Goal: Entertainment & Leisure: Browse casually

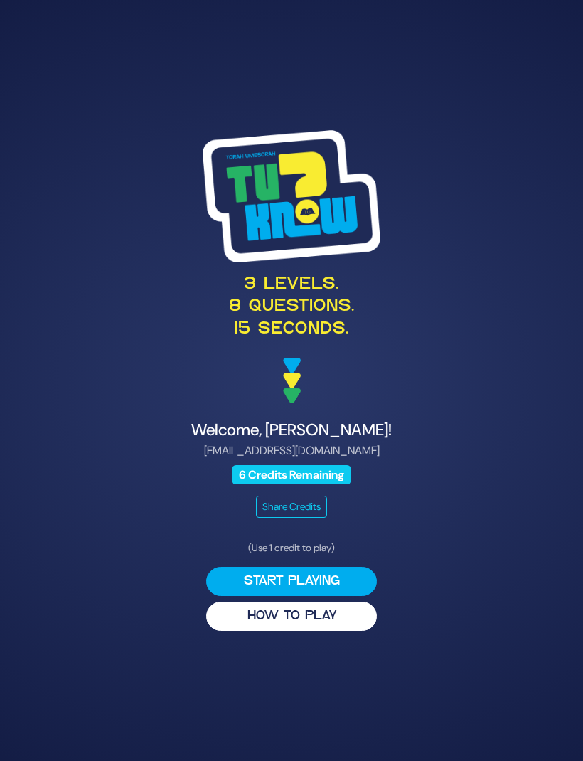
click at [296, 631] on button "HOW TO PLAY" at bounding box center [291, 615] width 171 height 29
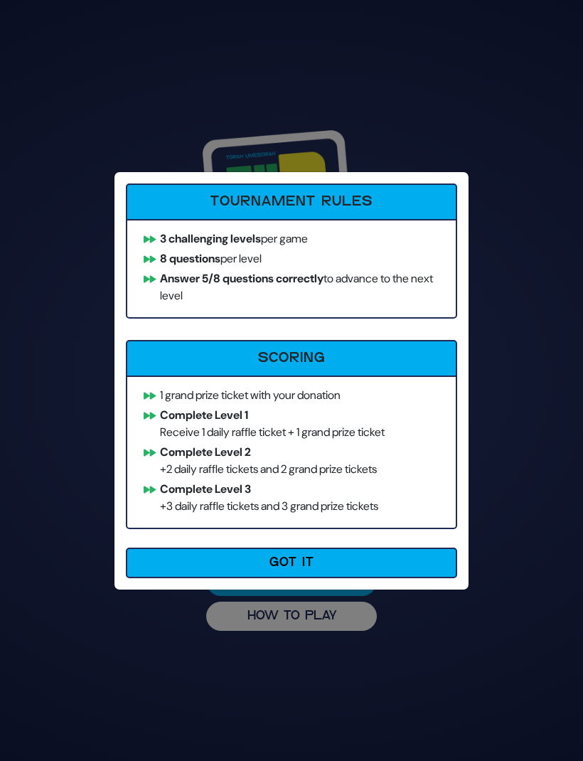
click at [389, 571] on button "Got It" at bounding box center [291, 562] width 331 height 31
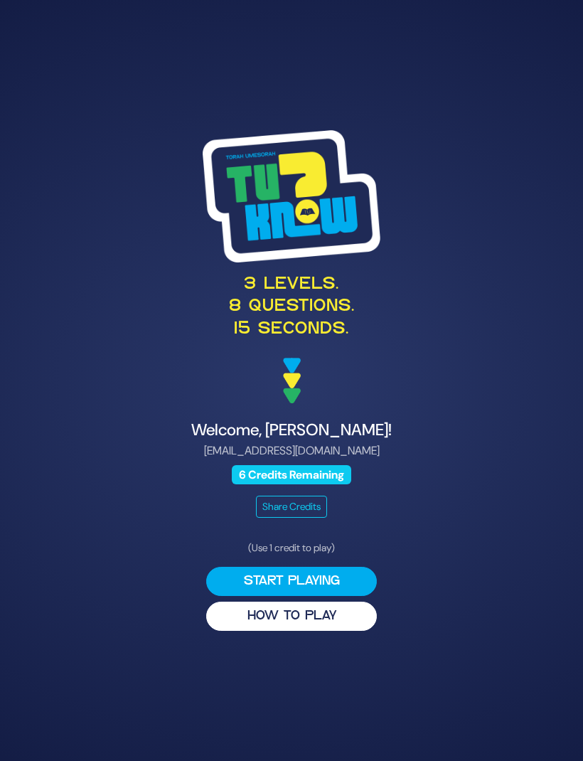
click at [323, 596] on button "Start Playing" at bounding box center [291, 581] width 171 height 29
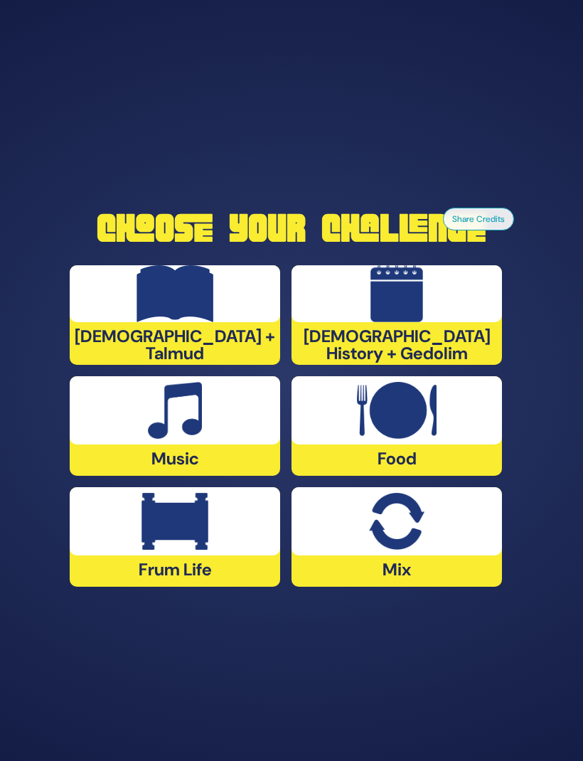
click at [476, 476] on div "Food" at bounding box center [396, 426] width 210 height 100
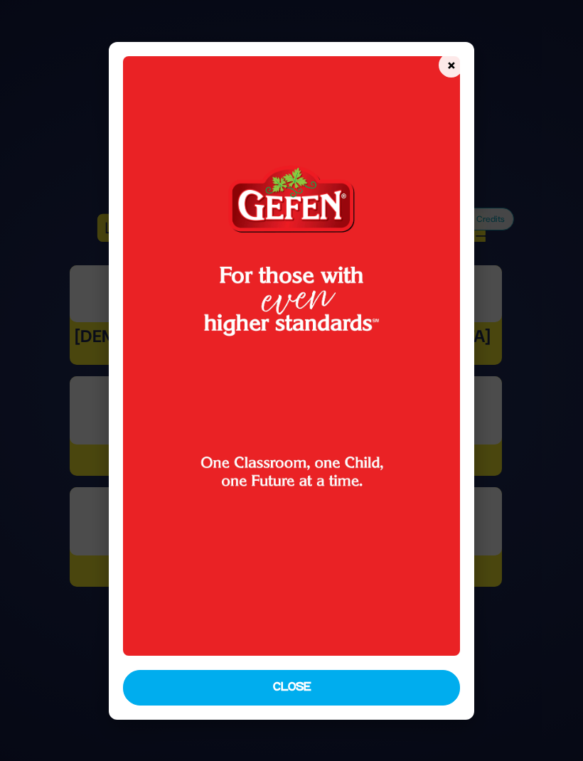
click at [463, 53] on button "×" at bounding box center [451, 65] width 25 height 25
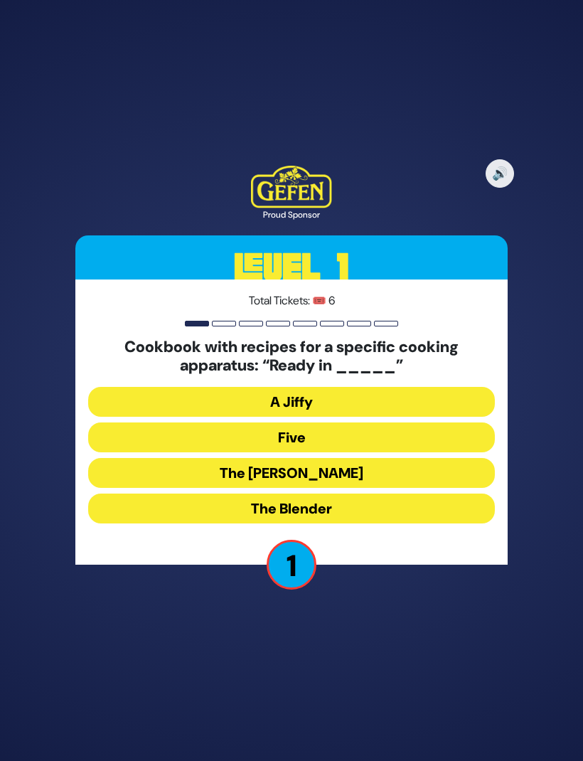
click at [242, 488] on button "The Betty" at bounding box center [291, 473] width 407 height 30
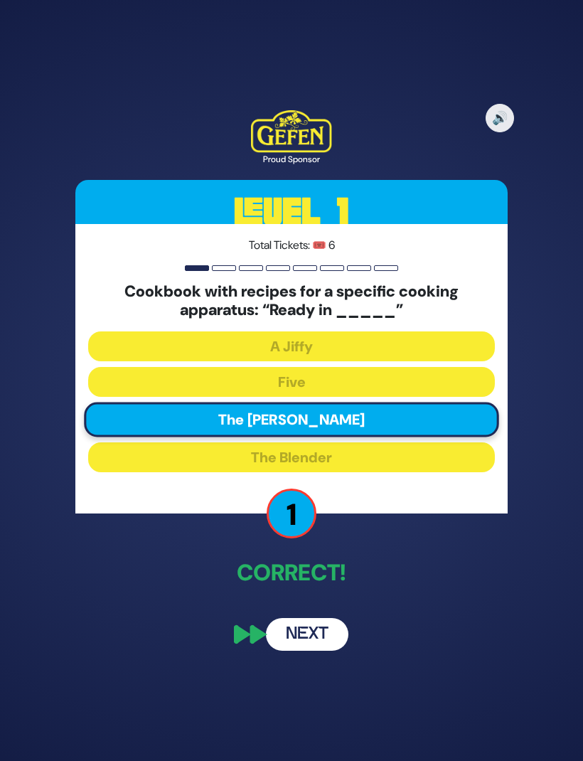
click at [312, 650] on button "Next" at bounding box center [307, 634] width 82 height 33
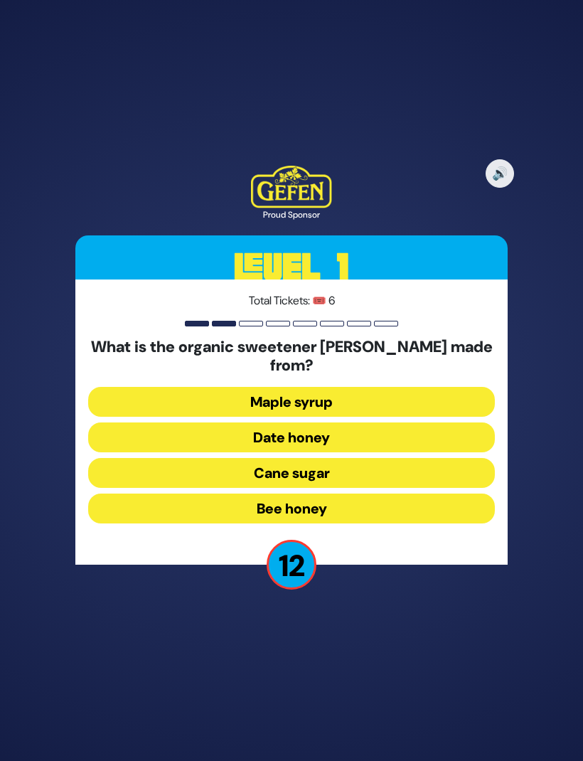
click at [229, 451] on button "Date honey" at bounding box center [291, 437] width 407 height 30
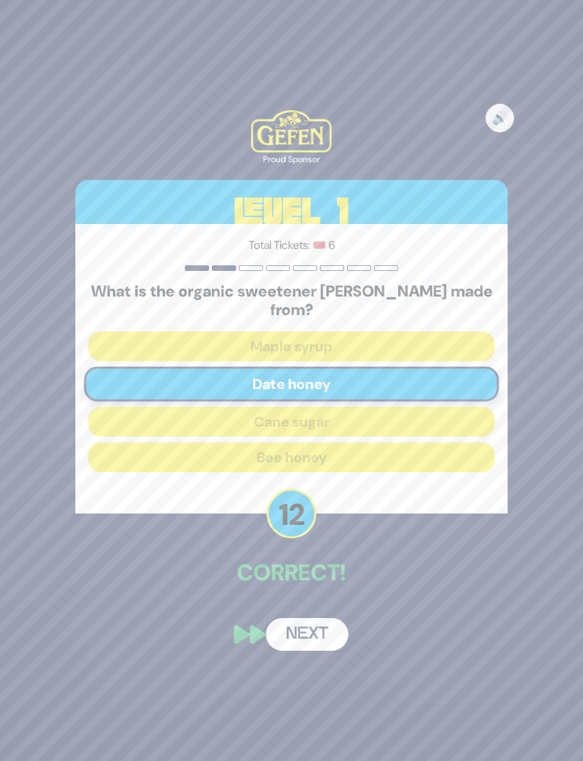
click at [299, 650] on button "Next" at bounding box center [307, 634] width 82 height 33
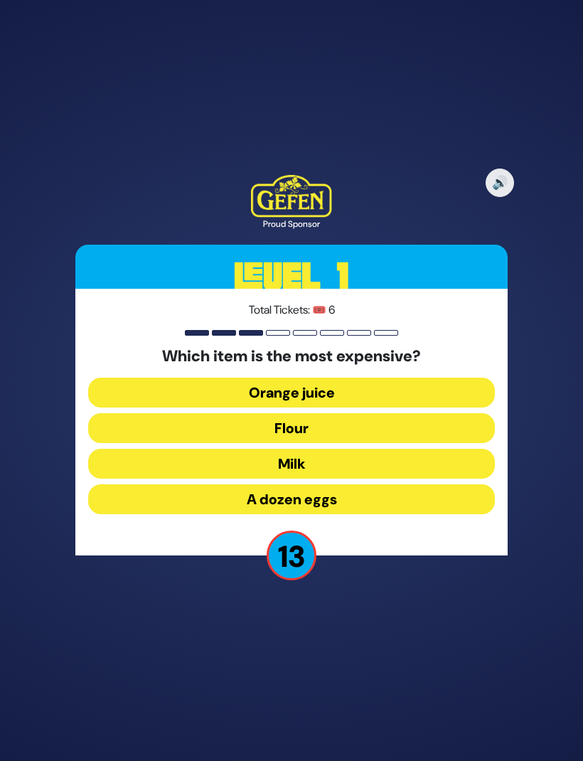
click at [247, 514] on button "A dozen eggs" at bounding box center [291, 499] width 407 height 30
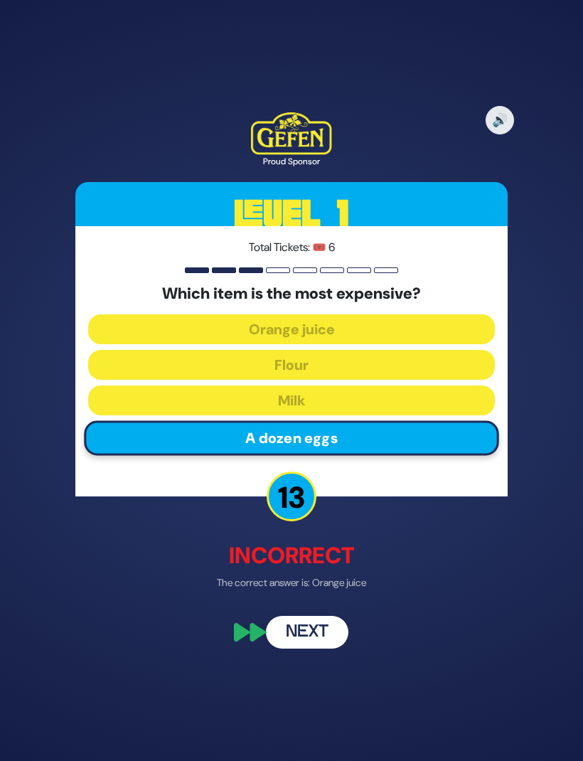
click at [308, 648] on button "Next" at bounding box center [307, 632] width 82 height 33
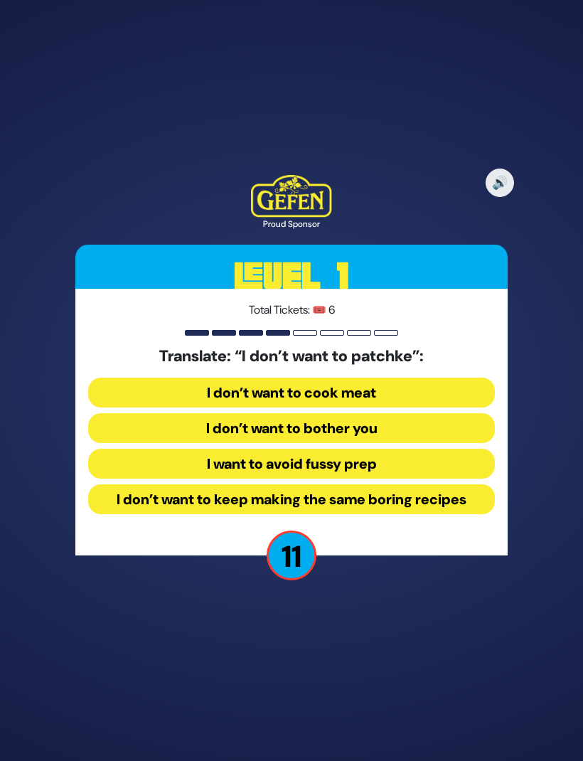
click at [179, 478] on button "I want to avoid fussy prep" at bounding box center [291, 464] width 407 height 30
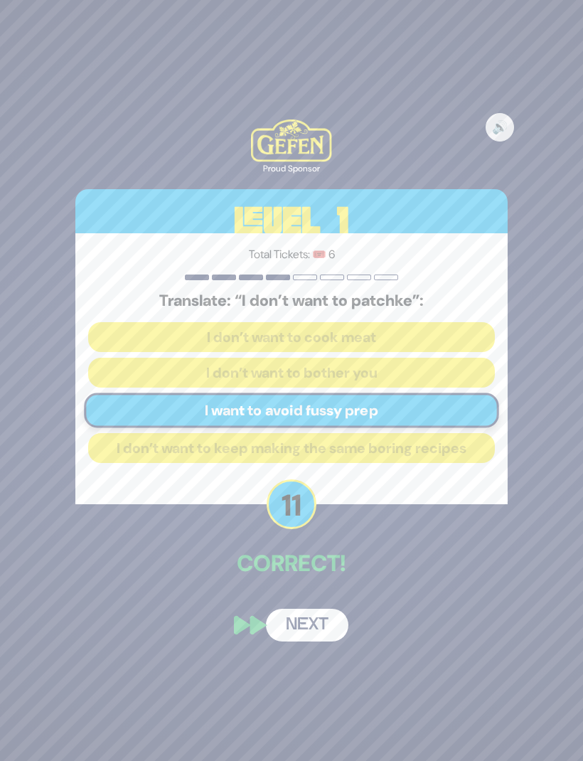
click at [310, 641] on button "Next" at bounding box center [307, 624] width 82 height 33
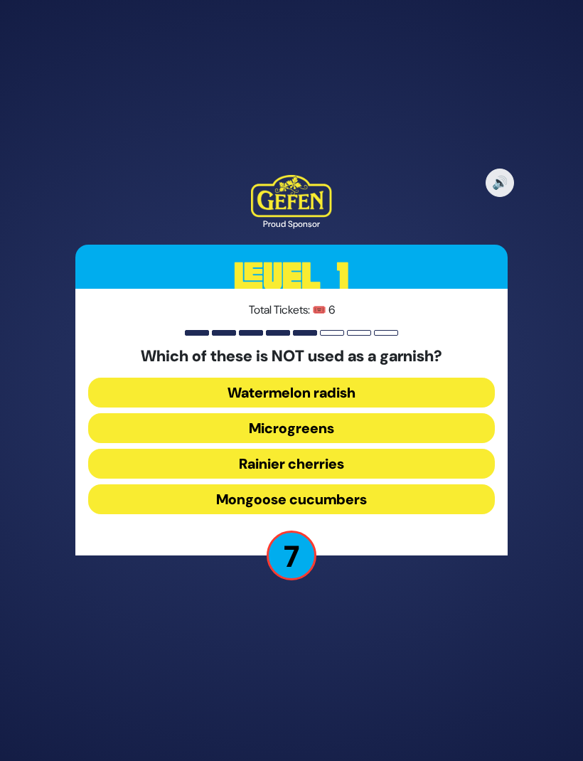
click at [232, 478] on button "Rainier cherries" at bounding box center [291, 464] width 407 height 30
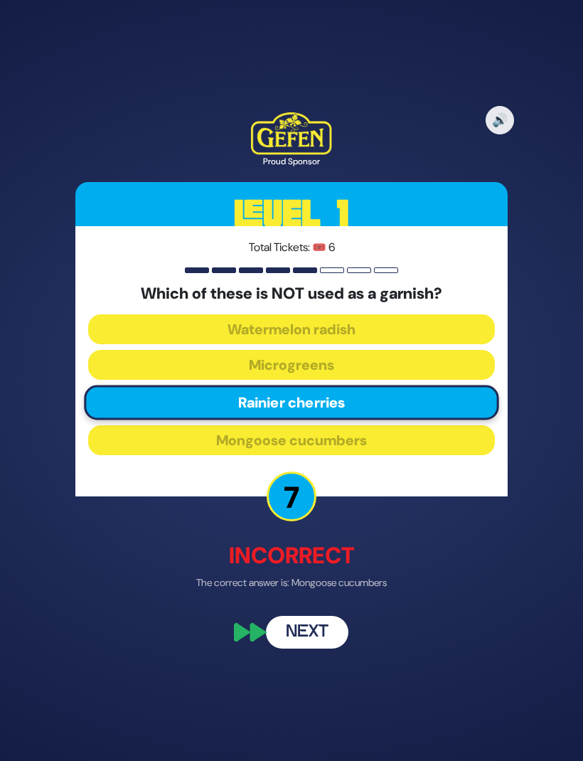
click at [308, 648] on button "Next" at bounding box center [307, 632] width 82 height 33
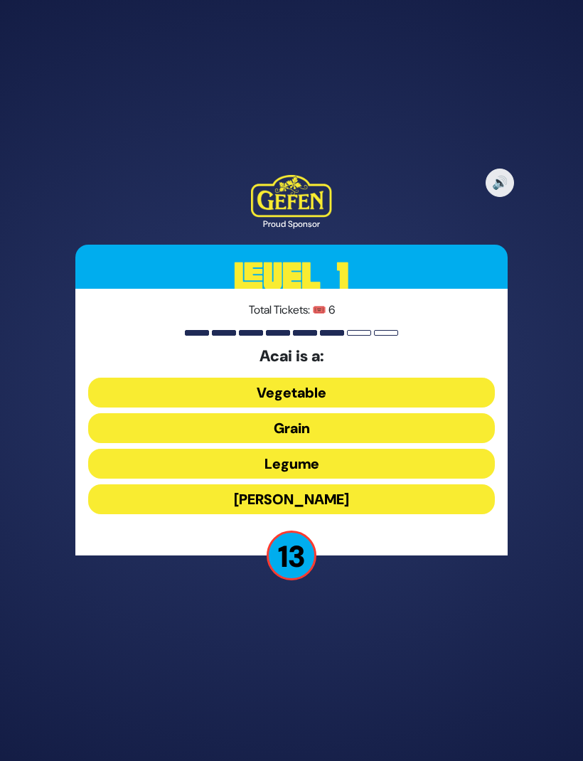
click at [254, 514] on button "Berry" at bounding box center [291, 499] width 407 height 30
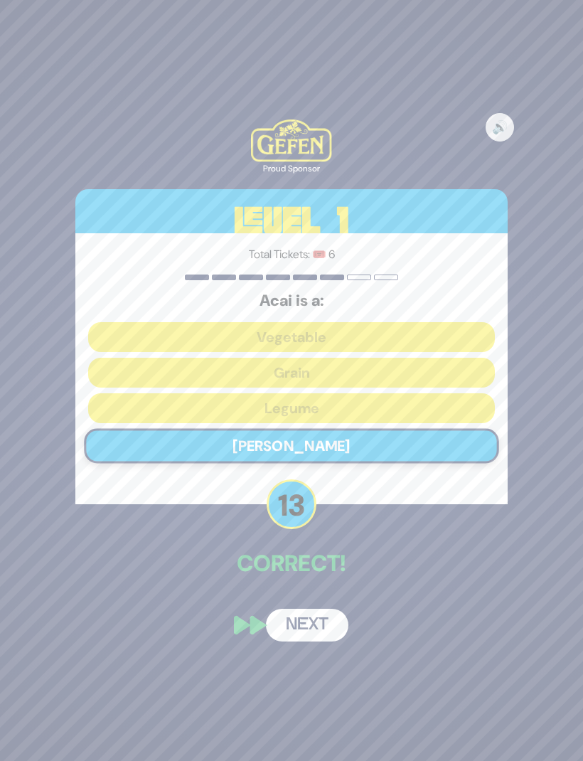
click at [296, 627] on div "🔊 Proud Sponsor Level 1 Total Tickets: 🎟️ 6 Acai is a: Vegetable Grain Legume B…" at bounding box center [291, 379] width 466 height 555
click at [297, 641] on button "Next" at bounding box center [307, 624] width 82 height 33
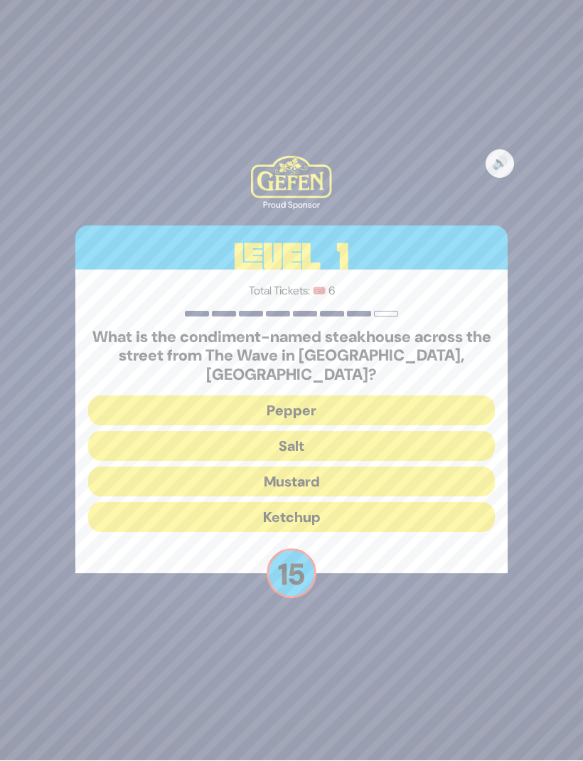
scroll to position [47, 0]
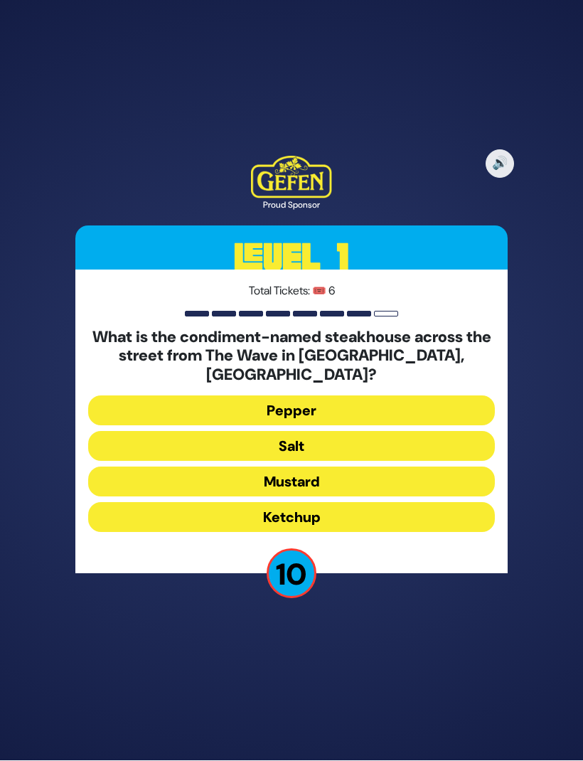
click at [240, 431] on button "Salt" at bounding box center [291, 446] width 407 height 30
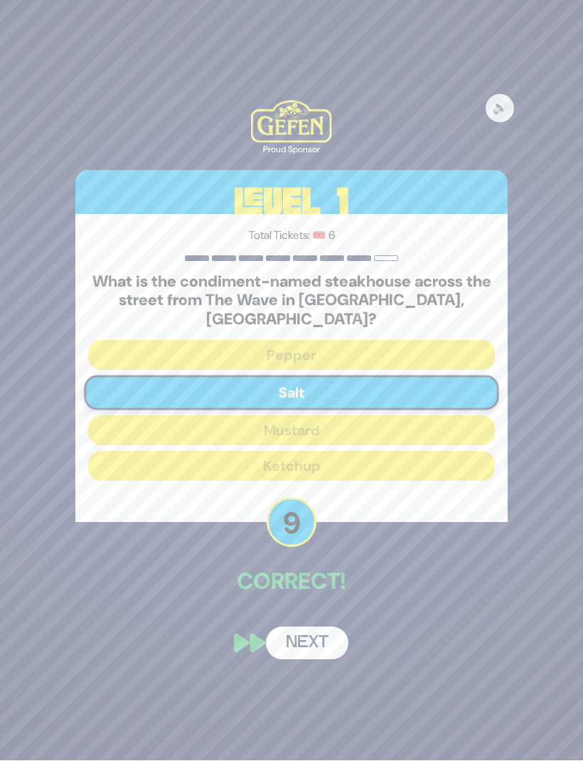
click at [299, 588] on div "🔊 Proud Sponsor Level 1 Total Tickets: 🎟️ 6 What is the condiment-named steakho…" at bounding box center [291, 380] width 466 height 593
click at [299, 627] on button "Next" at bounding box center [307, 643] width 82 height 33
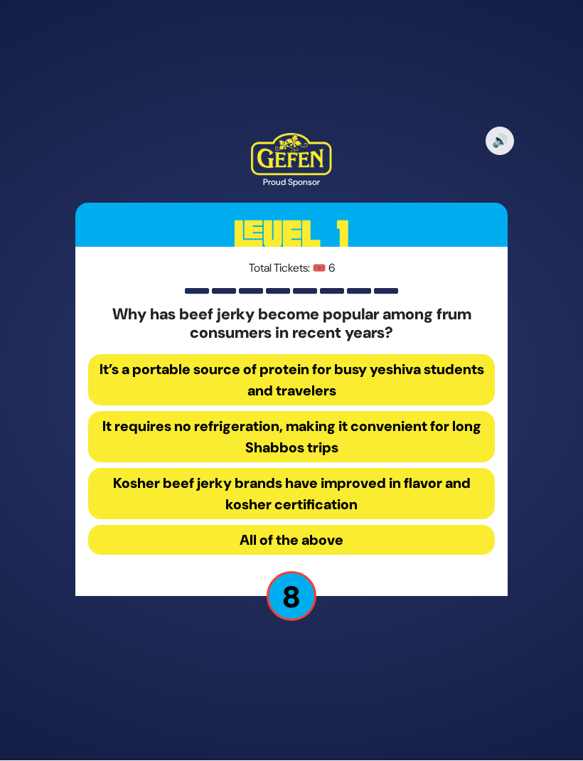
click at [250, 525] on button "All of the above" at bounding box center [291, 540] width 407 height 30
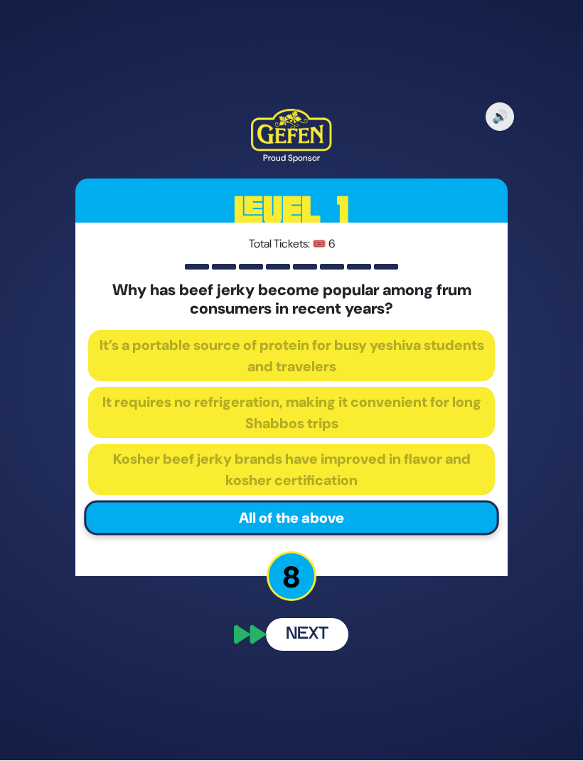
click at [289, 626] on button "Next" at bounding box center [307, 634] width 82 height 33
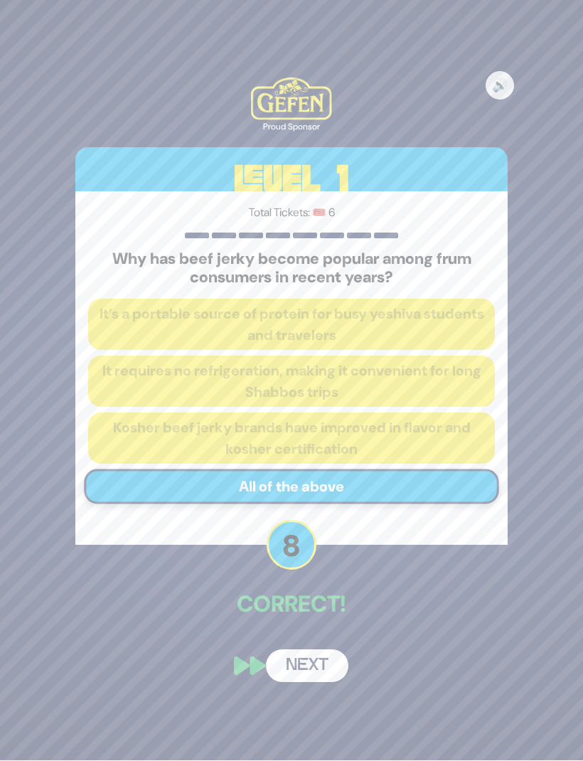
click at [295, 615] on div "🔊 Proud Sponsor Level 1 Total Tickets: 🎟️ 6 Why has beef jerky become popular a…" at bounding box center [291, 380] width 466 height 638
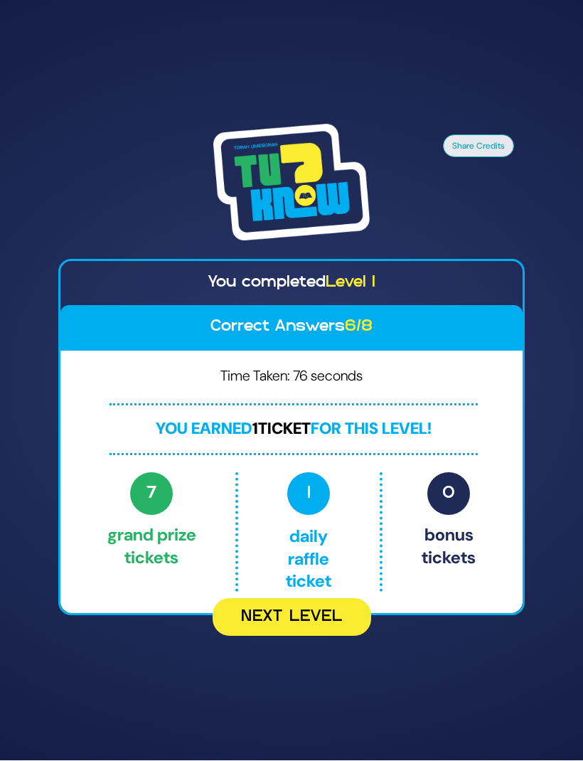
click at [258, 599] on button "Next Level" at bounding box center [292, 618] width 159 height 38
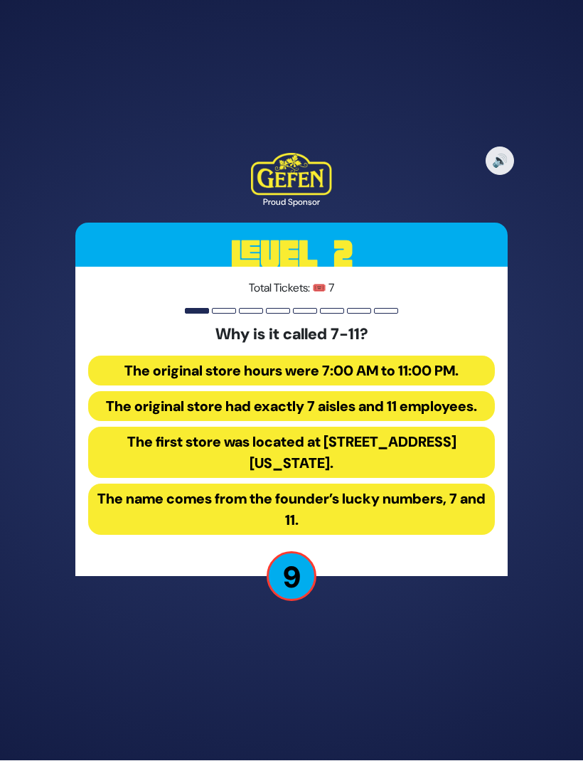
click at [183, 488] on button "The name comes from the founder’s lucky numbers, 7 and 11." at bounding box center [291, 509] width 407 height 51
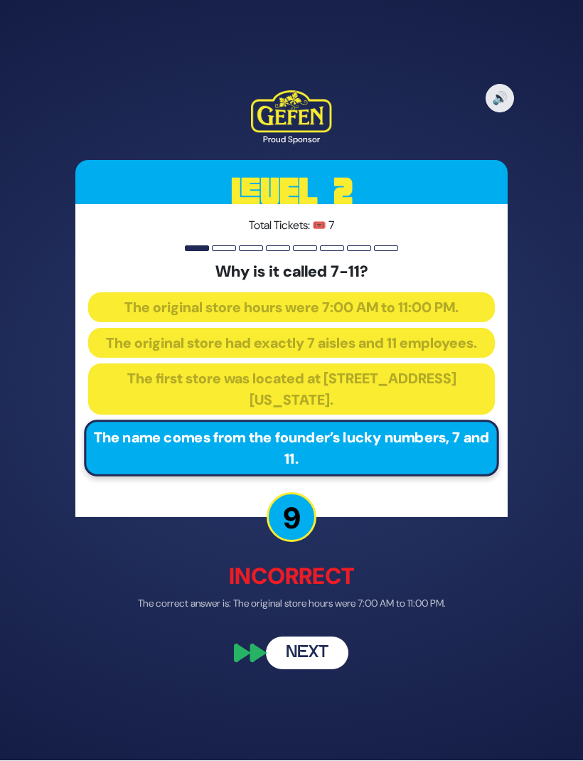
click at [286, 597] on div "🔊 Proud Sponsor Level 2 Total Tickets: 🎟️ 7 Why is it called 7-11? The original…" at bounding box center [291, 380] width 466 height 613
click at [296, 637] on button "Next" at bounding box center [307, 653] width 82 height 33
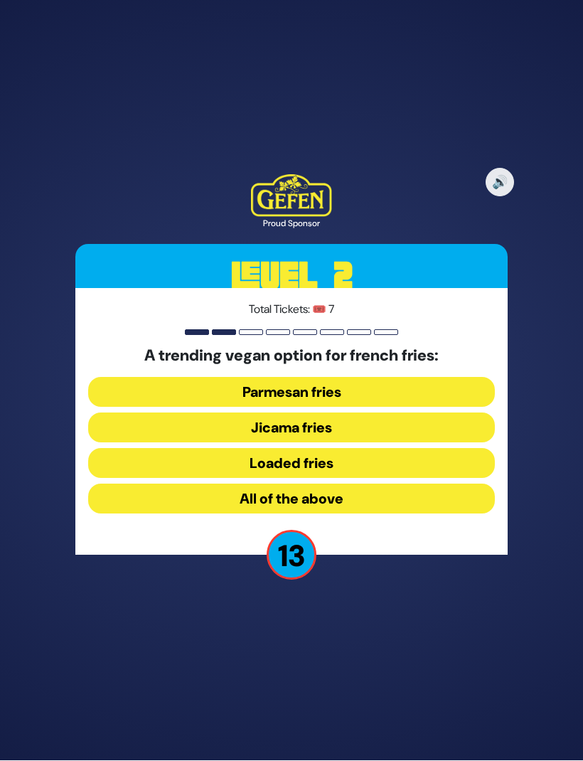
click at [218, 413] on button "Jicama fries" at bounding box center [291, 428] width 407 height 30
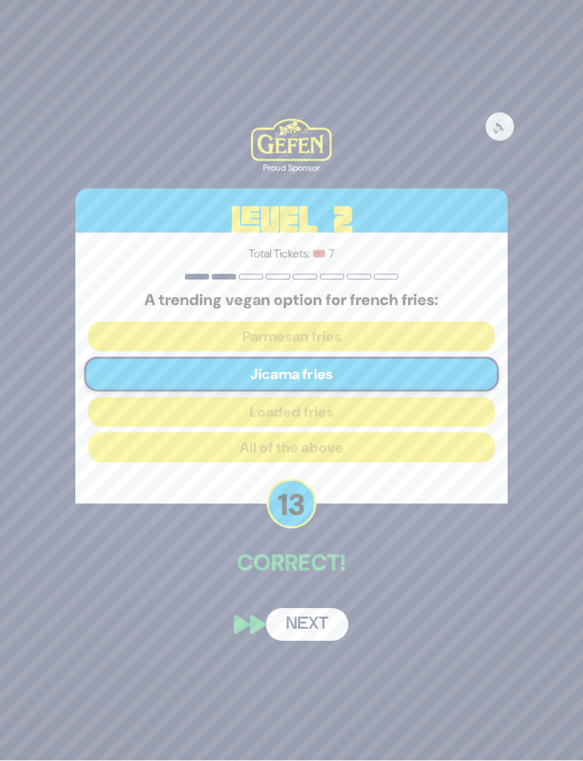
click at [298, 609] on button "Next" at bounding box center [307, 624] width 82 height 33
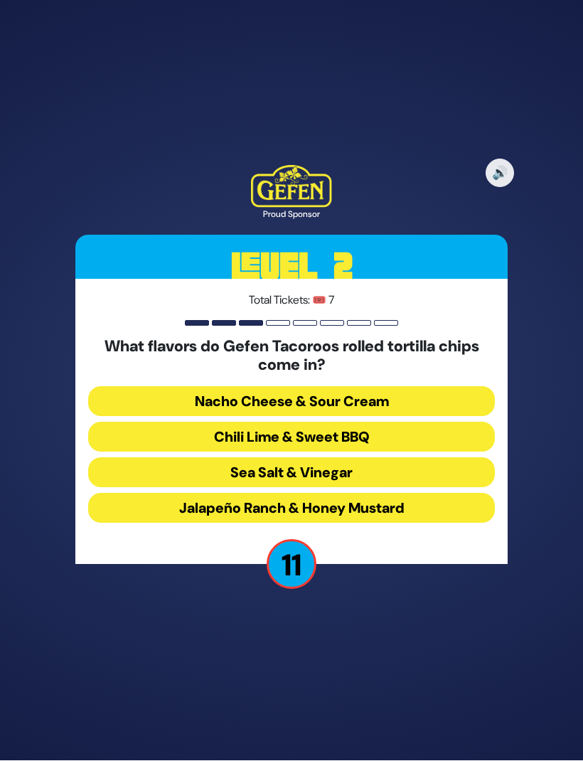
click at [196, 422] on button "Chili Lime & Sweet BBQ" at bounding box center [291, 437] width 407 height 30
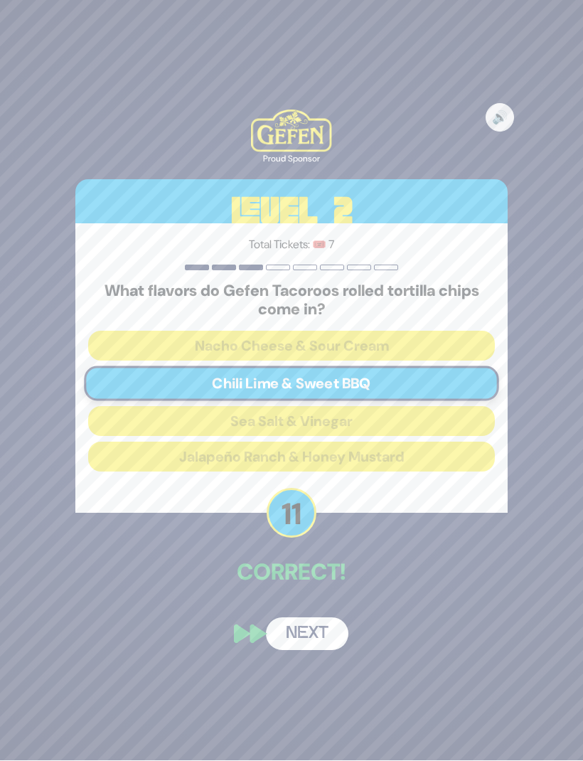
click at [294, 618] on button "Next" at bounding box center [307, 634] width 82 height 33
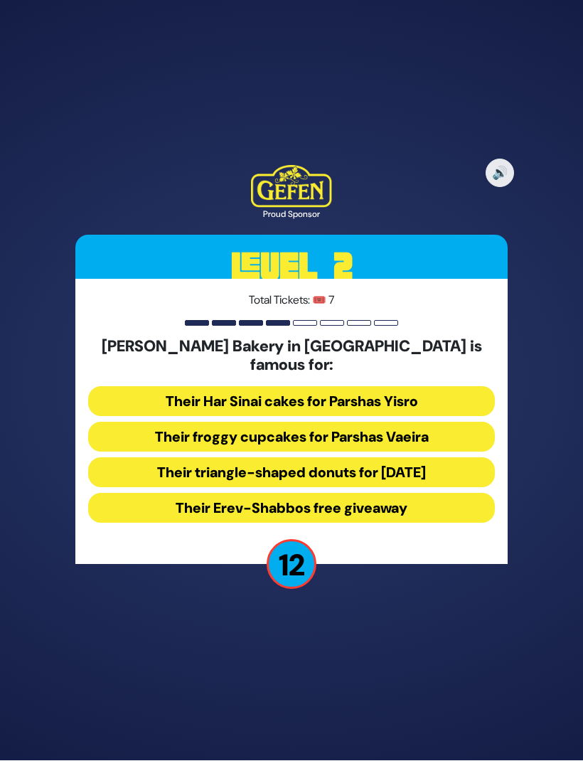
click at [181, 422] on button "Their froggy cupcakes for Parshas Vaeira" at bounding box center [291, 437] width 407 height 30
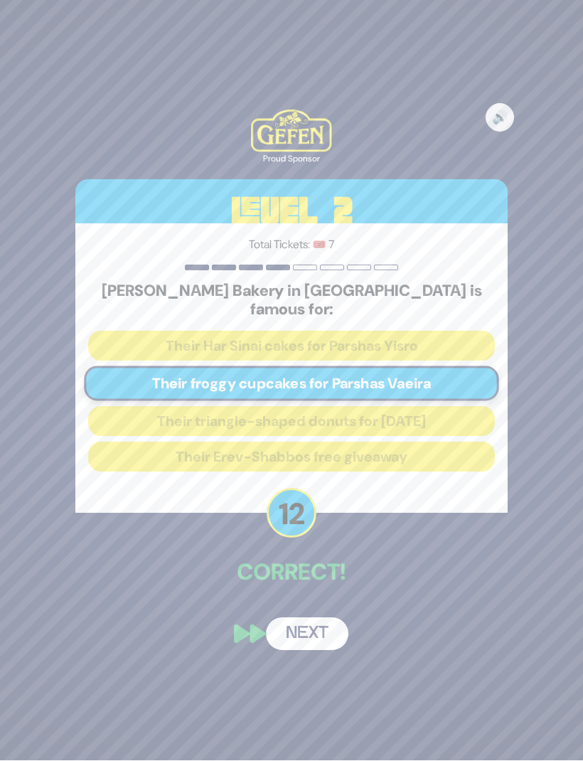
click at [294, 618] on button "Next" at bounding box center [307, 634] width 82 height 33
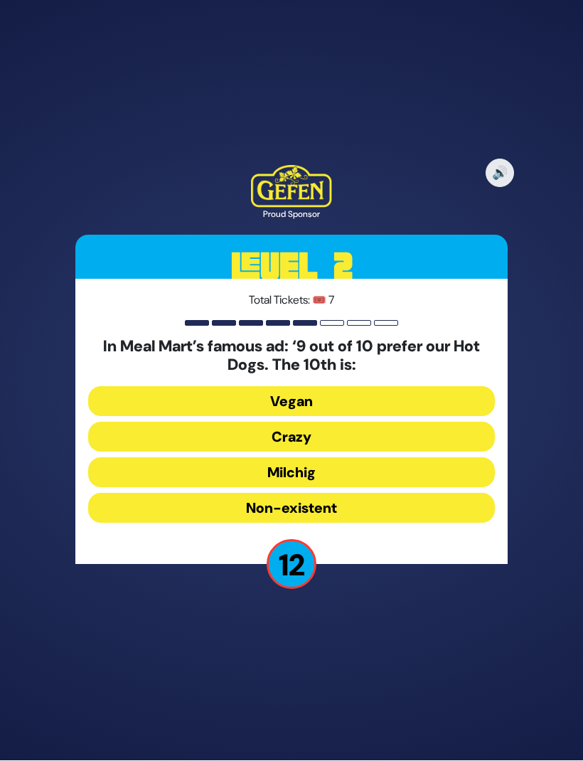
click at [230, 387] on button "Vegan" at bounding box center [291, 402] width 407 height 30
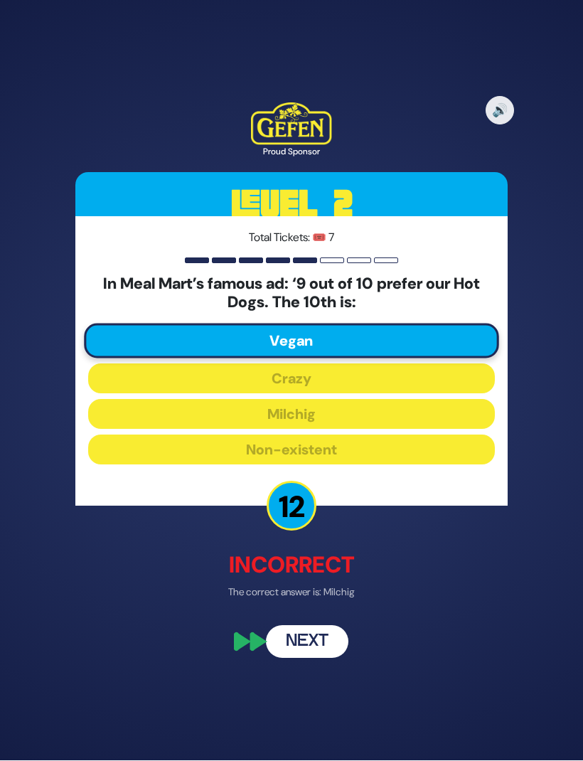
click at [294, 628] on button "Next" at bounding box center [307, 641] width 82 height 33
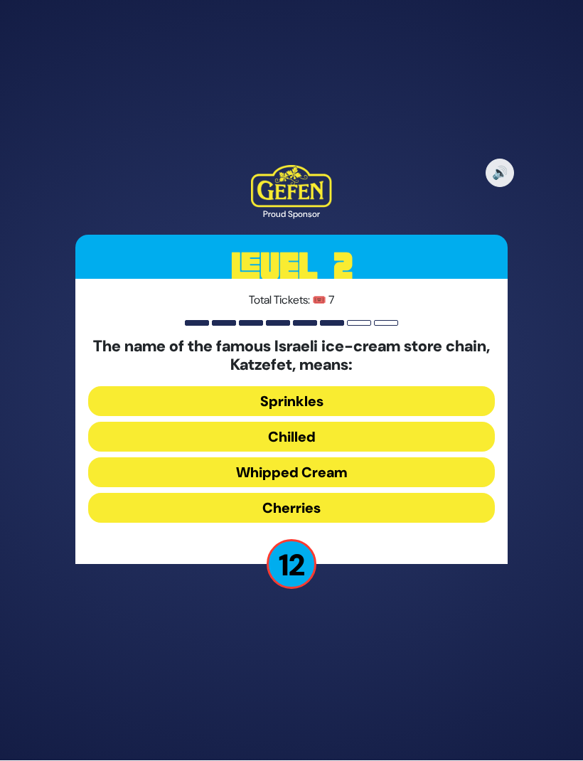
click at [246, 458] on button "Whipped Cream" at bounding box center [291, 473] width 407 height 30
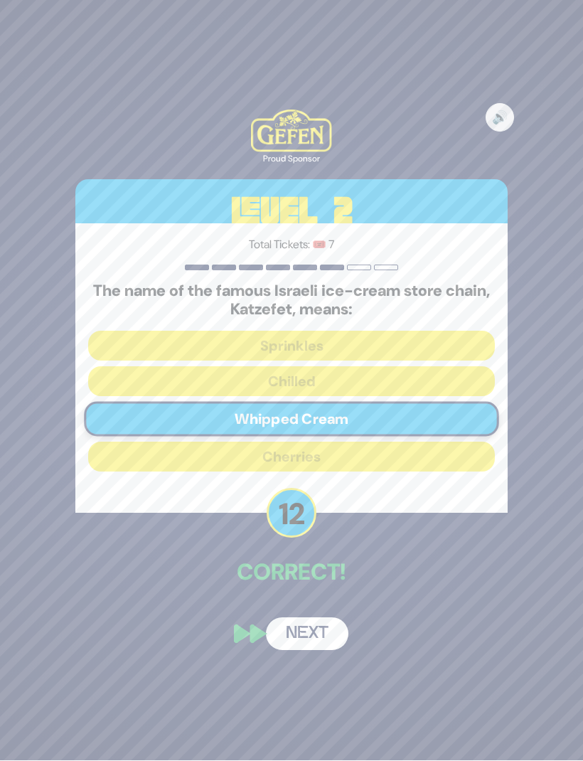
click at [295, 618] on button "Next" at bounding box center [307, 634] width 82 height 33
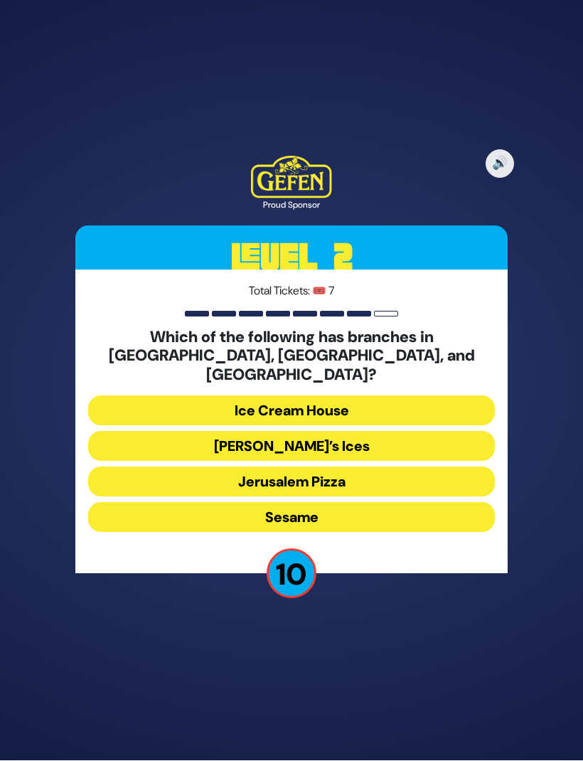
click at [225, 396] on button "Ice Cream House" at bounding box center [291, 411] width 407 height 30
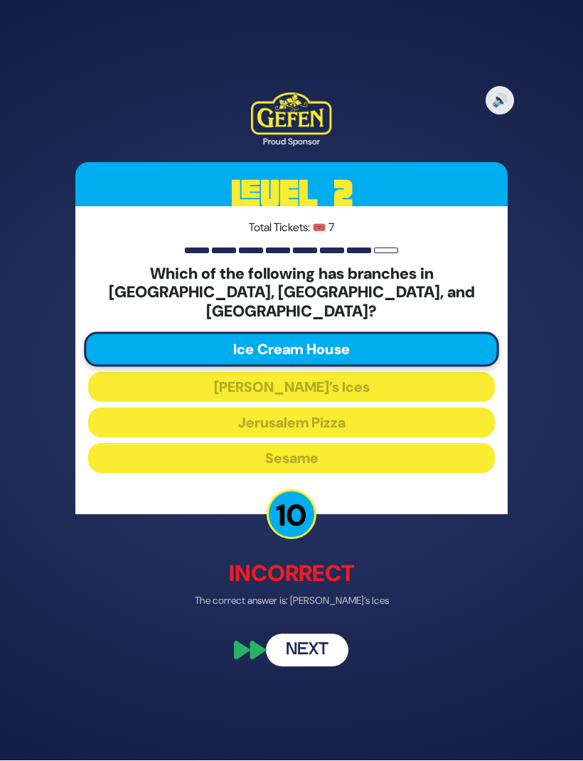
click at [282, 635] on button "Next" at bounding box center [307, 651] width 82 height 33
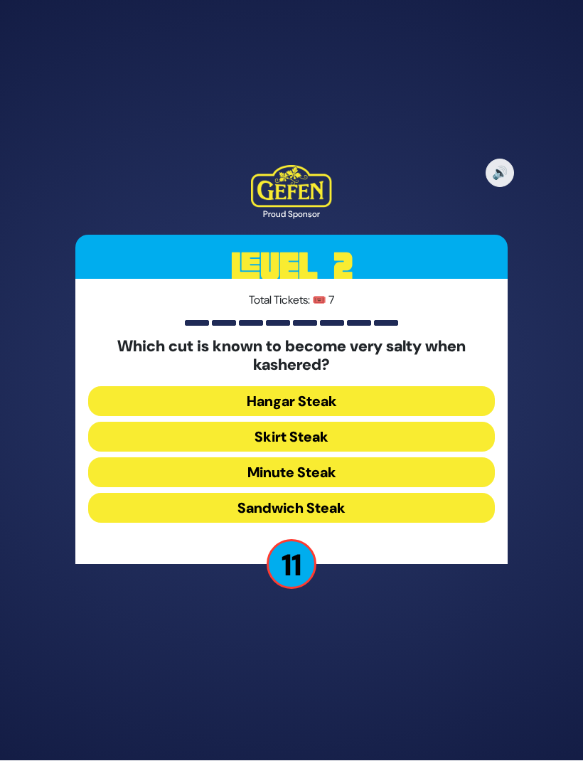
click at [236, 422] on button "Skirt Steak" at bounding box center [291, 437] width 407 height 30
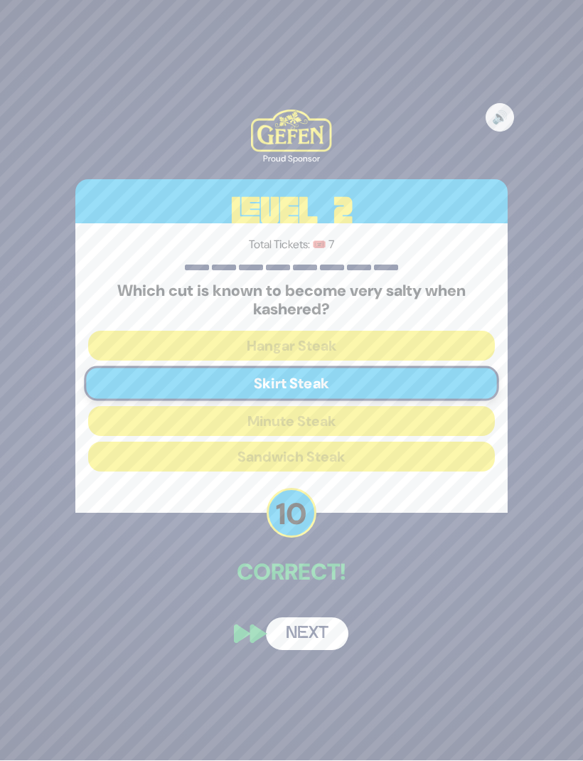
click at [294, 583] on div "🔊 Proud Sponsor Level 2 Total Tickets: 🎟️ 7 Which cut is known to become very s…" at bounding box center [291, 380] width 466 height 574
click at [285, 618] on button "Next" at bounding box center [307, 634] width 82 height 33
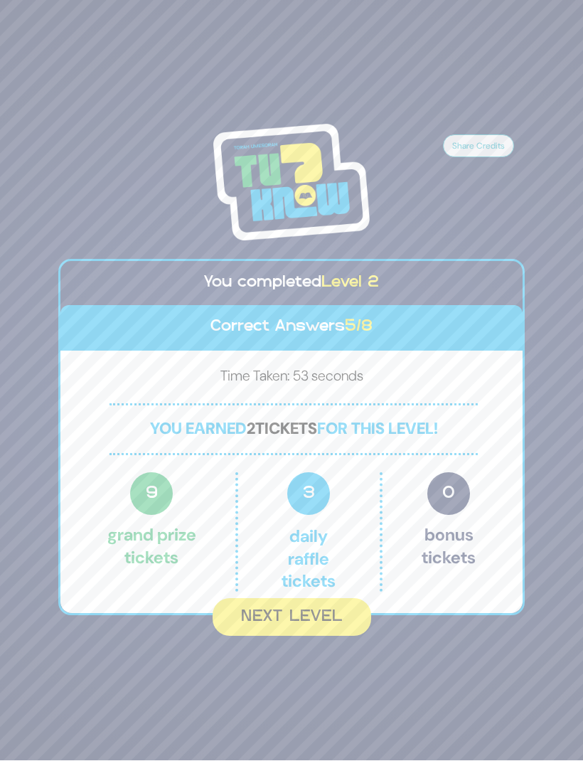
click at [280, 599] on button "Next Level" at bounding box center [292, 618] width 159 height 38
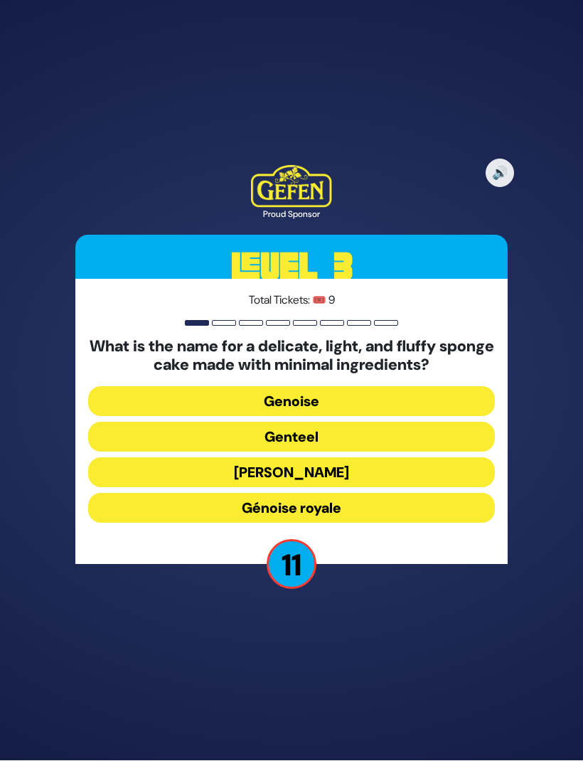
click at [232, 387] on button "Genoise" at bounding box center [291, 402] width 407 height 30
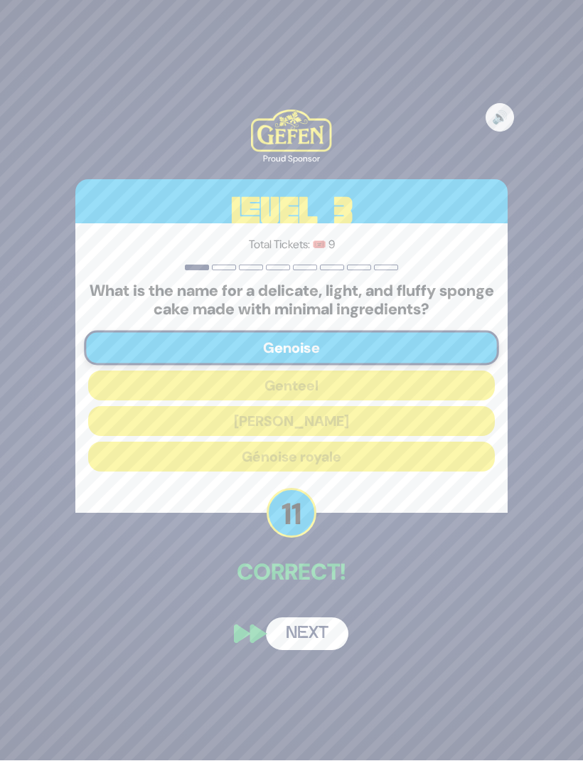
click at [301, 618] on button "Next" at bounding box center [307, 634] width 82 height 33
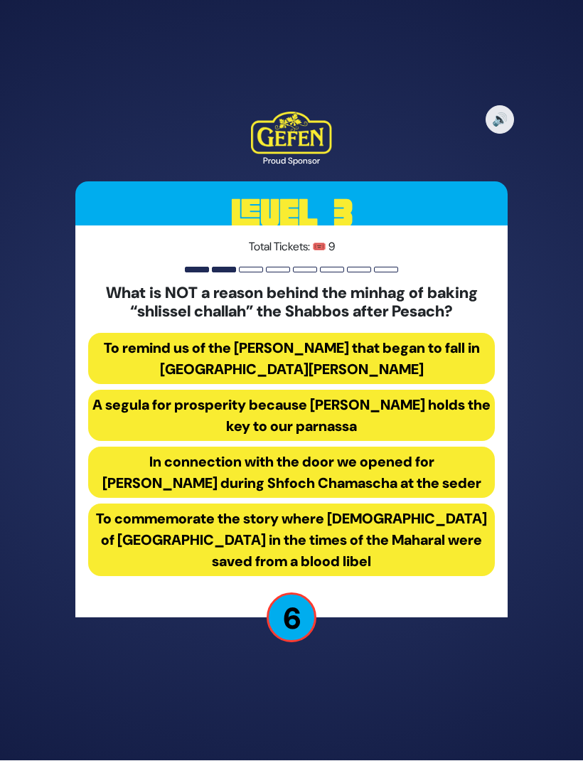
click at [178, 461] on button "In connection with the door we opened for Eliyahu Hanavi during Shfoch Chamasch…" at bounding box center [291, 472] width 407 height 51
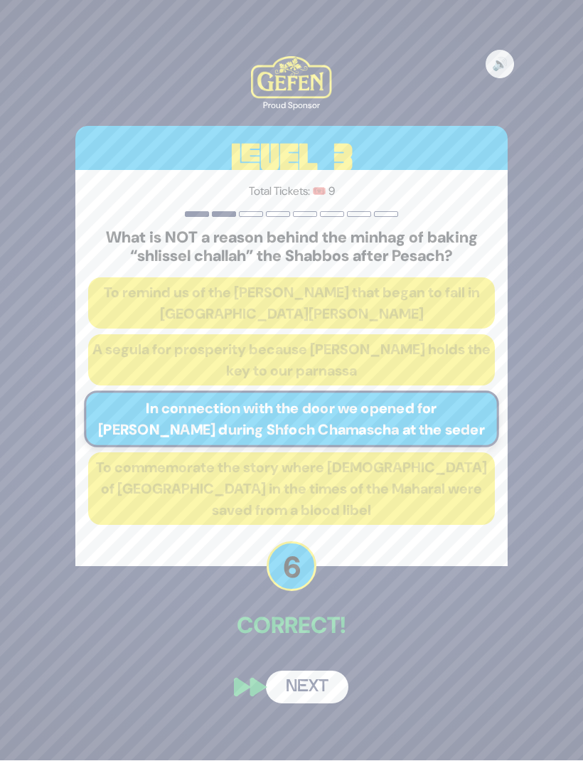
click at [287, 671] on button "Next" at bounding box center [307, 687] width 82 height 33
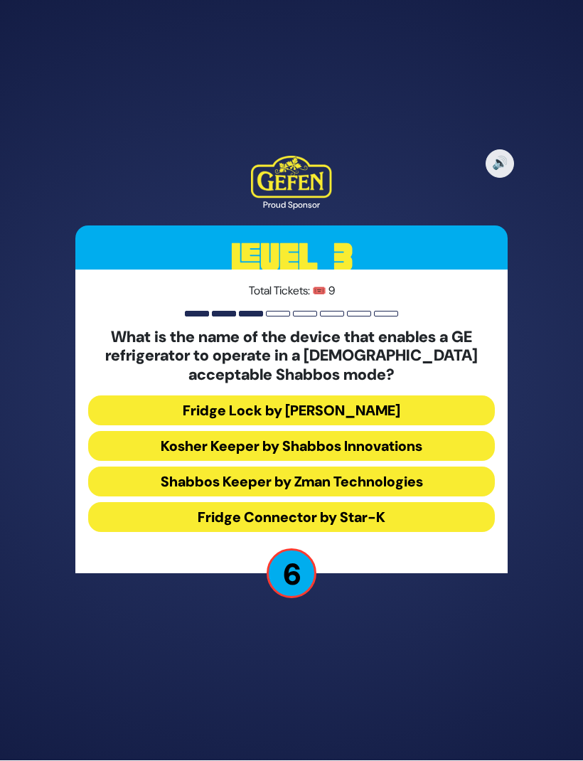
click at [186, 467] on button "Shabbos Keeper by Zman Technologies" at bounding box center [291, 482] width 407 height 30
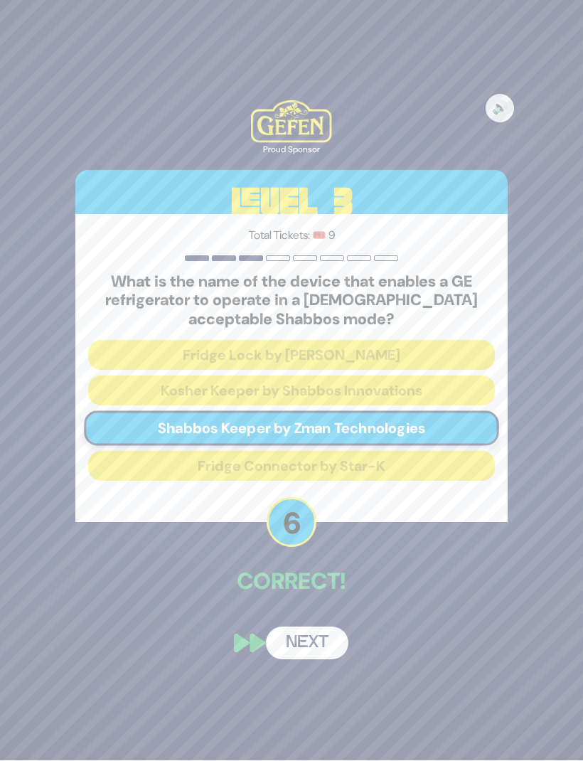
click at [301, 627] on button "Next" at bounding box center [307, 643] width 82 height 33
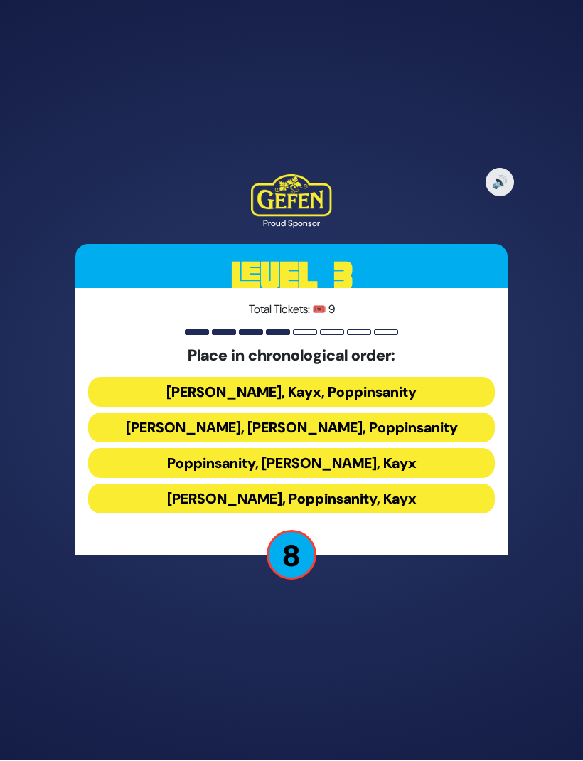
click at [188, 377] on button "Siegelmans, Kayx, Poppinsanity" at bounding box center [291, 392] width 407 height 30
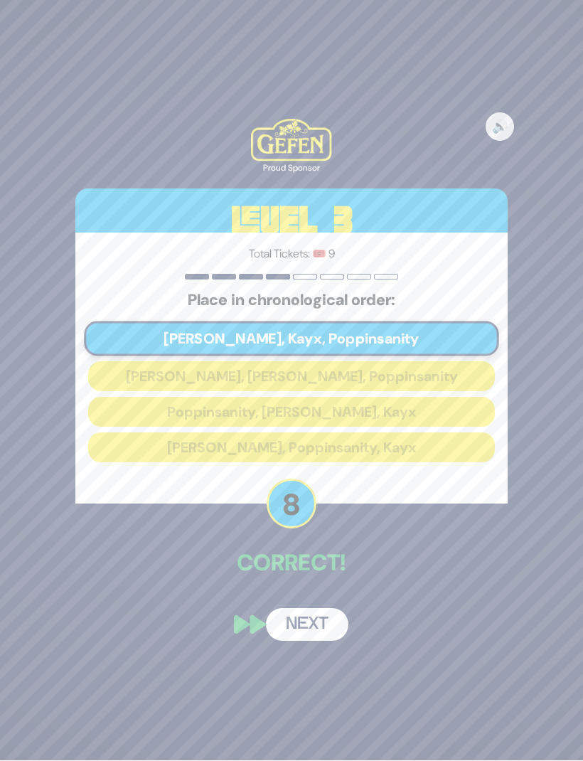
click at [291, 611] on button "Next" at bounding box center [307, 624] width 82 height 33
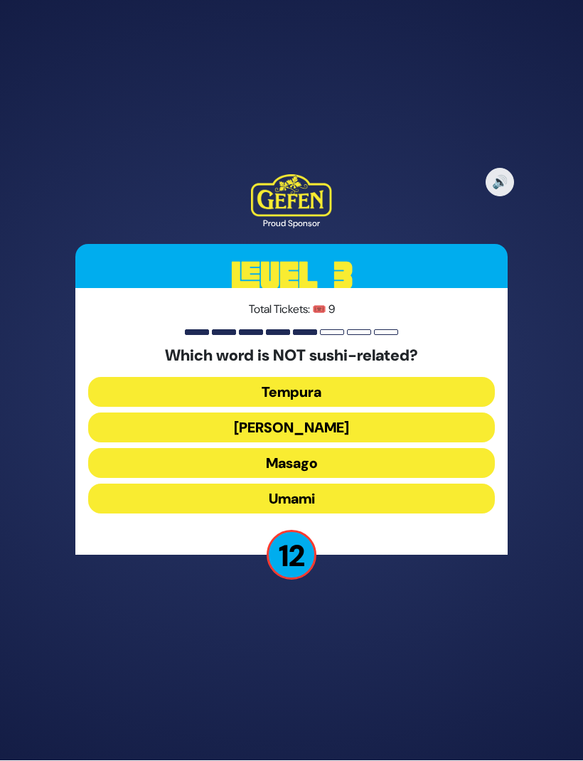
click at [235, 449] on button "Masago" at bounding box center [291, 464] width 407 height 30
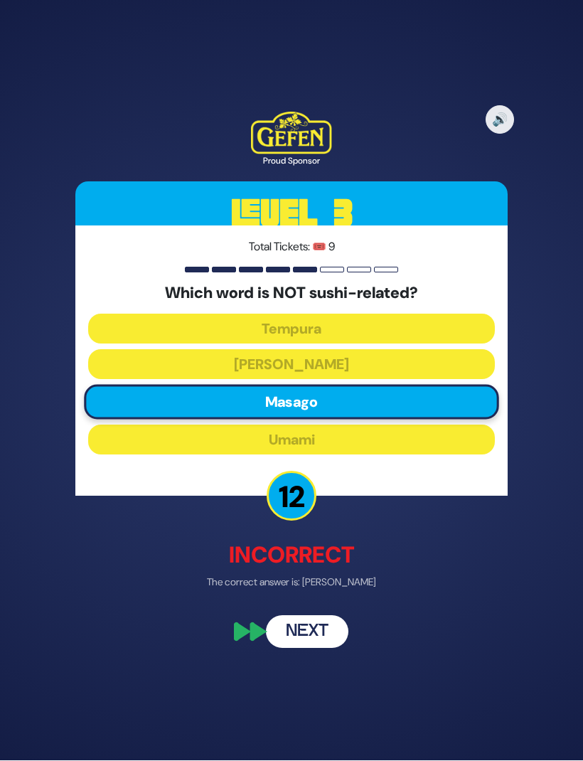
click at [292, 616] on button "Next" at bounding box center [307, 632] width 82 height 33
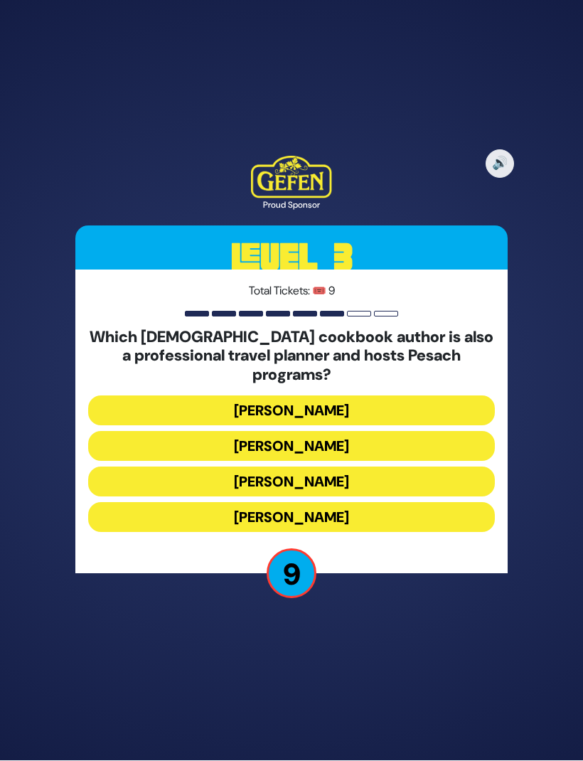
click at [230, 396] on button "Susie Fishbein" at bounding box center [291, 411] width 407 height 30
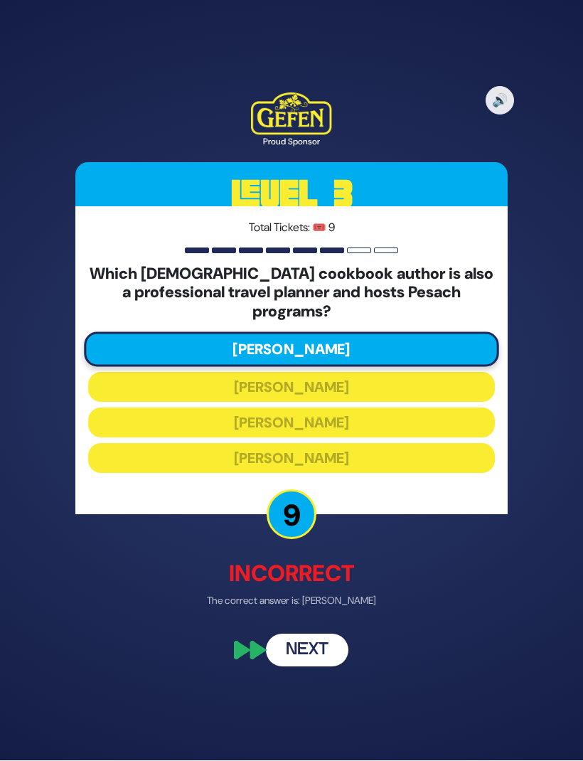
click at [300, 635] on button "Next" at bounding box center [307, 651] width 82 height 33
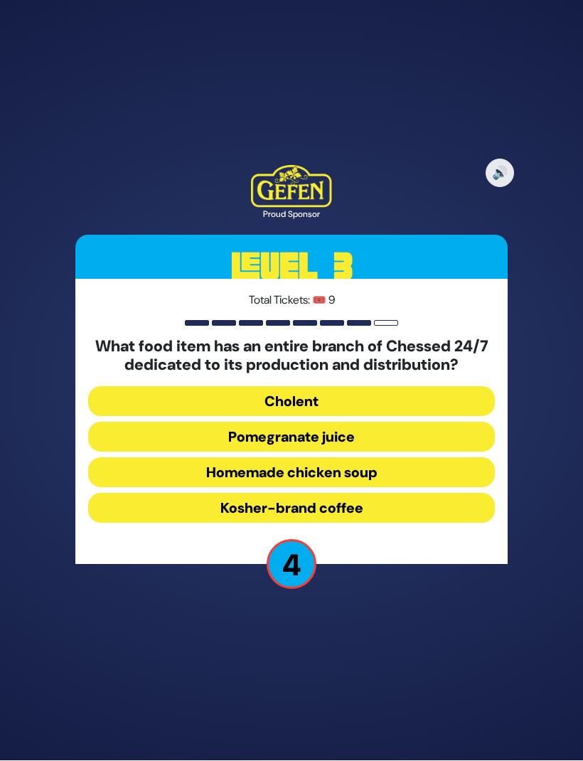
click at [227, 458] on button "Homemade chicken soup" at bounding box center [291, 473] width 407 height 30
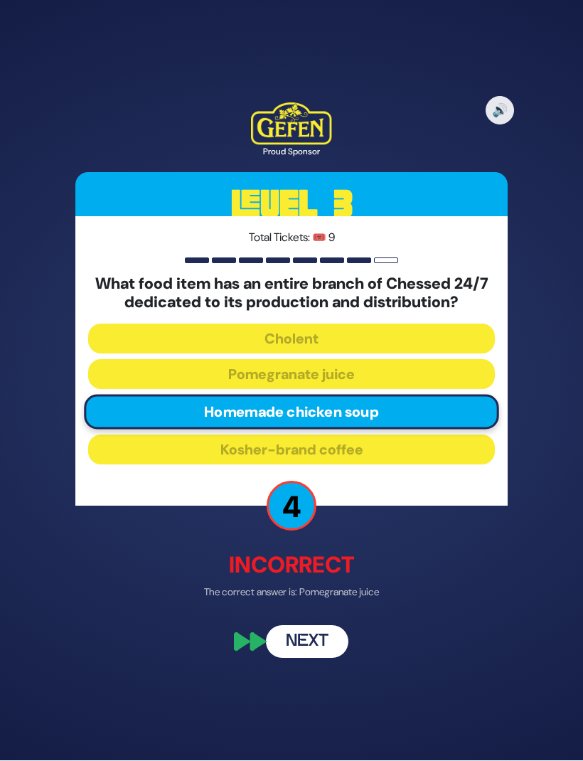
click at [303, 625] on button "Next" at bounding box center [307, 641] width 82 height 33
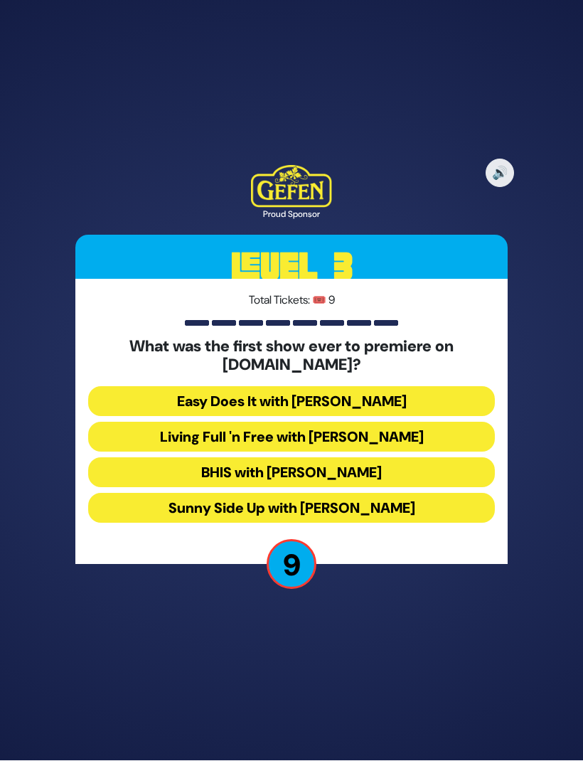
click at [191, 494] on button "Sunny Side Up with Naomi Nachman" at bounding box center [291, 508] width 407 height 30
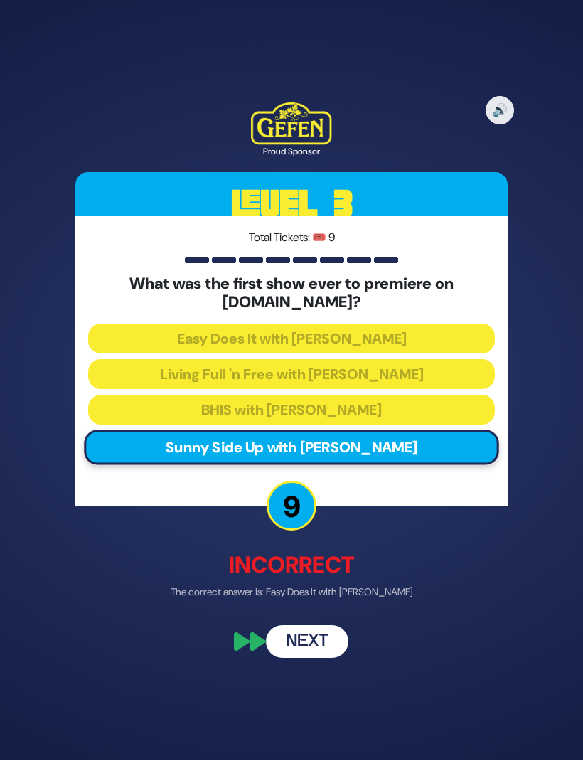
click at [295, 578] on div "🔊 Proud Sponsor Level 3 Total Tickets: 🎟️ 9 What was the first show ever to pre…" at bounding box center [291, 380] width 466 height 589
click at [290, 625] on button "Next" at bounding box center [307, 641] width 82 height 33
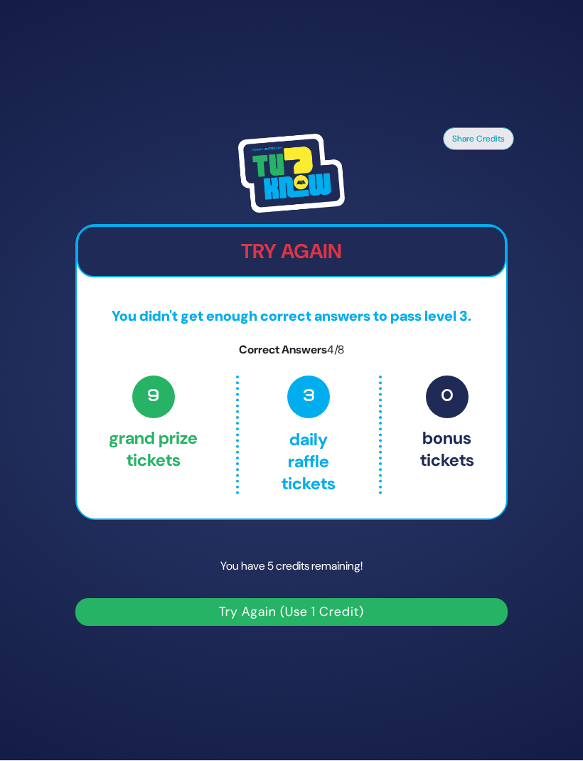
click at [302, 626] on div "Share Credits Try Again You didn't get enough correct answers to pass level 3. …" at bounding box center [291, 380] width 583 height 761
click at [426, 599] on button "Try Again (Use 1 Credit)" at bounding box center [291, 613] width 432 height 28
click at [439, 599] on button "Try Again (Use 1 Credit)" at bounding box center [291, 613] width 432 height 28
click at [301, 599] on button "Try Again (Use 1 Credit)" at bounding box center [291, 613] width 432 height 28
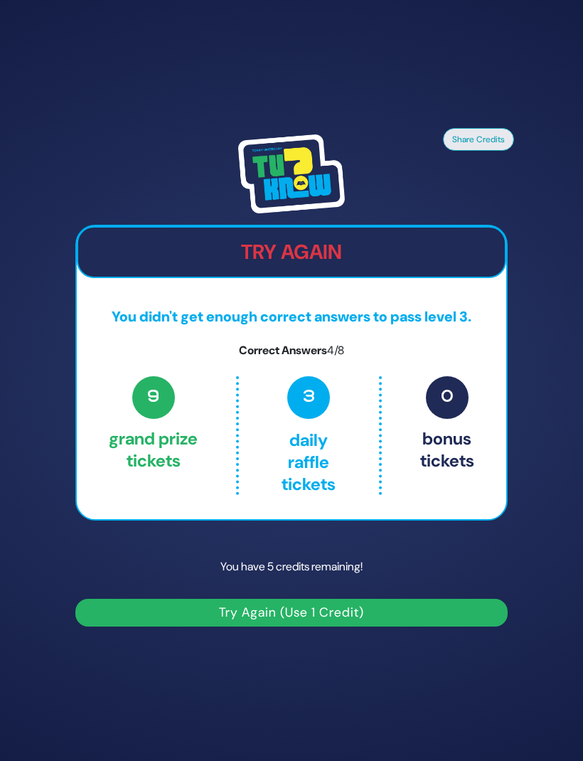
click at [448, 417] on span "0" at bounding box center [447, 397] width 43 height 43
click at [338, 474] on p "3 Daily Raffle tickets" at bounding box center [309, 435] width 80 height 119
click at [176, 457] on p "9 Grand Prize tickets" at bounding box center [153, 435] width 89 height 119
click at [388, 626] on button "Try Again (Use 1 Credit)" at bounding box center [291, 613] width 432 height 28
click at [493, 151] on button "Share Credits" at bounding box center [478, 139] width 71 height 23
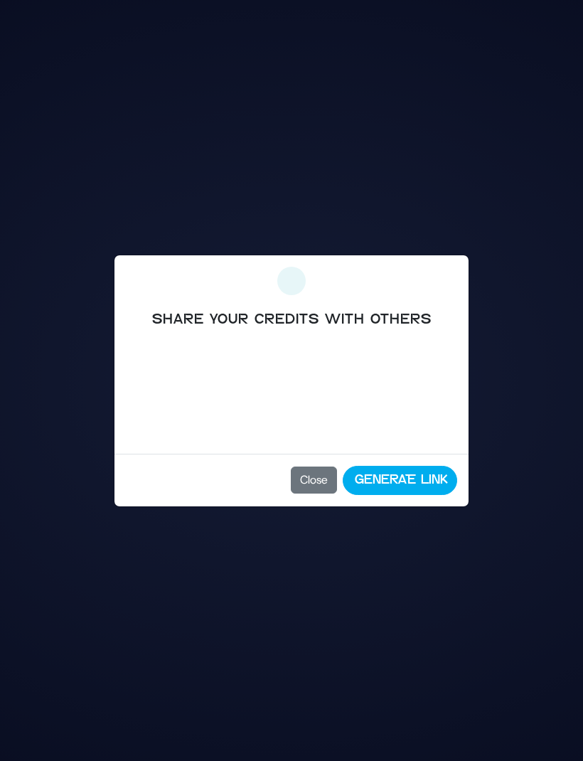
click at [306, 476] on button "Close" at bounding box center [314, 479] width 46 height 27
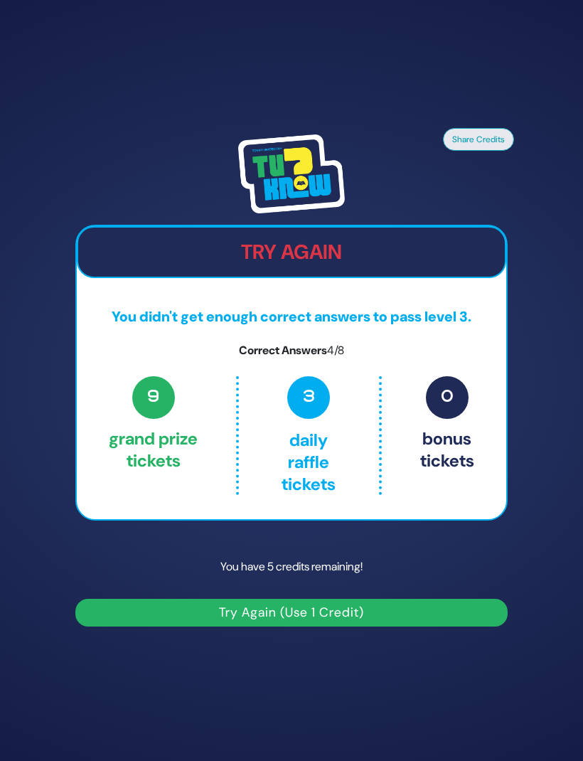
click at [347, 626] on button "Try Again (Use 1 Credit)" at bounding box center [291, 613] width 432 height 28
click at [342, 264] on h2 "Try Again" at bounding box center [291, 252] width 426 height 24
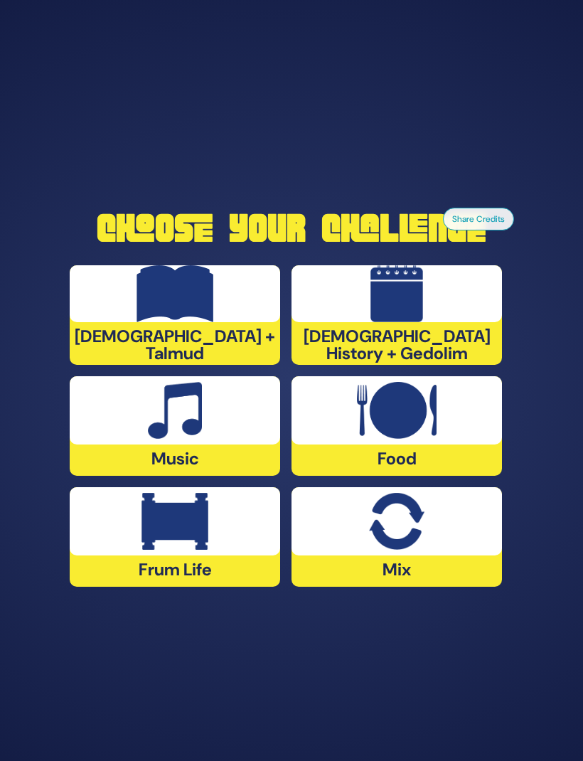
click at [200, 439] on img at bounding box center [175, 410] width 55 height 57
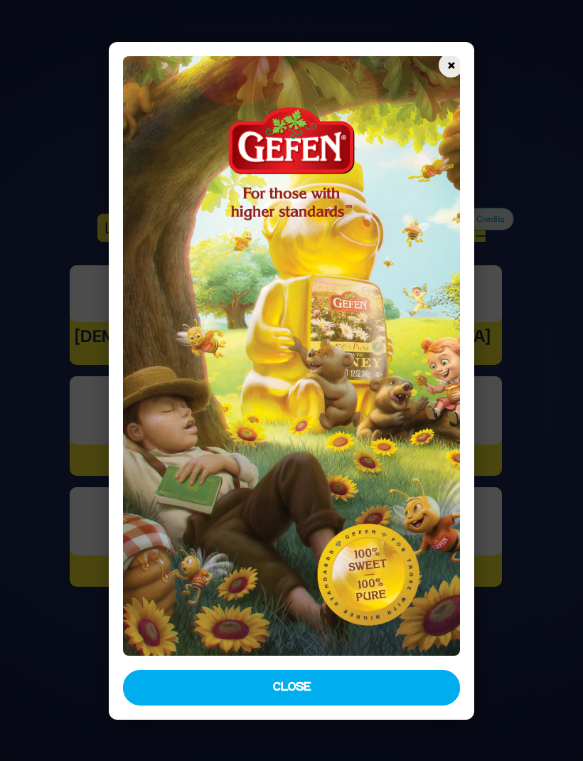
click at [458, 53] on button "×" at bounding box center [451, 65] width 25 height 25
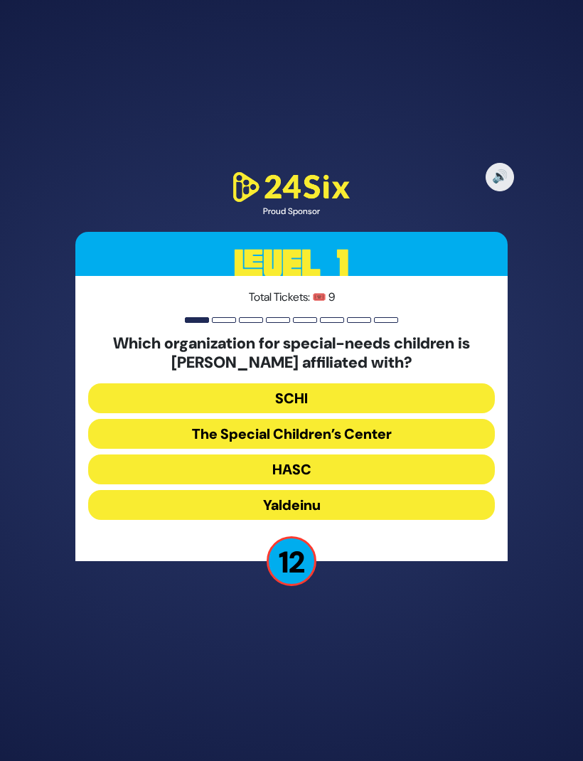
click at [348, 449] on button "The Special Children’s Center" at bounding box center [291, 434] width 407 height 30
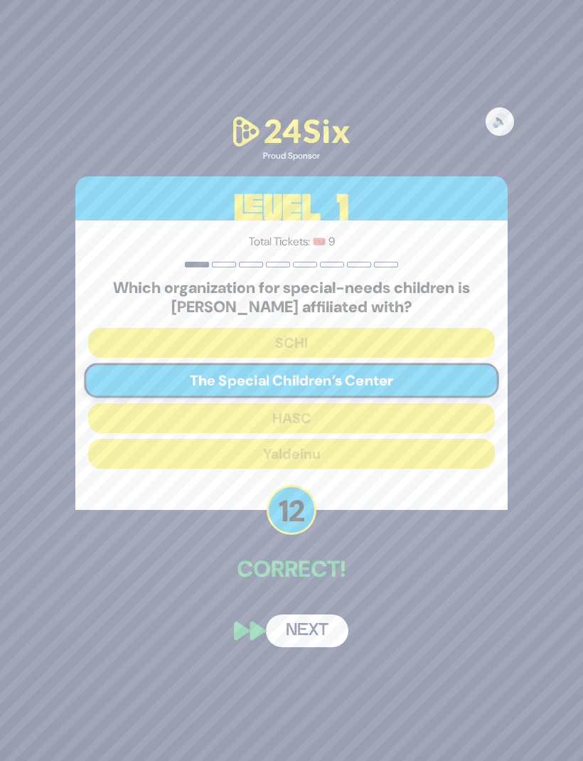
click at [307, 621] on div "🔊 Proud Sponsor Level 1 Total Tickets: 🎟️ 9 Which organization for special-need…" at bounding box center [291, 380] width 466 height 567
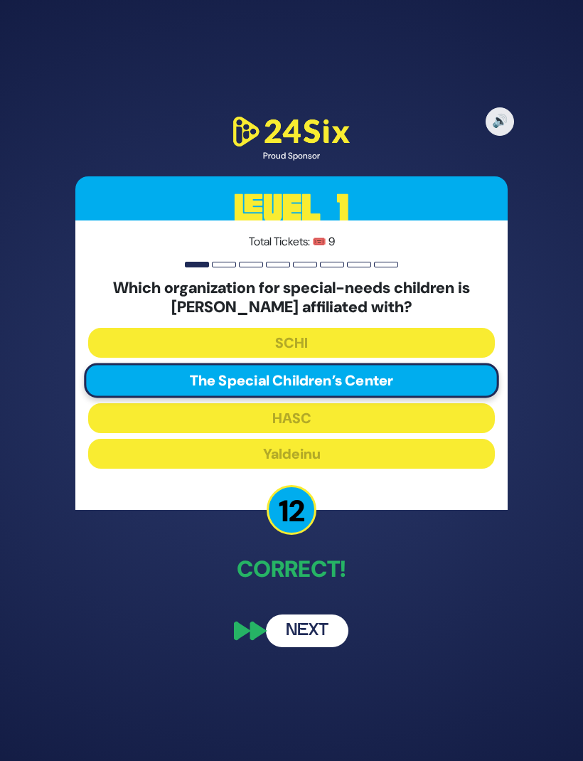
click at [306, 647] on button "Next" at bounding box center [307, 630] width 82 height 33
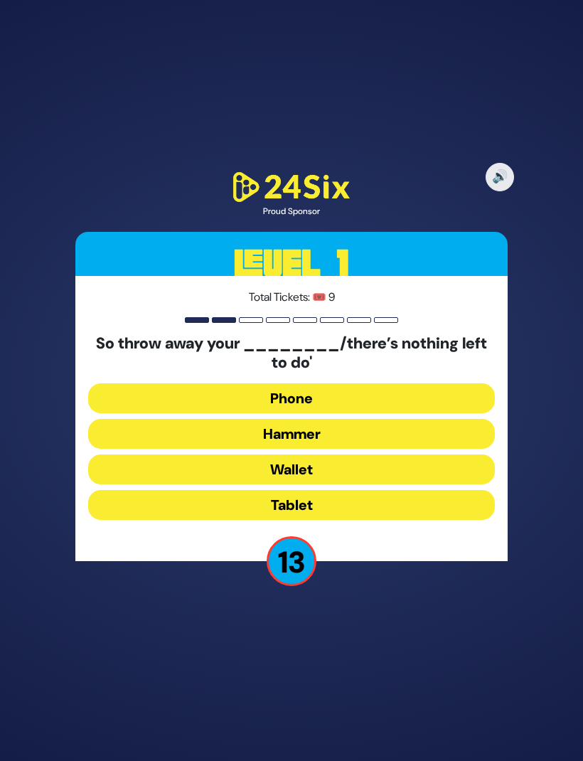
click at [316, 449] on button "Hammer" at bounding box center [291, 434] width 407 height 30
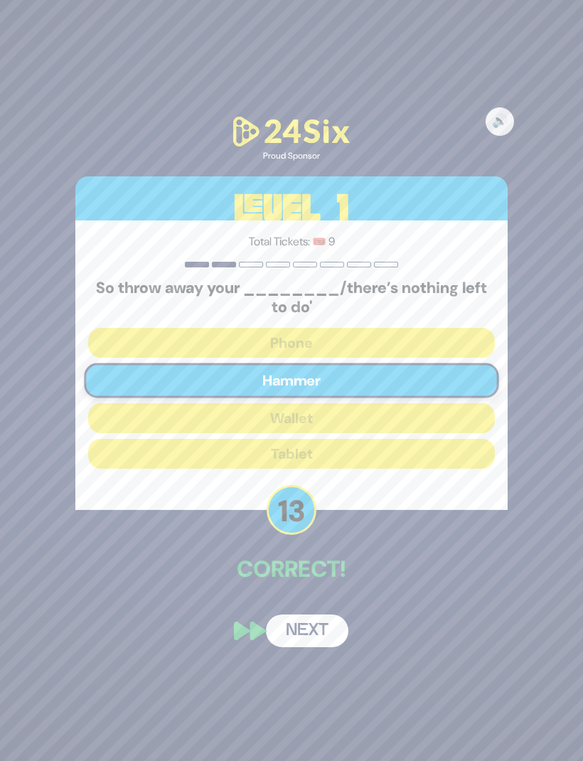
click at [311, 626] on div "🔊 Proud Sponsor Level 1 Total Tickets: 🎟️ 9 So throw away your ________/there’s…" at bounding box center [291, 380] width 466 height 567
click at [316, 647] on button "Next" at bounding box center [307, 630] width 82 height 33
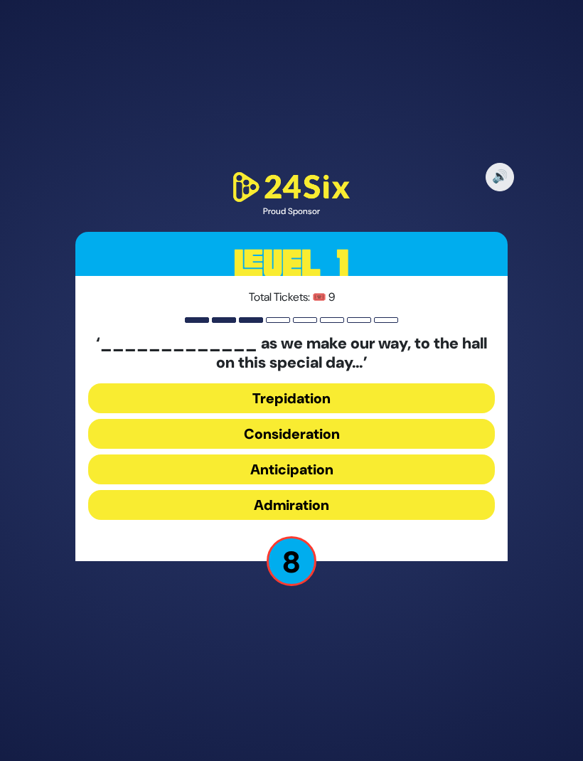
click at [334, 484] on button "Anticipation" at bounding box center [291, 469] width 407 height 30
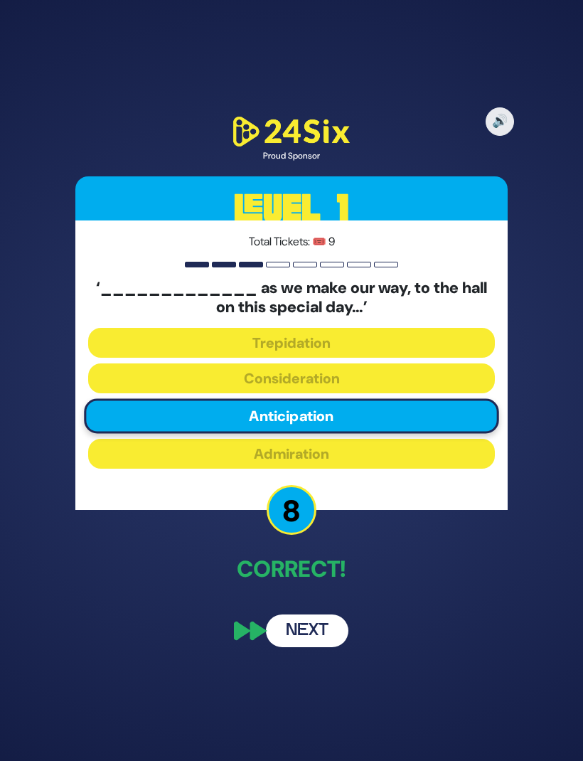
click at [318, 647] on button "Next" at bounding box center [307, 630] width 82 height 33
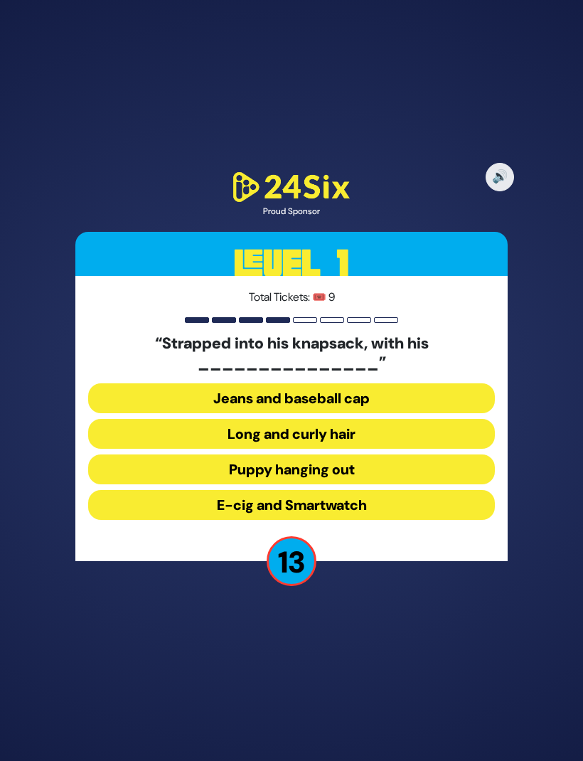
click at [343, 449] on button "Long and curly hair" at bounding box center [291, 434] width 407 height 30
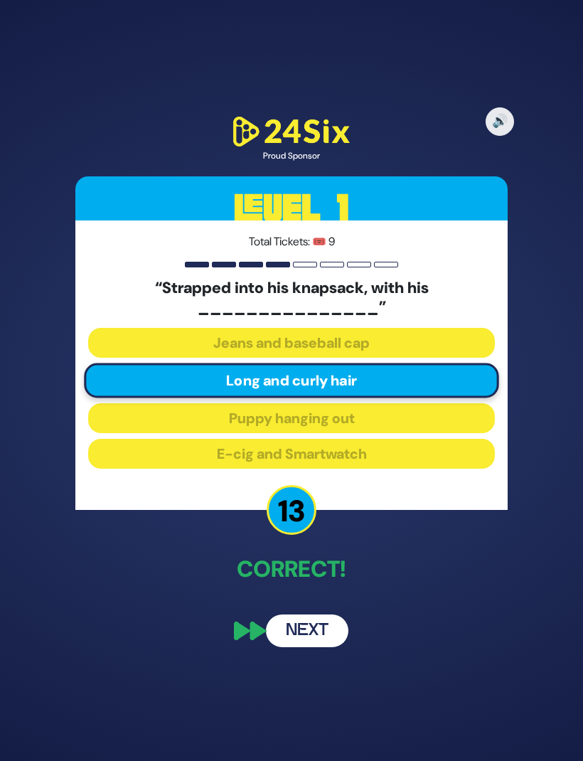
click at [314, 647] on button "Next" at bounding box center [307, 630] width 82 height 33
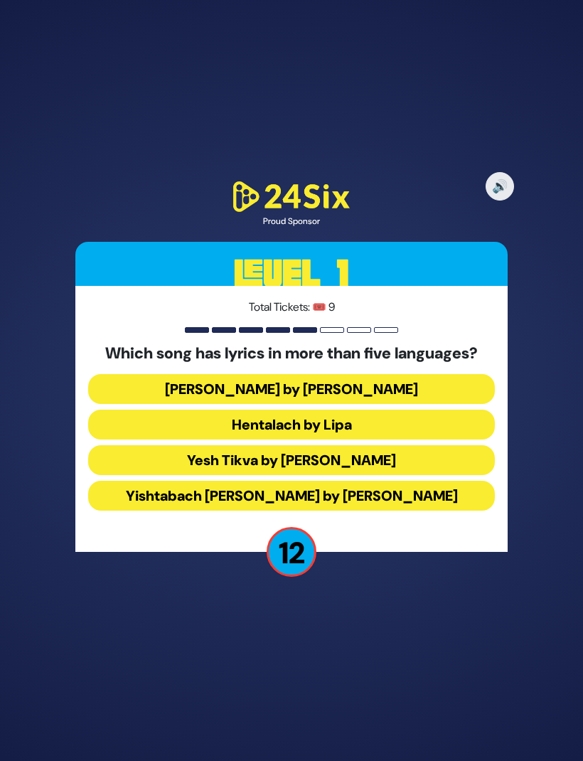
click at [338, 439] on button "Hentalach by Lipa" at bounding box center [291, 424] width 407 height 30
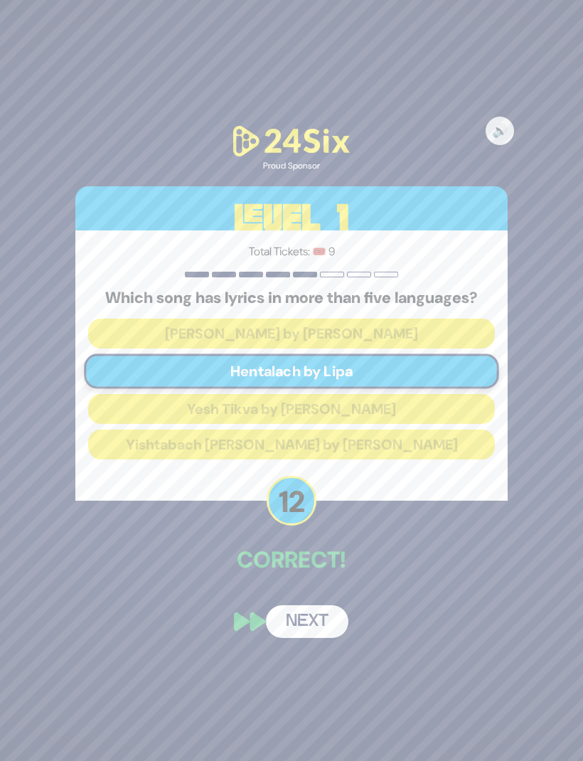
click at [318, 638] on button "Next" at bounding box center [307, 621] width 82 height 33
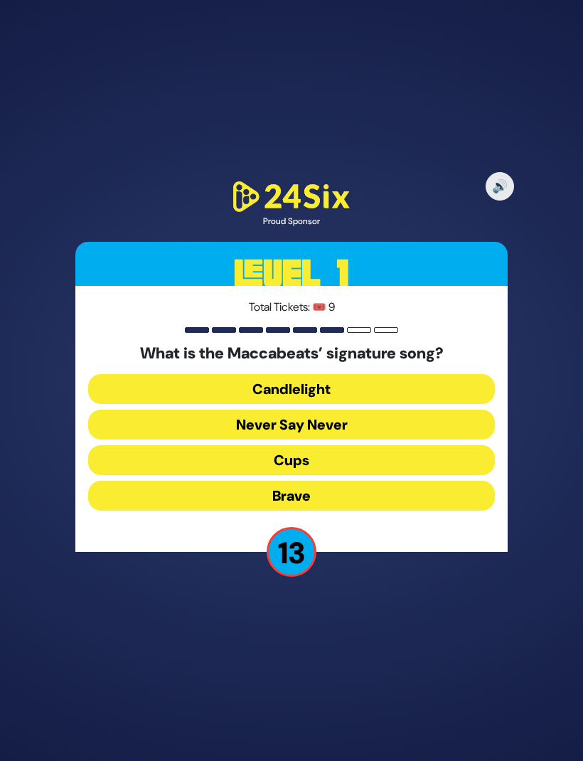
click at [346, 404] on button "Candlelight" at bounding box center [291, 389] width 407 height 30
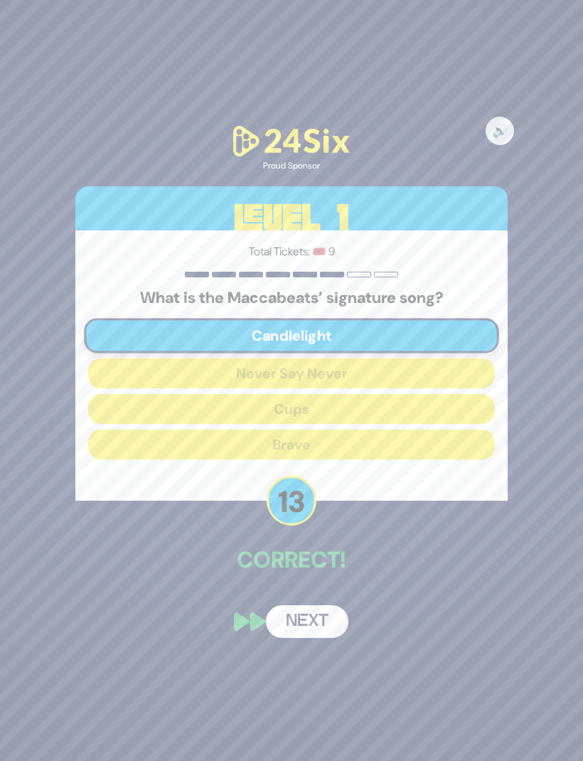
click at [316, 638] on button "Next" at bounding box center [307, 621] width 82 height 33
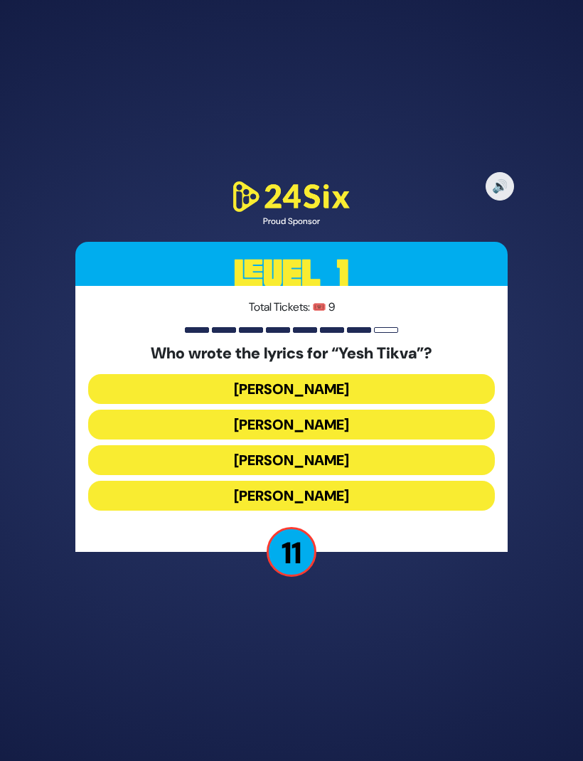
click at [354, 439] on button "Miriam Israeli" at bounding box center [291, 424] width 407 height 30
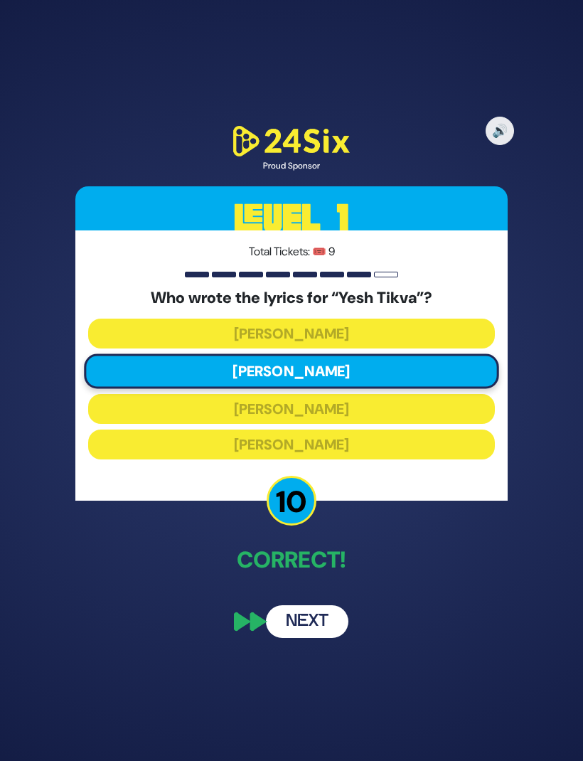
click at [304, 638] on button "Next" at bounding box center [307, 621] width 82 height 33
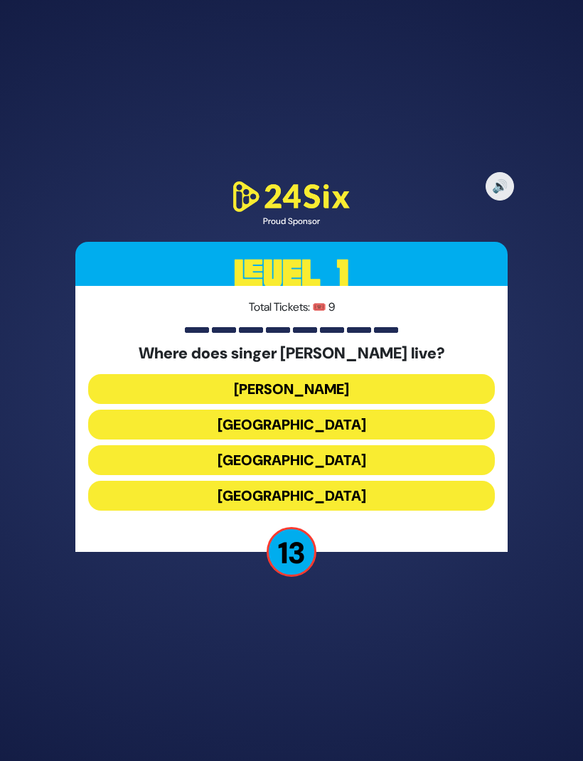
click at [350, 510] on button "England" at bounding box center [291, 496] width 407 height 30
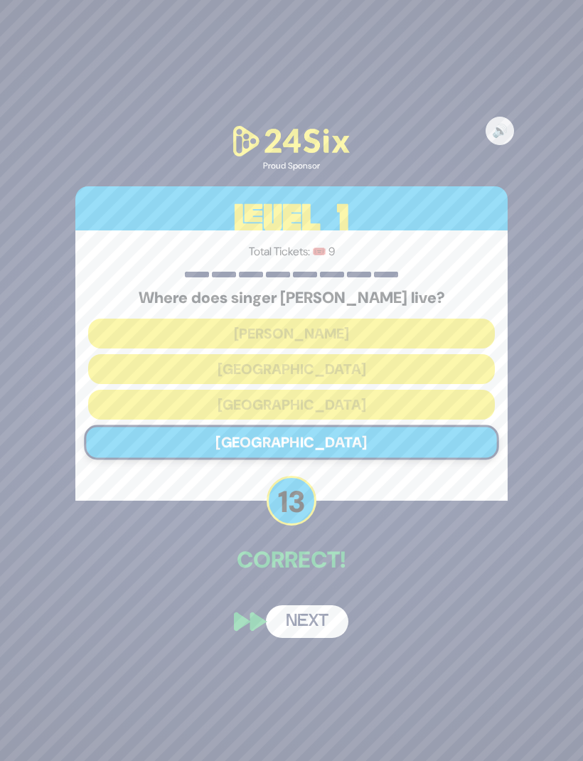
click at [308, 638] on button "Next" at bounding box center [307, 621] width 82 height 33
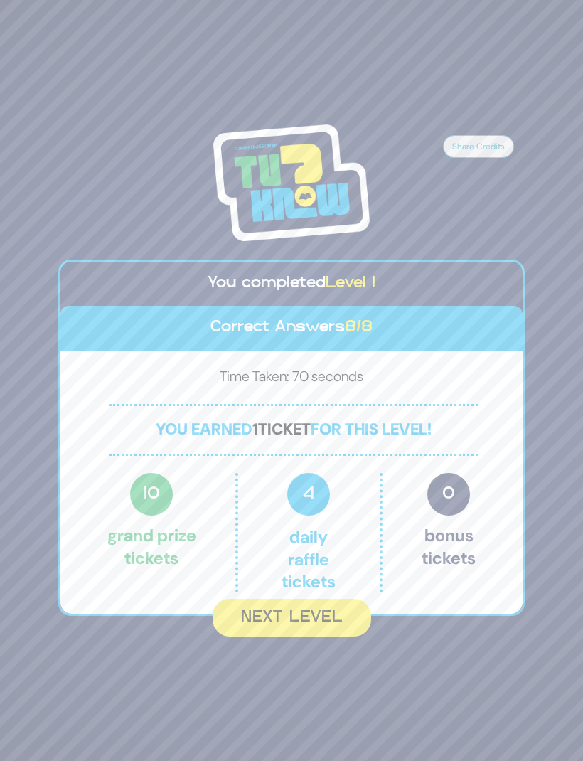
click at [285, 633] on button "Next Level" at bounding box center [292, 618] width 159 height 38
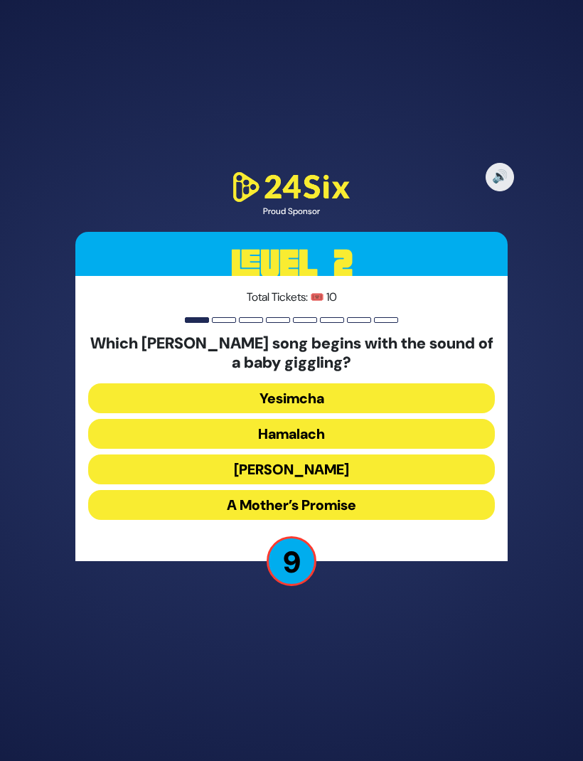
click at [343, 484] on button "Zeh Hakatan" at bounding box center [291, 469] width 407 height 30
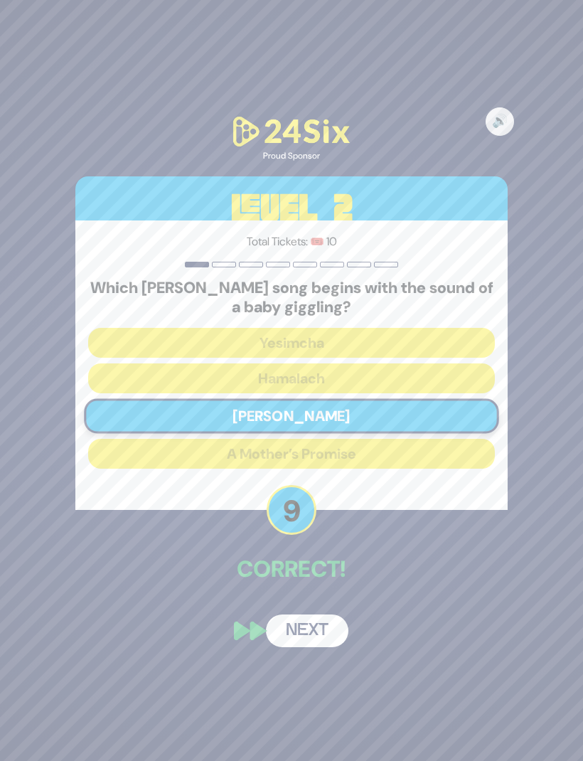
click at [308, 645] on button "Next" at bounding box center [307, 630] width 82 height 33
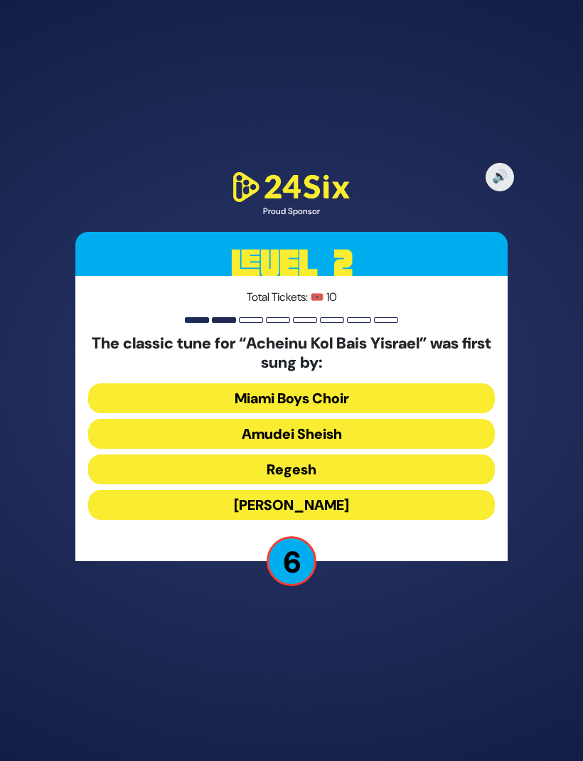
click at [356, 484] on button "Regesh" at bounding box center [291, 469] width 407 height 30
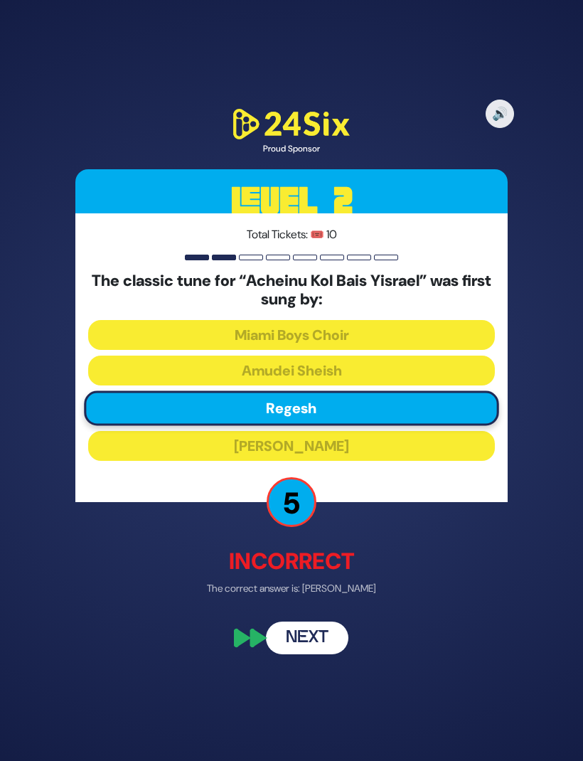
click at [319, 655] on button "Next" at bounding box center [307, 638] width 82 height 33
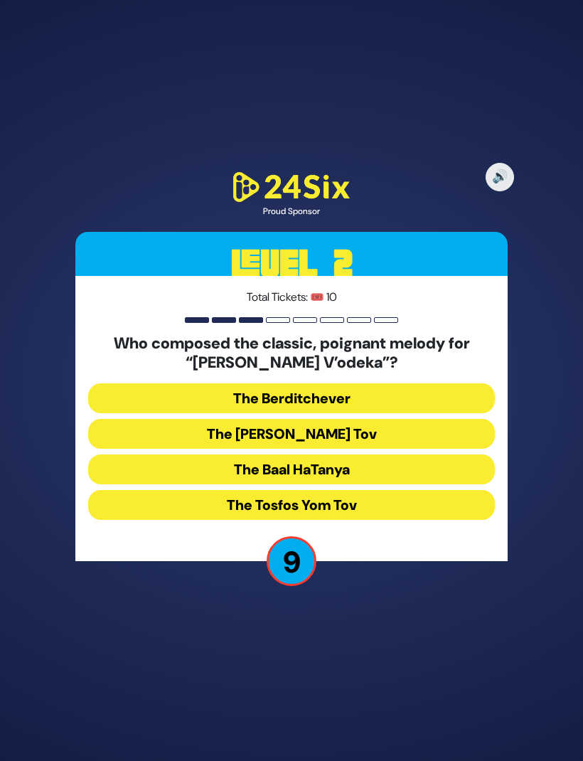
click at [360, 484] on button "The Baal HaTanya" at bounding box center [291, 469] width 407 height 30
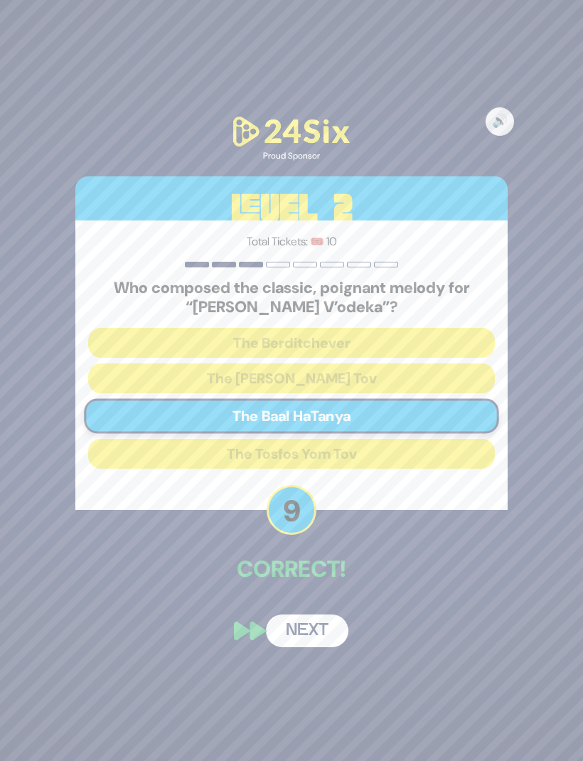
click at [310, 647] on button "Next" at bounding box center [307, 630] width 82 height 33
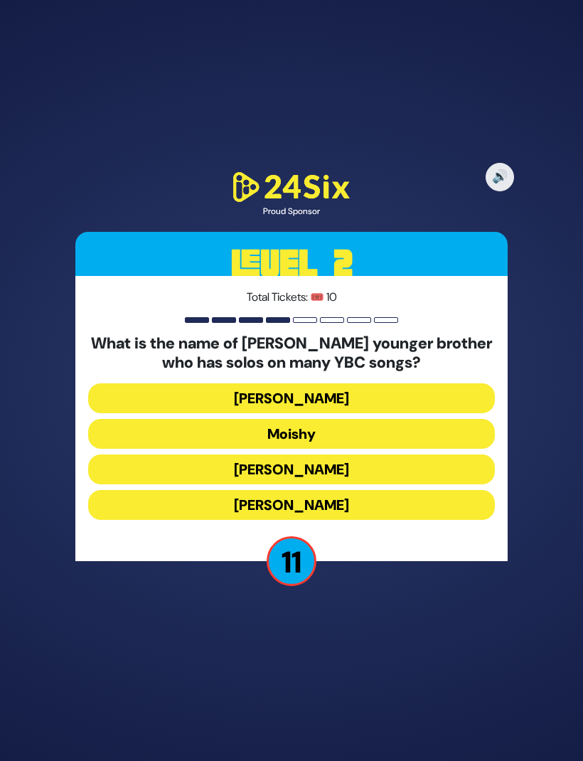
click at [355, 520] on button "Yaakov Mordechai" at bounding box center [291, 505] width 407 height 30
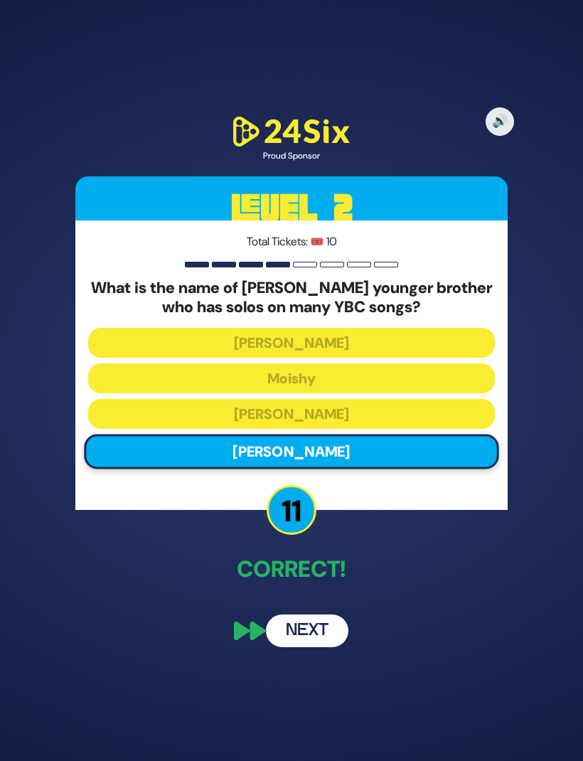
click at [323, 647] on button "Next" at bounding box center [307, 630] width 82 height 33
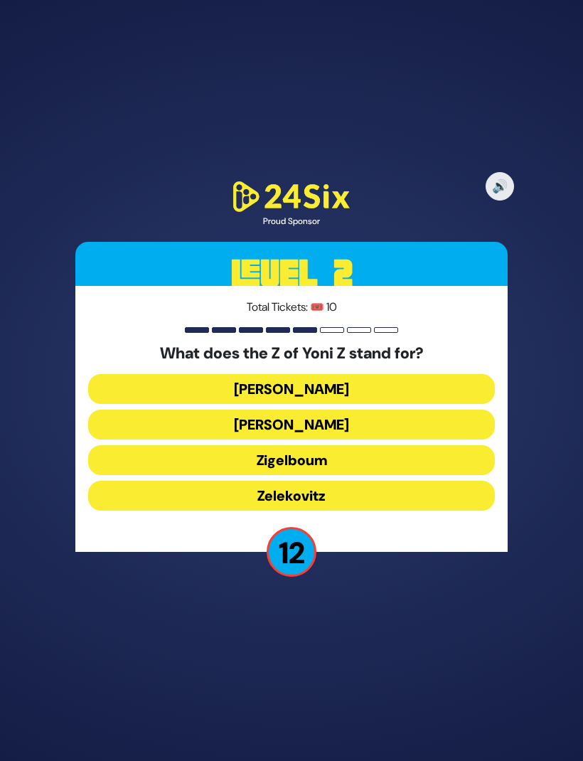
click at [339, 475] on button "Zigelboum" at bounding box center [291, 460] width 407 height 30
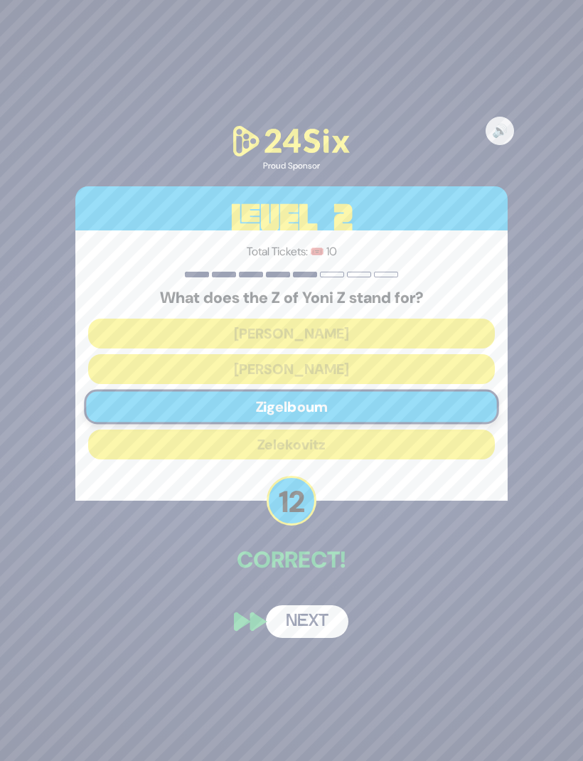
click at [312, 638] on button "Next" at bounding box center [307, 621] width 82 height 33
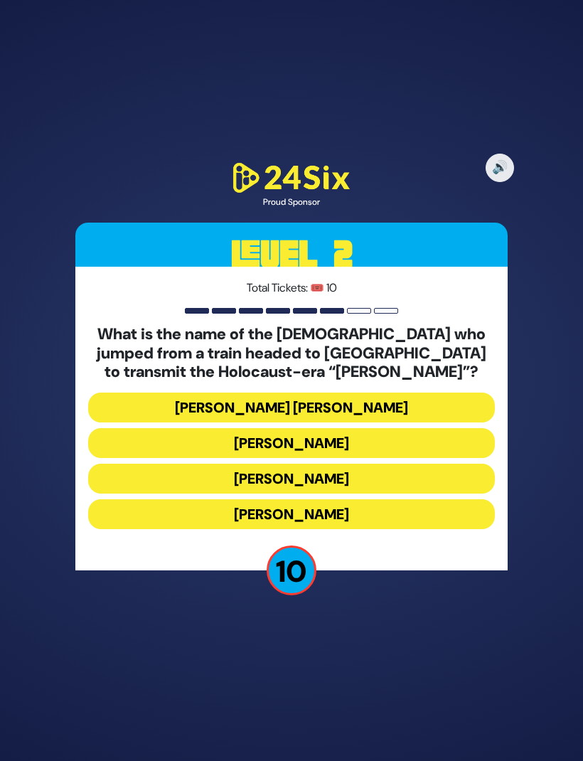
click at [365, 458] on button "Mordechai Fastag" at bounding box center [291, 443] width 407 height 30
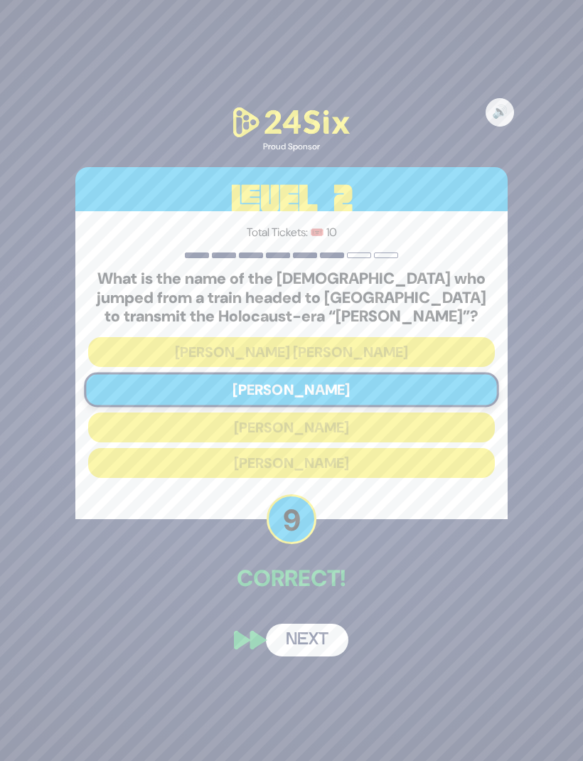
click at [306, 656] on button "Next" at bounding box center [307, 639] width 82 height 33
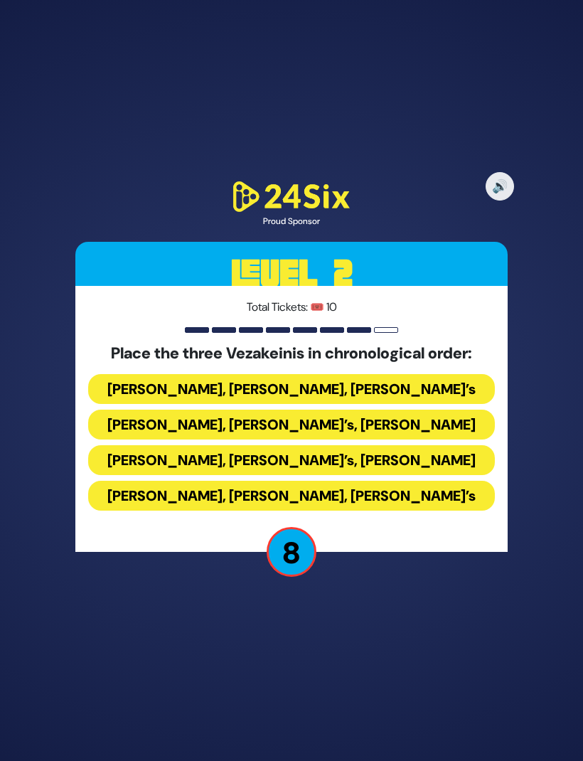
click at [267, 510] on button "Avraham Fried’s, Baruch Levine’s, Bonei Olam’s" at bounding box center [291, 496] width 407 height 30
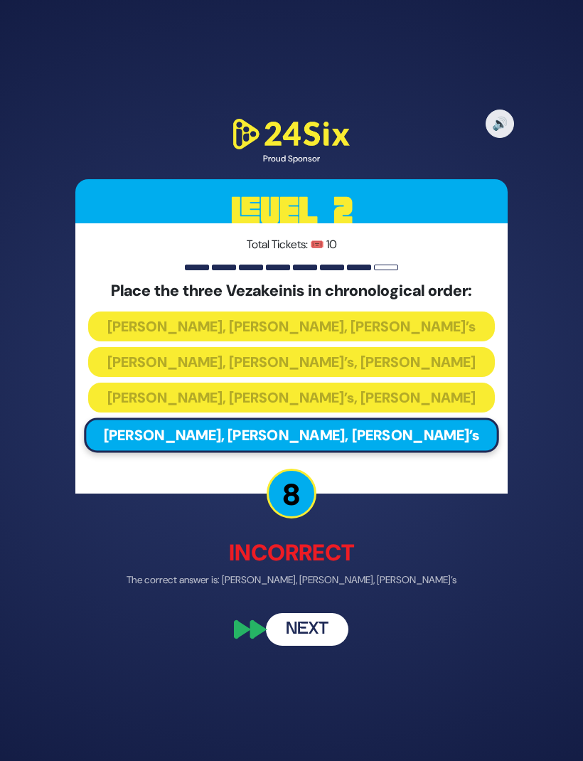
click at [318, 645] on button "Next" at bounding box center [307, 628] width 82 height 33
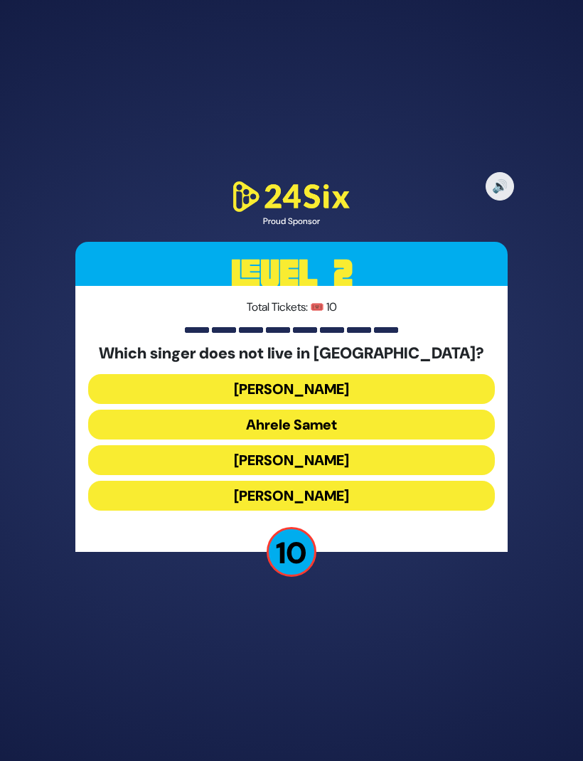
click at [338, 510] on button "Eitan Katz" at bounding box center [291, 496] width 407 height 30
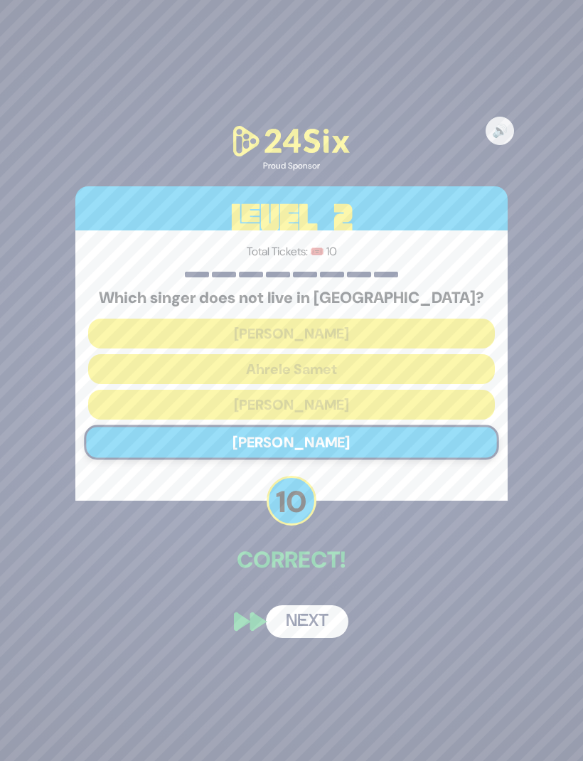
click at [305, 638] on button "Next" at bounding box center [307, 621] width 82 height 33
click at [321, 638] on button "Next" at bounding box center [307, 621] width 82 height 33
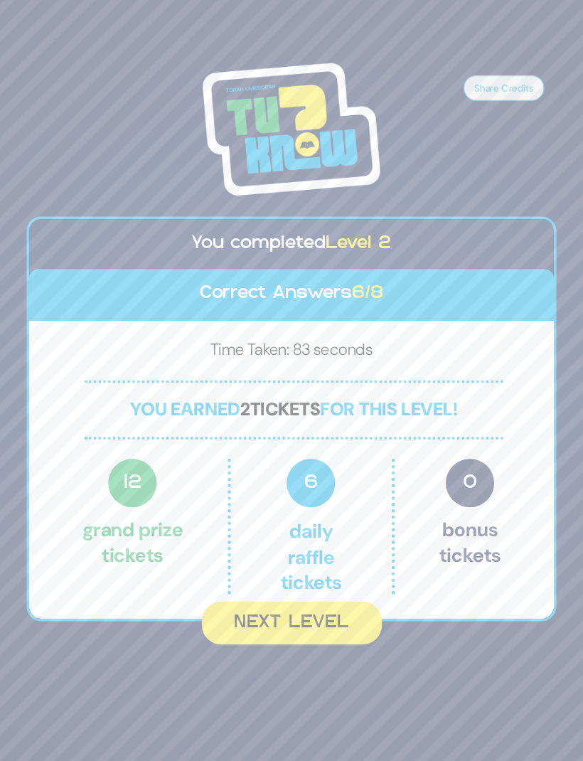
click at [256, 599] on button "Next Level" at bounding box center [292, 618] width 159 height 38
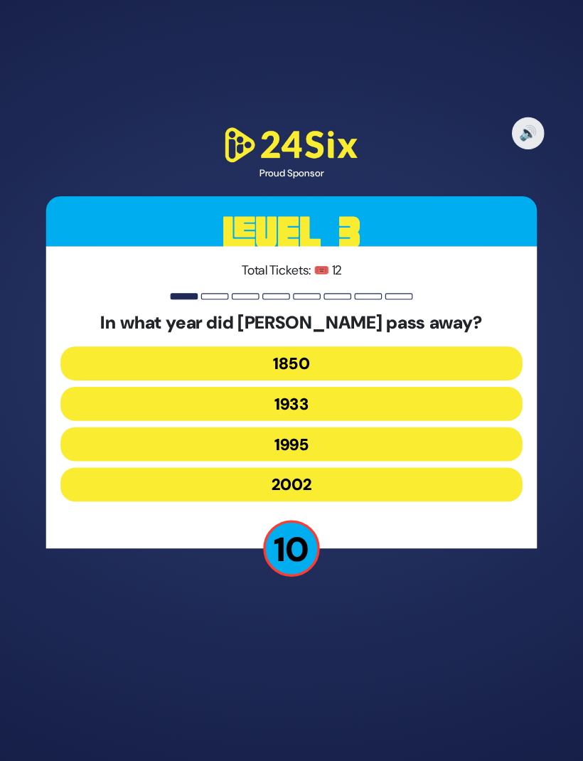
click at [281, 445] on button "1995" at bounding box center [291, 460] width 407 height 30
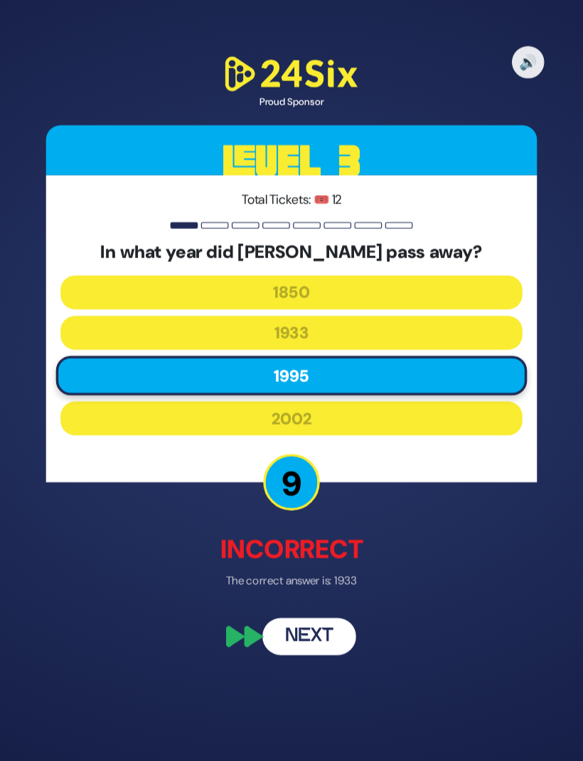
click at [287, 612] on button "Next" at bounding box center [307, 628] width 82 height 33
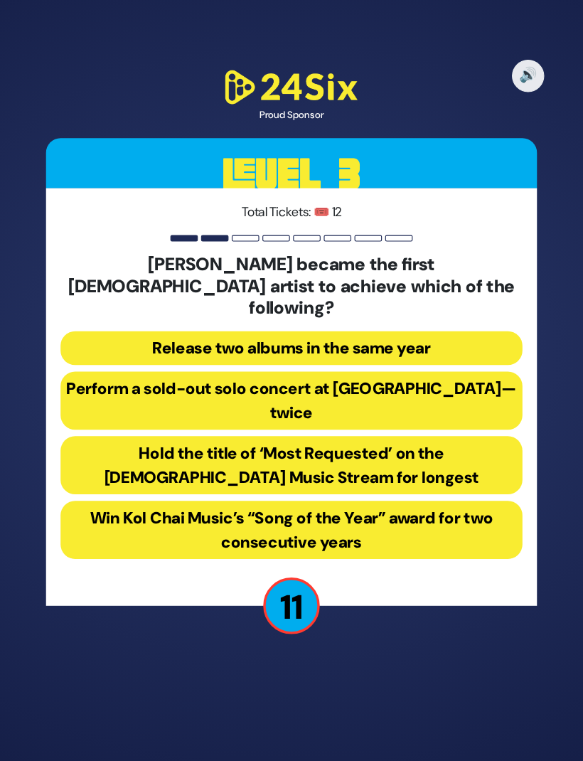
click at [346, 396] on button "Perform a sold-out solo concert at Madison Square Garden—twice" at bounding box center [291, 421] width 407 height 51
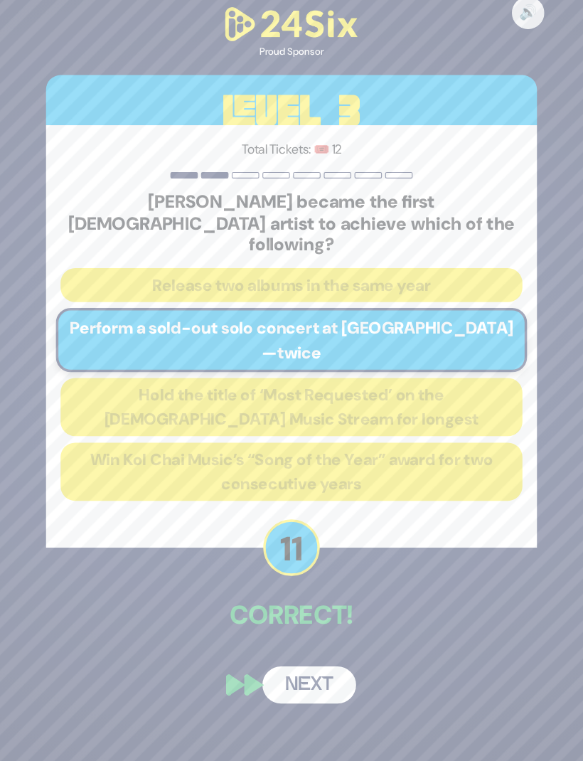
click at [269, 655] on button "Next" at bounding box center [307, 671] width 82 height 33
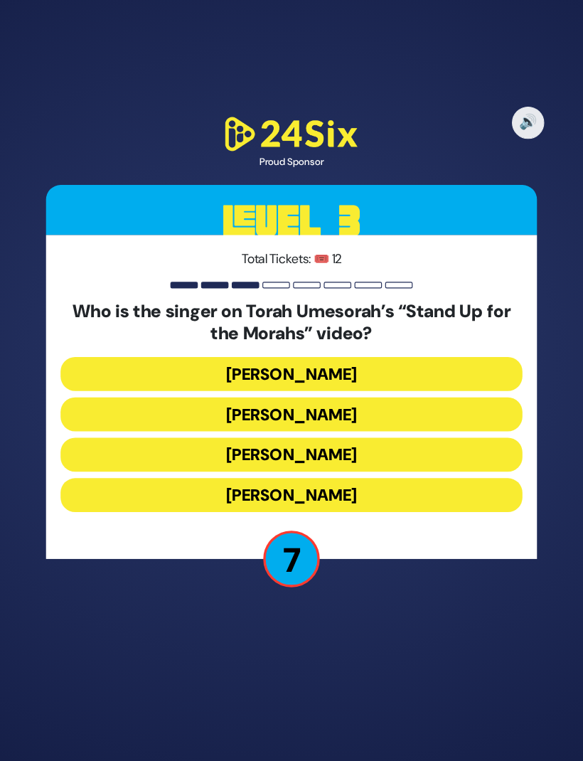
click at [330, 419] on button "Shloime Gertner" at bounding box center [291, 434] width 407 height 30
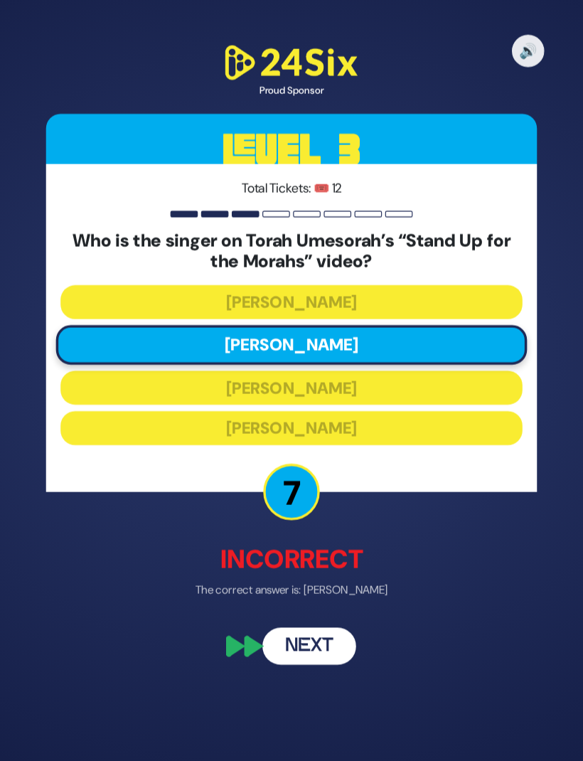
click at [287, 622] on button "Next" at bounding box center [307, 638] width 82 height 33
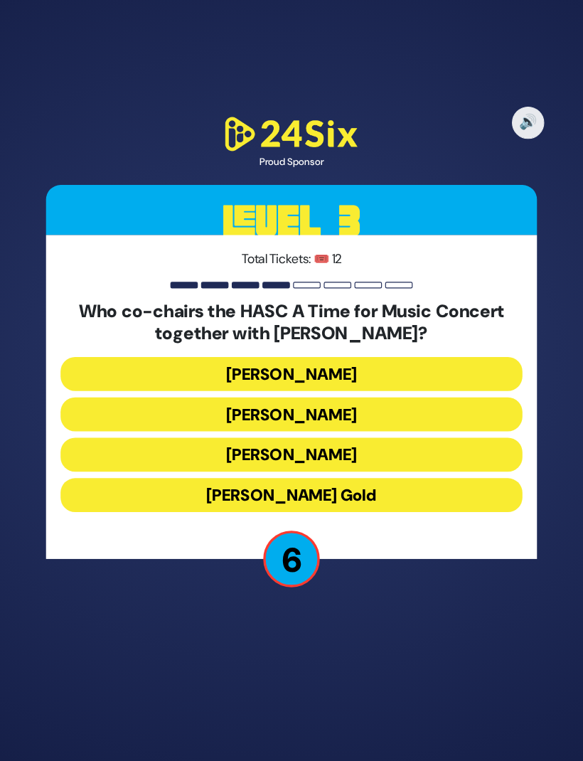
click at [320, 419] on button "Miles Berger" at bounding box center [291, 434] width 407 height 30
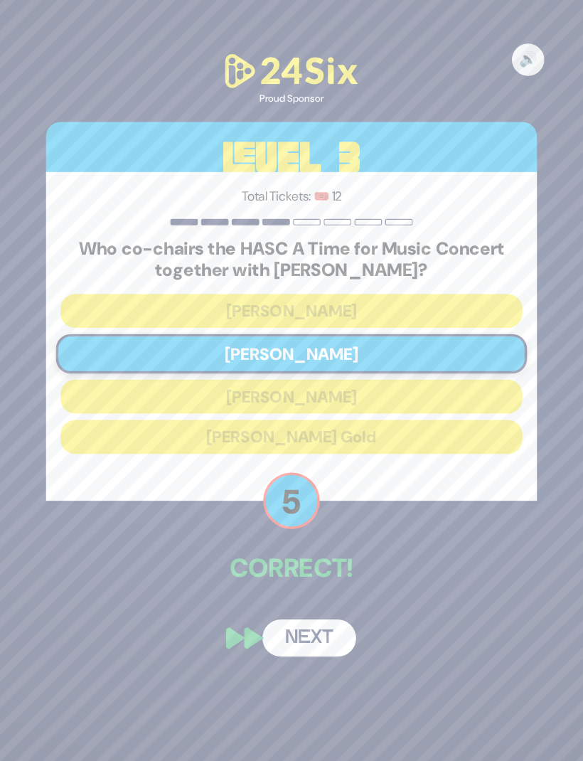
click at [272, 614] on button "Next" at bounding box center [307, 630] width 82 height 33
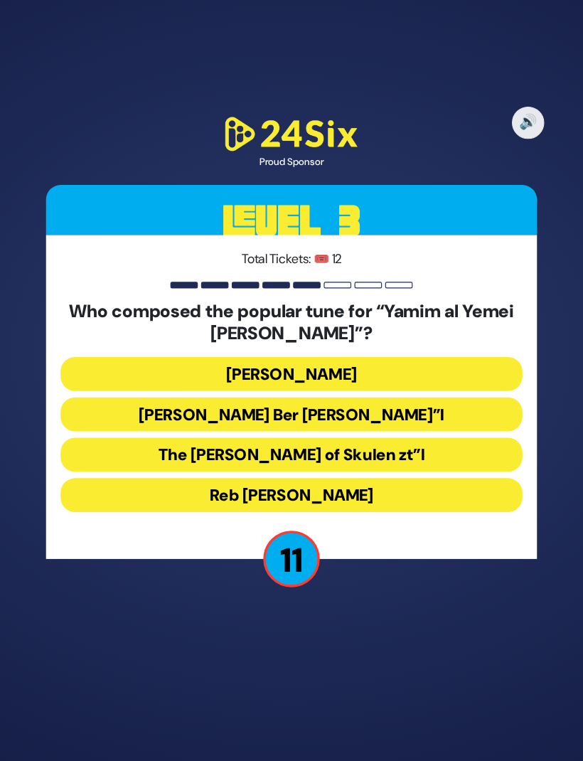
click at [314, 490] on button "Reb Bentzion Shenker" at bounding box center [291, 505] width 407 height 30
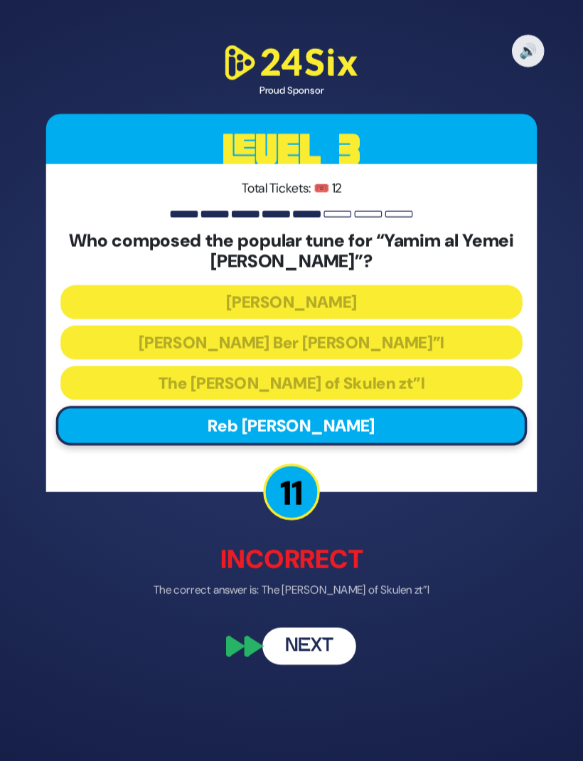
click at [270, 622] on button "Next" at bounding box center [307, 638] width 82 height 33
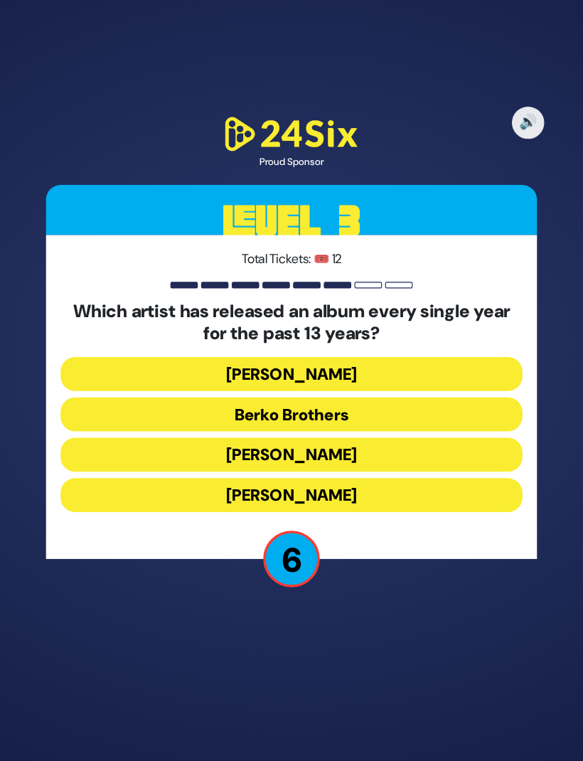
click at [331, 490] on button "Benny Friedman" at bounding box center [291, 505] width 407 height 30
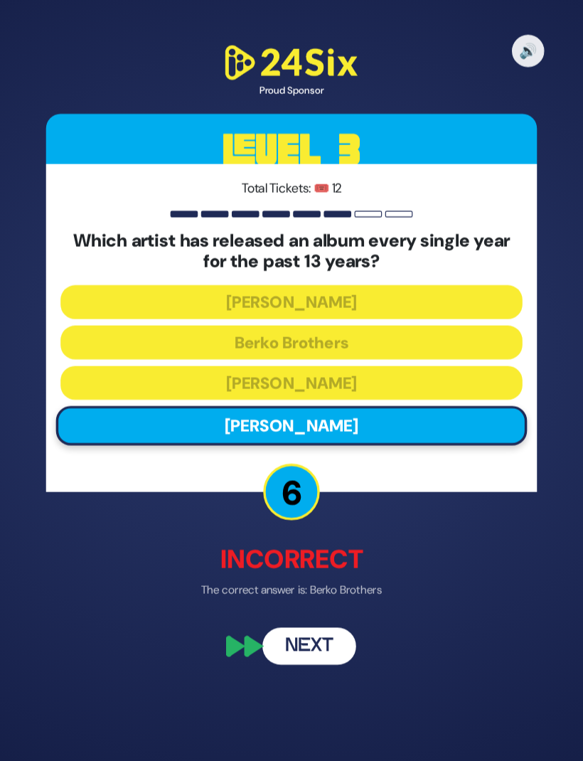
click at [278, 622] on button "Next" at bounding box center [307, 638] width 82 height 33
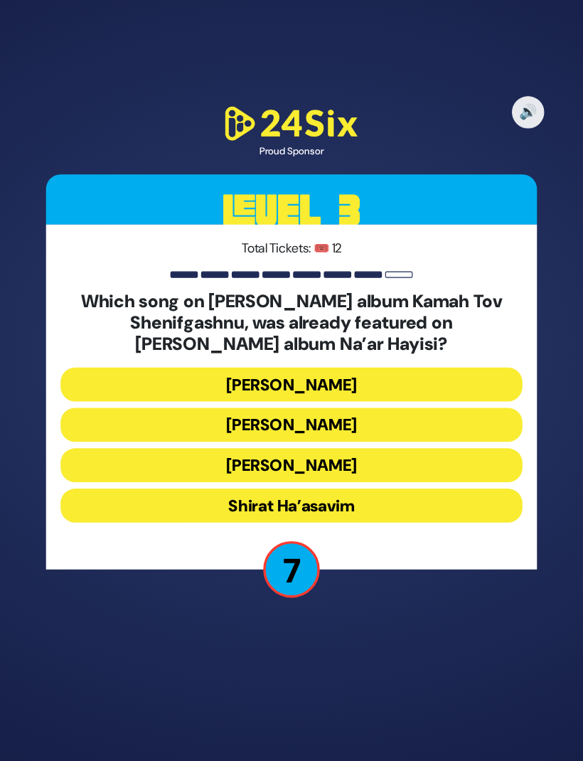
click at [326, 499] on button "Shirat Ha’asavim" at bounding box center [291, 514] width 407 height 30
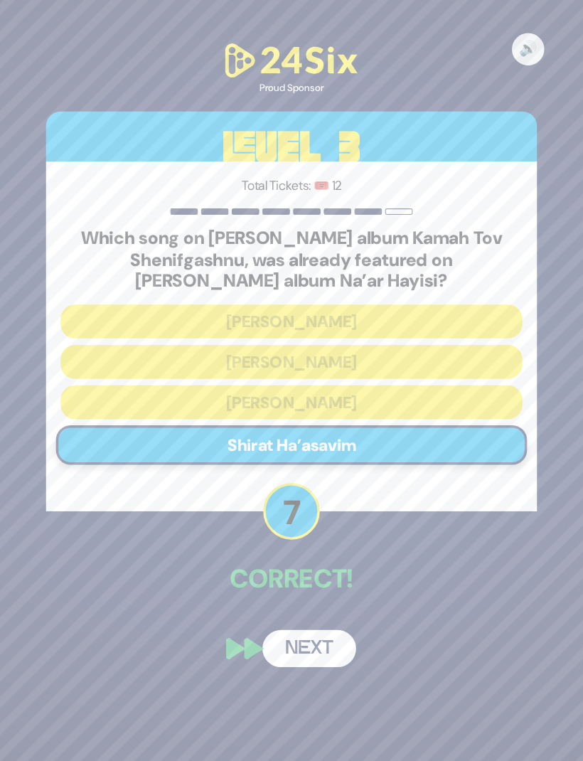
click at [284, 623] on button "Next" at bounding box center [307, 639] width 82 height 33
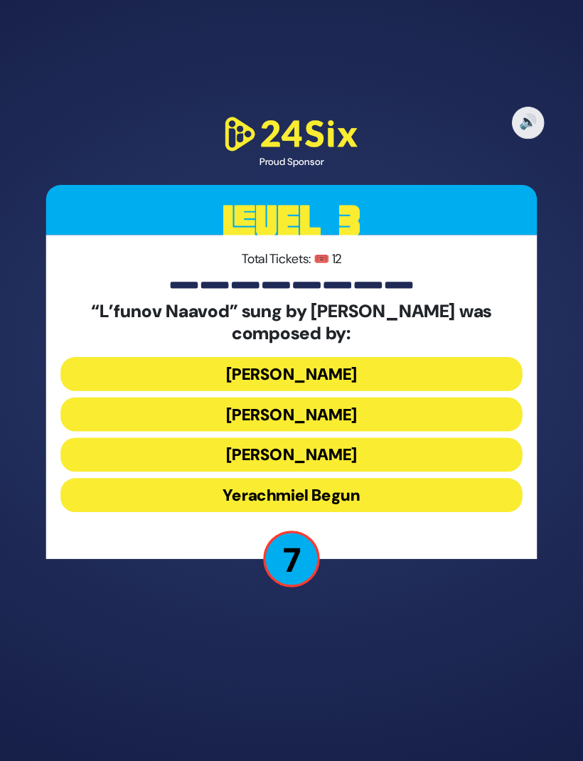
click at [302, 454] on button "Yossi Green" at bounding box center [291, 469] width 407 height 30
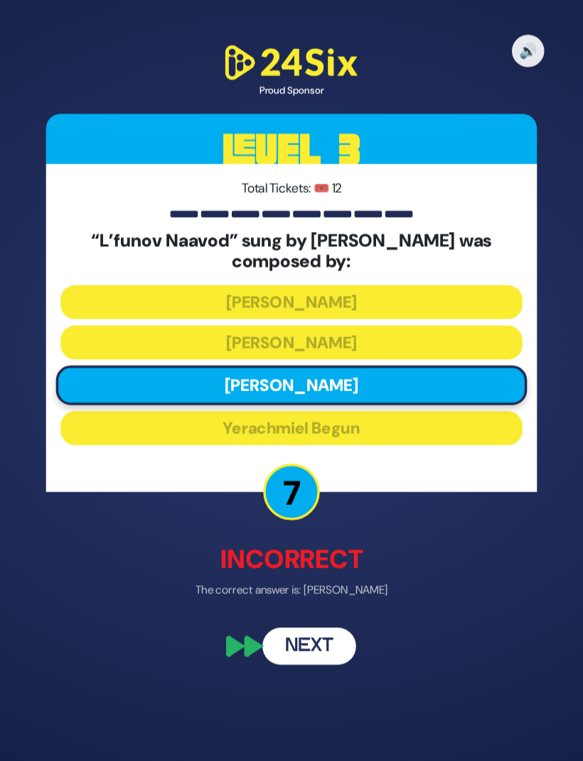
click at [268, 622] on button "Next" at bounding box center [307, 638] width 82 height 33
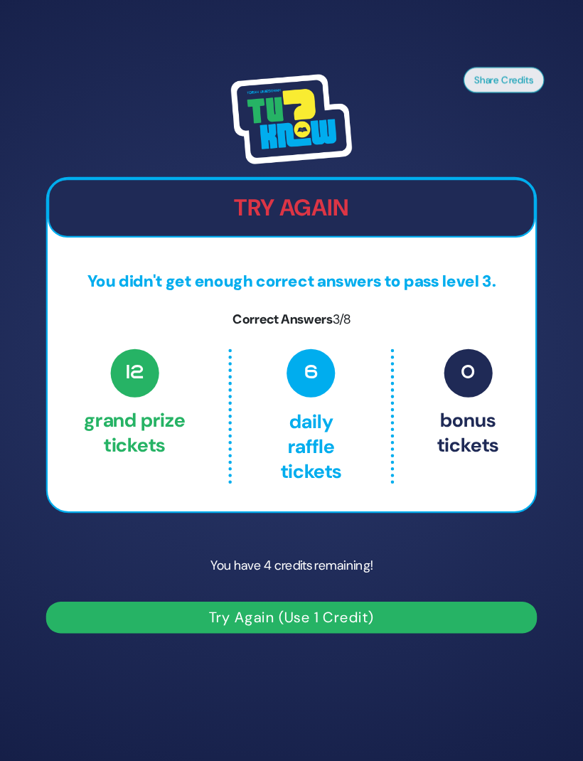
click at [322, 599] on button "Try Again (Use 1 Credit)" at bounding box center [291, 613] width 432 height 28
click at [257, 599] on button "Try Again (Use 1 Credit)" at bounding box center [291, 613] width 432 height 28
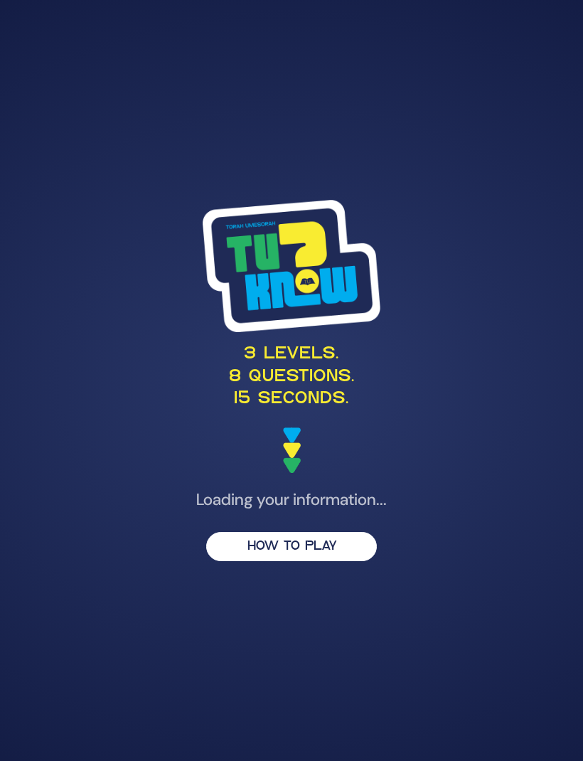
scroll to position [0, 39]
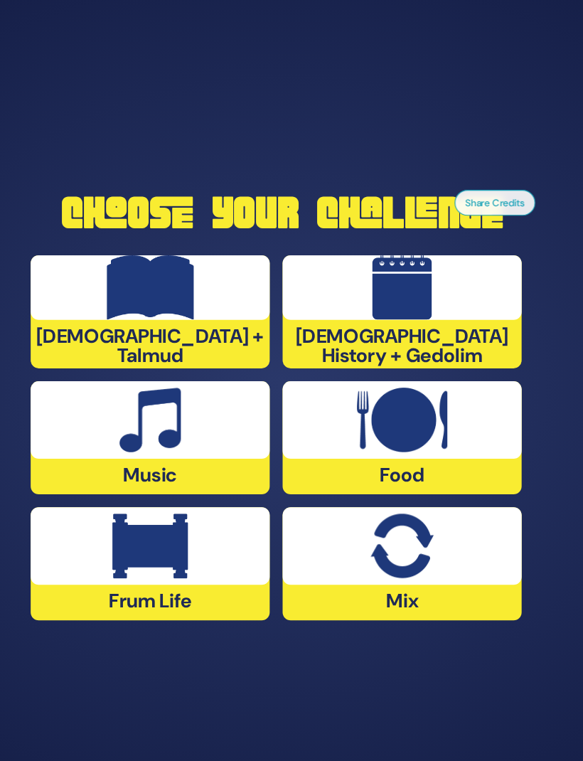
click at [141, 517] on img at bounding box center [174, 521] width 67 height 57
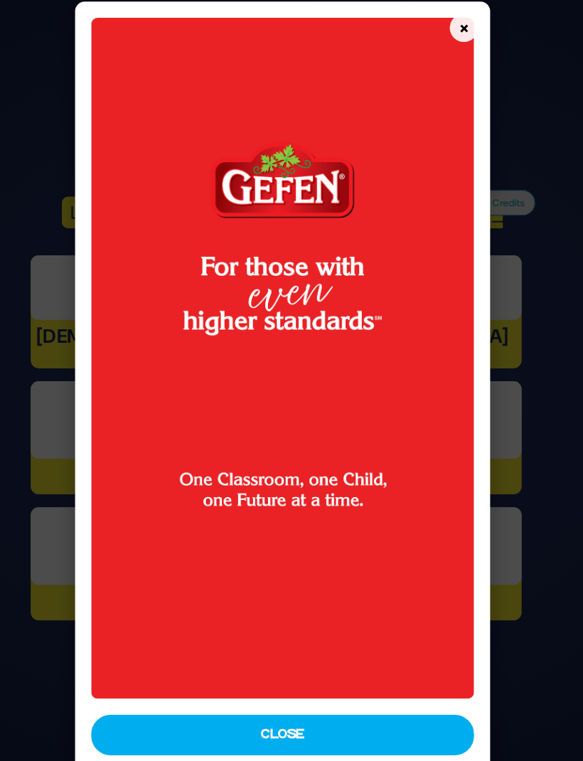
click at [413, 56] on img at bounding box center [291, 355] width 337 height 599
click at [439, 53] on button "×" at bounding box center [451, 65] width 25 height 25
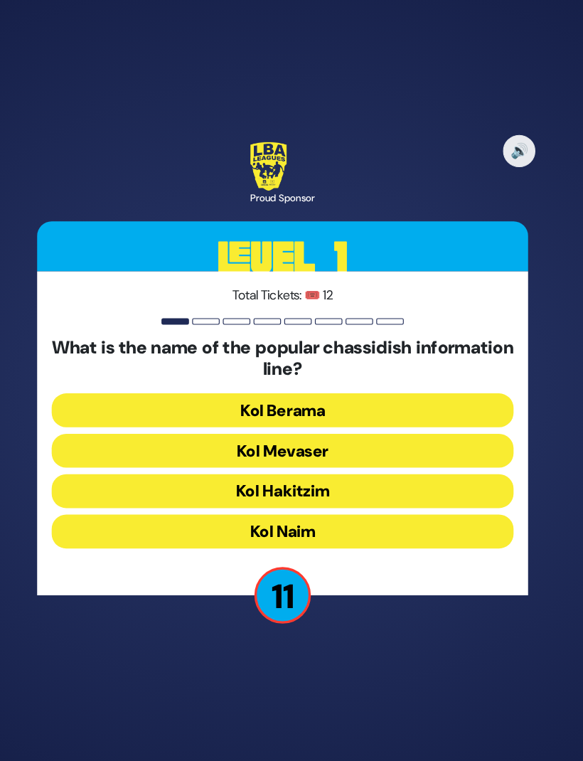
click at [287, 424] on button "Kol Mevaser" at bounding box center [291, 437] width 407 height 30
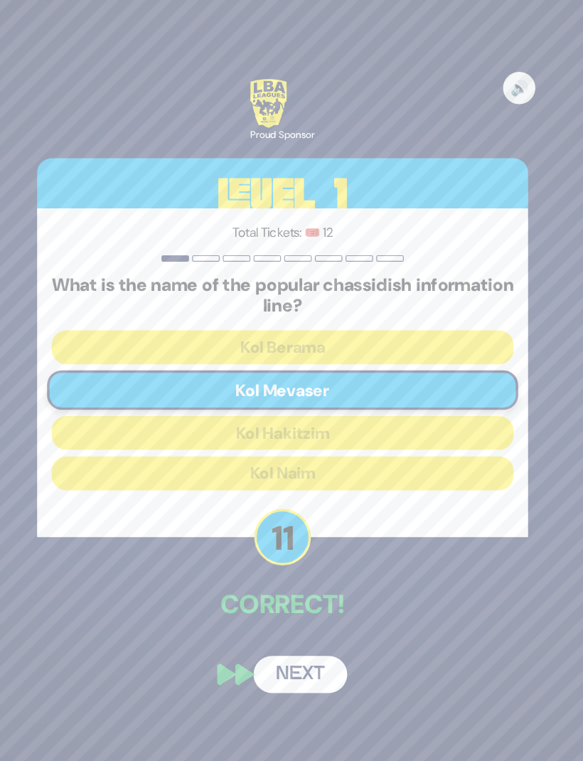
click at [269, 621] on button "Next" at bounding box center [307, 634] width 82 height 33
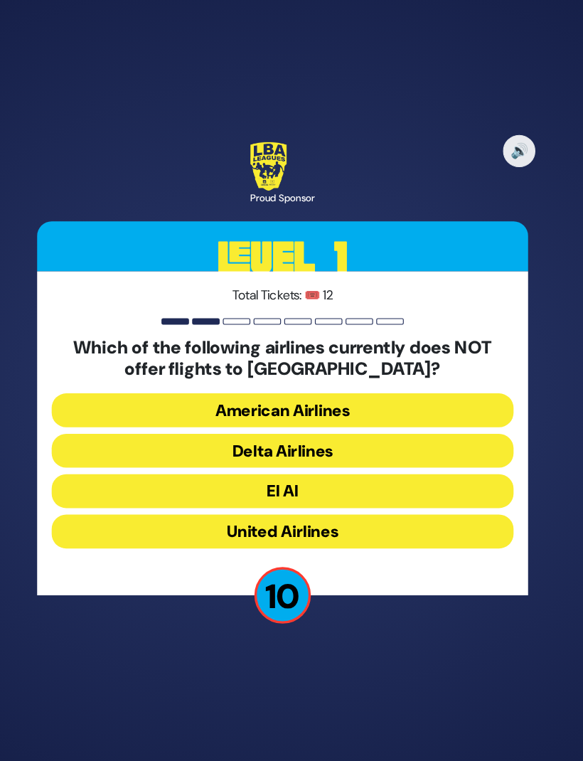
click at [306, 387] on button "American Airlines" at bounding box center [291, 402] width 407 height 30
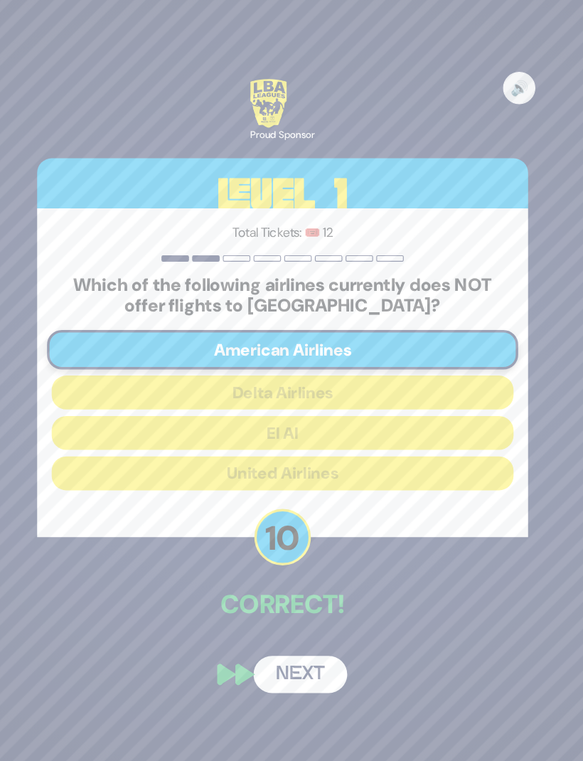
click at [266, 618] on button "Next" at bounding box center [307, 634] width 82 height 33
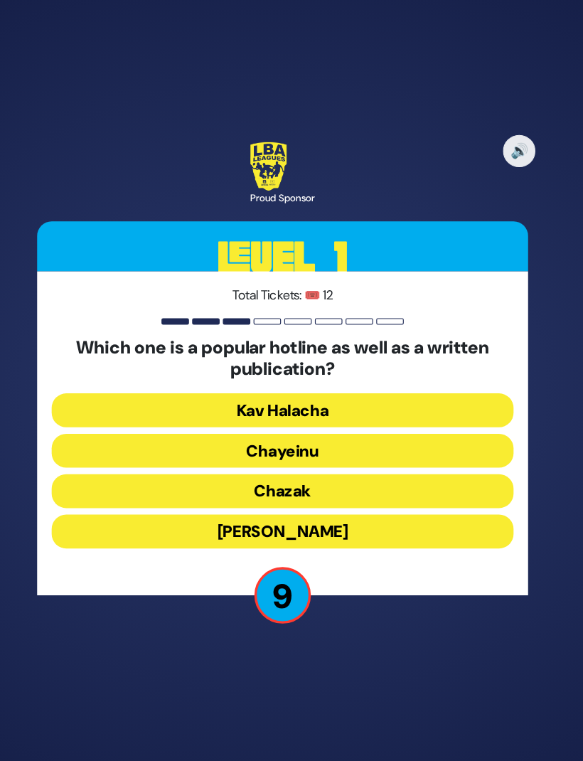
click at [281, 422] on button "Chayeinu" at bounding box center [291, 437] width 407 height 30
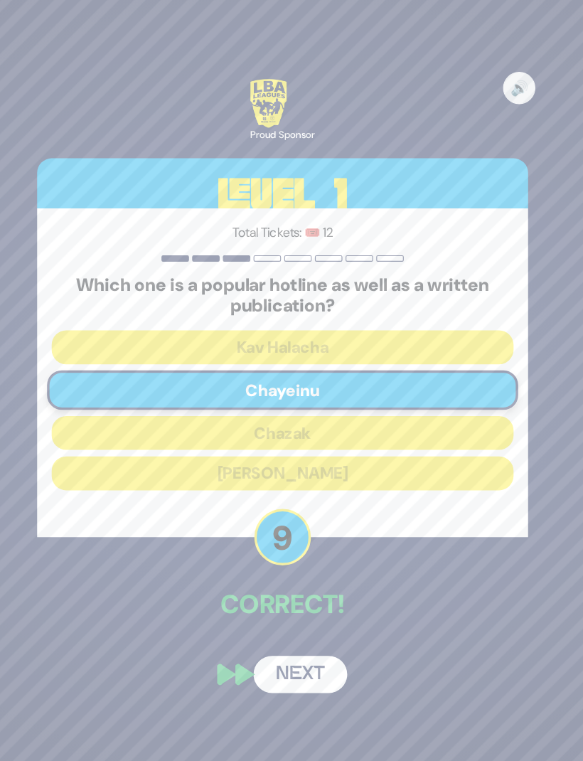
click at [267, 624] on button "Next" at bounding box center [307, 634] width 82 height 33
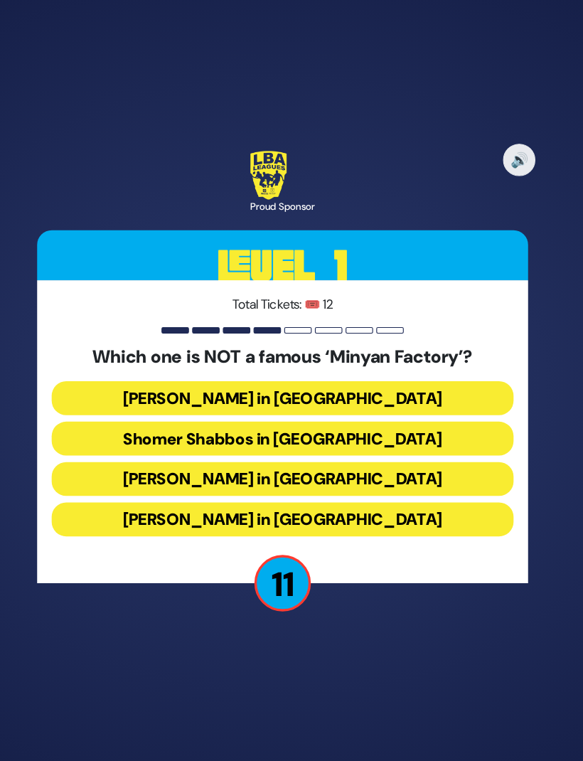
click at [115, 484] on button "Bais Dovid in Lakewood" at bounding box center [291, 499] width 407 height 30
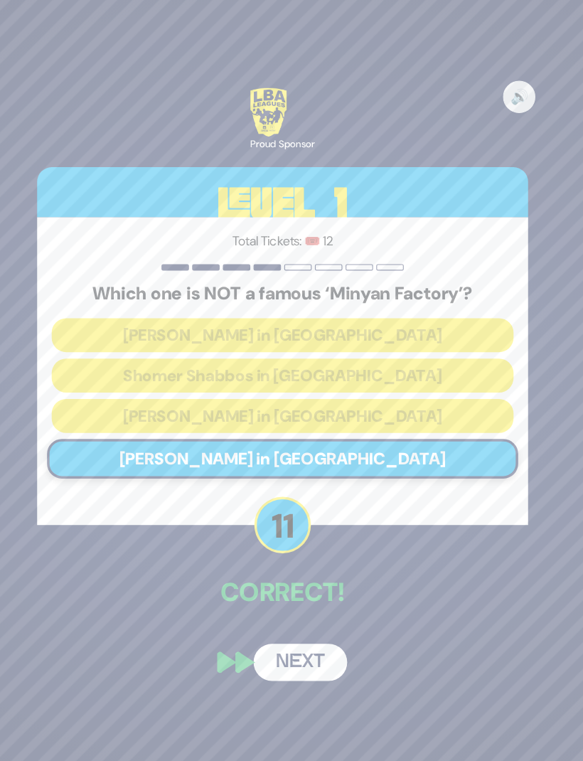
click at [266, 612] on button "Next" at bounding box center [307, 624] width 82 height 33
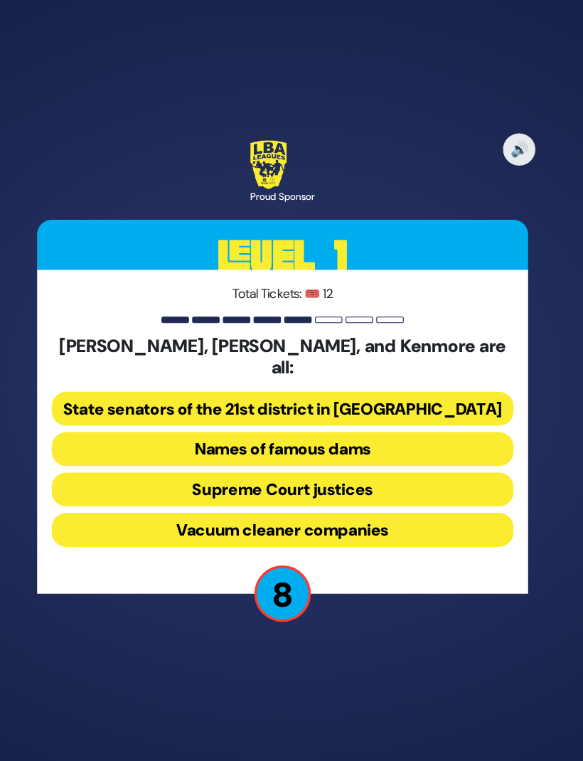
click at [392, 422] on button "Names of famous dams" at bounding box center [291, 437] width 407 height 30
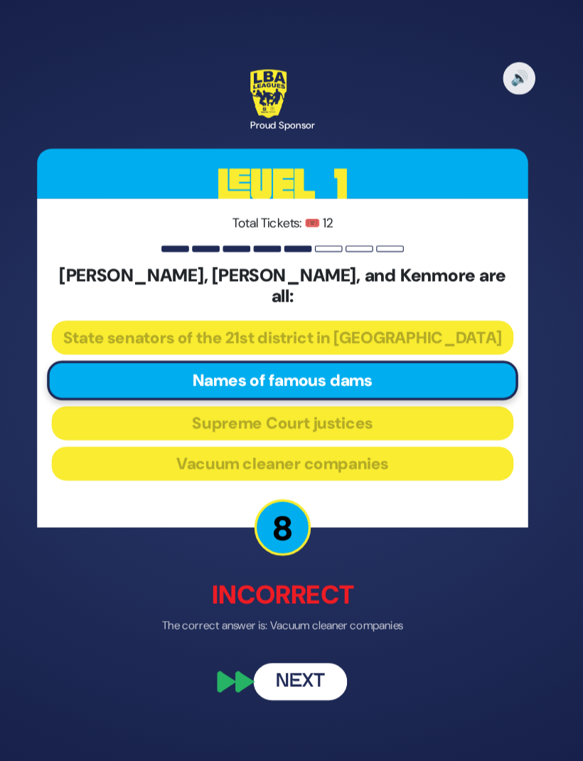
click at [266, 625] on button "Next" at bounding box center [307, 641] width 82 height 33
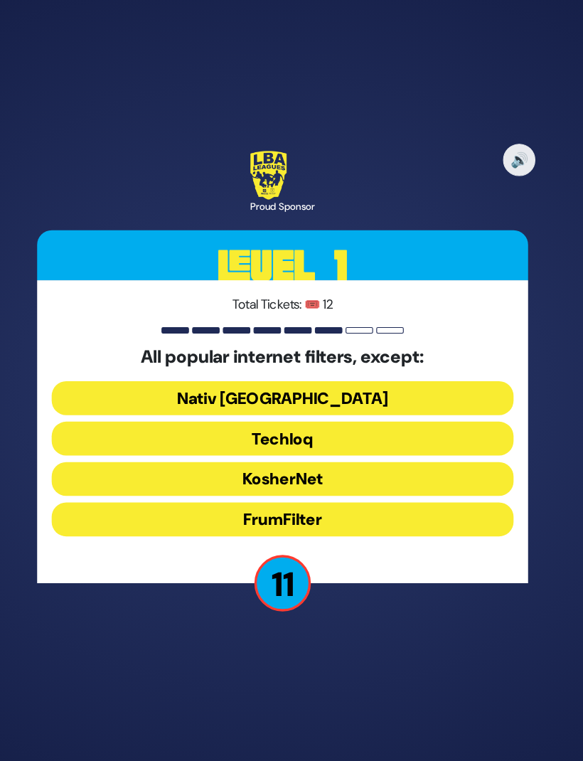
click at [382, 377] on button "Nativ USA" at bounding box center [291, 392] width 407 height 30
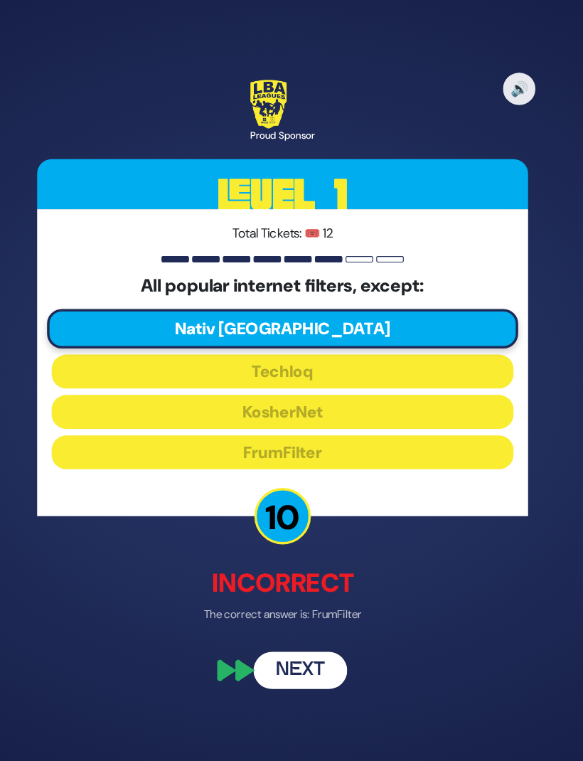
click at [272, 616] on button "Next" at bounding box center [307, 632] width 82 height 33
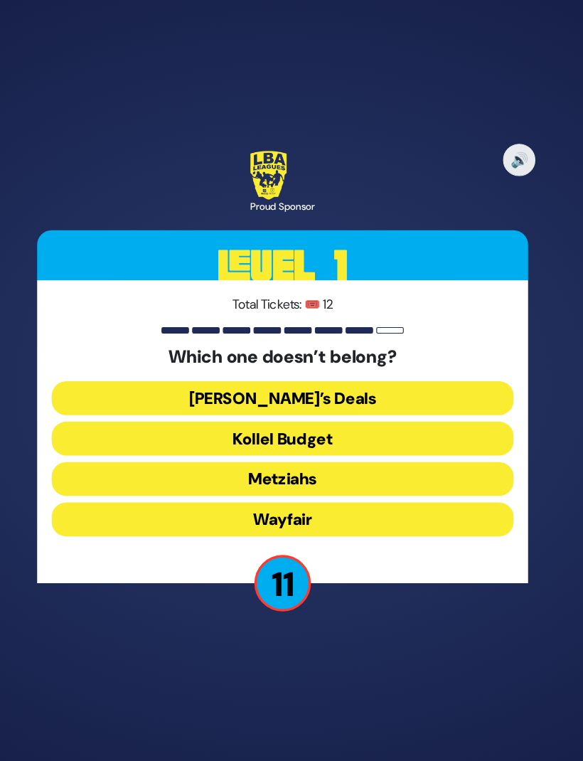
click at [399, 484] on button "Wayfair" at bounding box center [291, 499] width 407 height 30
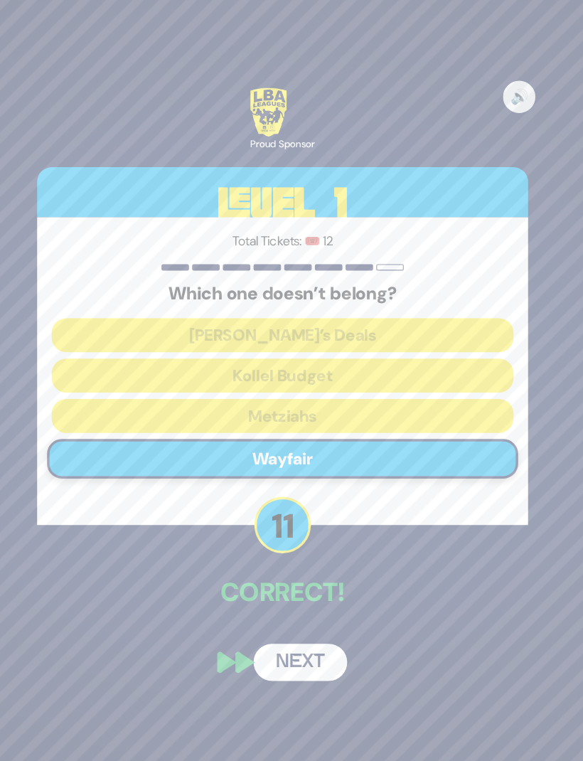
click at [268, 611] on button "Next" at bounding box center [307, 624] width 82 height 33
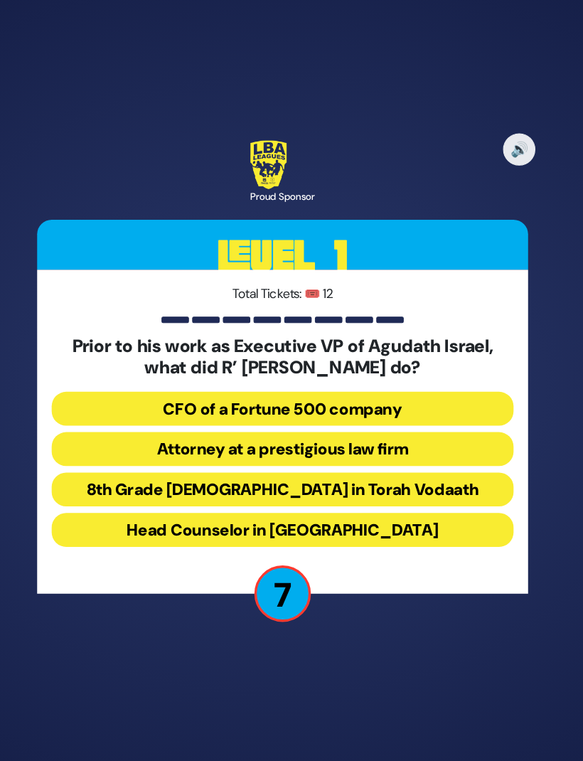
click at [399, 422] on button "Attorney at a prestigious law firm" at bounding box center [291, 437] width 407 height 30
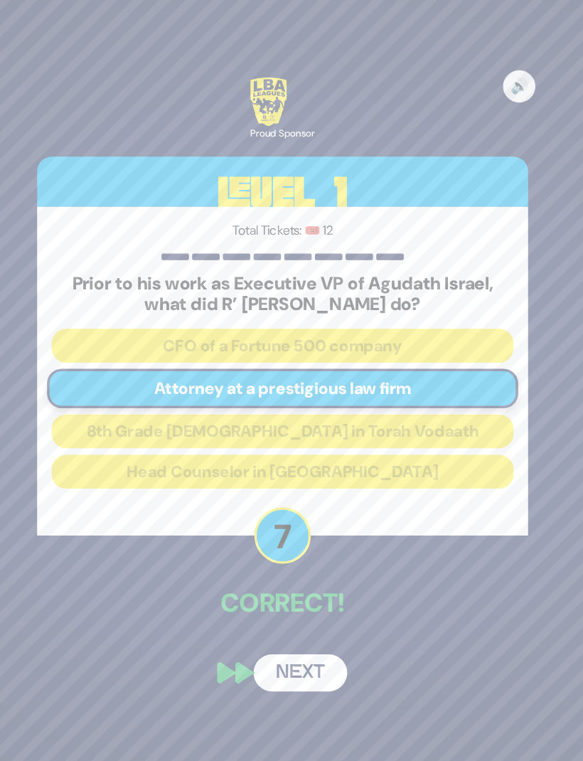
click at [273, 618] on button "Next" at bounding box center [307, 634] width 82 height 33
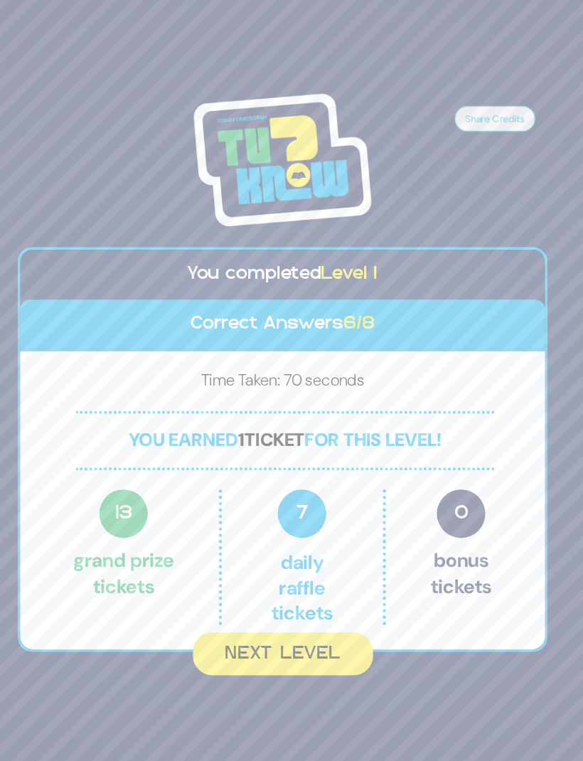
click at [227, 599] on button "Next Level" at bounding box center [292, 618] width 159 height 38
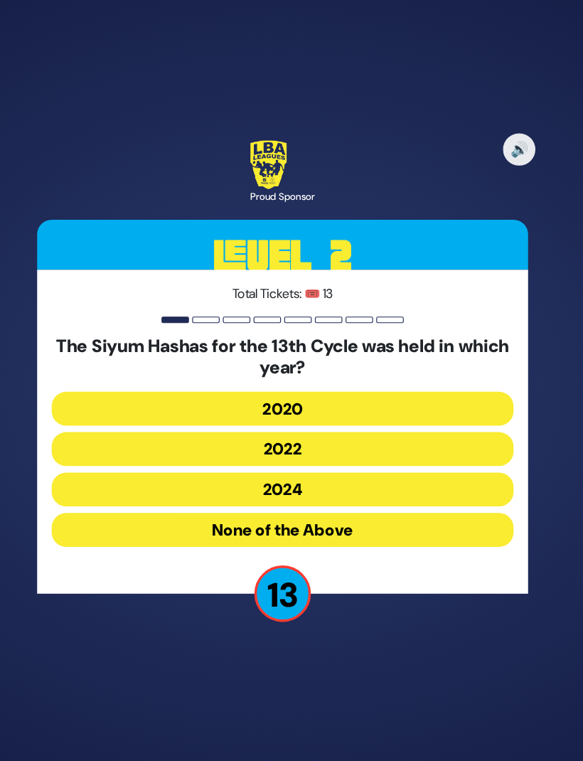
click at [327, 387] on button "2020" at bounding box center [291, 402] width 407 height 30
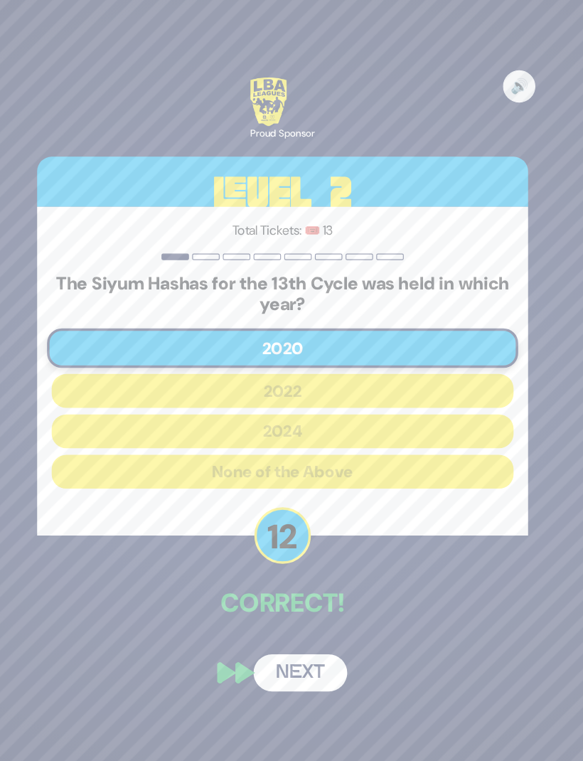
click at [269, 618] on button "Next" at bounding box center [307, 634] width 82 height 33
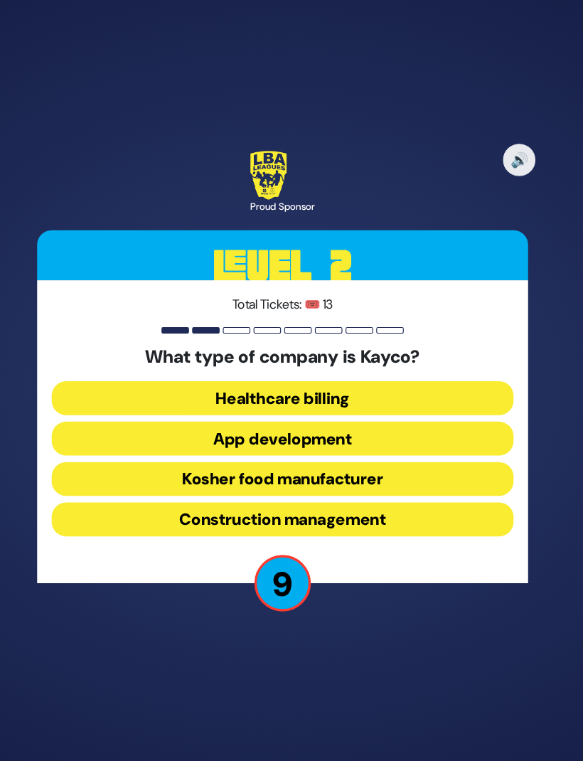
click at [343, 449] on button "Kosher food manufacturer" at bounding box center [291, 464] width 407 height 30
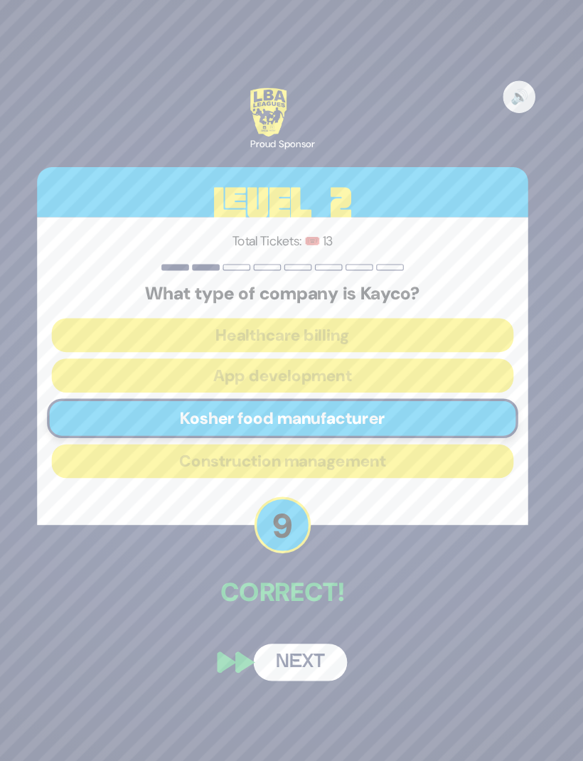
click at [266, 612] on button "Next" at bounding box center [307, 624] width 82 height 33
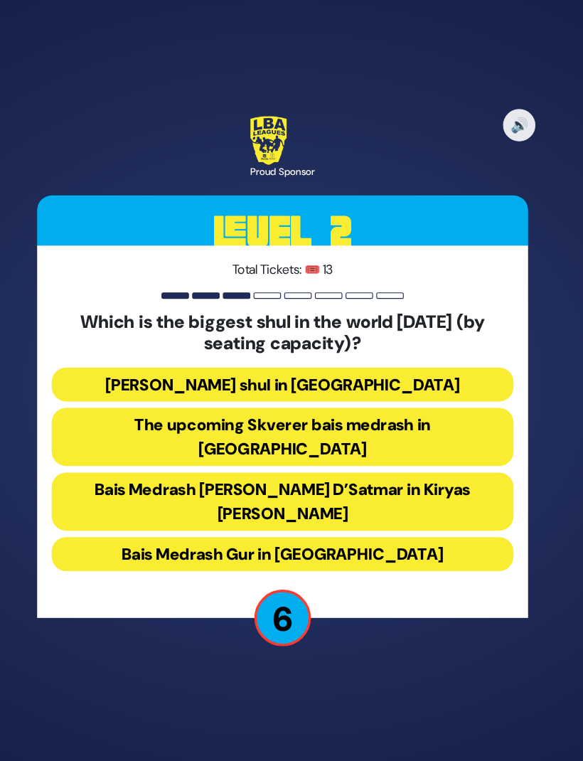
click at [333, 515] on button "Bais Medrash Gur in Yerushalayim" at bounding box center [291, 530] width 407 height 30
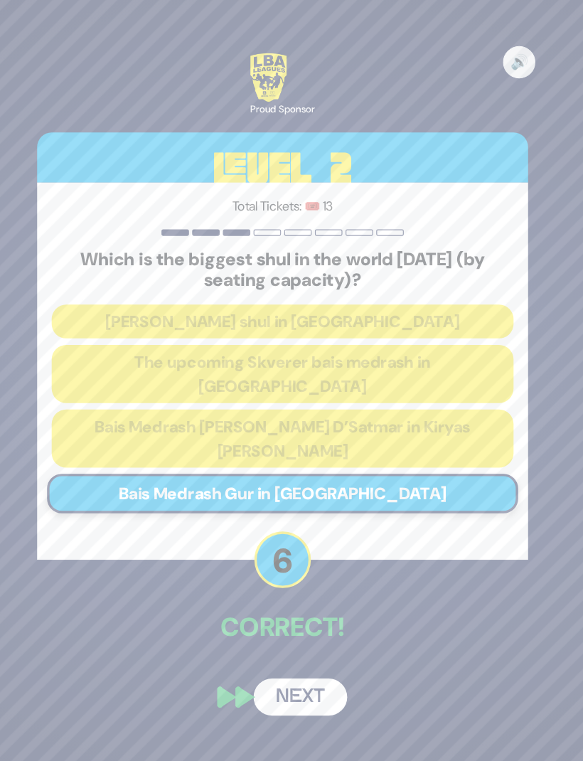
click at [266, 639] on button "Next" at bounding box center [307, 655] width 82 height 33
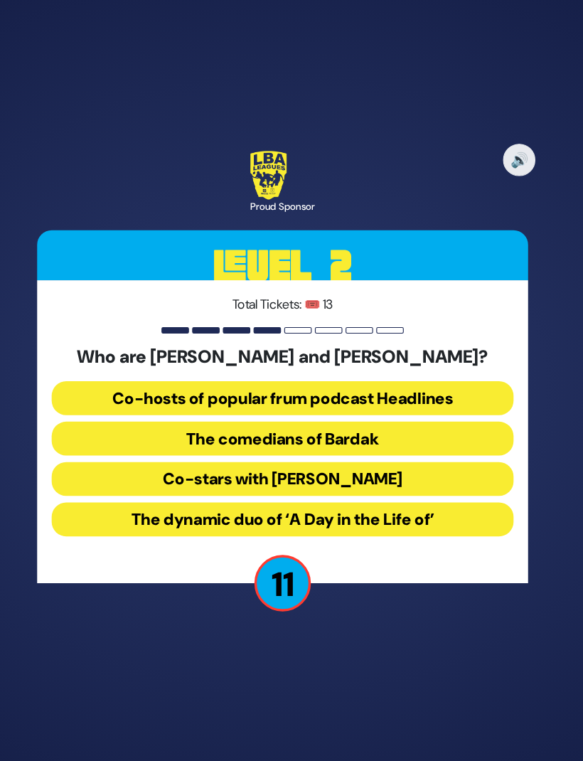
click at [388, 414] on button "The comedians of Bardak" at bounding box center [291, 428] width 407 height 30
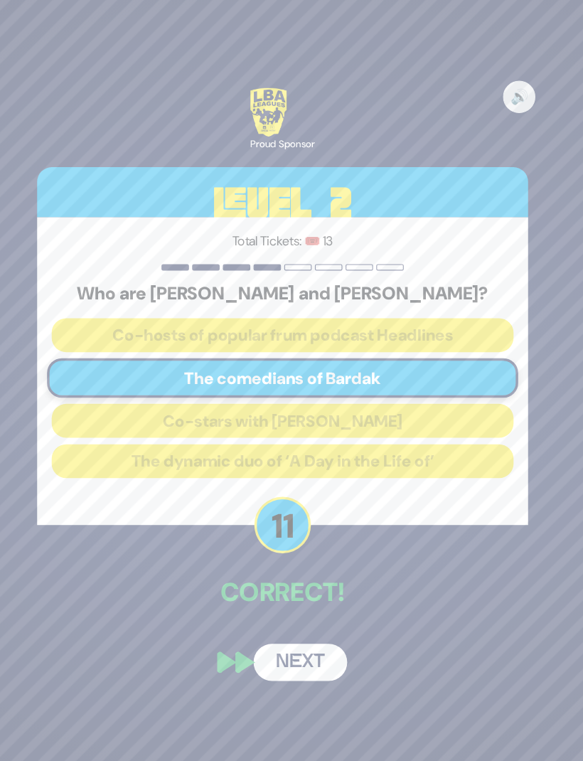
click at [281, 611] on button "Next" at bounding box center [307, 624] width 82 height 33
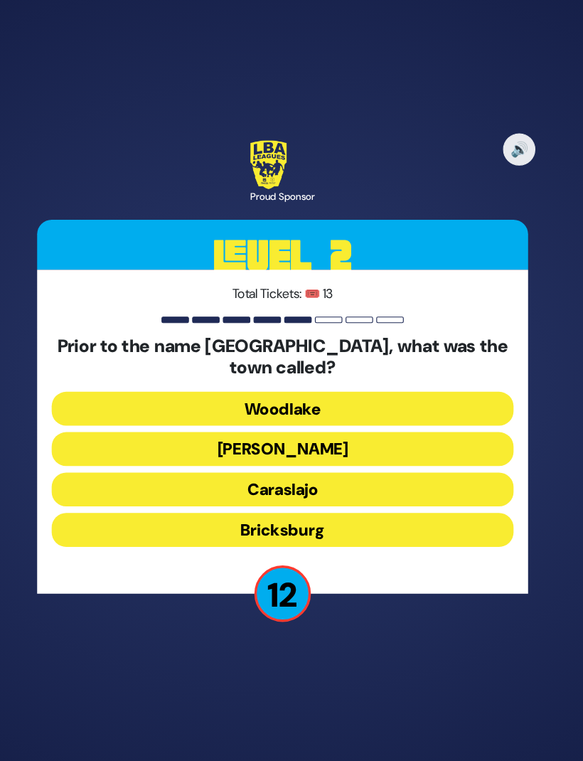
click at [308, 458] on button "Caraslajo" at bounding box center [291, 473] width 407 height 30
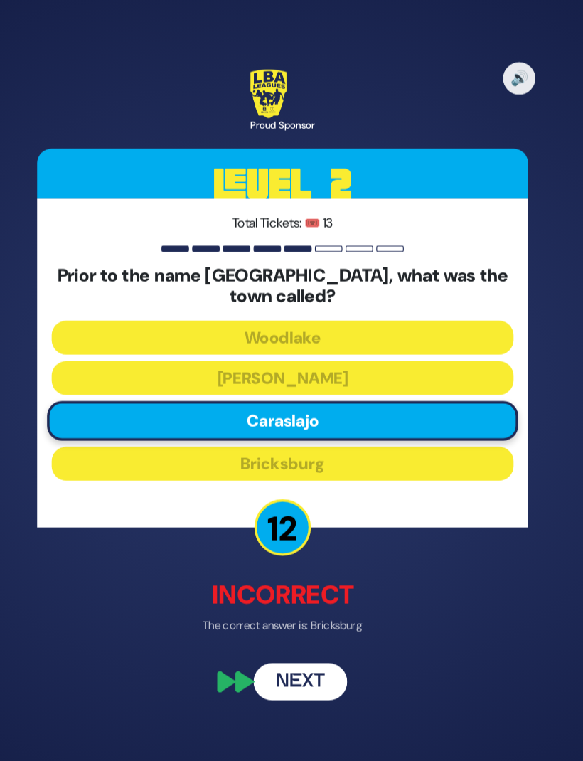
click at [267, 628] on button "Next" at bounding box center [307, 641] width 82 height 33
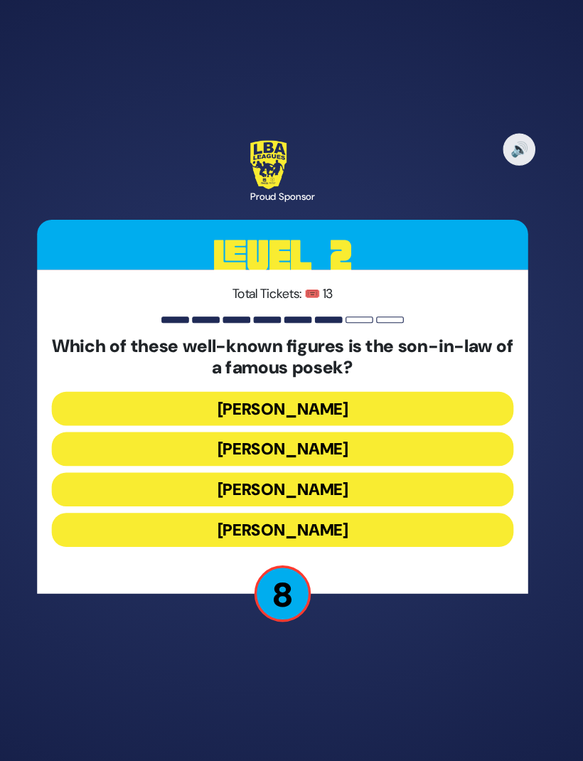
click at [354, 422] on button "Avraham Fruchthandler" at bounding box center [291, 437] width 407 height 30
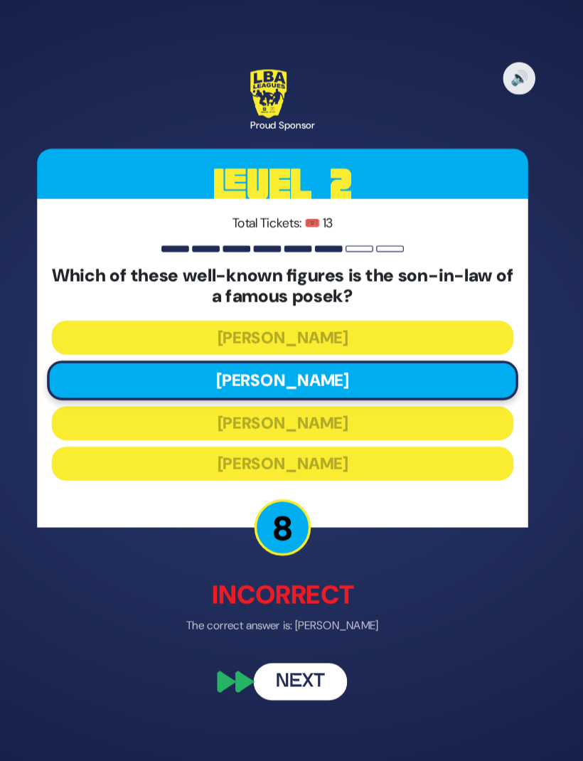
click at [266, 638] on button "Next" at bounding box center [307, 641] width 82 height 33
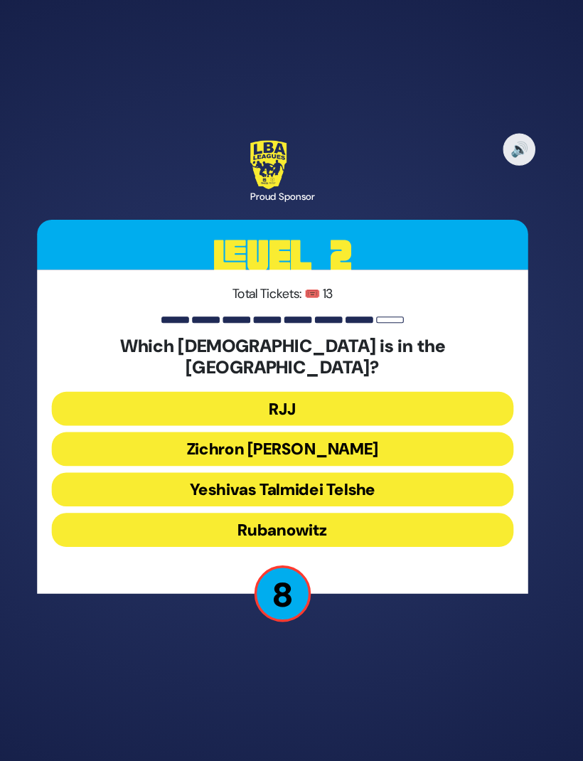
click at [307, 387] on button "RJJ" at bounding box center [291, 402] width 407 height 30
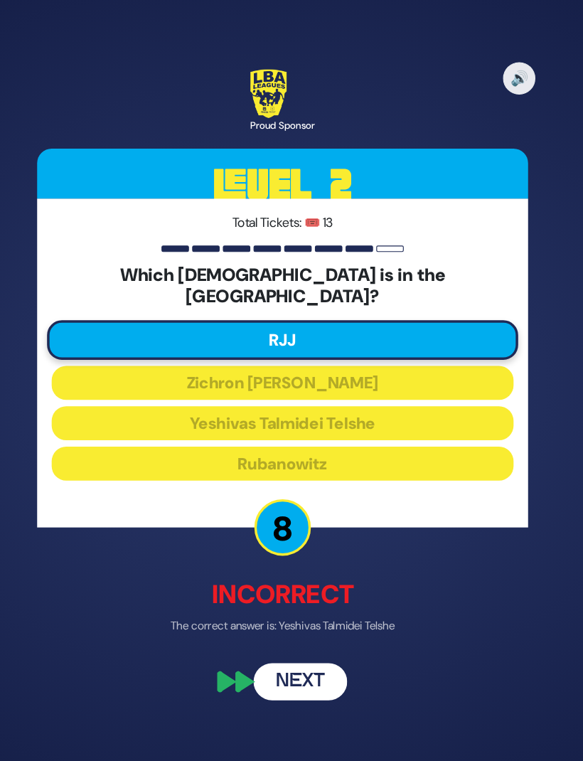
click at [279, 625] on button "Next" at bounding box center [307, 641] width 82 height 33
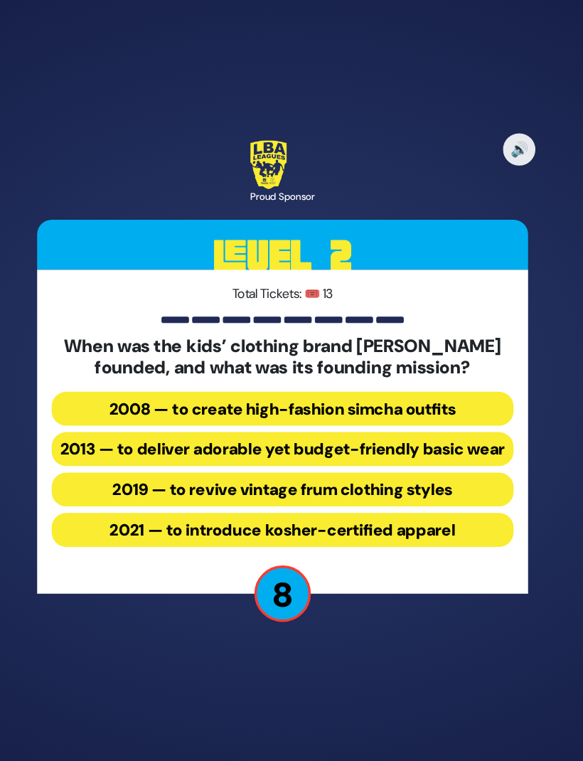
click at [426, 426] on button "2013 — to deliver adorable yet budget-friendly basic wear" at bounding box center [291, 437] width 407 height 30
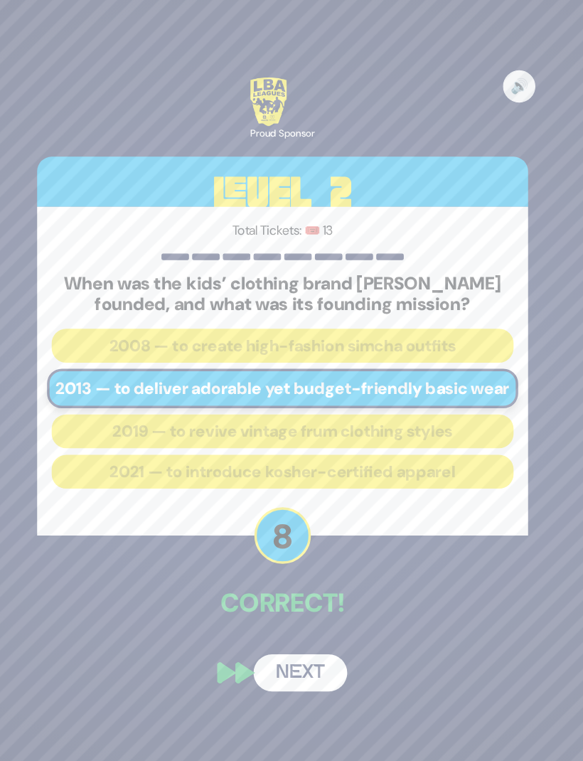
click at [276, 623] on button "Next" at bounding box center [307, 634] width 82 height 33
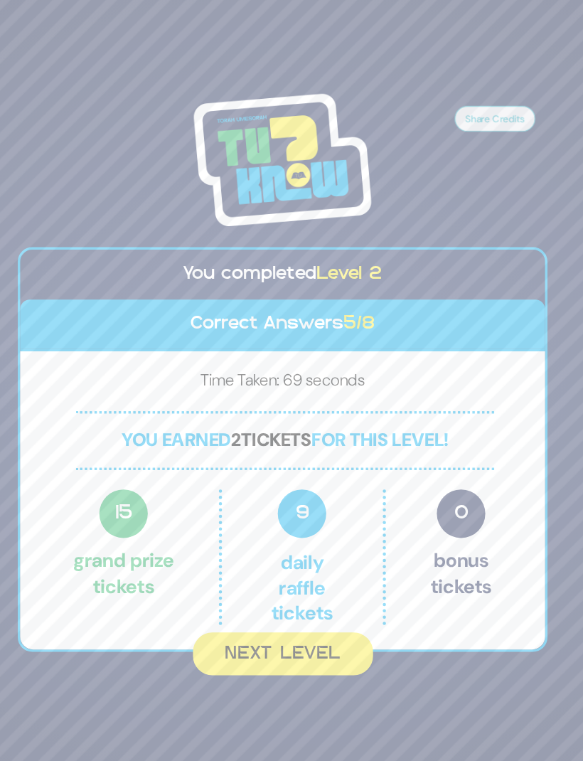
click at [247, 610] on button "Next Level" at bounding box center [292, 618] width 159 height 38
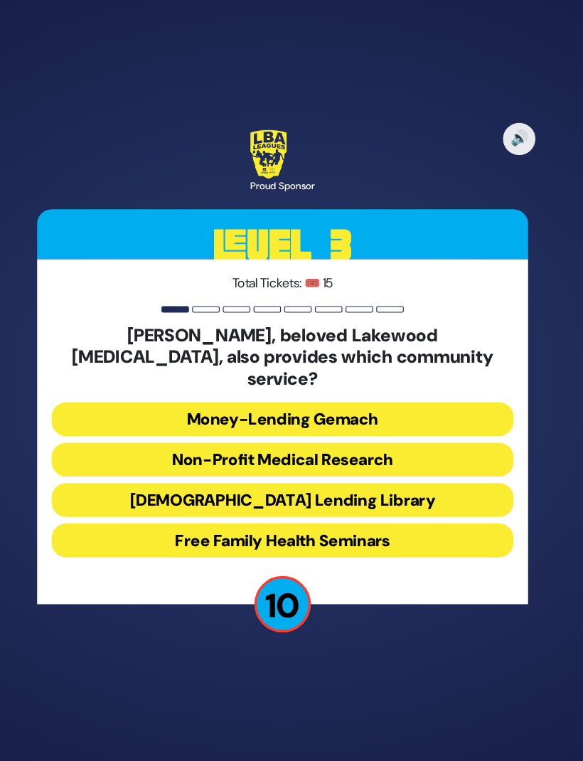
click at [414, 467] on button "Jewish Lending Library" at bounding box center [291, 482] width 407 height 30
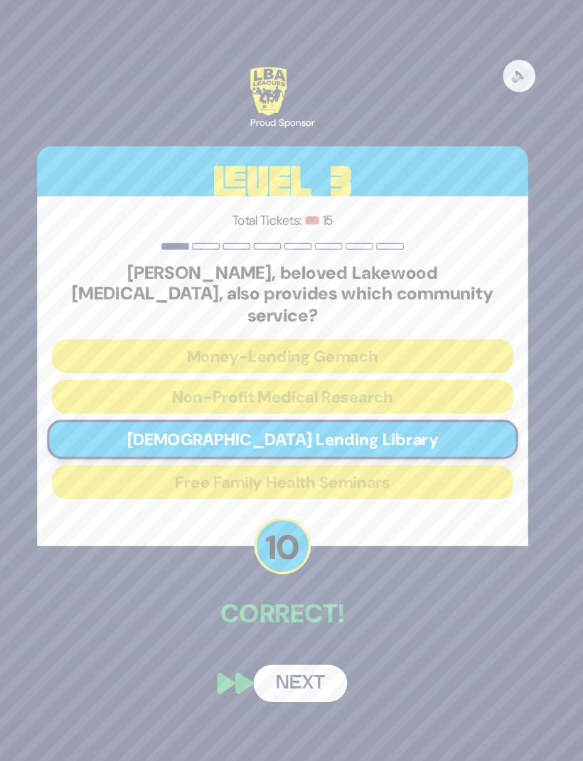
click at [266, 627] on button "Next" at bounding box center [307, 643] width 82 height 33
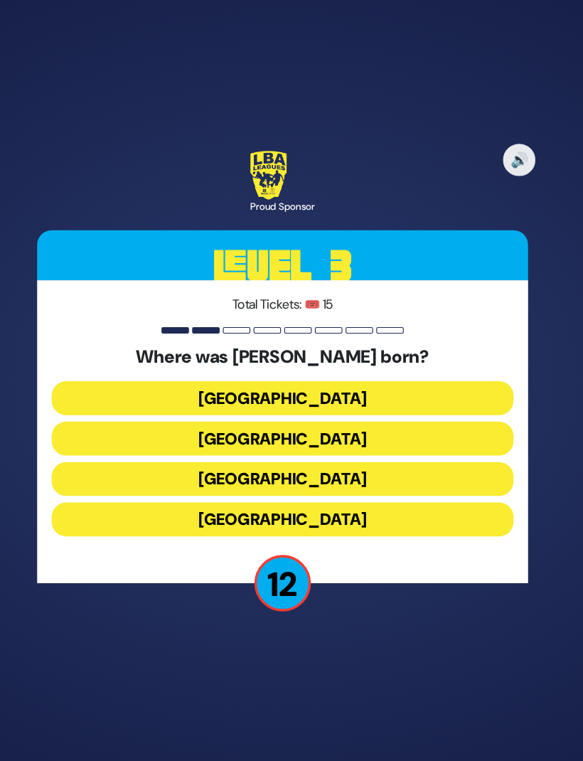
click at [355, 377] on button "Toronto" at bounding box center [291, 392] width 407 height 30
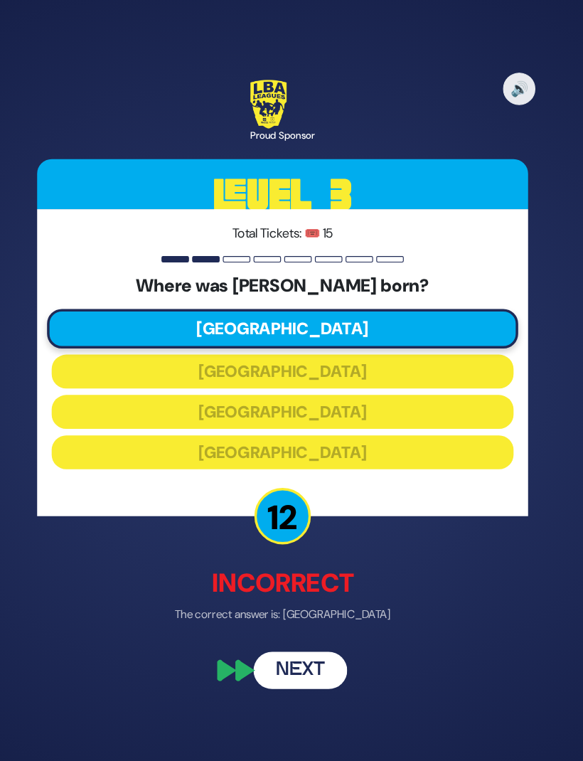
click at [266, 616] on button "Next" at bounding box center [307, 632] width 82 height 33
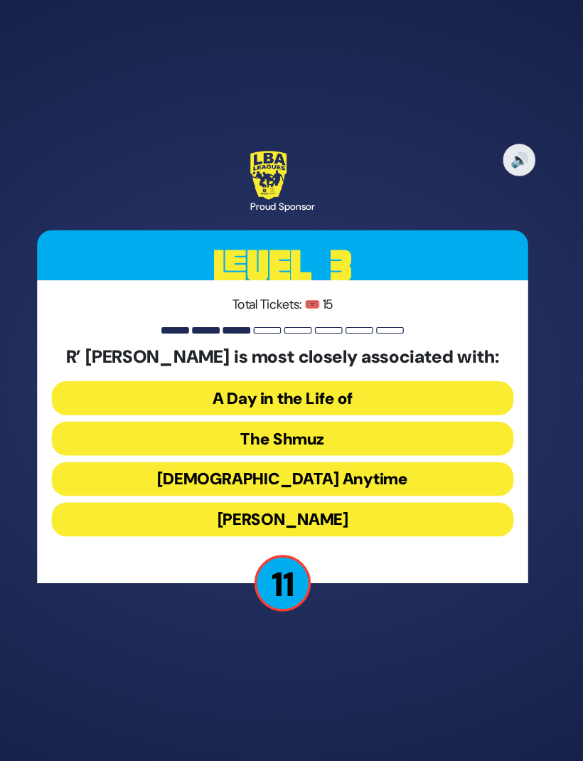
click at [293, 413] on button "The Shmuz" at bounding box center [291, 428] width 407 height 30
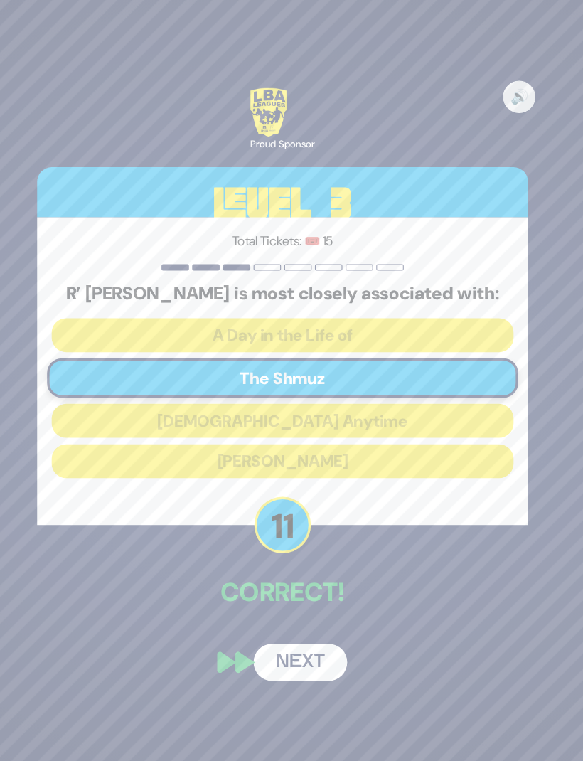
click at [266, 608] on button "Next" at bounding box center [307, 624] width 82 height 33
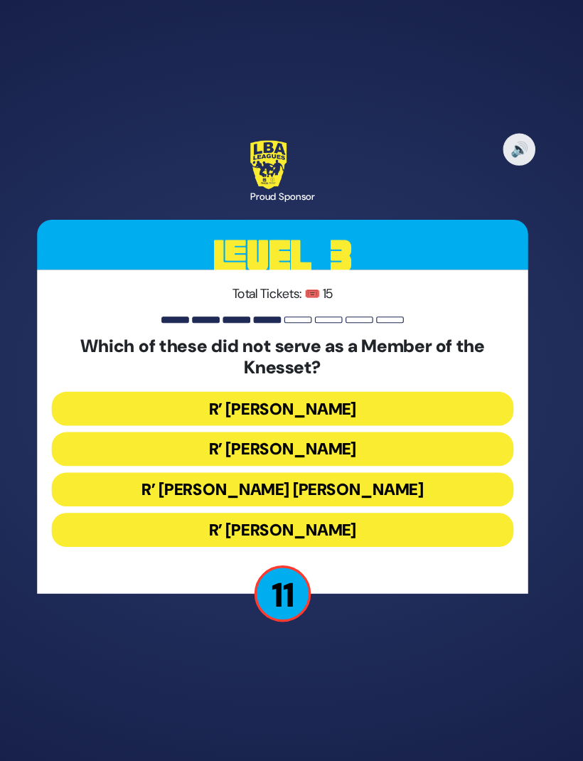
click at [348, 422] on button "R’ Shlomo Lorincz" at bounding box center [291, 437] width 407 height 30
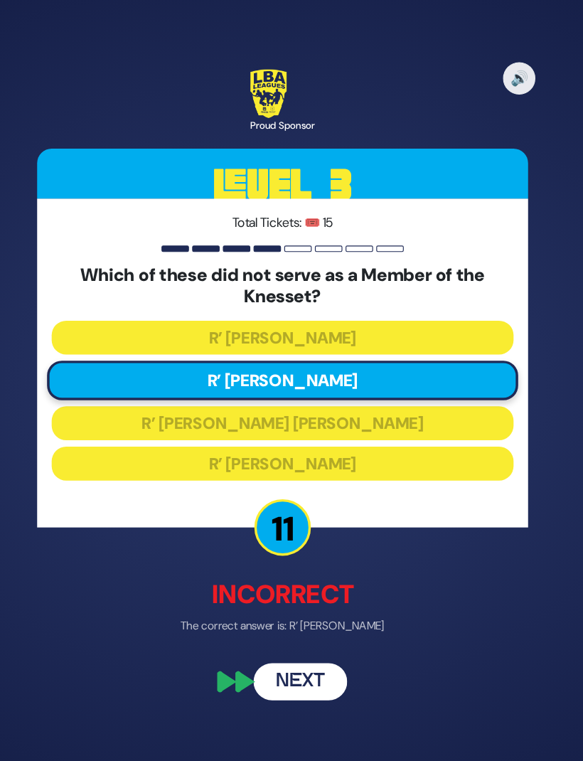
click at [267, 638] on button "Next" at bounding box center [307, 641] width 82 height 33
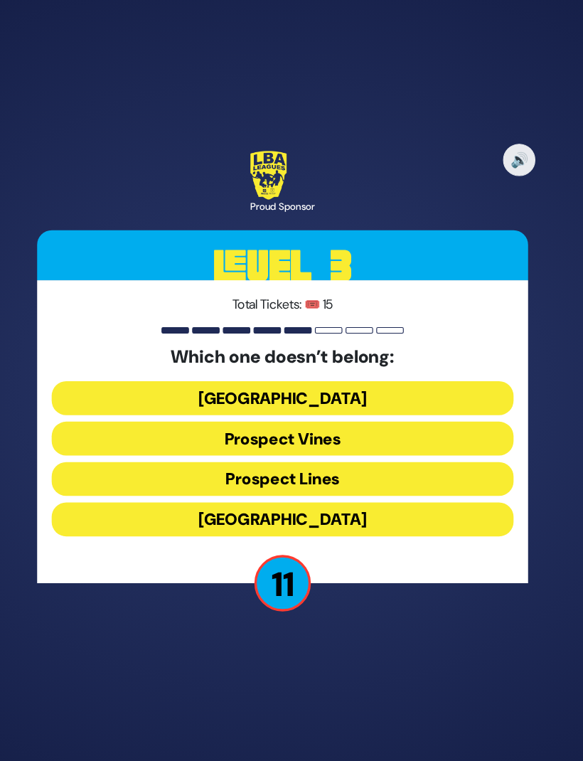
click at [307, 449] on button "Prospect Lines" at bounding box center [291, 464] width 407 height 30
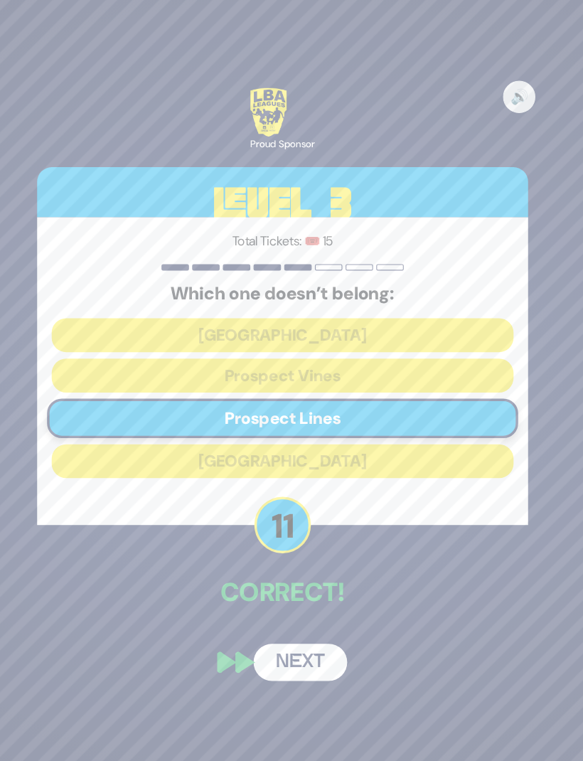
click at [266, 616] on button "Next" at bounding box center [307, 624] width 82 height 33
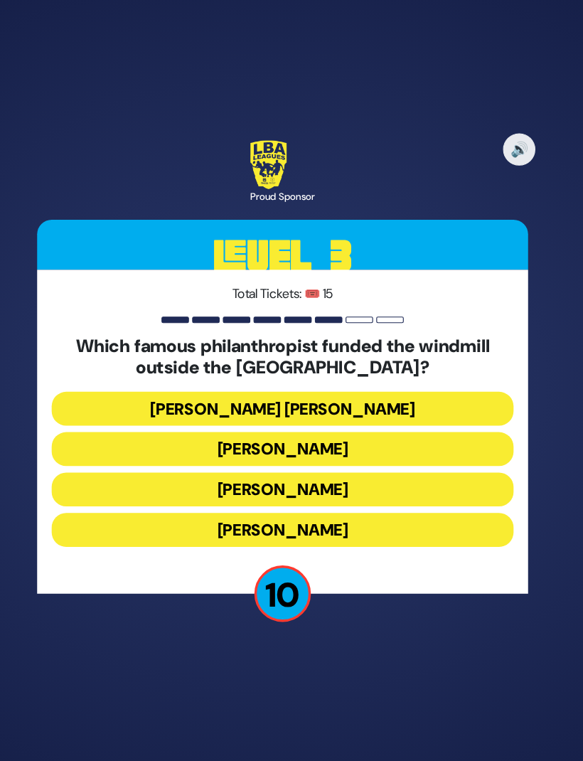
click at [323, 493] on button "Moses Montefiore" at bounding box center [291, 508] width 407 height 30
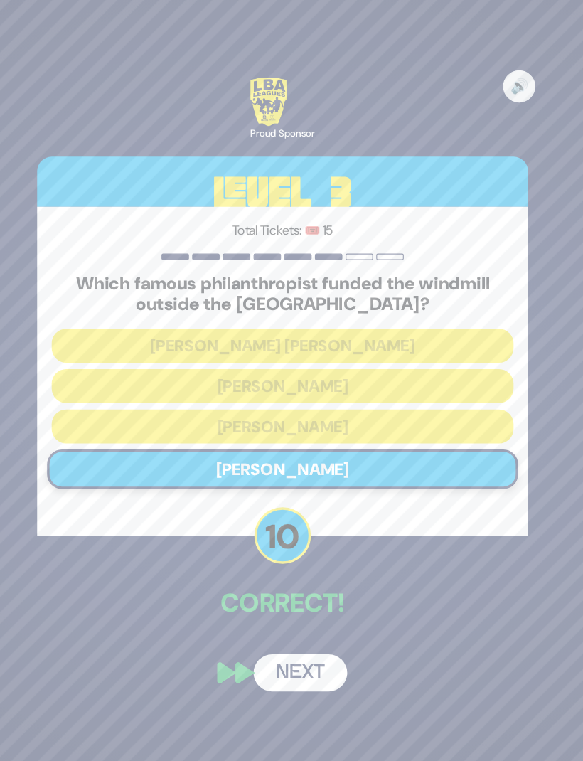
click at [279, 629] on button "Next" at bounding box center [307, 634] width 82 height 33
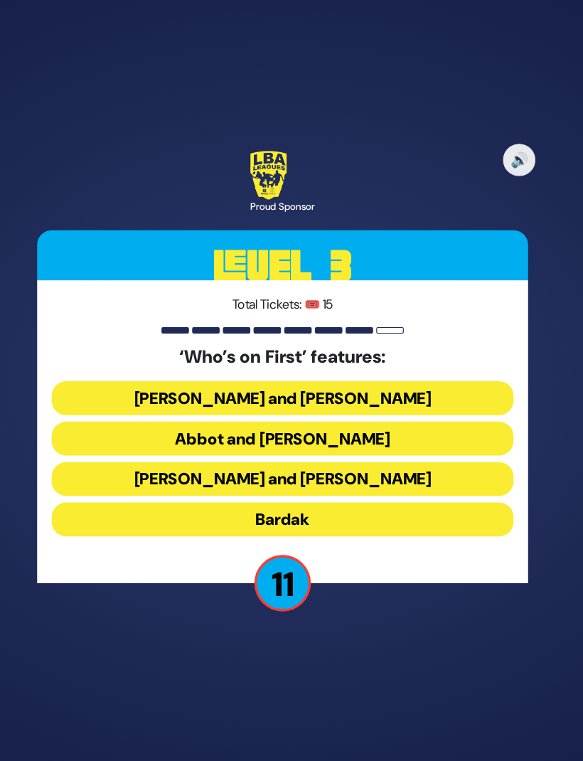
click at [304, 413] on button "Abbot and Costello" at bounding box center [291, 428] width 407 height 30
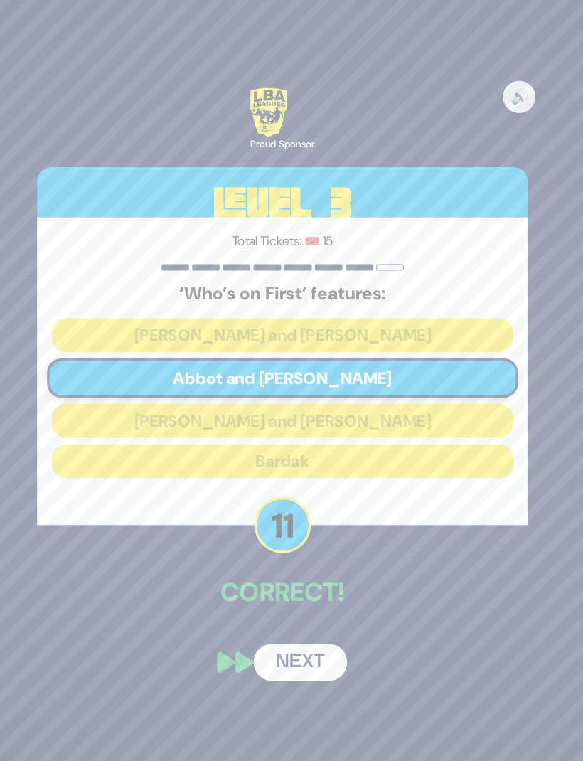
click at [273, 608] on button "Next" at bounding box center [307, 624] width 82 height 33
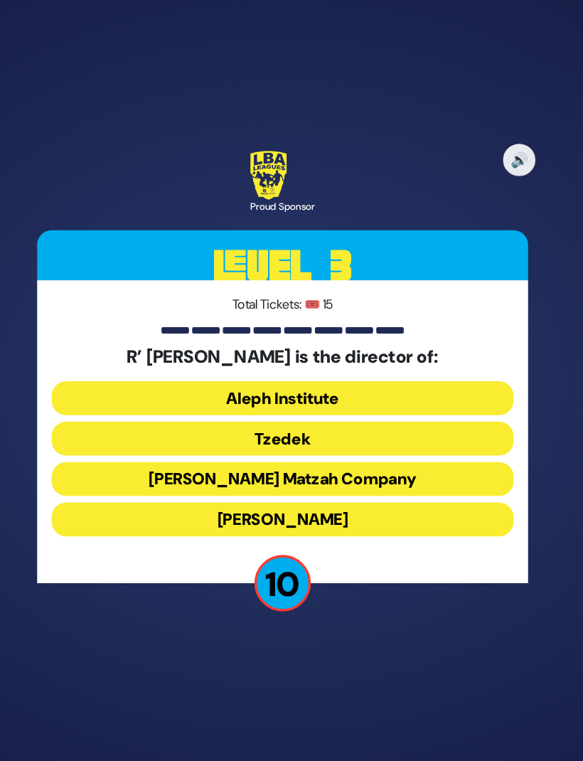
click at [301, 413] on button "Tzedek" at bounding box center [291, 428] width 407 height 30
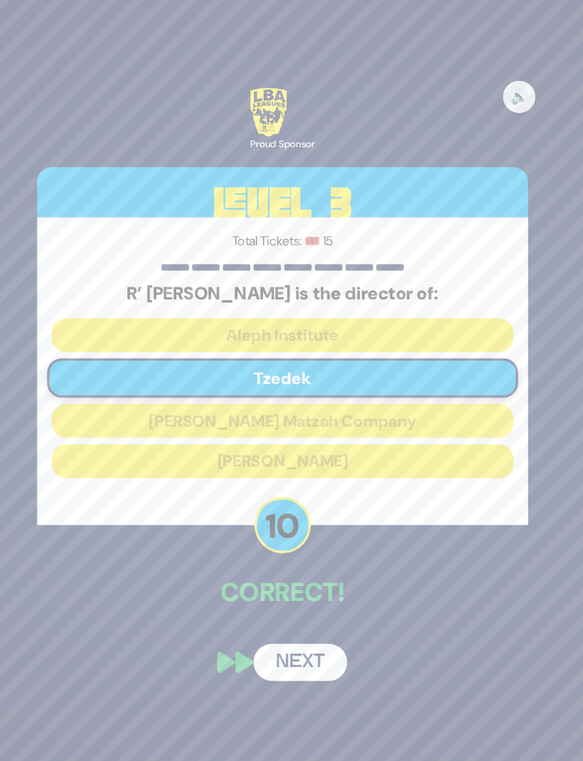
click at [266, 612] on button "Next" at bounding box center [307, 624] width 82 height 33
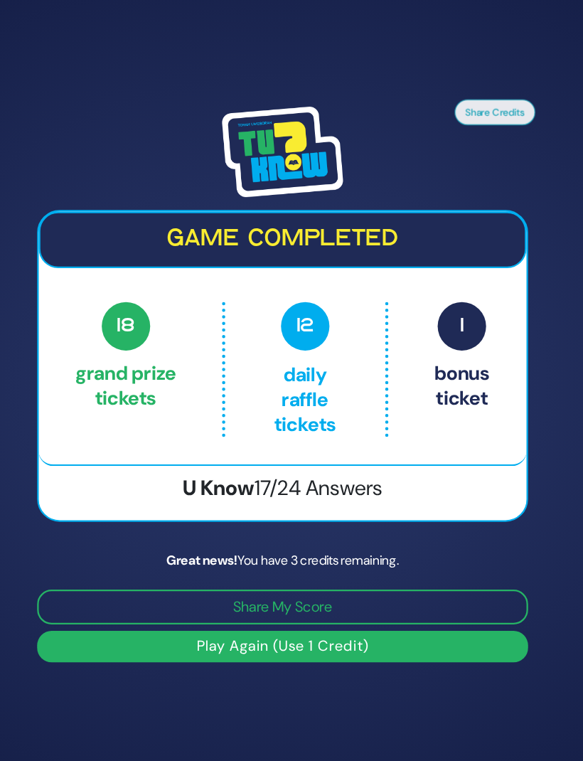
click at [320, 604] on button "Play Again (Use 1 Credit)" at bounding box center [291, 611] width 432 height 28
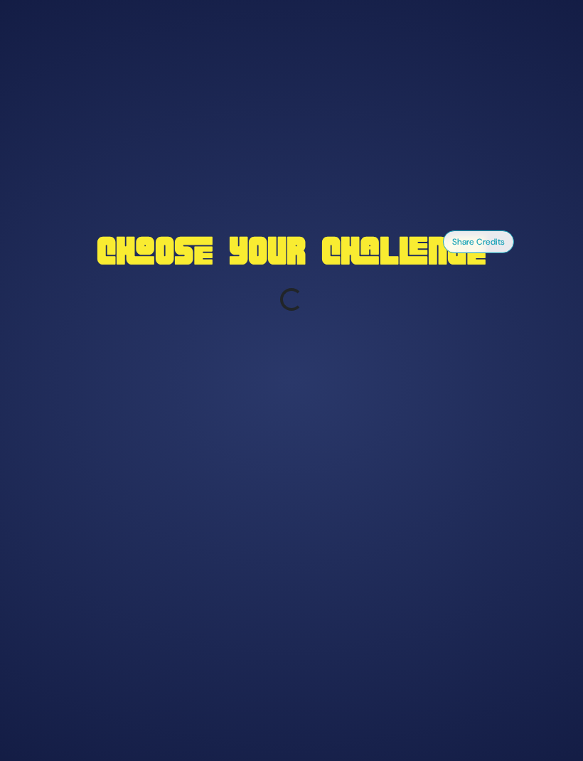
scroll to position [0, 43]
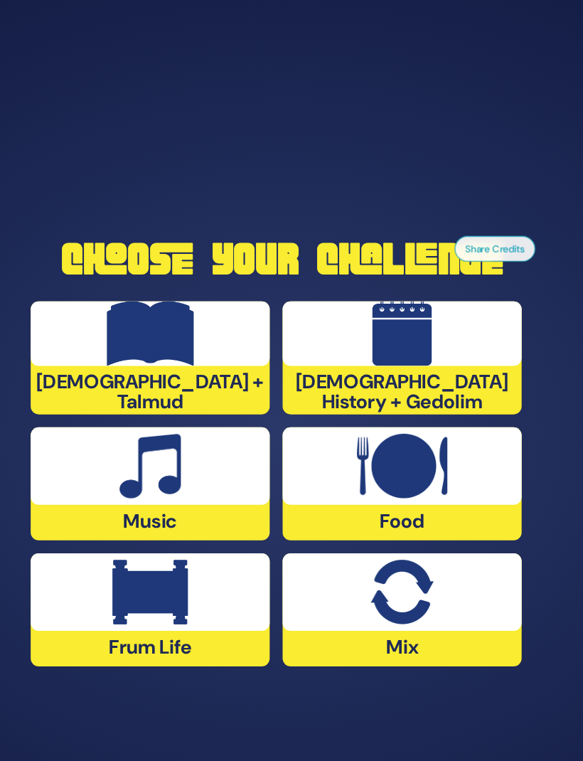
click at [357, 439] on img at bounding box center [396, 410] width 79 height 57
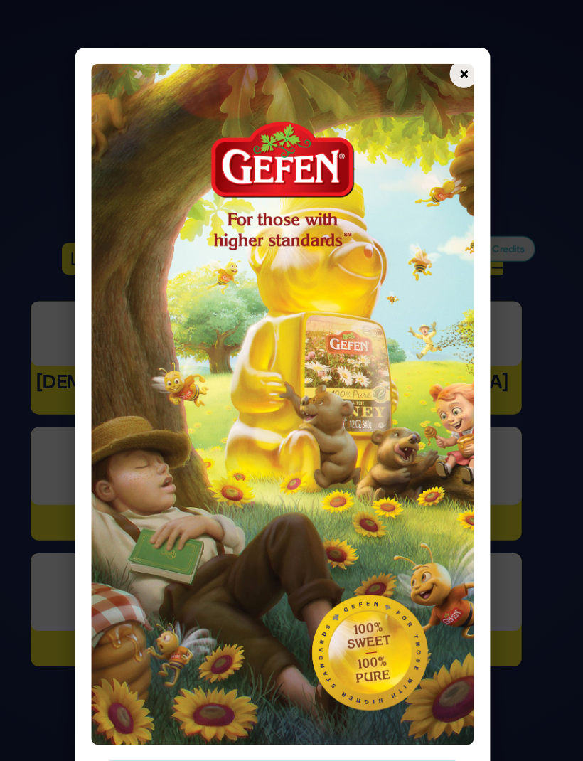
click at [439, 53] on button "×" at bounding box center [451, 65] width 25 height 25
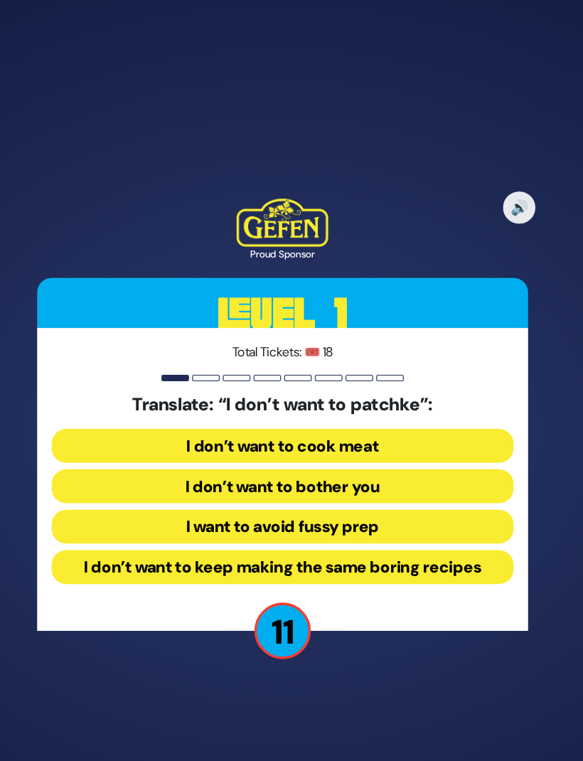
click at [144, 478] on button "I want to avoid fussy prep" at bounding box center [291, 464] width 407 height 30
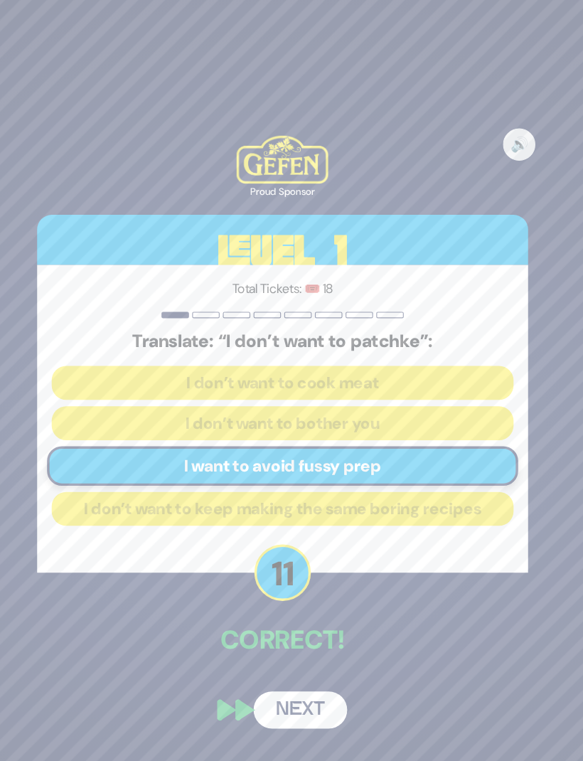
click at [266, 641] on button "Next" at bounding box center [307, 624] width 82 height 33
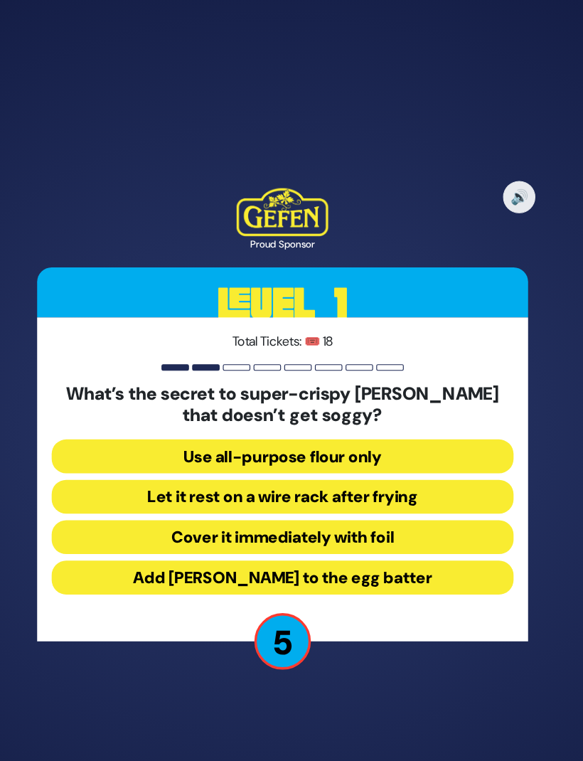
click at [155, 523] on button "Add seltzer to the egg batter" at bounding box center [291, 508] width 407 height 30
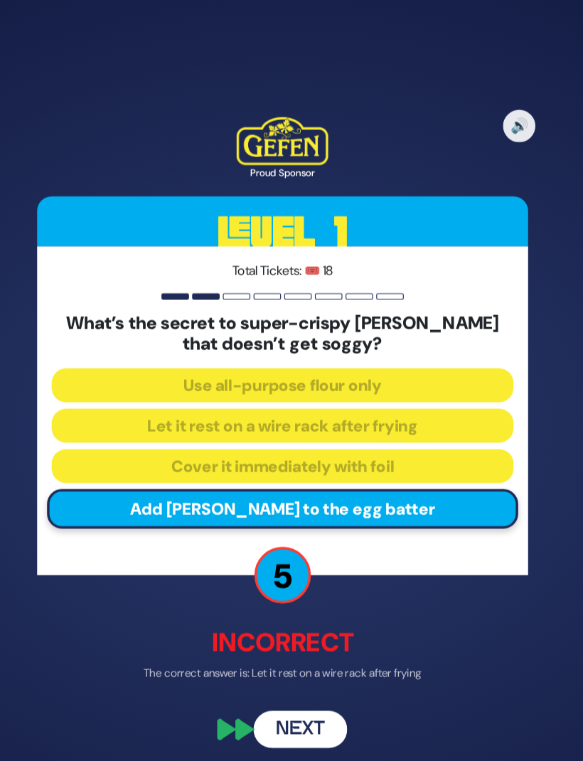
click at [266, 651] on button "Next" at bounding box center [307, 641] width 82 height 33
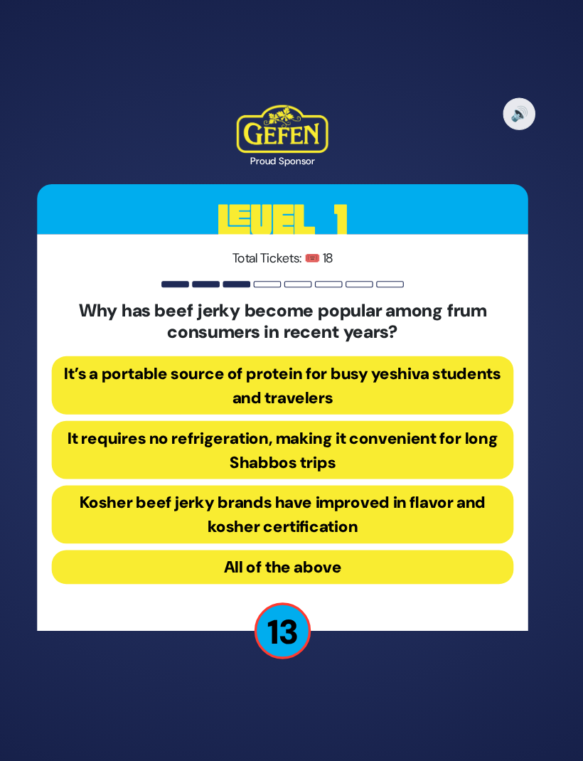
click at [163, 527] on button "All of the above" at bounding box center [291, 540] width 407 height 30
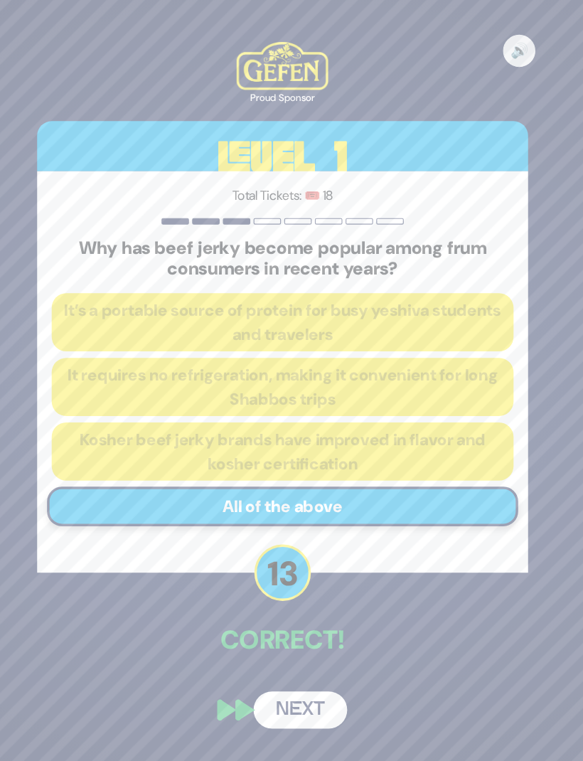
click at [242, 612] on div "🔊 Proud Sponsor Level 1 Total Tickets: 🎟️ 18 Why has beef jerky become popular …" at bounding box center [291, 380] width 466 height 638
click at [266, 652] on button "Next" at bounding box center [307, 666] width 82 height 33
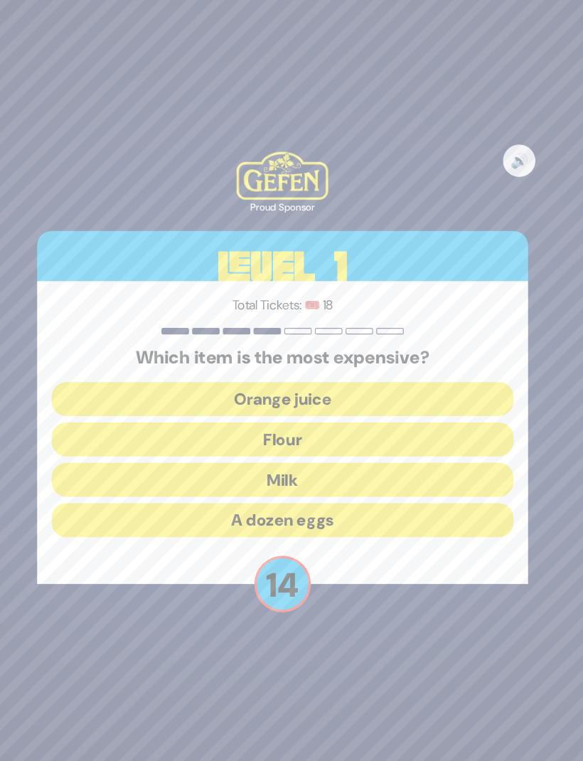
click at [139, 377] on button "Orange juice" at bounding box center [291, 392] width 407 height 30
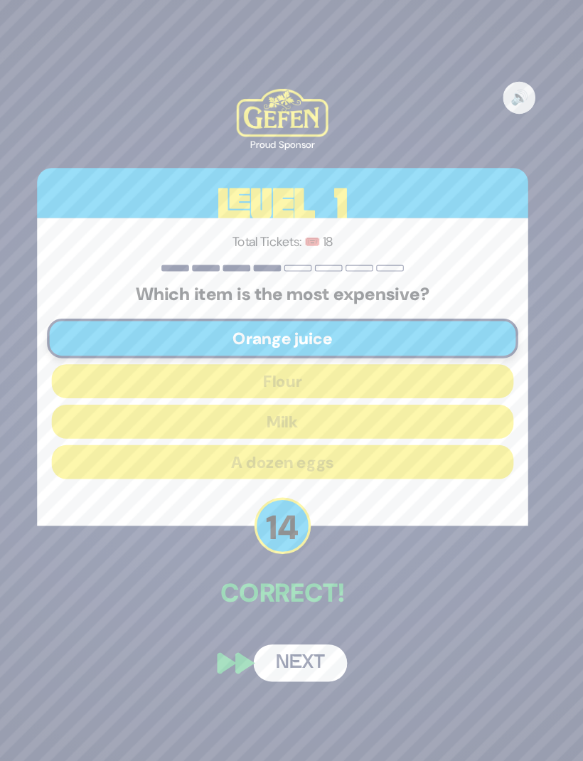
click at [266, 611] on button "Next" at bounding box center [307, 624] width 82 height 33
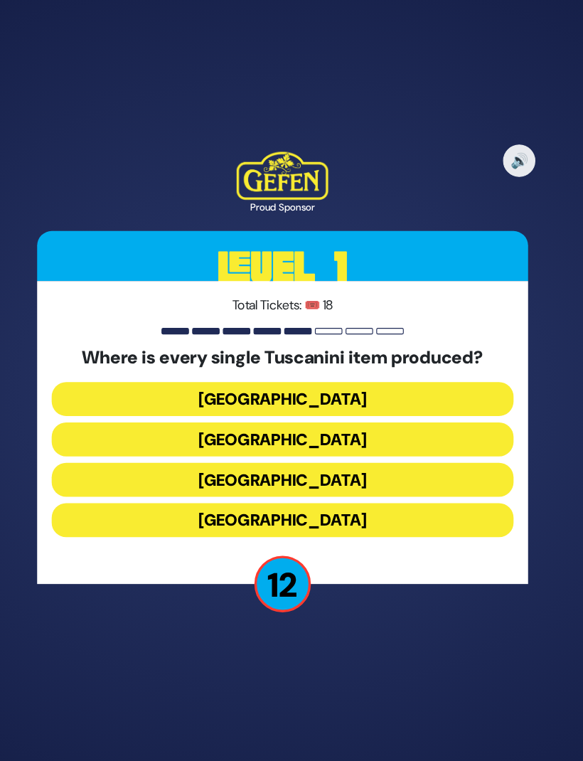
click at [188, 449] on button "Italy" at bounding box center [291, 464] width 407 height 30
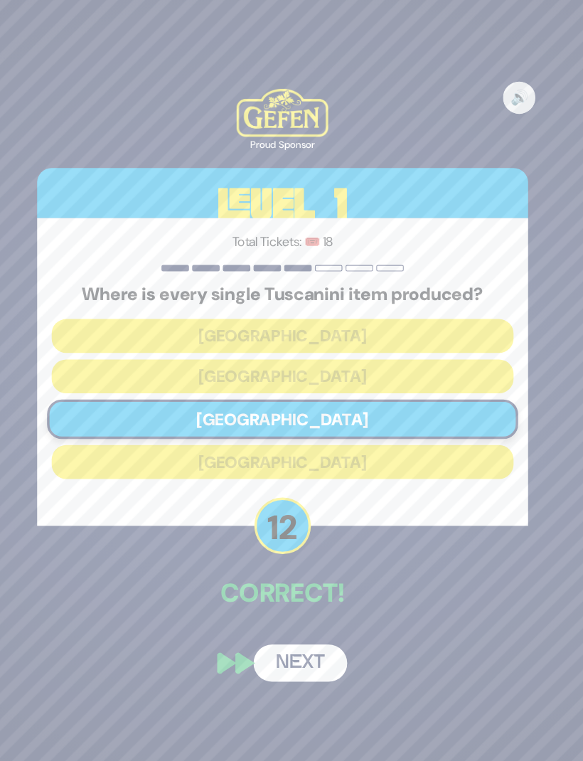
click at [266, 608] on button "Next" at bounding box center [307, 624] width 82 height 33
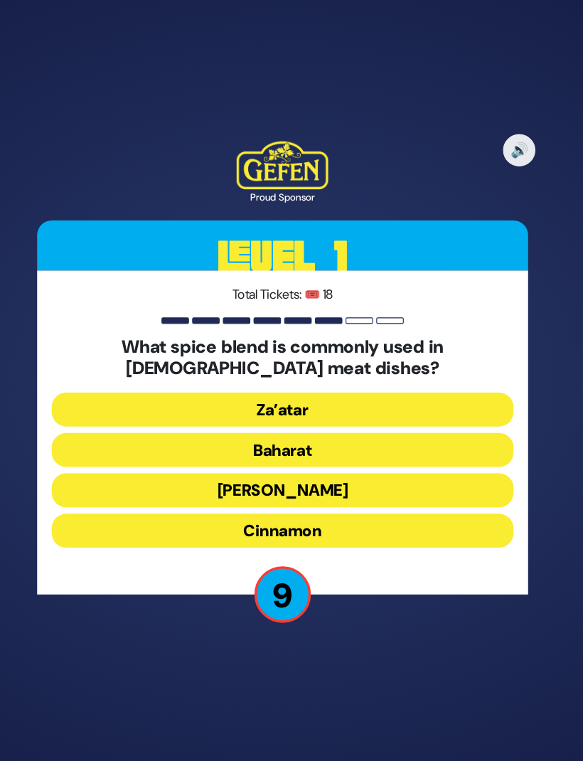
click at [183, 463] on button "Schug" at bounding box center [291, 473] width 407 height 30
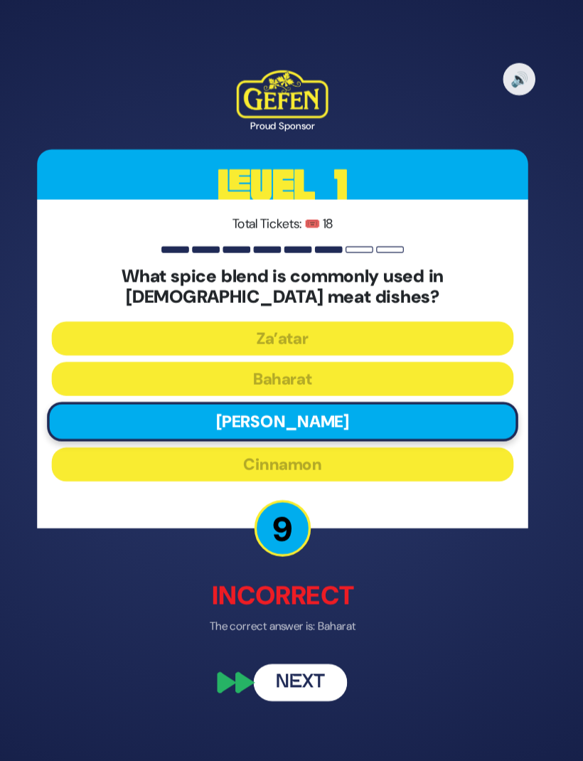
click at [266, 625] on button "Next" at bounding box center [307, 641] width 82 height 33
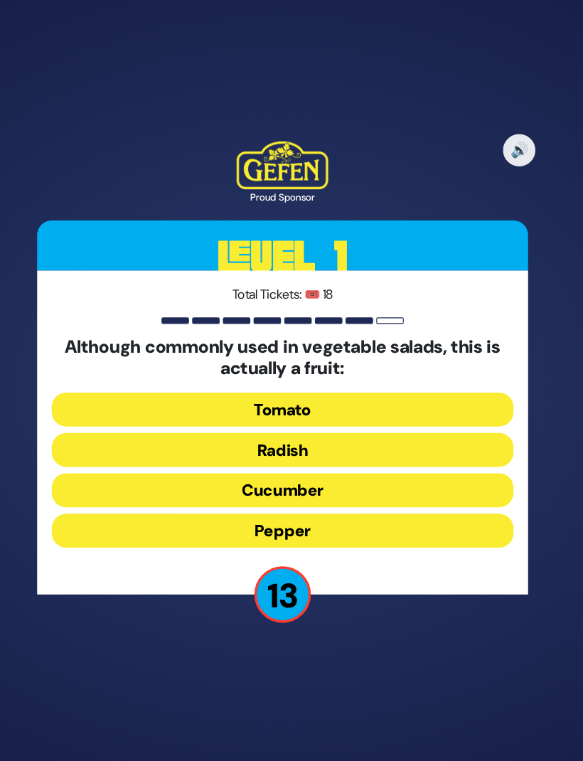
click at [181, 387] on button "Tomato" at bounding box center [291, 402] width 407 height 30
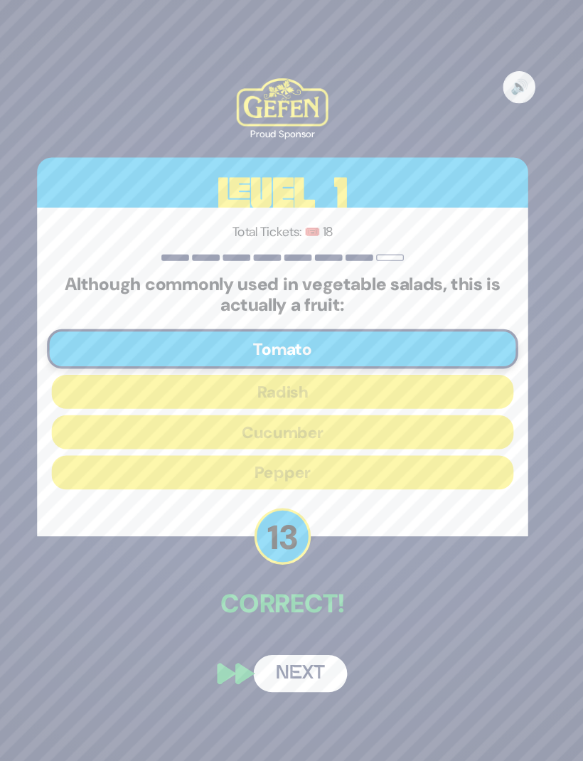
click at [266, 618] on button "Next" at bounding box center [307, 634] width 82 height 33
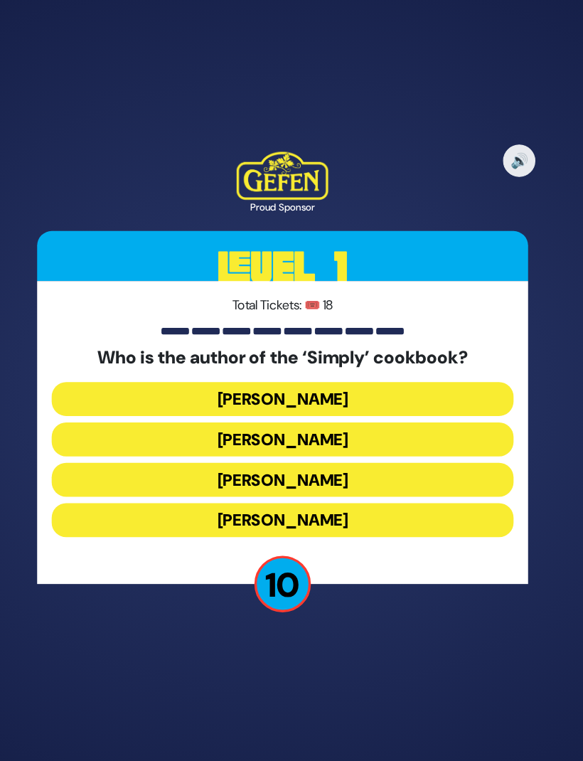
click at [195, 484] on button "Rivky Kleinman" at bounding box center [291, 499] width 407 height 30
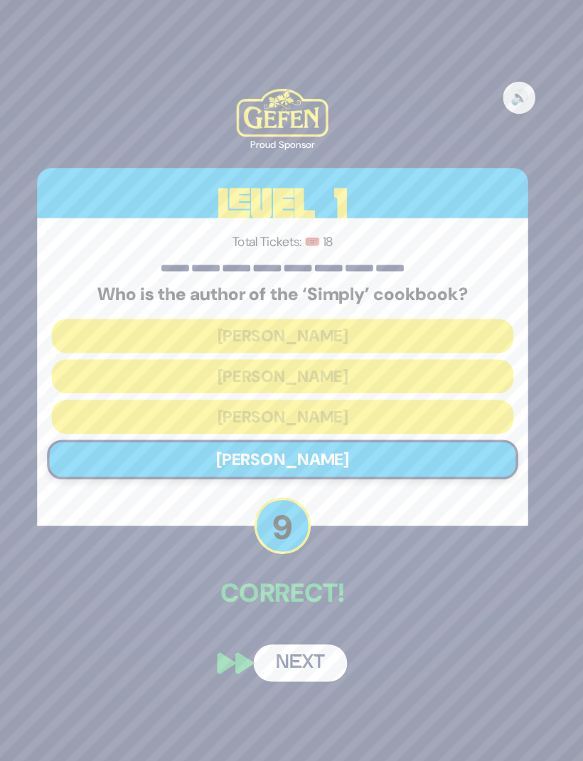
click at [266, 608] on button "Next" at bounding box center [307, 624] width 82 height 33
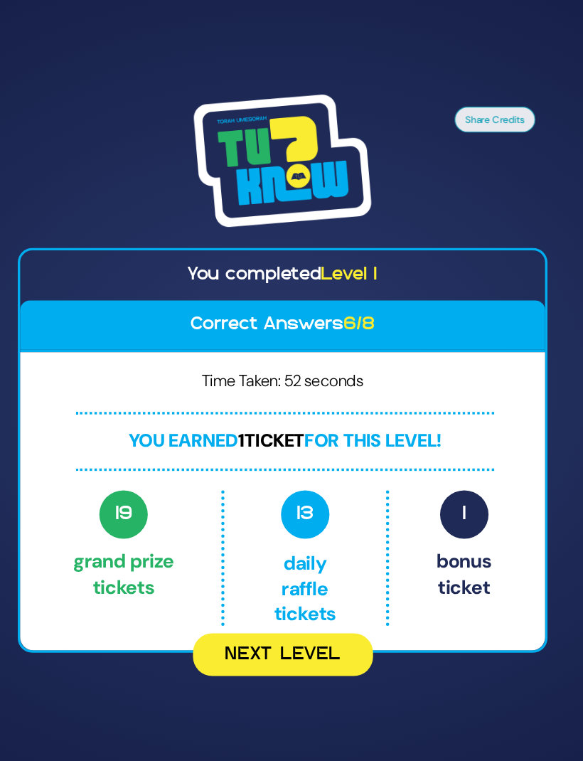
click at [263, 616] on button "Next Level" at bounding box center [292, 618] width 159 height 38
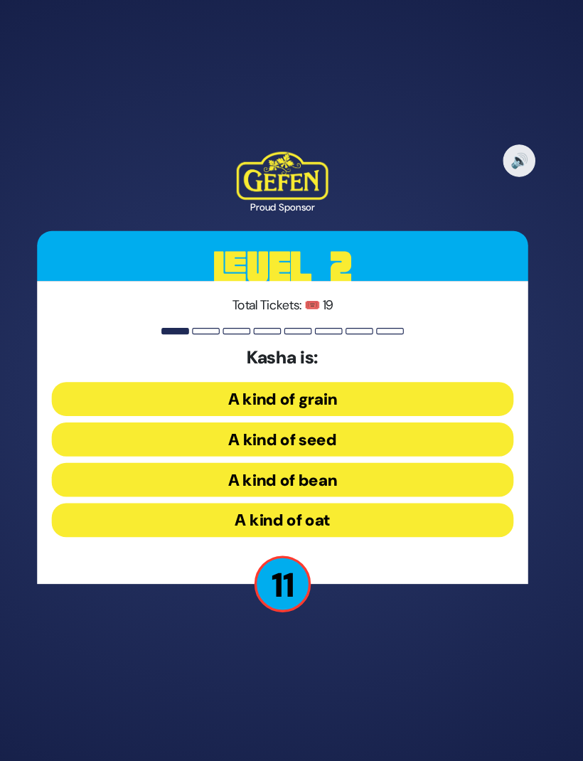
click at [180, 377] on button "A kind of grain" at bounding box center [291, 392] width 407 height 30
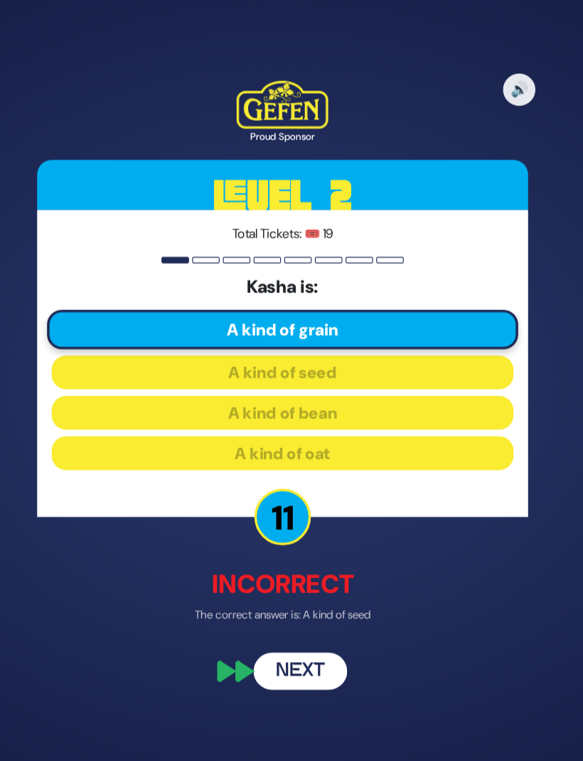
click at [266, 618] on button "Next" at bounding box center [307, 632] width 82 height 33
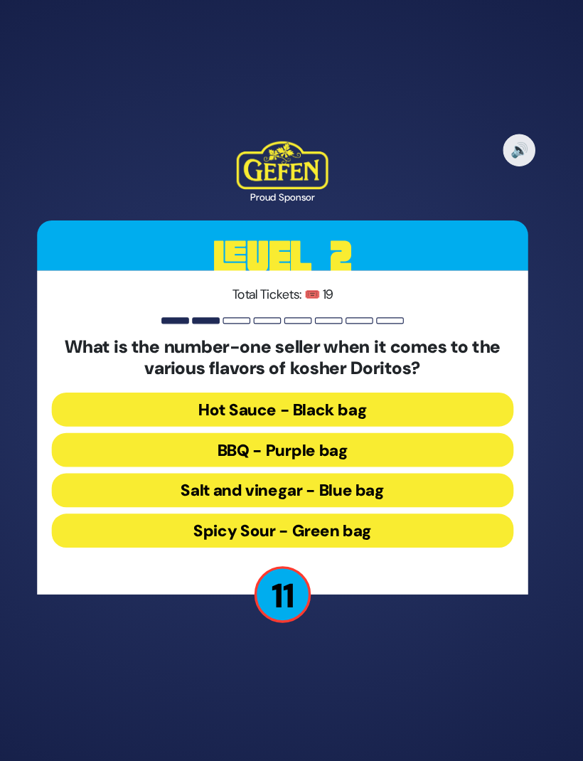
click at [169, 498] on button "Spicy Sour - Green bag" at bounding box center [291, 508] width 407 height 30
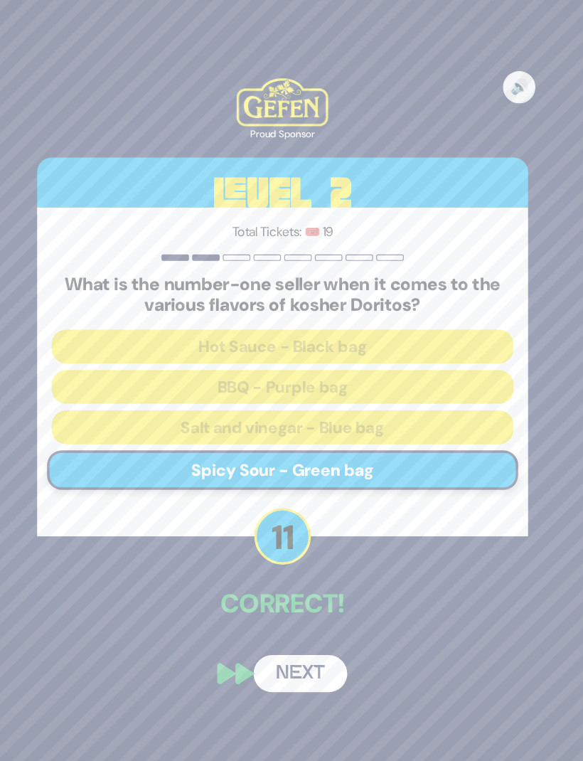
click at [266, 618] on button "Next" at bounding box center [307, 634] width 82 height 33
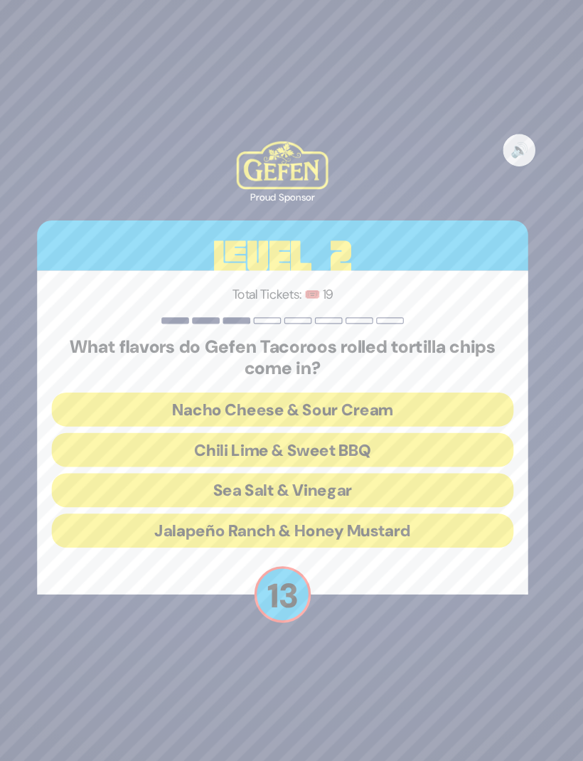
click at [179, 422] on button "Chili Lime & Sweet BBQ" at bounding box center [291, 437] width 407 height 30
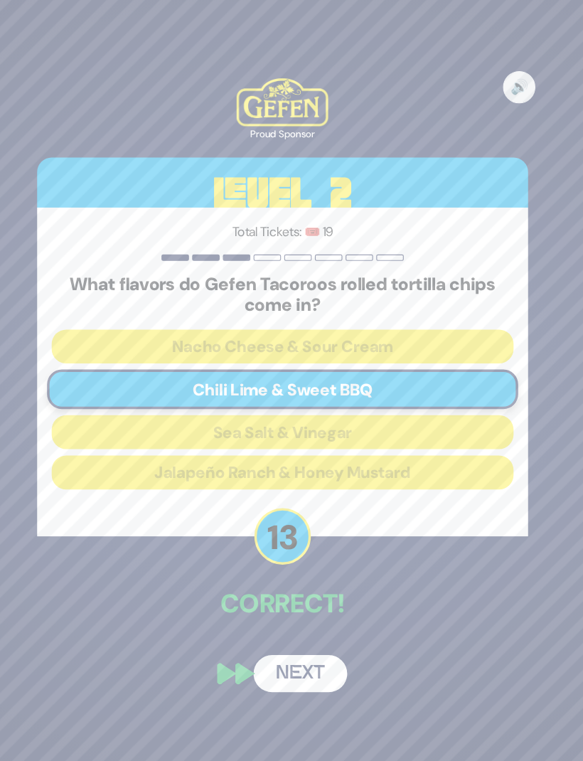
click at [266, 620] on button "Next" at bounding box center [307, 634] width 82 height 33
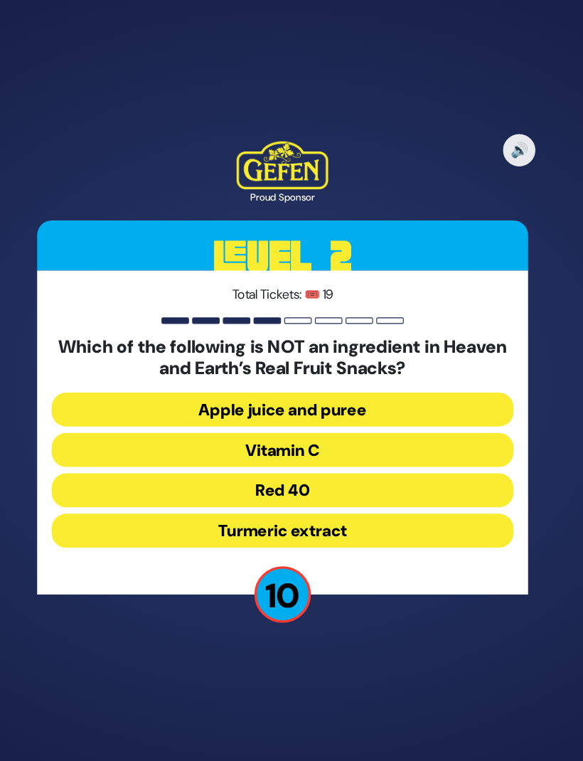
click at [202, 458] on button "Red 40" at bounding box center [291, 473] width 407 height 30
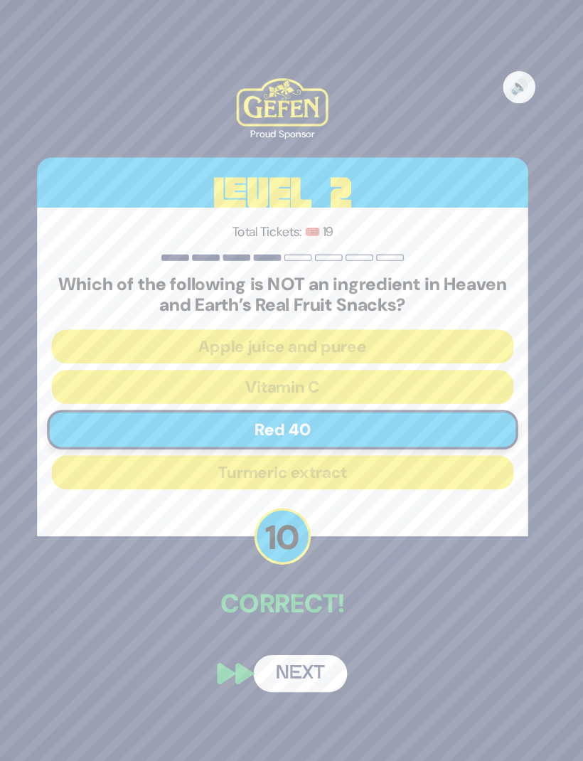
click at [266, 618] on button "Next" at bounding box center [307, 634] width 82 height 33
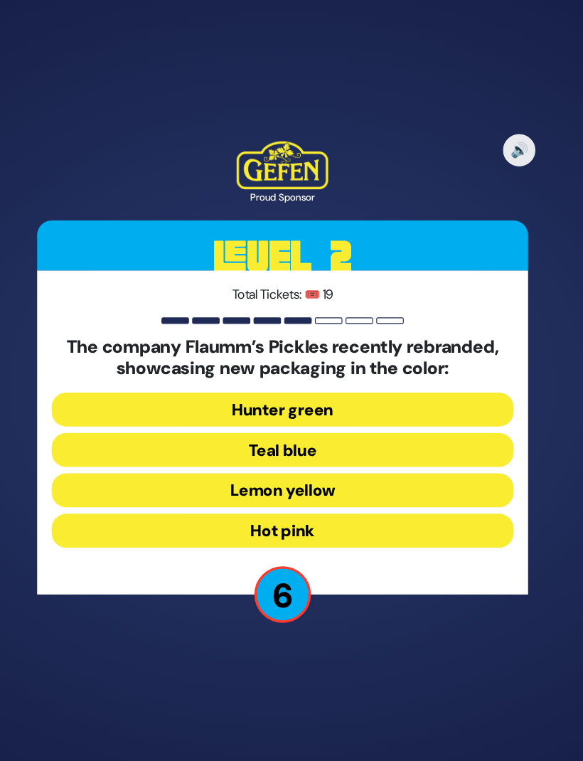
click at [139, 459] on button "Lemon yellow" at bounding box center [291, 473] width 407 height 30
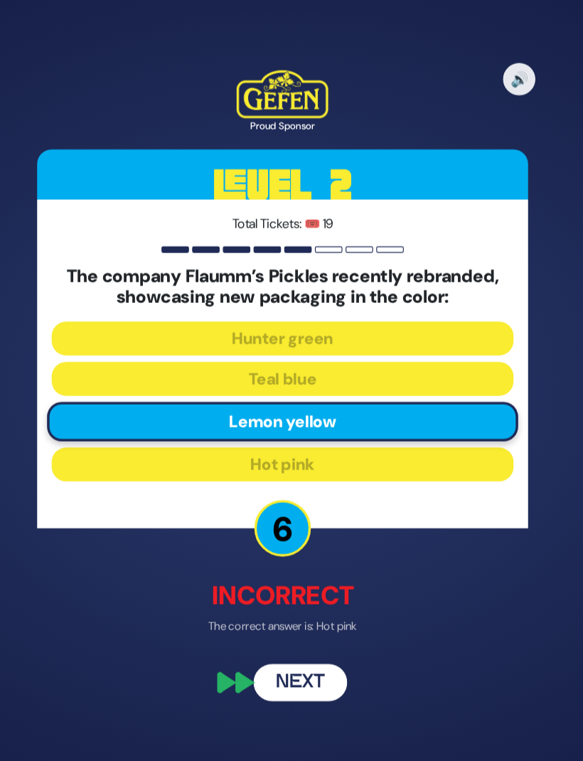
click at [266, 626] on button "Next" at bounding box center [307, 641] width 82 height 33
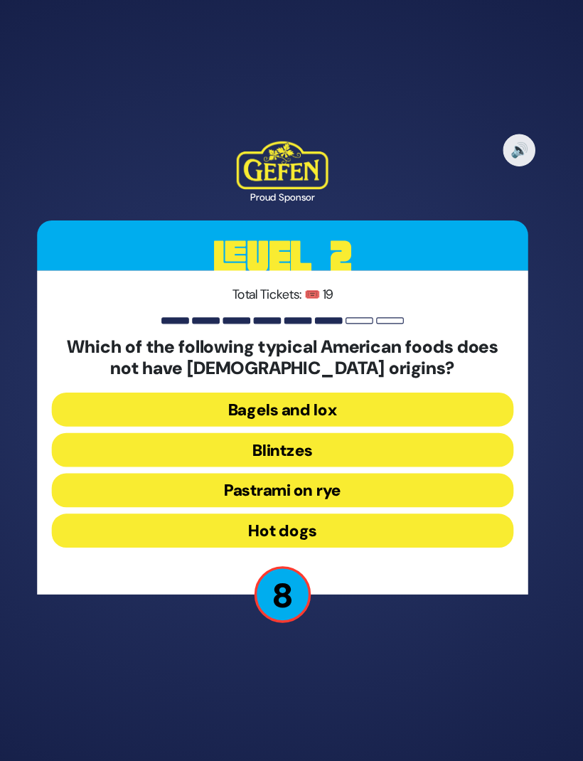
click at [176, 458] on button "Pastrami on rye" at bounding box center [291, 473] width 407 height 30
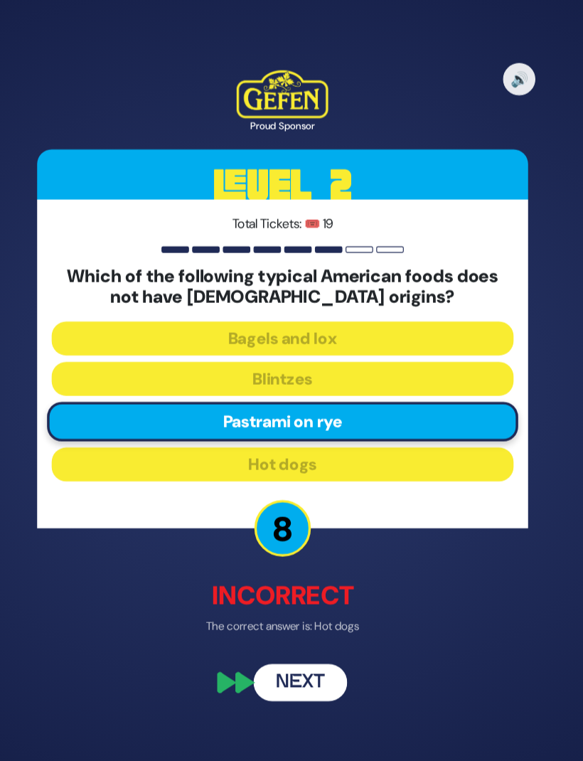
click at [266, 628] on button "Next" at bounding box center [307, 641] width 82 height 33
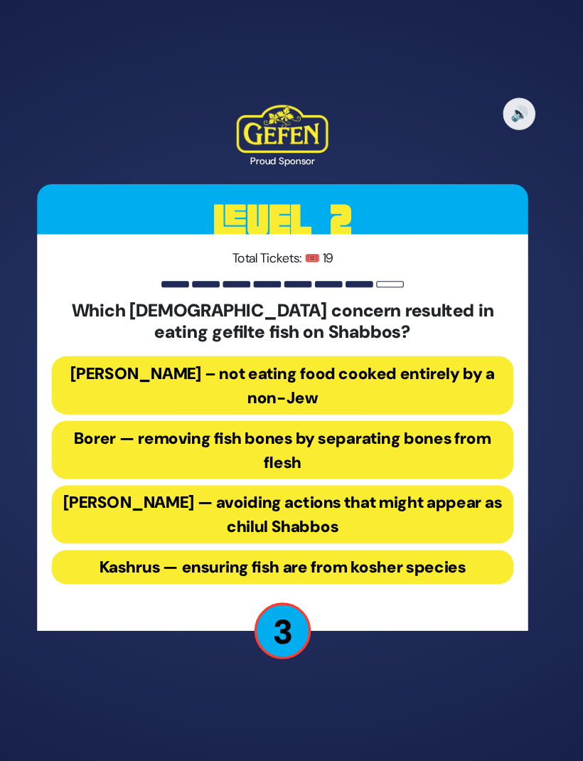
click at [101, 416] on button "Borer — removing fish bones by separating bones from flesh" at bounding box center [291, 437] width 407 height 51
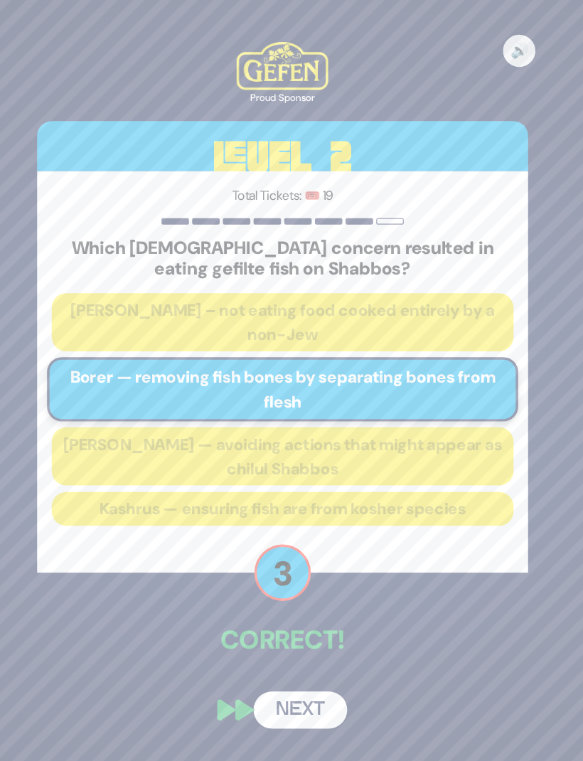
click at [266, 655] on button "Next" at bounding box center [307, 666] width 82 height 33
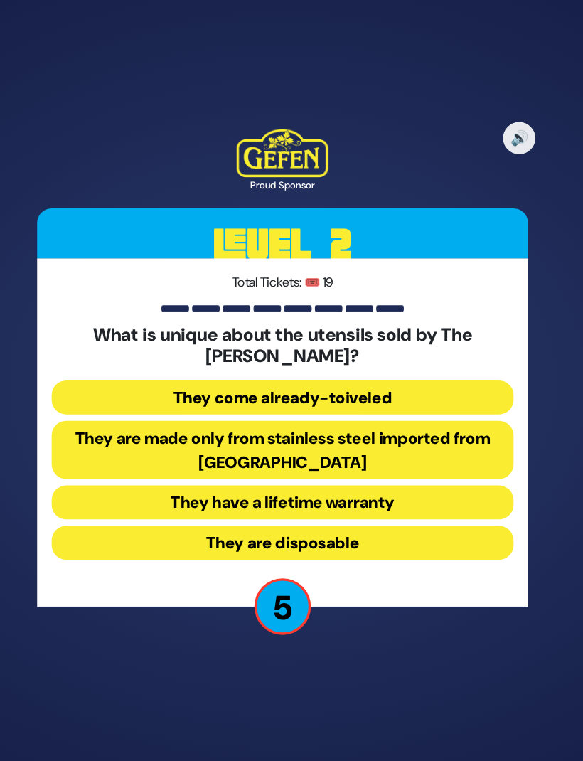
click at [184, 377] on button "They come already-toiveled" at bounding box center [291, 391] width 407 height 30
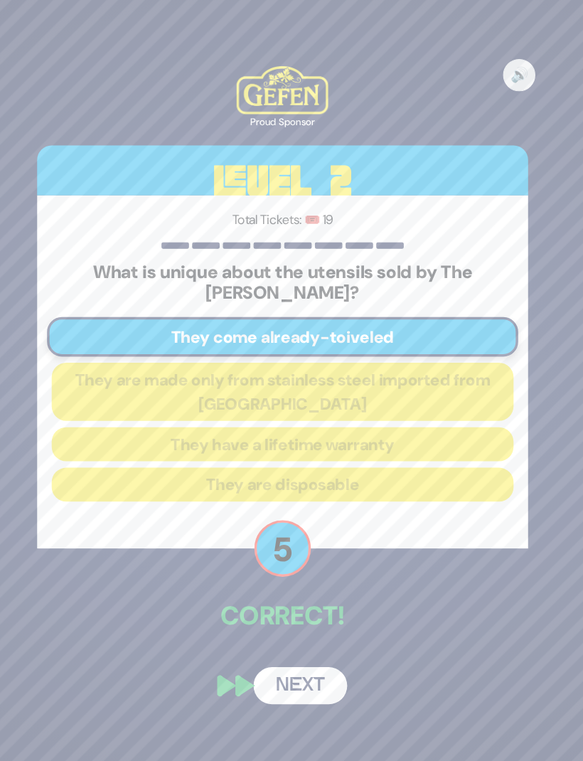
click at [266, 633] on button "Next" at bounding box center [307, 644] width 82 height 33
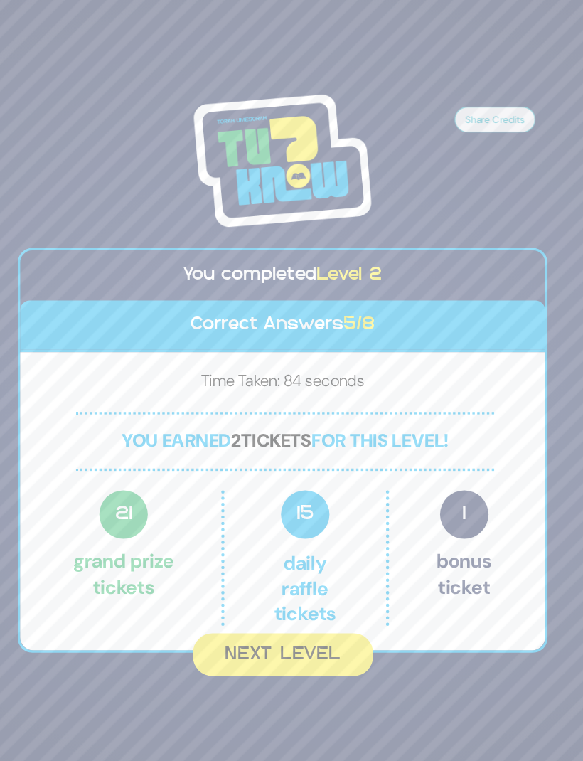
click at [230, 605] on button "Next Level" at bounding box center [292, 618] width 159 height 38
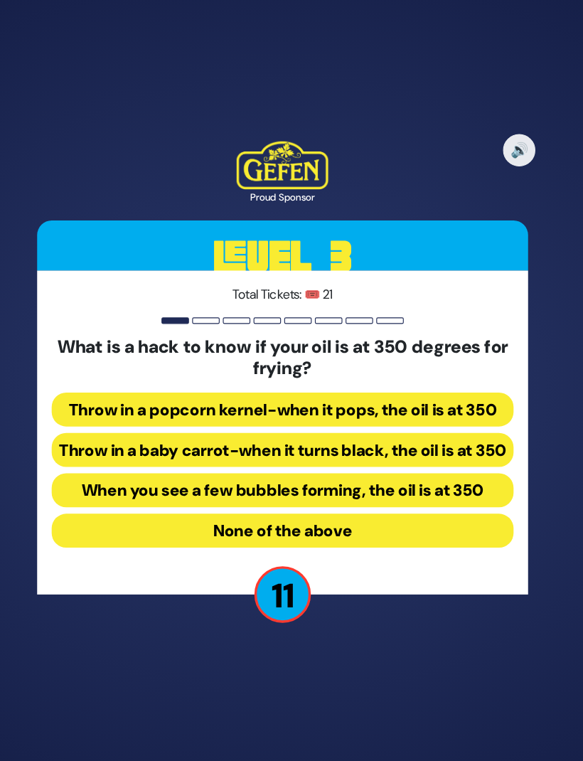
click at [156, 422] on button "Throw in a baby carrot-when it turns black, the oil is at 350" at bounding box center [291, 437] width 407 height 30
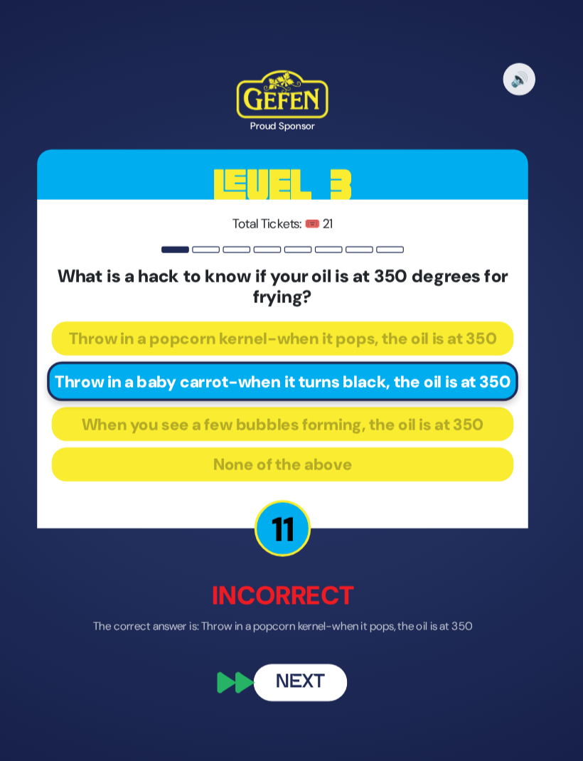
click at [266, 638] on button "Next" at bounding box center [307, 641] width 82 height 33
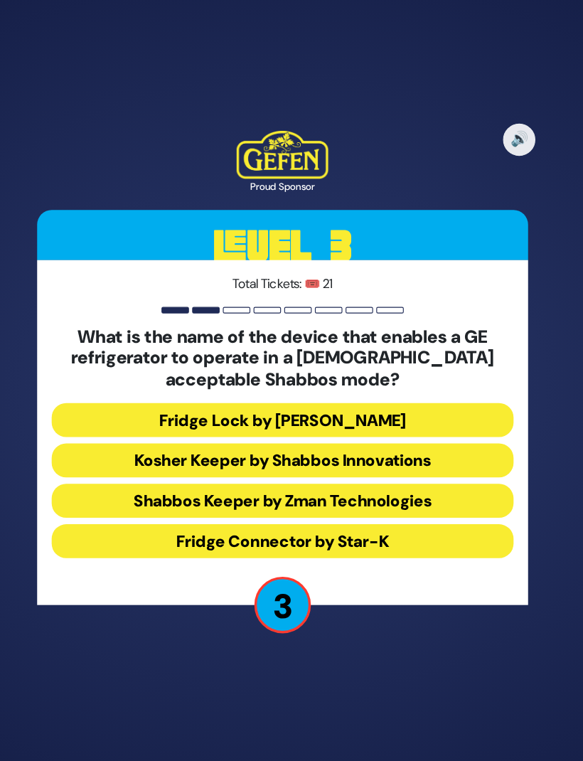
click at [132, 431] on button "Kosher Keeper by Shabbos Innovations" at bounding box center [291, 446] width 407 height 30
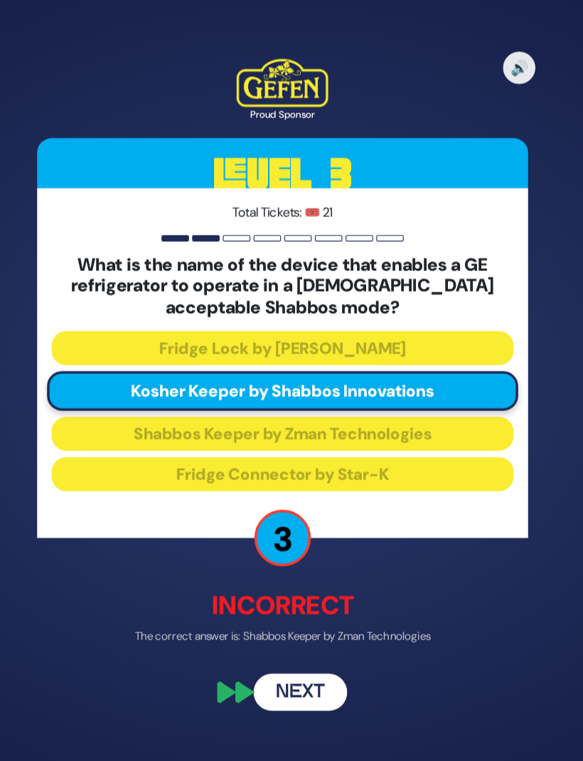
click at [266, 635] on button "Next" at bounding box center [307, 651] width 82 height 33
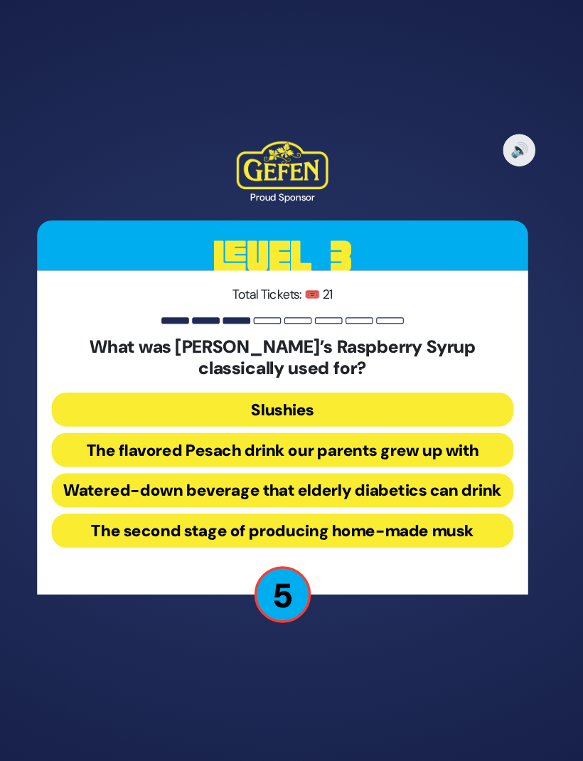
click at [98, 422] on button "The flavored Pesach drink our parents grew up with" at bounding box center [291, 437] width 407 height 30
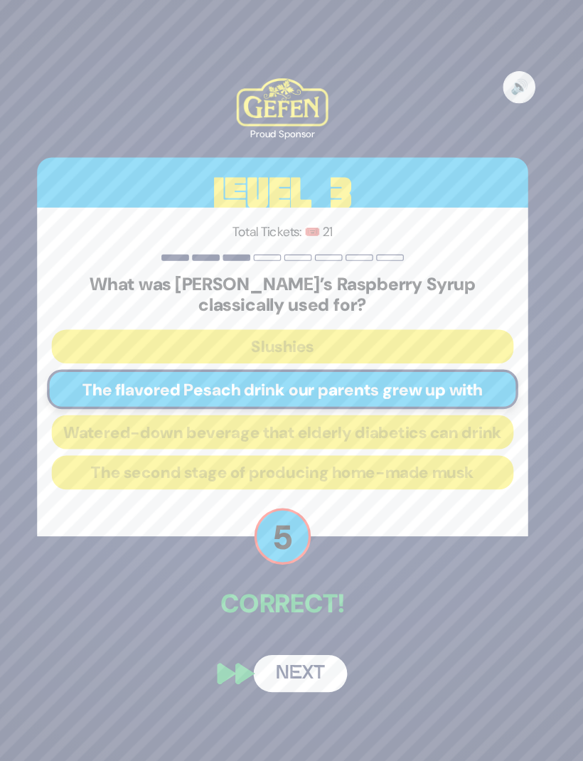
click at [266, 633] on button "Next" at bounding box center [307, 634] width 82 height 33
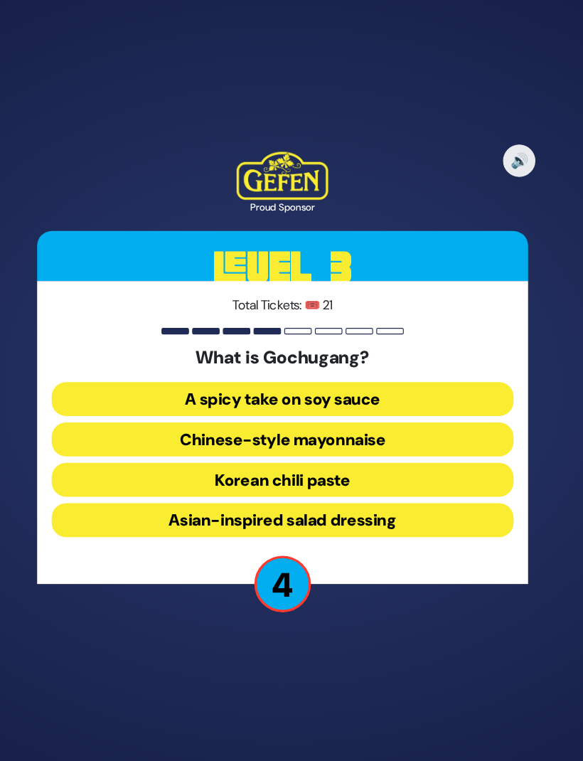
click at [156, 377] on button "A spicy take on soy sauce" at bounding box center [291, 392] width 407 height 30
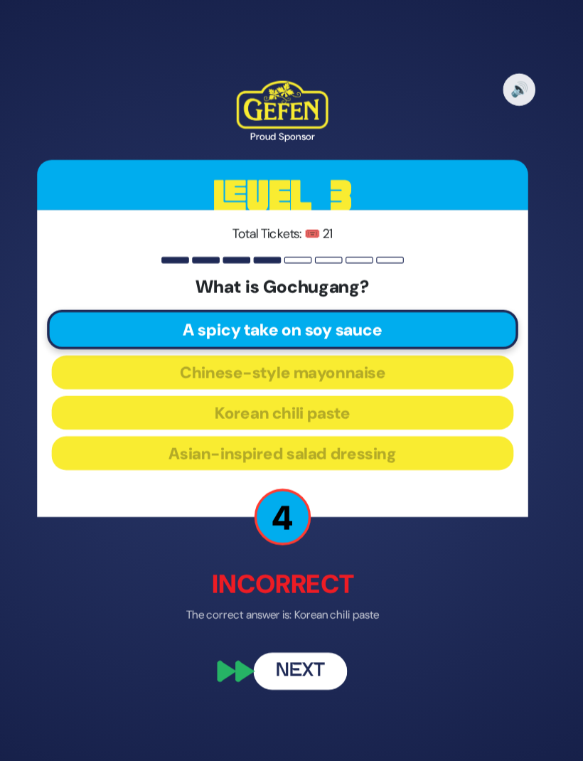
click at [266, 616] on button "Next" at bounding box center [307, 632] width 82 height 33
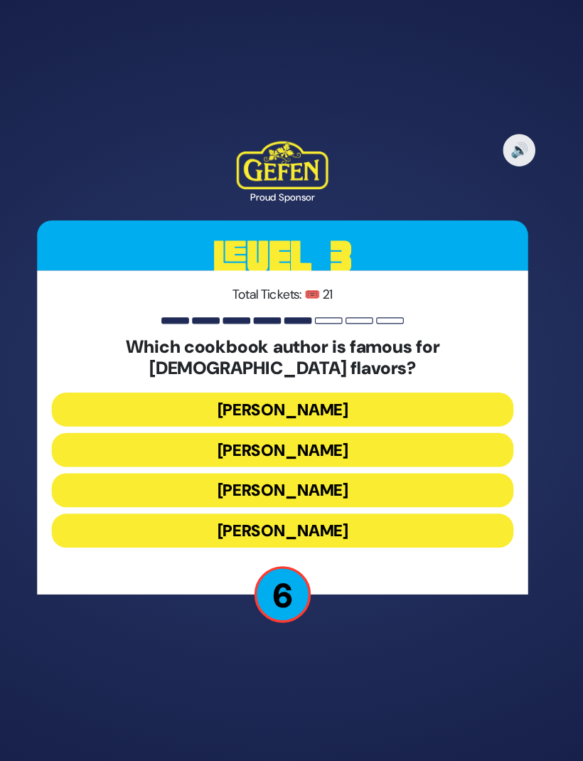
click at [206, 493] on button "Danielle Renov" at bounding box center [291, 508] width 407 height 30
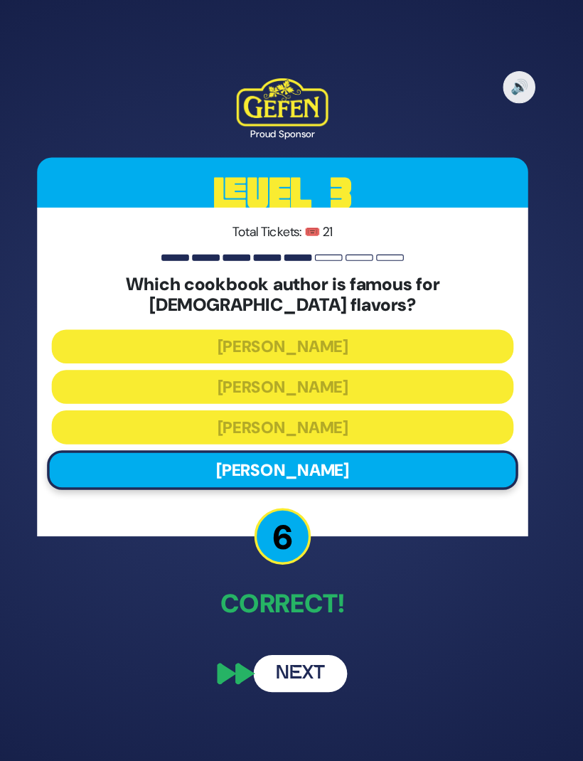
click at [266, 623] on button "Next" at bounding box center [307, 634] width 82 height 33
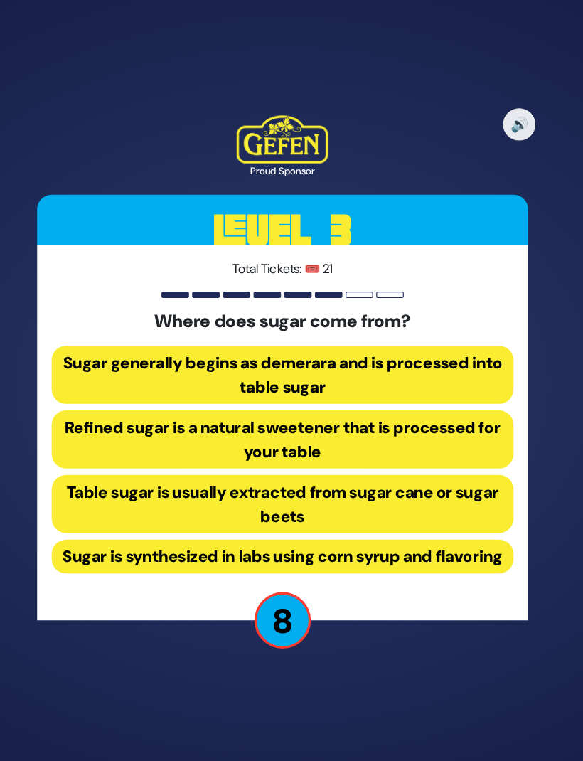
click at [169, 459] on button "Table sugar is usually extracted from sugar cane or sugar beets" at bounding box center [291, 484] width 407 height 51
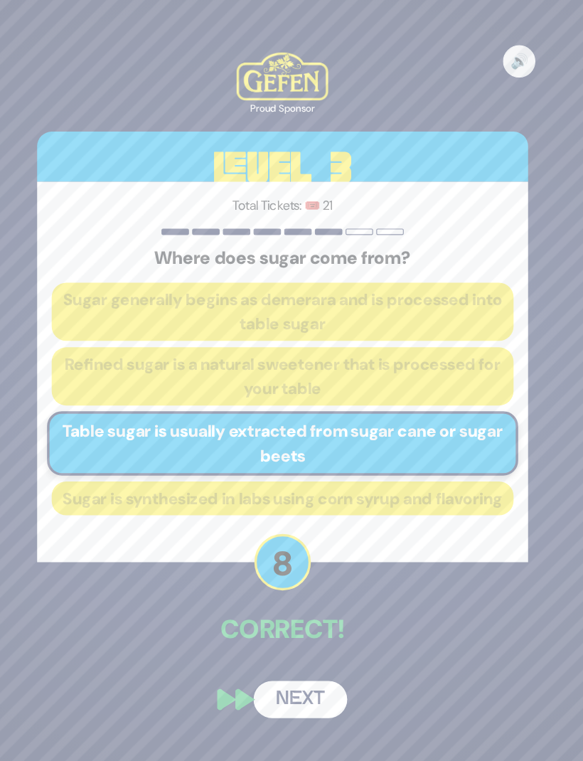
click at [266, 650] on button "Next" at bounding box center [307, 656] width 82 height 33
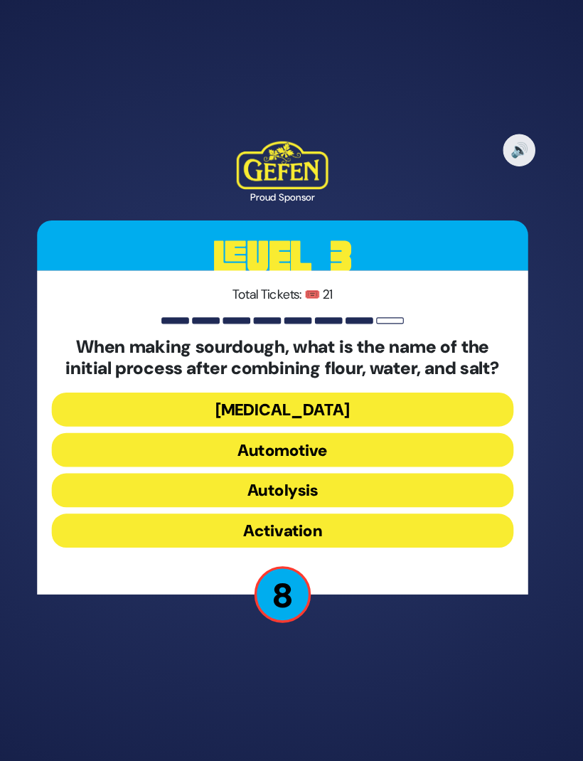
click at [201, 498] on button "Activation" at bounding box center [291, 508] width 407 height 30
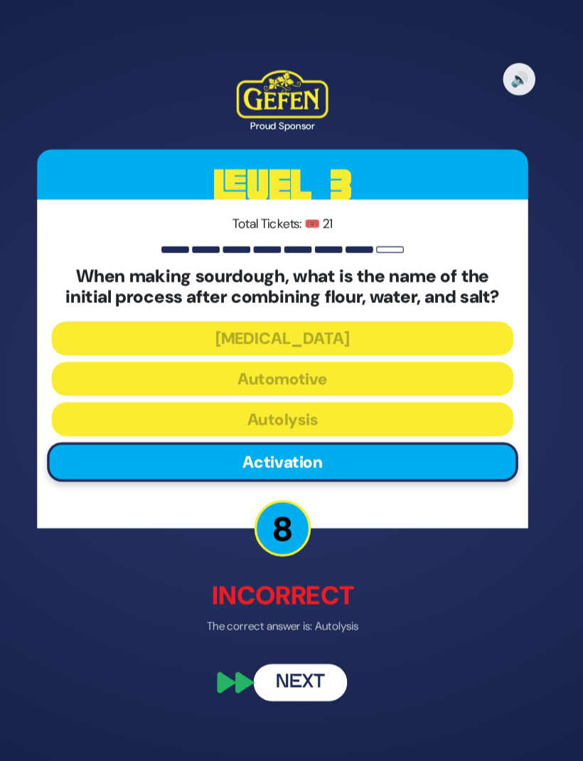
click at [266, 628] on button "Next" at bounding box center [307, 641] width 82 height 33
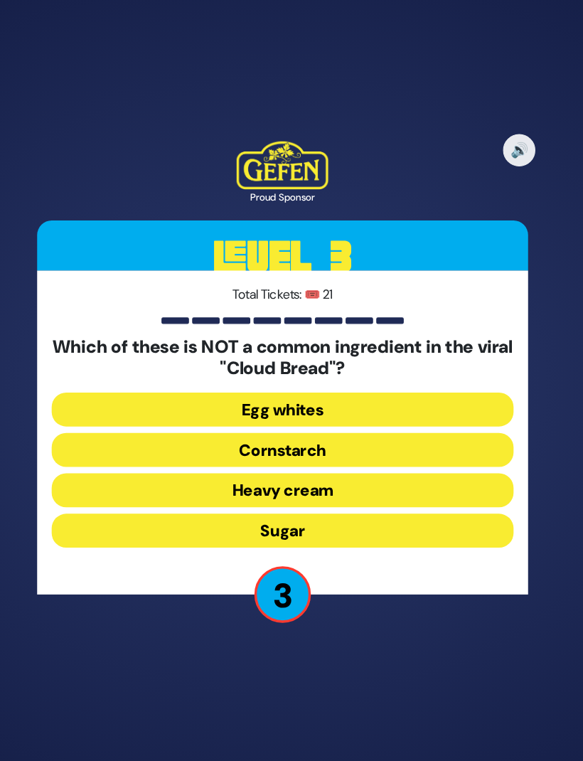
click at [171, 458] on button "Heavy cream" at bounding box center [291, 473] width 407 height 30
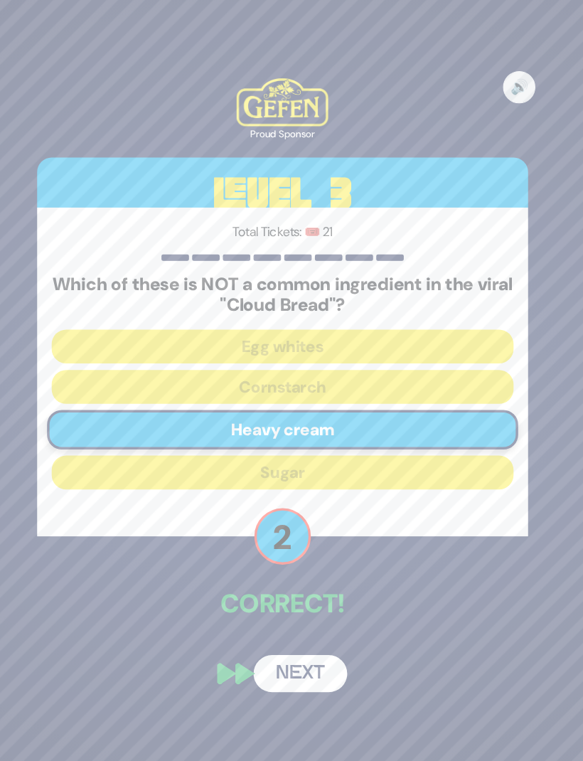
click at [266, 618] on button "Next" at bounding box center [307, 634] width 82 height 33
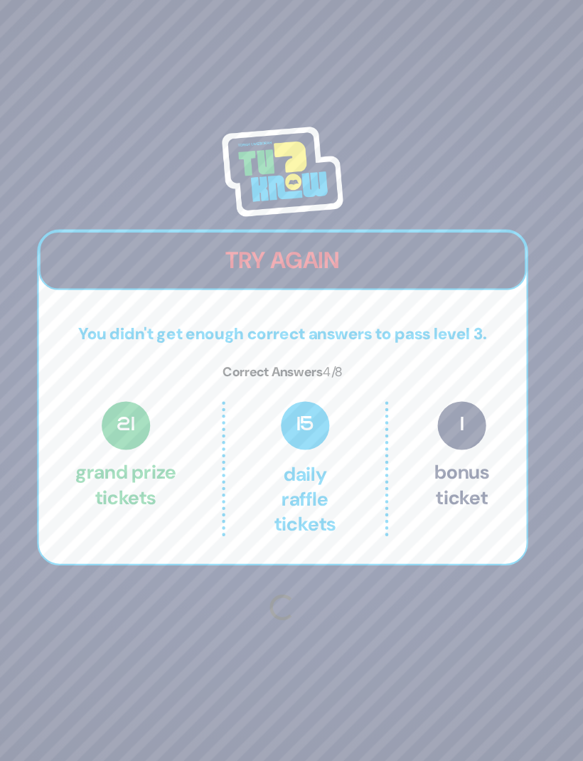
click at [257, 612] on div "Try Again You didn't get enough correct answers to pass level 3. Correct Answer…" at bounding box center [291, 381] width 466 height 490
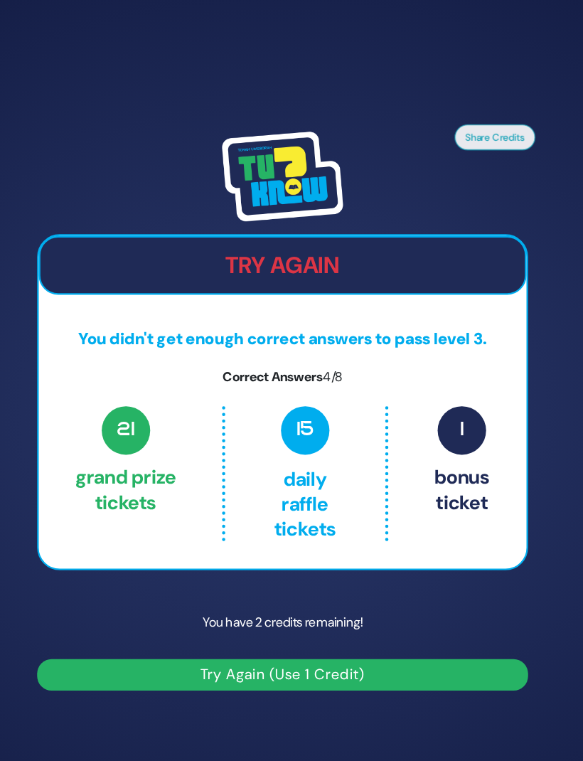
click at [85, 563] on p "You have 2 credits remaining!" at bounding box center [291, 566] width 432 height 41
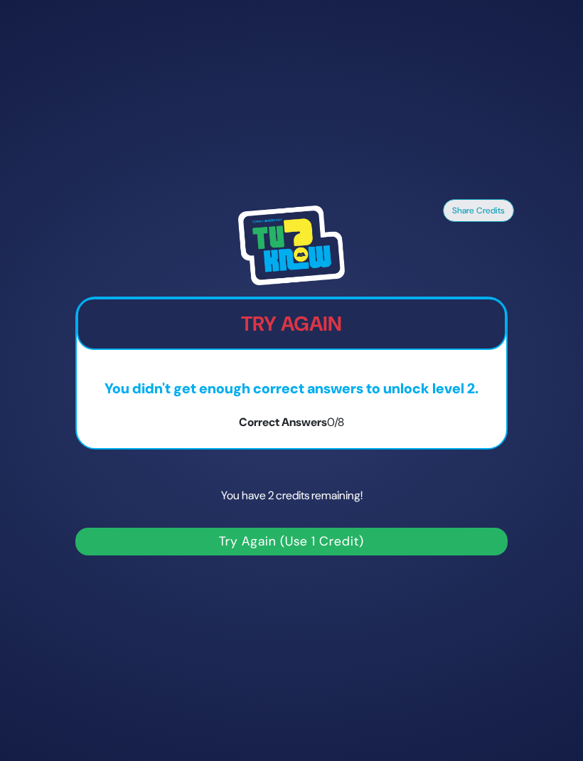
scroll to position [55, 43]
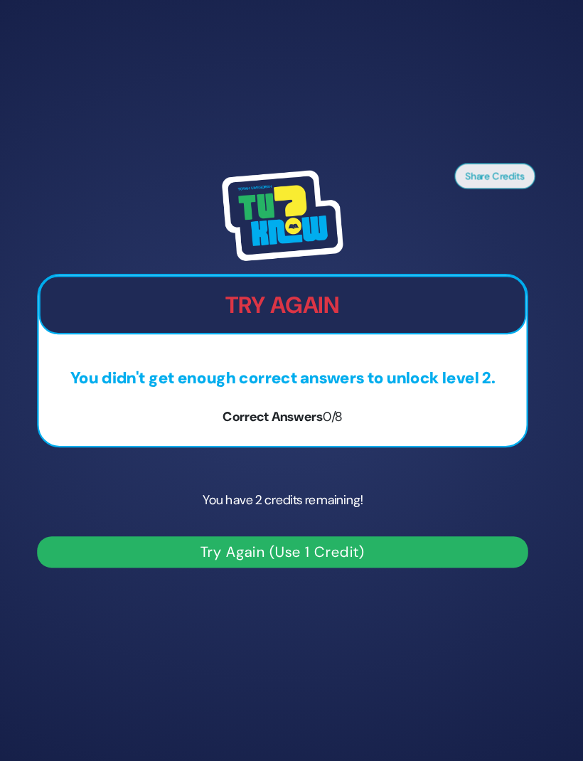
click at [279, 527] on button "Try Again (Use 1 Credit)" at bounding box center [291, 541] width 432 height 28
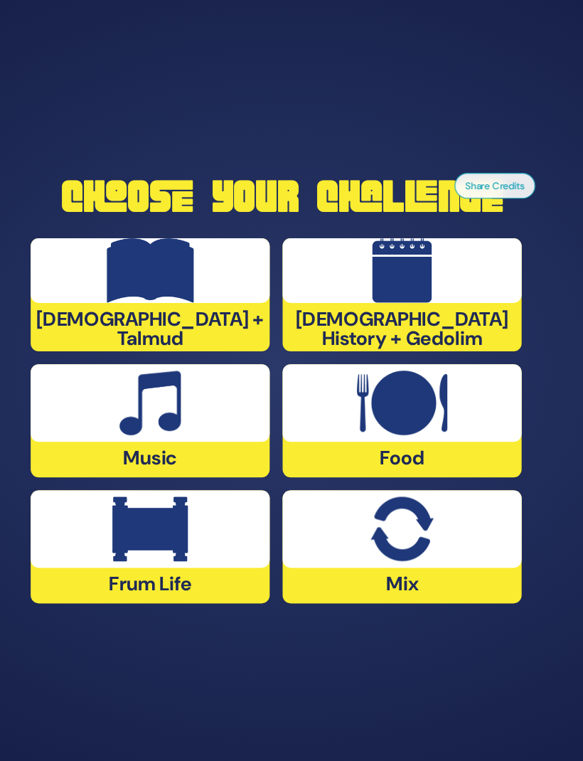
click at [372, 515] on img at bounding box center [396, 521] width 55 height 57
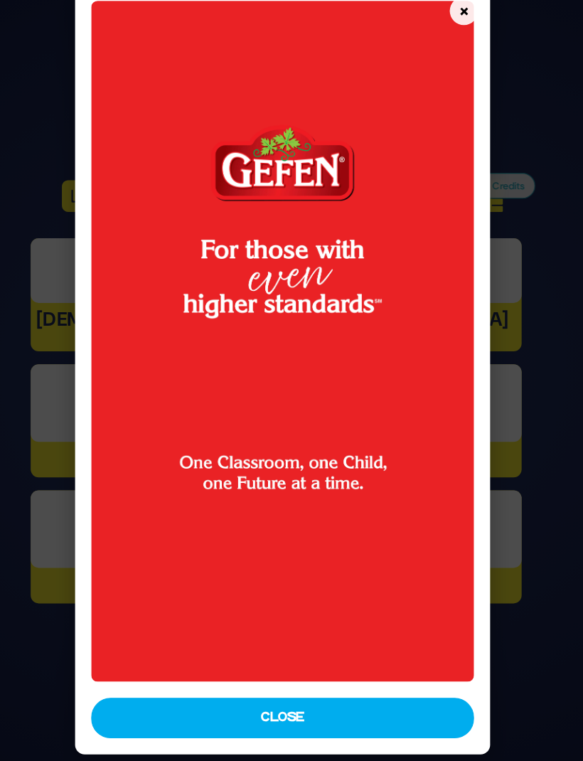
click at [392, 670] on button "Close" at bounding box center [291, 688] width 337 height 36
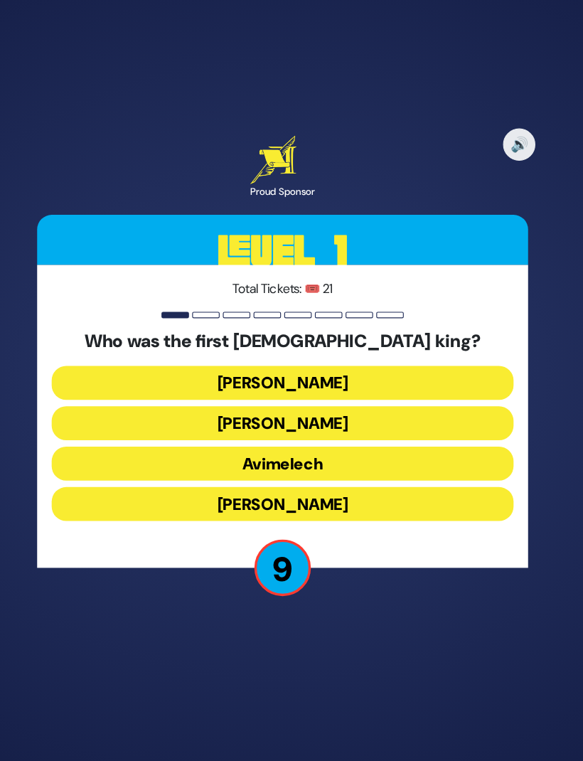
click at [277, 413] on button "[PERSON_NAME]" at bounding box center [291, 428] width 407 height 30
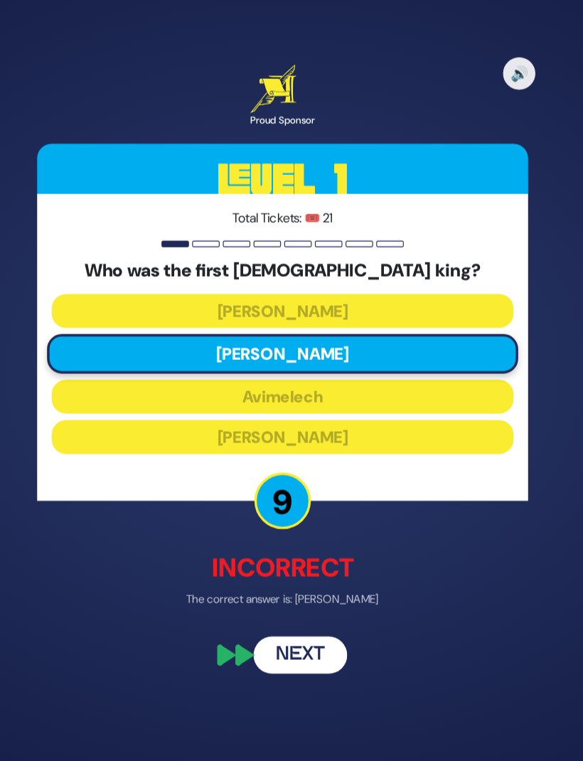
click at [266, 616] on button "Next" at bounding box center [307, 632] width 82 height 33
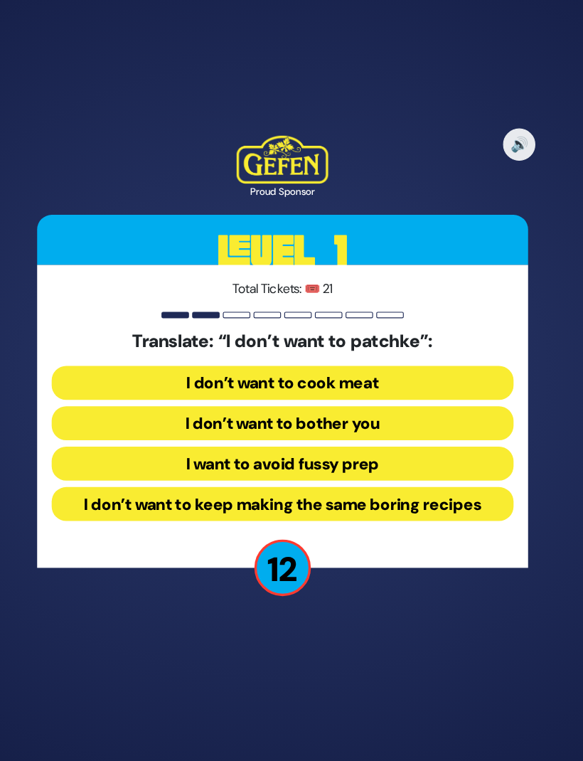
click at [338, 449] on button "I want to avoid fussy prep" at bounding box center [291, 464] width 407 height 30
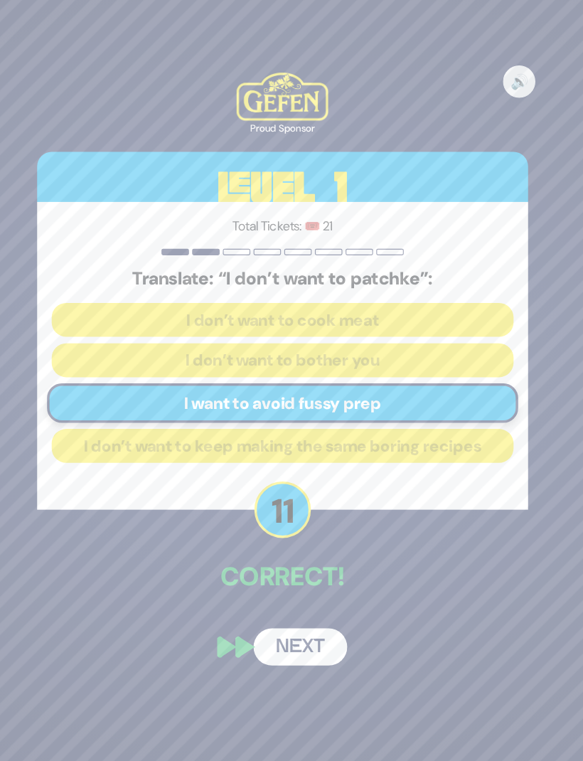
click at [281, 608] on button "Next" at bounding box center [307, 624] width 82 height 33
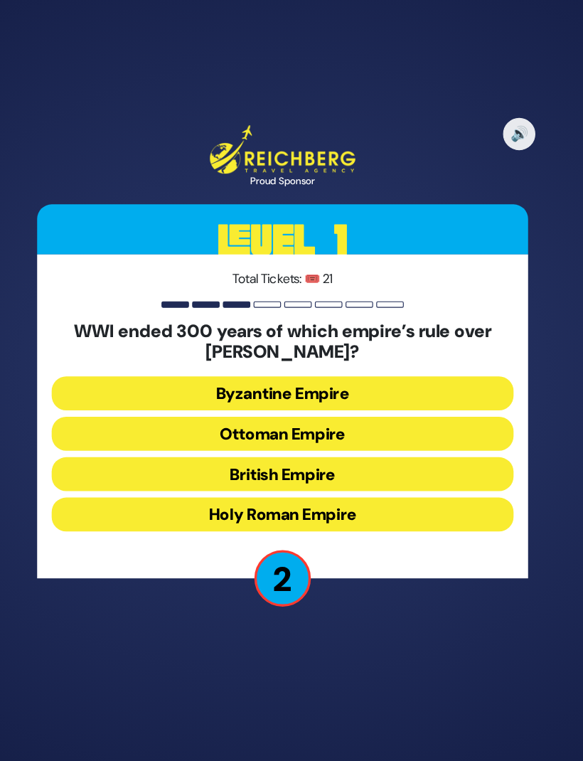
click at [308, 458] on button "British Empire" at bounding box center [291, 473] width 407 height 30
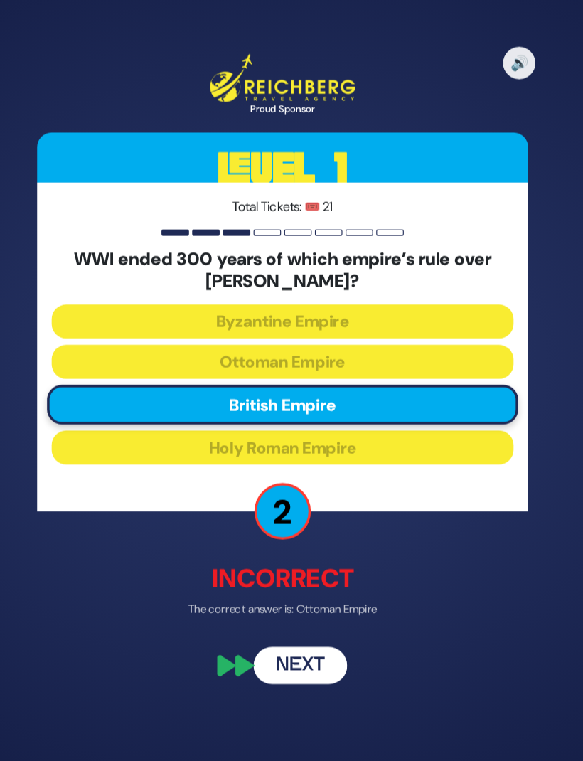
click at [272, 625] on button "Next" at bounding box center [307, 641] width 82 height 33
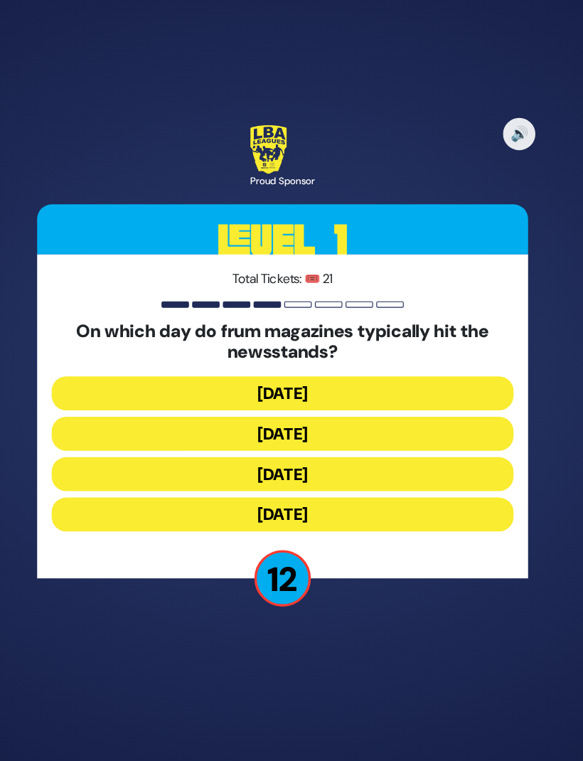
click at [274, 422] on button "[DATE]" at bounding box center [291, 437] width 407 height 30
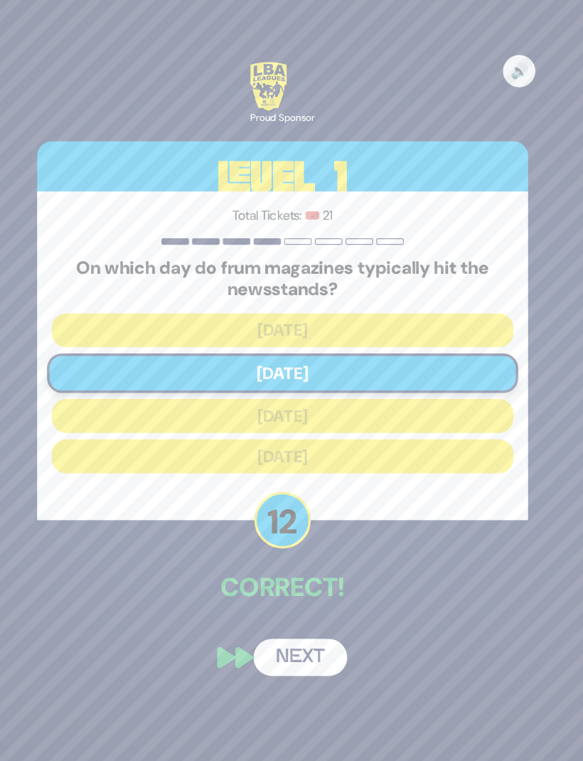
click at [272, 618] on button "Next" at bounding box center [307, 634] width 82 height 33
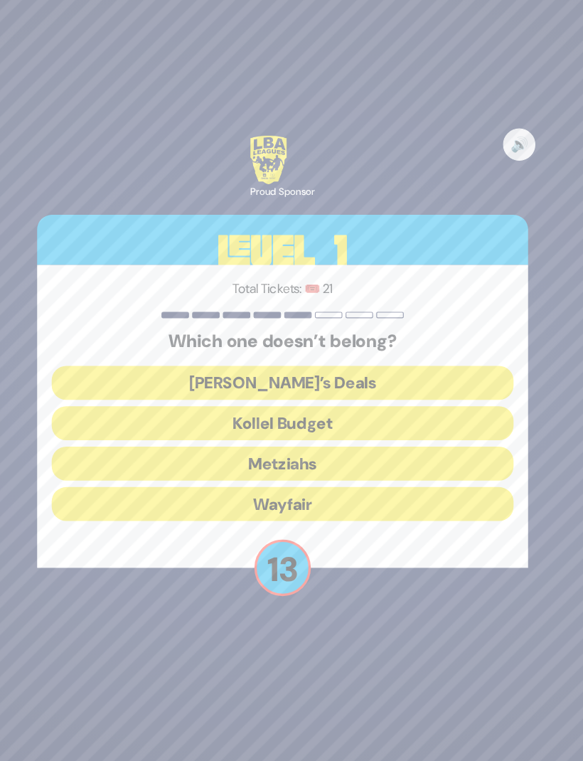
click at [320, 484] on button "Wayfair" at bounding box center [291, 499] width 407 height 30
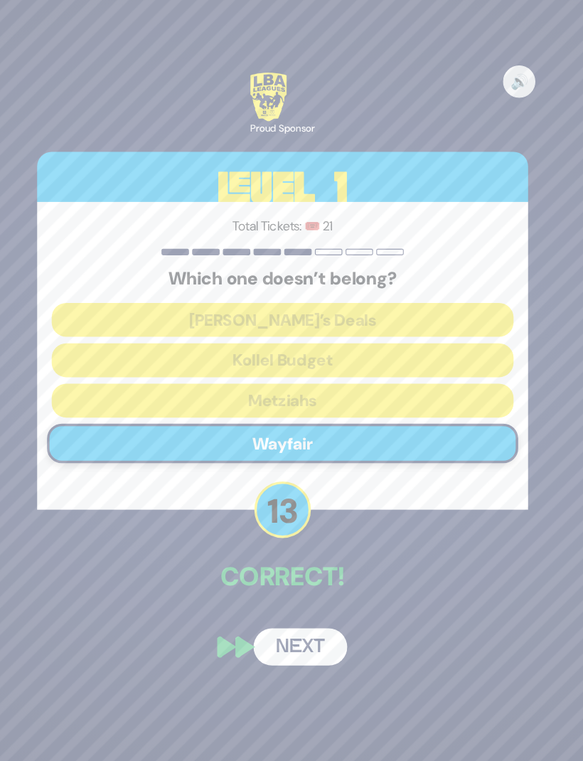
click at [279, 608] on button "Next" at bounding box center [307, 624] width 82 height 33
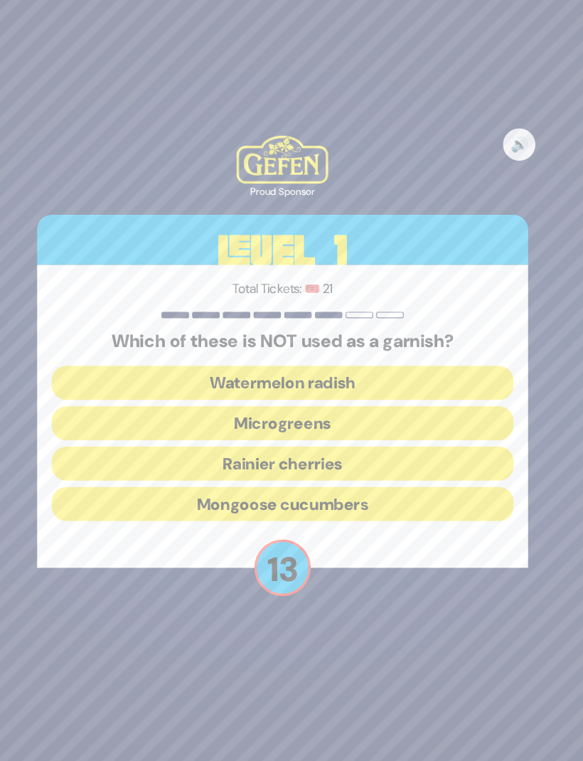
click at [321, 484] on button "Mongoose cucumbers" at bounding box center [291, 499] width 407 height 30
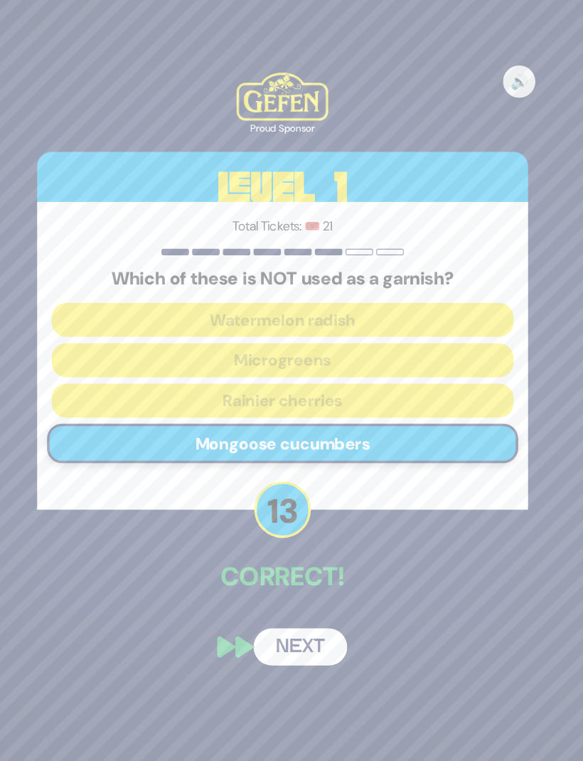
click at [278, 568] on div "🔊 Proud Sponsor Level 1 Total Tickets: 🎟️ 21 Which of these is NOT used as a ga…" at bounding box center [291, 379] width 466 height 555
click at [266, 608] on button "Next" at bounding box center [307, 624] width 82 height 33
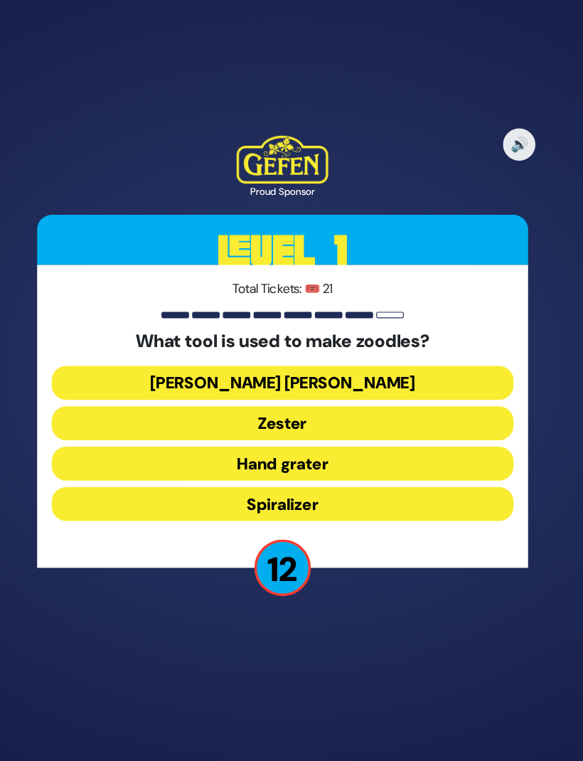
click at [289, 377] on button "[PERSON_NAME] [PERSON_NAME]" at bounding box center [291, 392] width 407 height 30
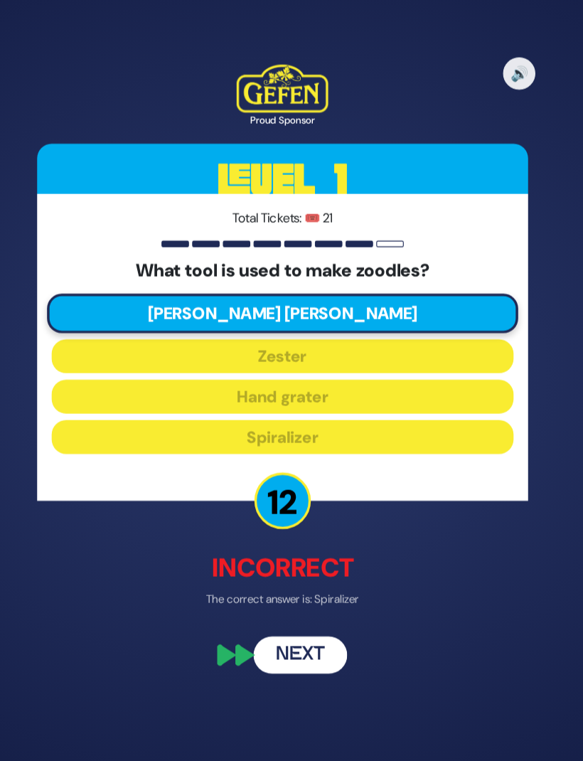
click at [267, 616] on button "Next" at bounding box center [307, 632] width 82 height 33
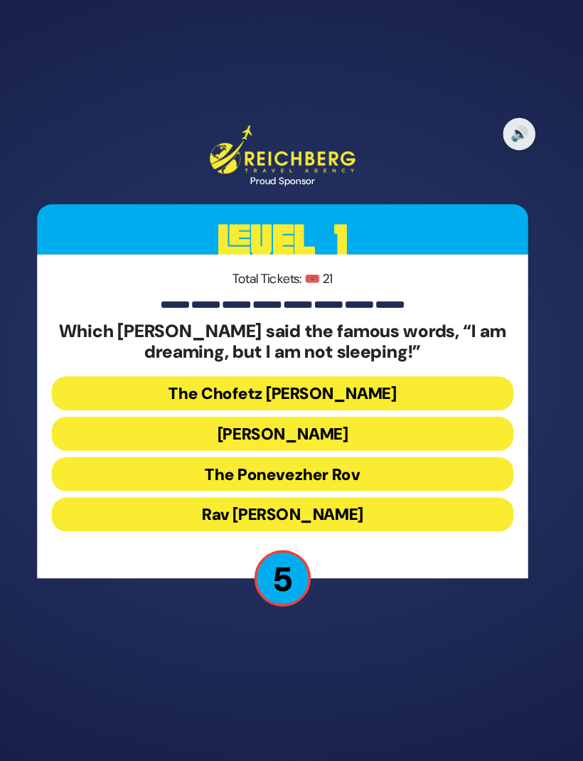
click at [372, 493] on button "Rav [PERSON_NAME]" at bounding box center [291, 508] width 407 height 30
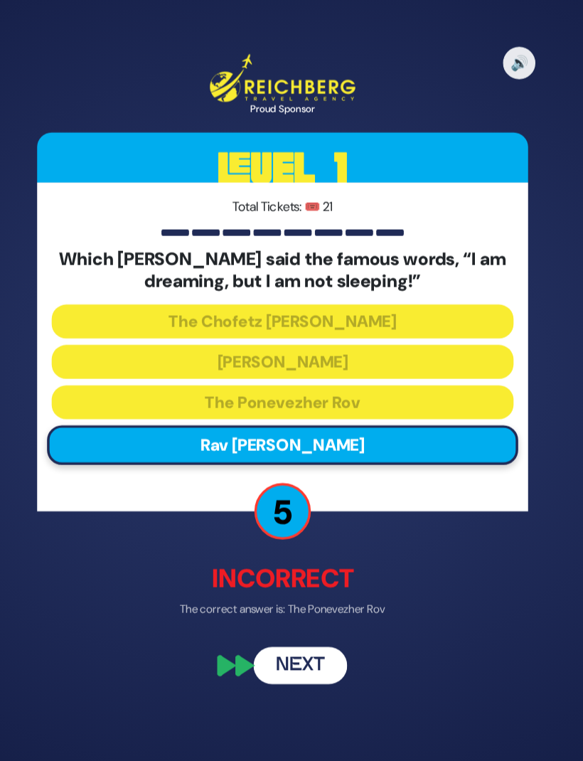
click at [266, 625] on button "Next" at bounding box center [307, 641] width 82 height 33
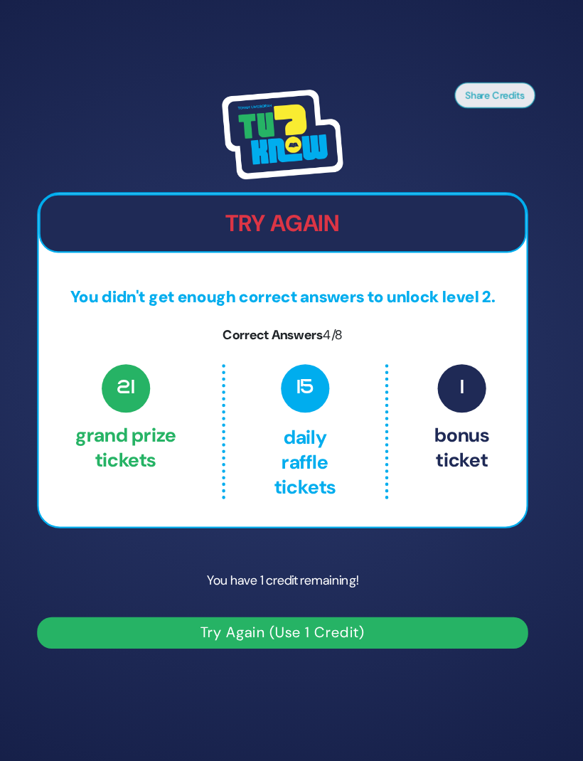
click at [390, 599] on button "Try Again (Use 1 Credit)" at bounding box center [291, 613] width 432 height 28
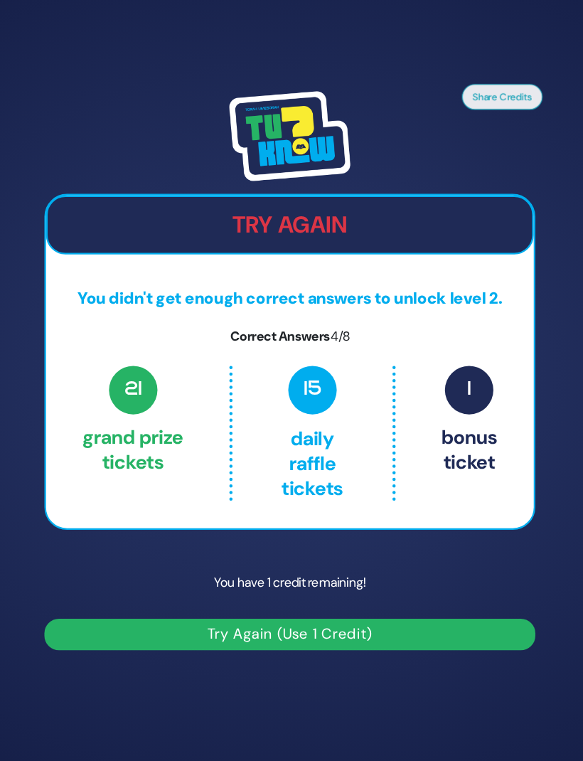
click at [291, 599] on button "Try Again (Use 1 Credit)" at bounding box center [291, 613] width 432 height 28
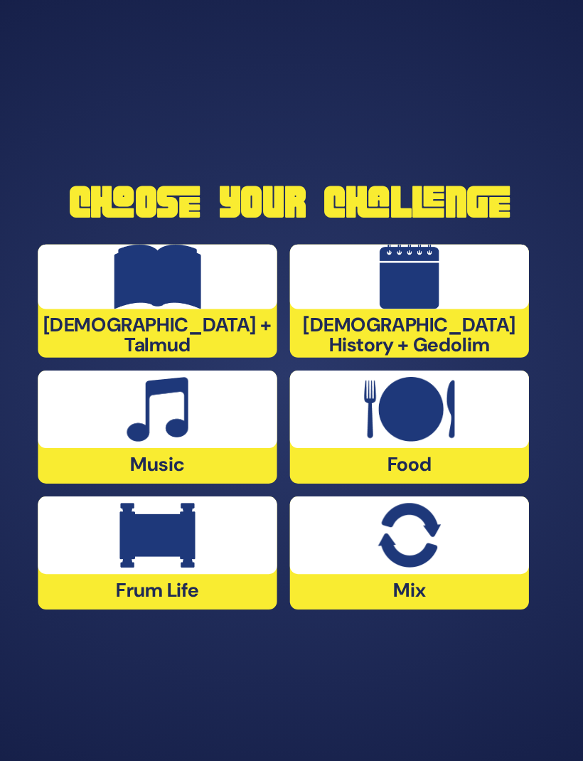
scroll to position [15, 0]
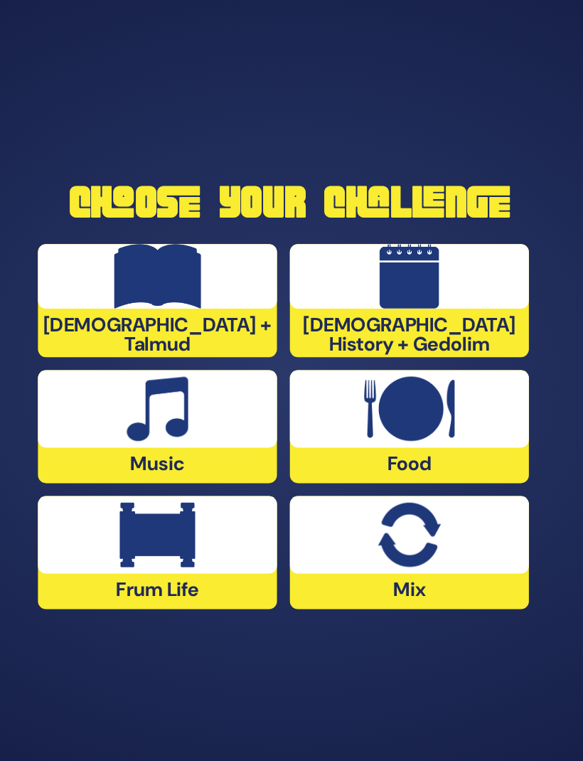
click at [148, 382] on img at bounding box center [175, 410] width 55 height 57
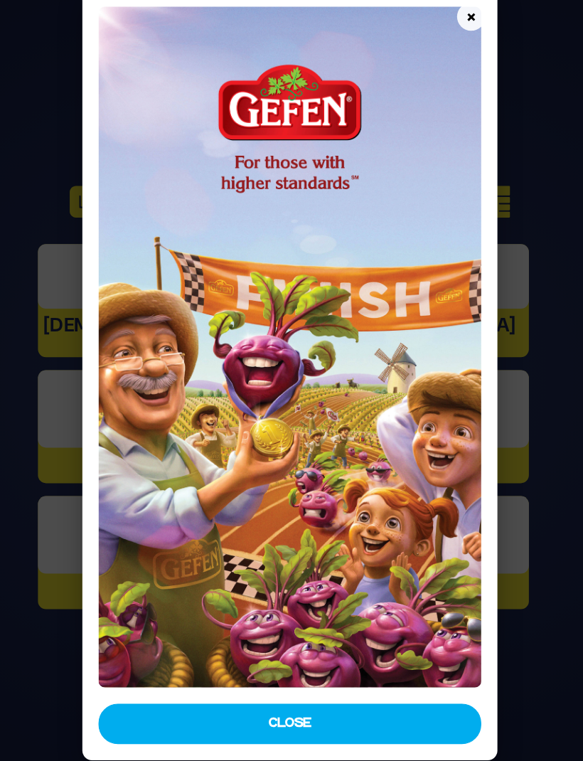
click at [297, 670] on button "Close" at bounding box center [291, 688] width 337 height 36
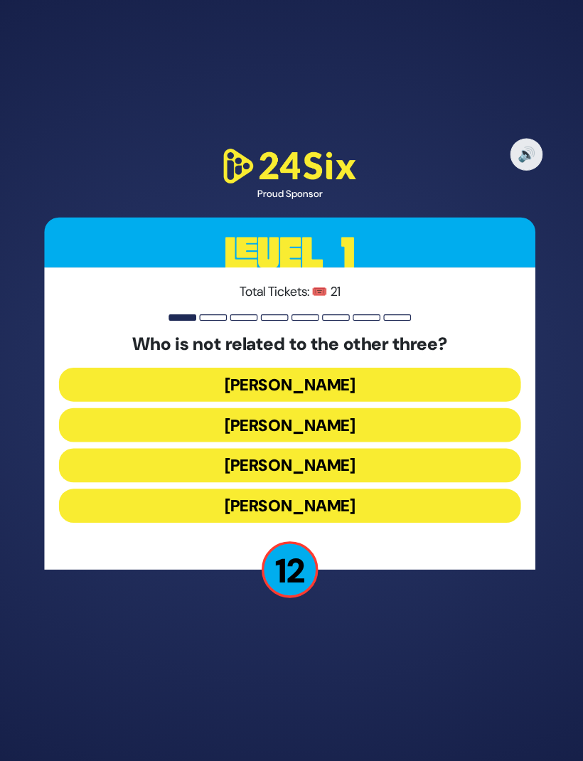
click at [303, 481] on button "[PERSON_NAME]" at bounding box center [291, 496] width 407 height 30
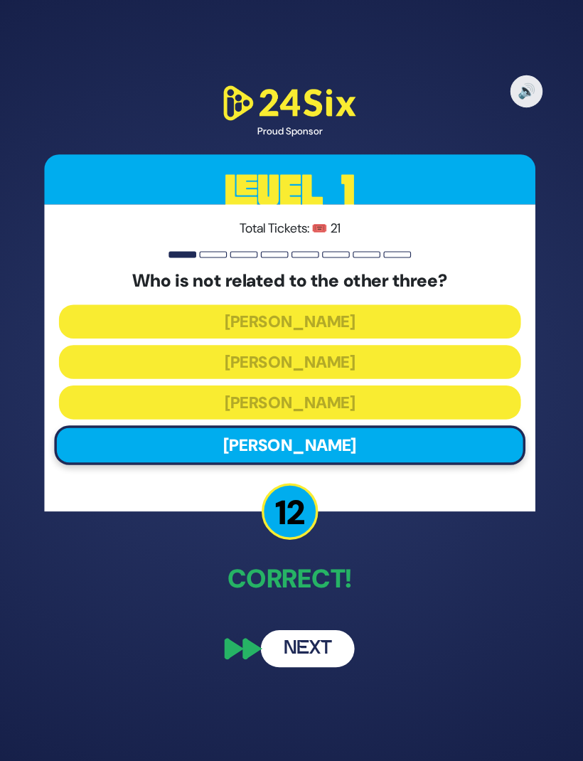
click at [294, 605] on button "Next" at bounding box center [307, 621] width 82 height 33
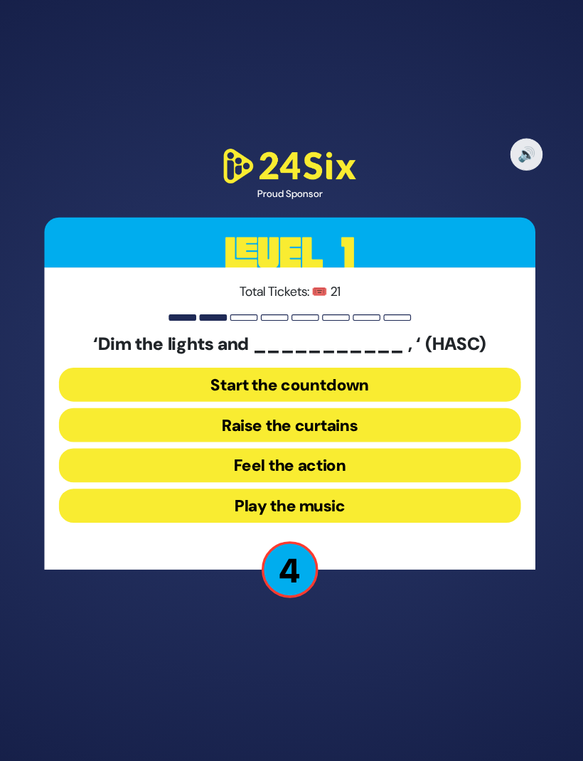
click at [348, 481] on button "Play the music" at bounding box center [291, 496] width 407 height 30
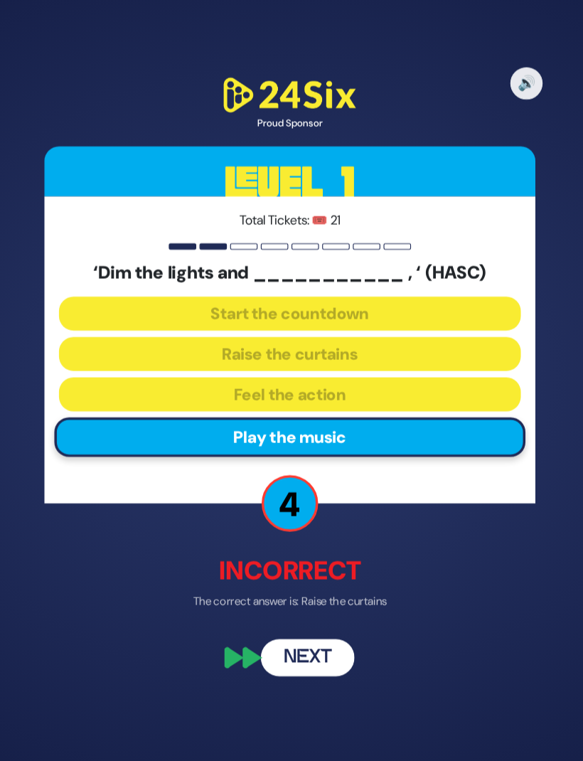
click at [286, 612] on button "Next" at bounding box center [307, 628] width 82 height 33
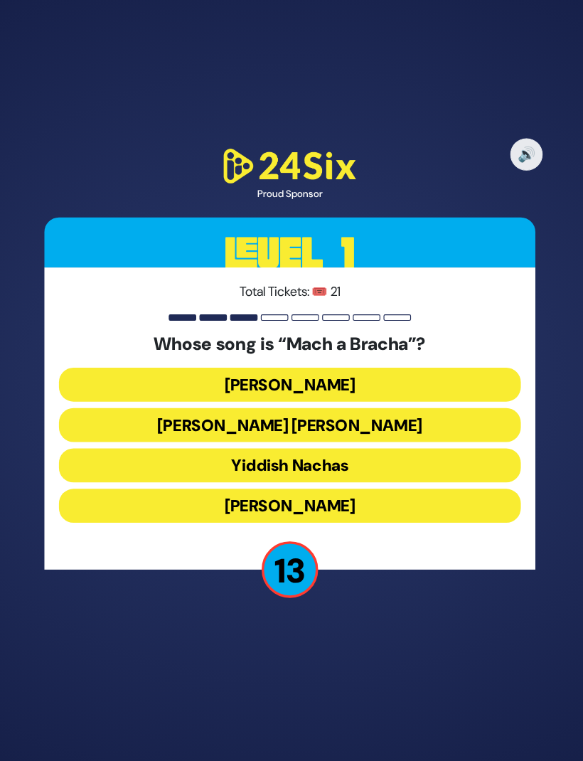
click at [311, 409] on button "Shmueli Ungar" at bounding box center [291, 424] width 407 height 30
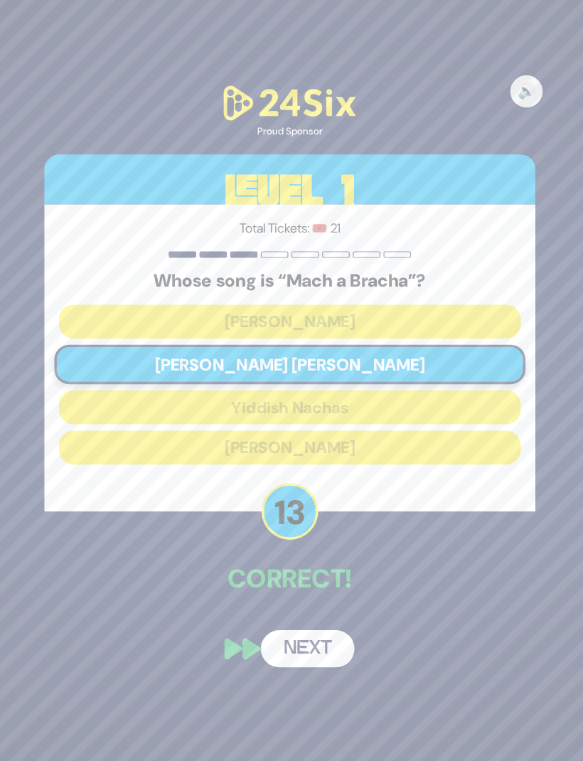
click at [281, 605] on button "Next" at bounding box center [307, 621] width 82 height 33
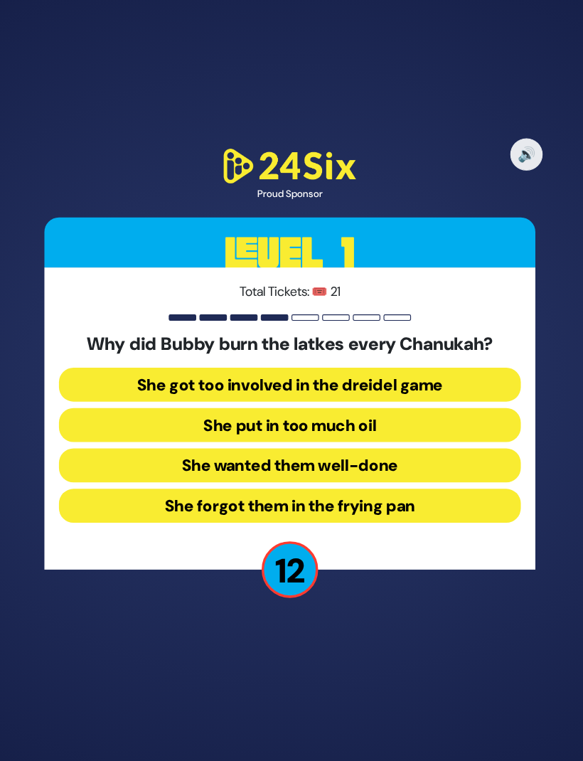
click at [352, 481] on button "She forgot them in the frying pan" at bounding box center [291, 496] width 407 height 30
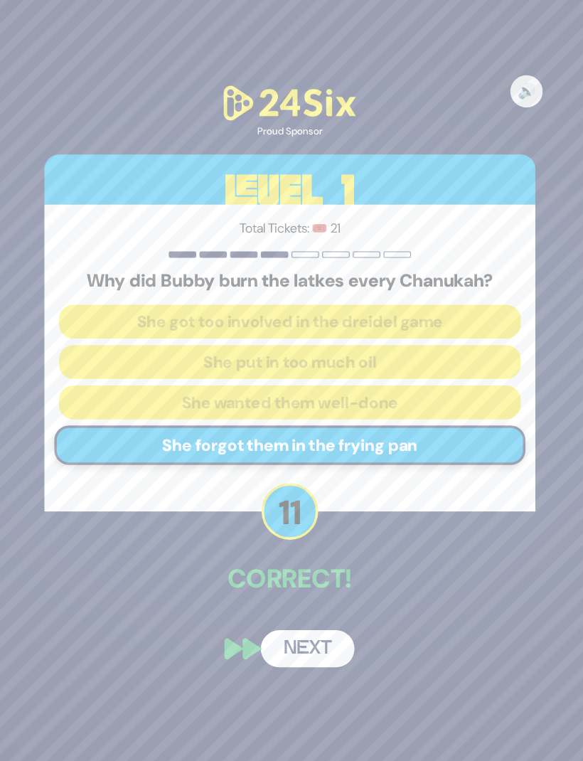
click at [288, 605] on button "Next" at bounding box center [307, 621] width 82 height 33
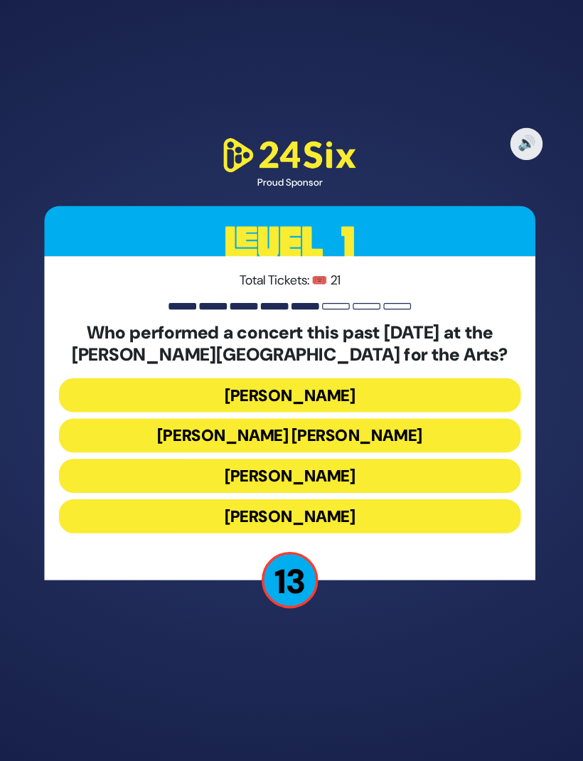
click at [318, 490] on button "Ishay Ribo" at bounding box center [291, 505] width 407 height 30
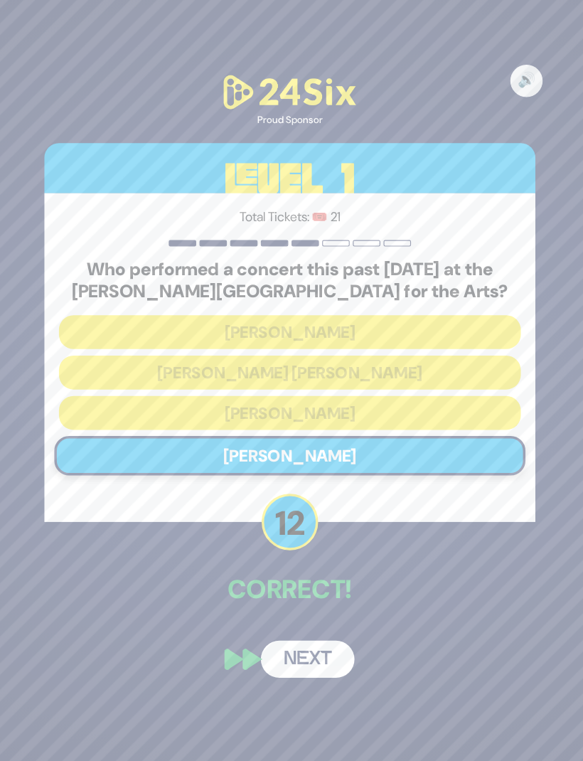
click at [278, 614] on button "Next" at bounding box center [307, 630] width 82 height 33
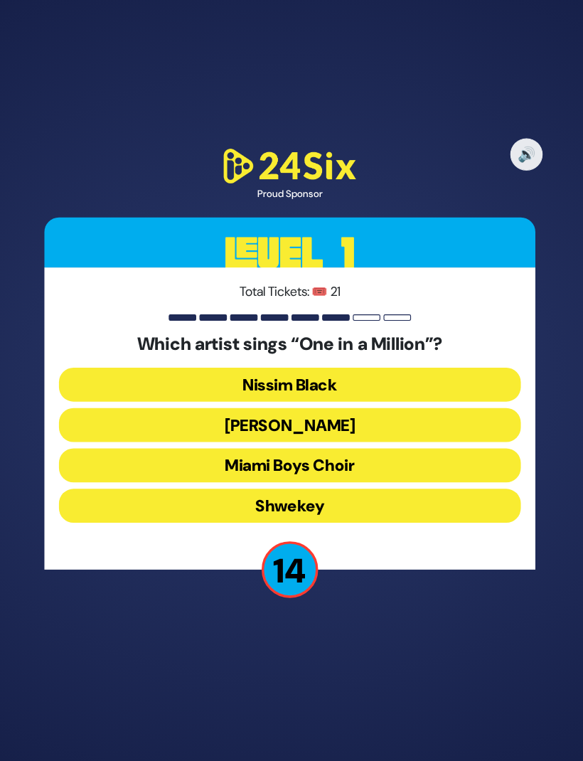
click at [309, 409] on button "Mordechai Shapiro" at bounding box center [291, 424] width 407 height 30
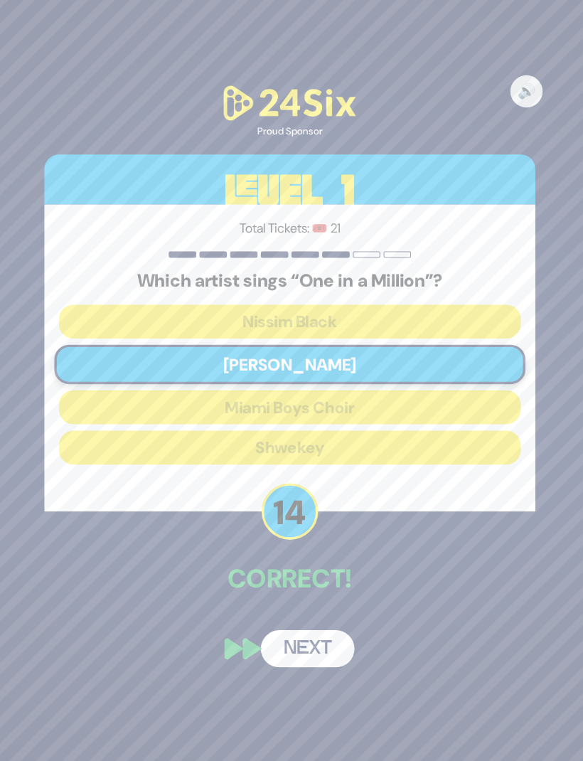
click at [289, 605] on button "Next" at bounding box center [307, 621] width 82 height 33
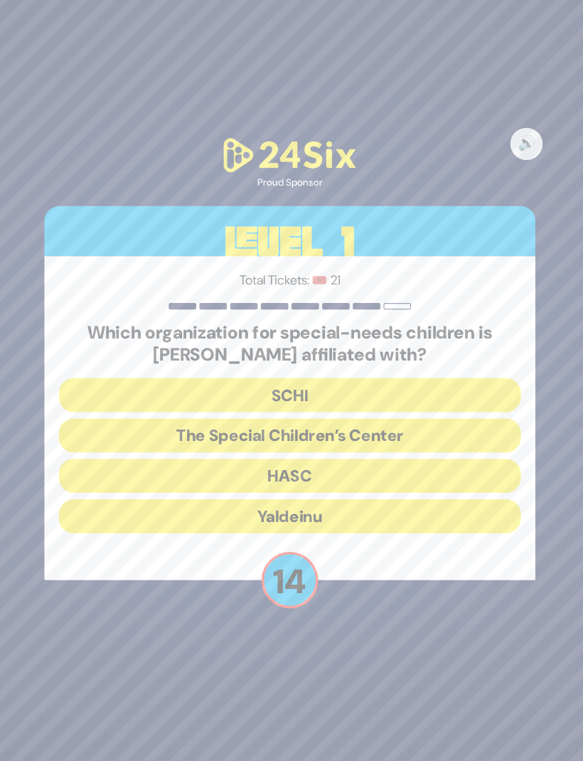
click at [326, 419] on button "The Special Children’s Center" at bounding box center [291, 434] width 407 height 30
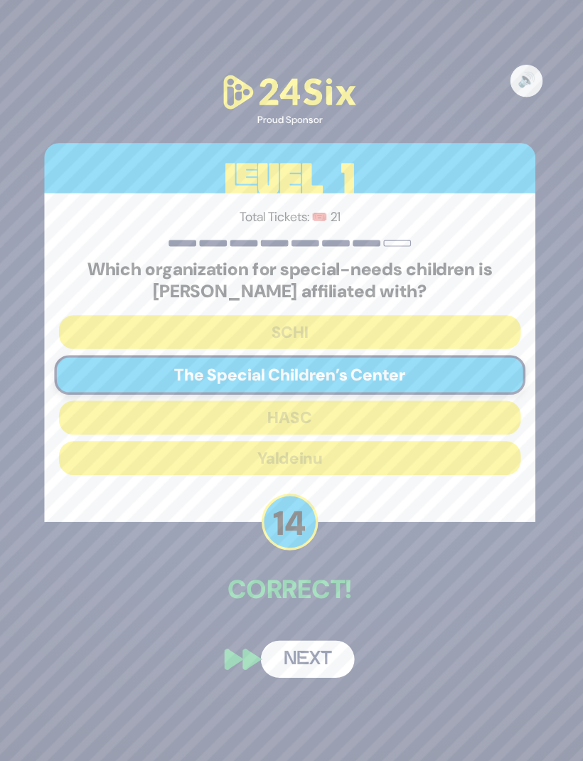
click at [287, 614] on button "Next" at bounding box center [307, 630] width 82 height 33
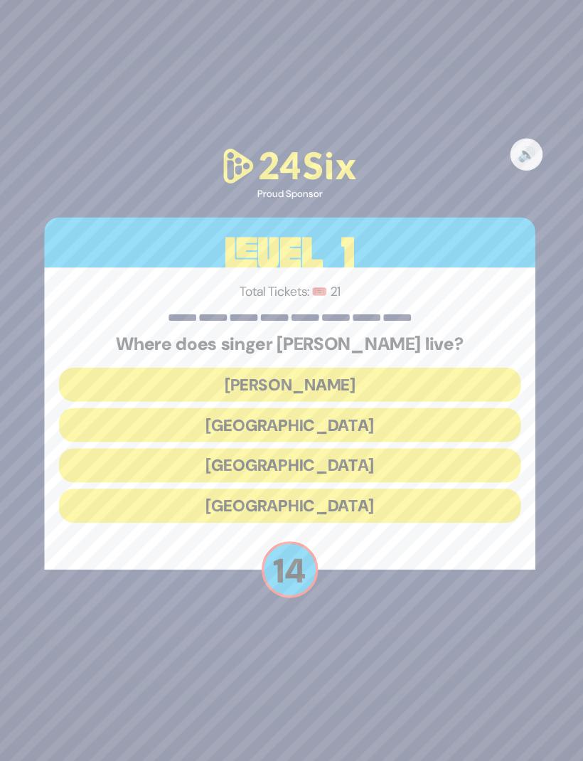
click at [274, 481] on button "England" at bounding box center [291, 496] width 407 height 30
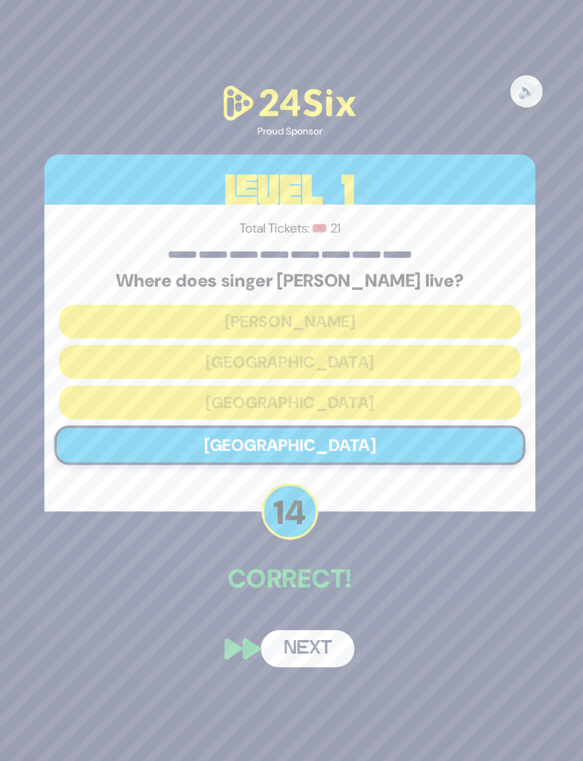
click at [286, 605] on button "Next" at bounding box center [307, 621] width 82 height 33
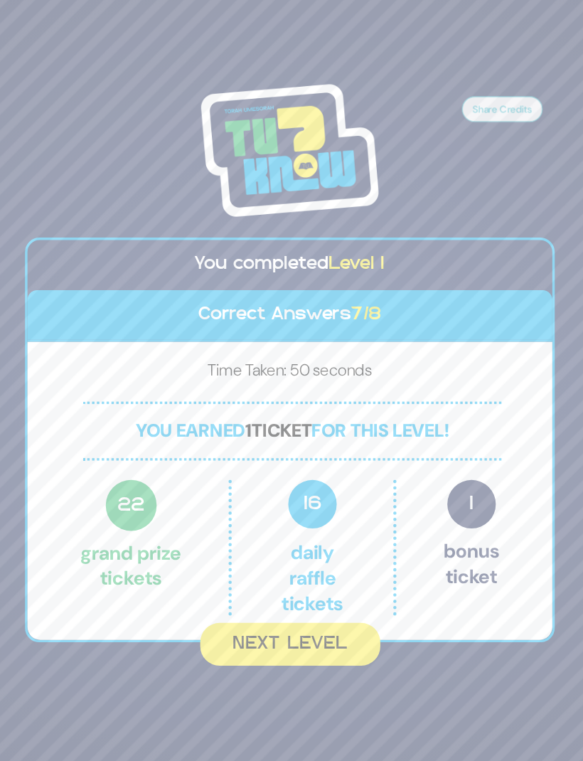
click at [293, 599] on button "Next Level" at bounding box center [292, 618] width 159 height 38
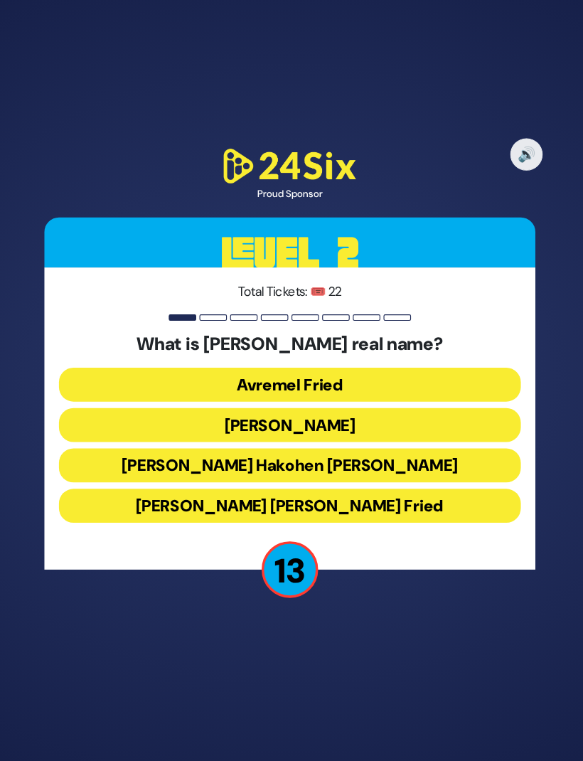
click at [323, 409] on button "Avraham Friedman" at bounding box center [291, 424] width 407 height 30
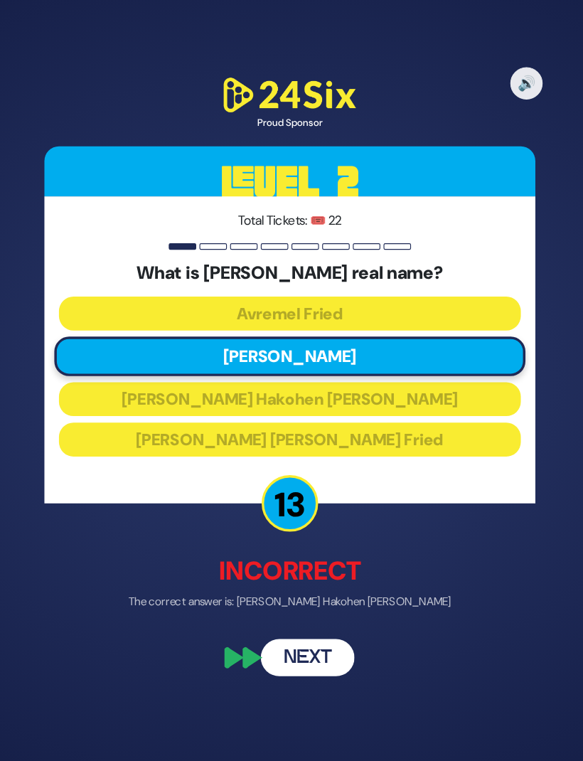
click at [271, 612] on button "Next" at bounding box center [307, 628] width 82 height 33
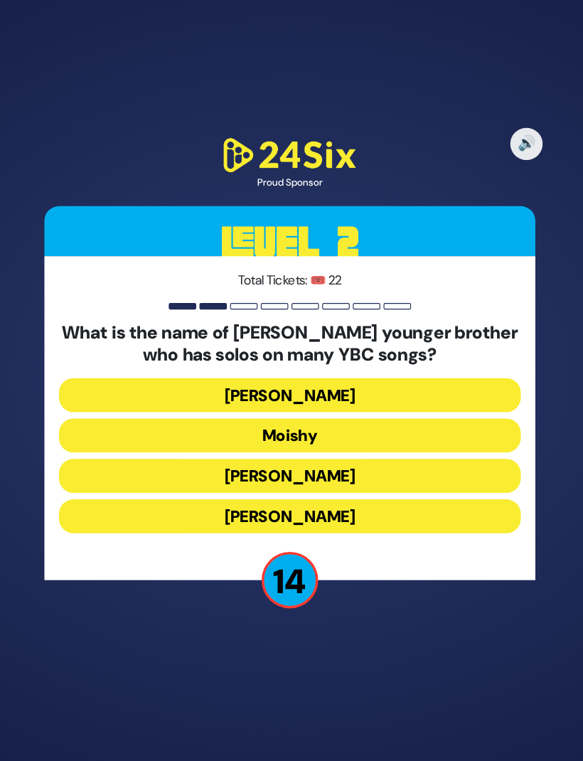
click at [314, 490] on button "Yaakov Mordechai" at bounding box center [291, 505] width 407 height 30
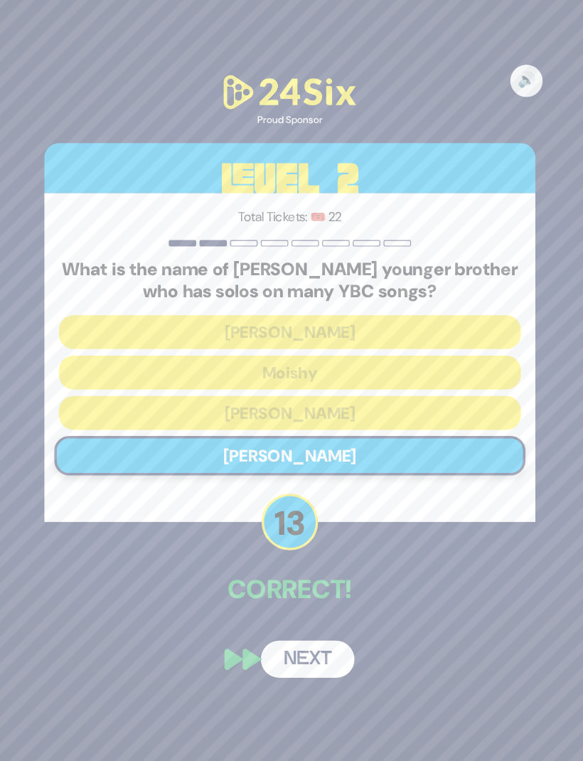
click at [281, 614] on button "Next" at bounding box center [307, 630] width 82 height 33
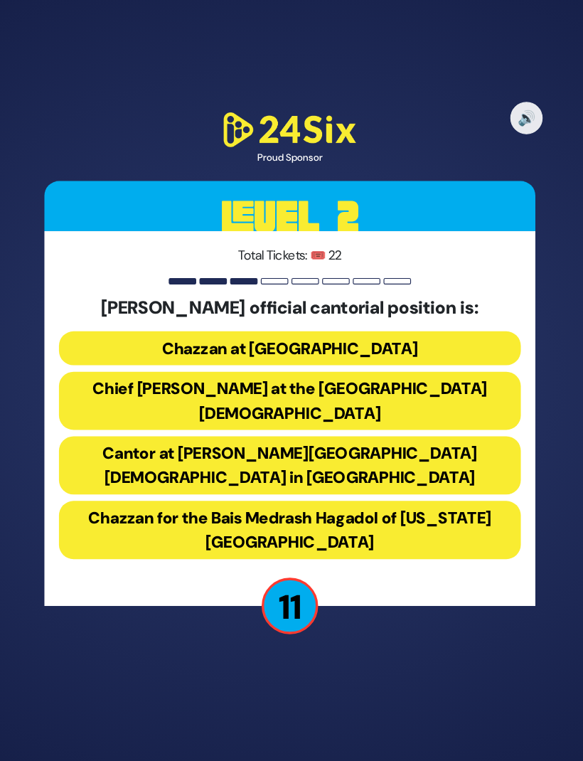
click at [391, 381] on button "Chief Cantor at the Park East Synagogue" at bounding box center [291, 402] width 407 height 51
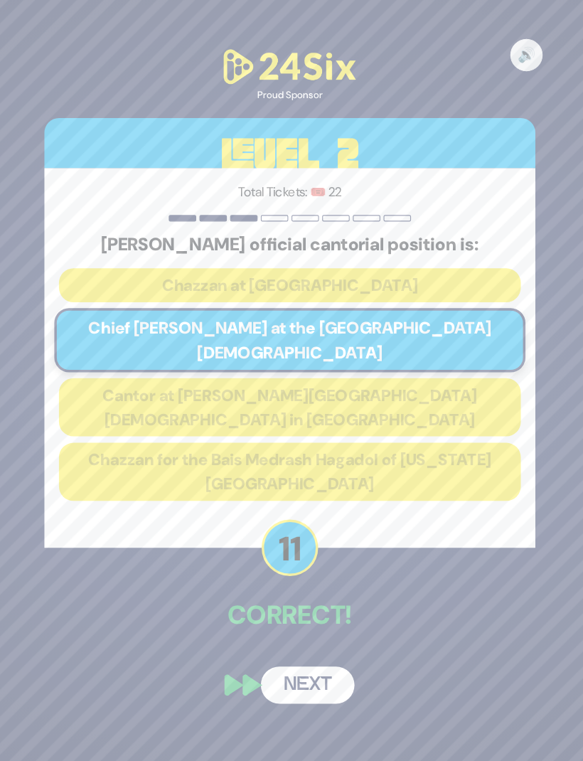
click at [283, 637] on button "Next" at bounding box center [307, 653] width 82 height 33
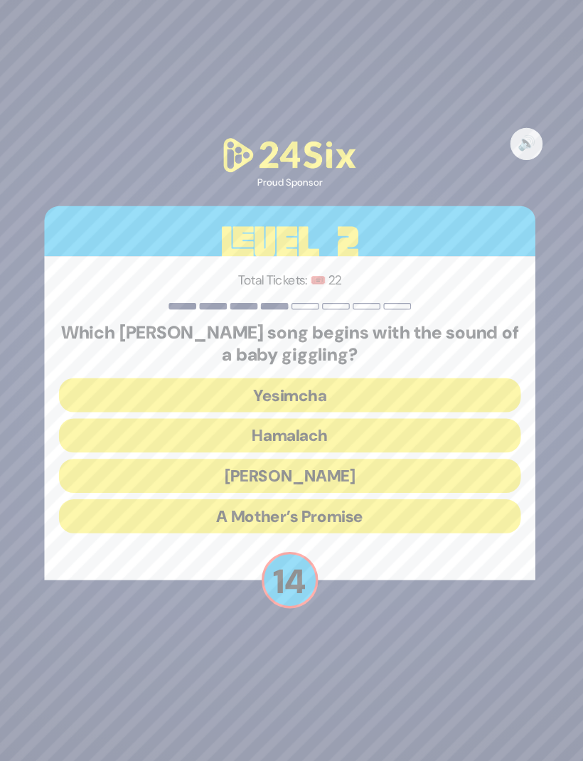
click at [298, 454] on button "Zeh Hakatan" at bounding box center [291, 469] width 407 height 30
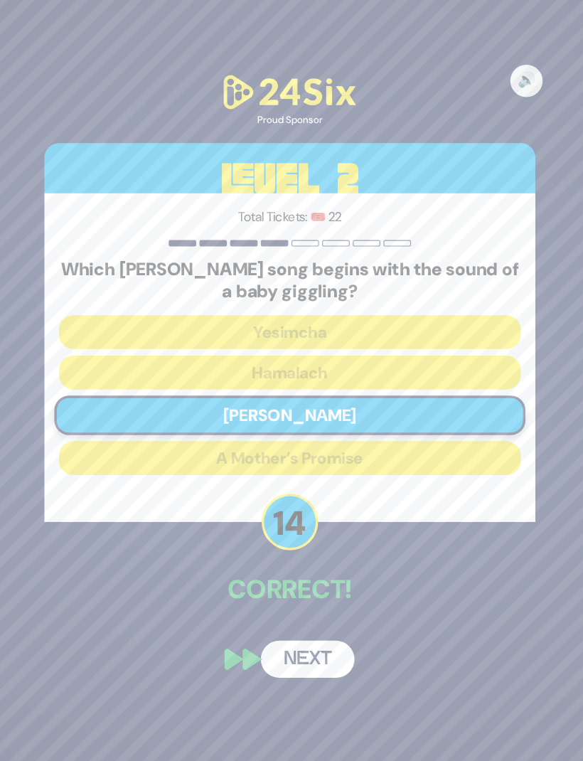
click at [279, 614] on button "Next" at bounding box center [307, 630] width 82 height 33
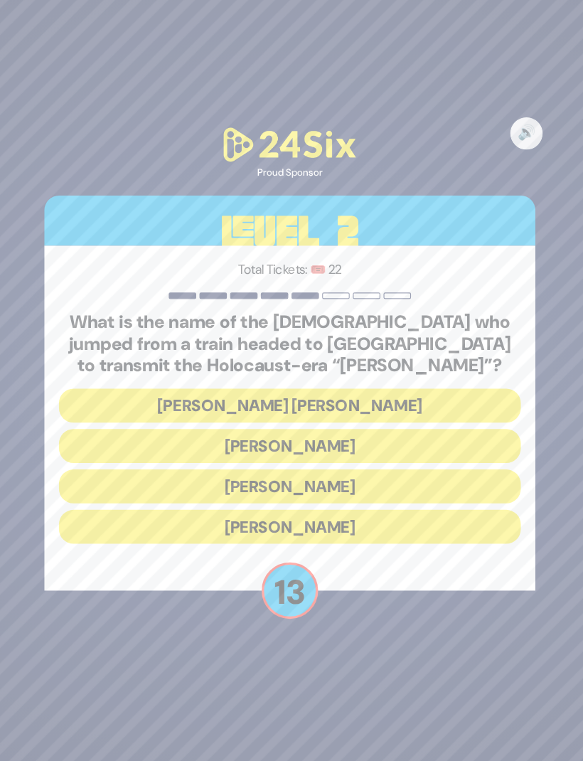
click at [320, 428] on button "Mordechai Fastag" at bounding box center [291, 443] width 407 height 30
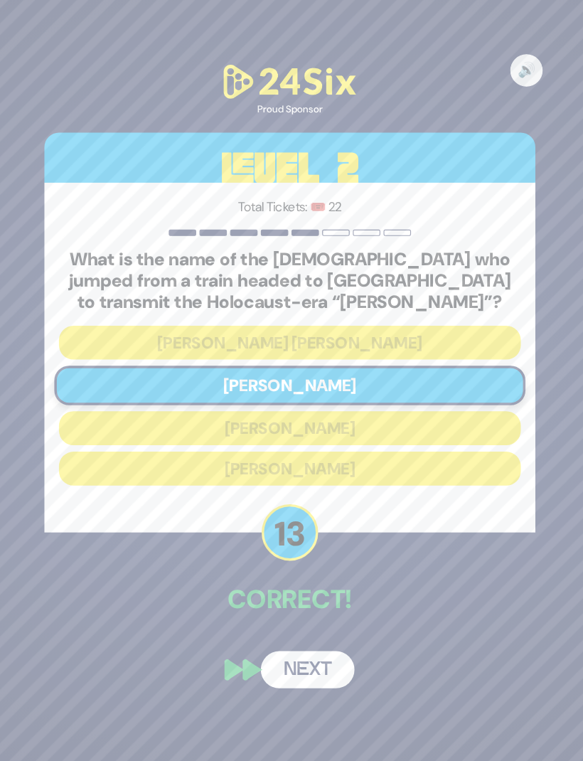
click at [280, 623] on button "Next" at bounding box center [307, 639] width 82 height 33
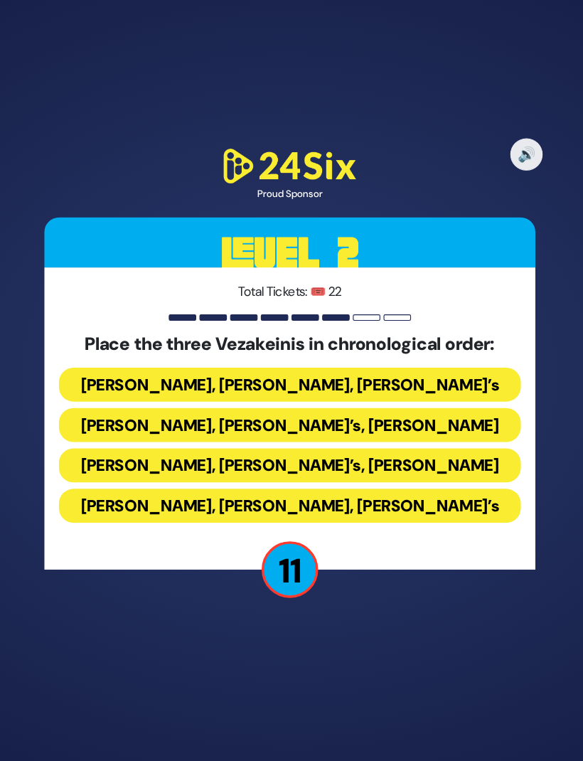
click at [360, 374] on button "Baruch Levine’s, Avraham Fried’s, Bonei Olam’s" at bounding box center [291, 389] width 407 height 30
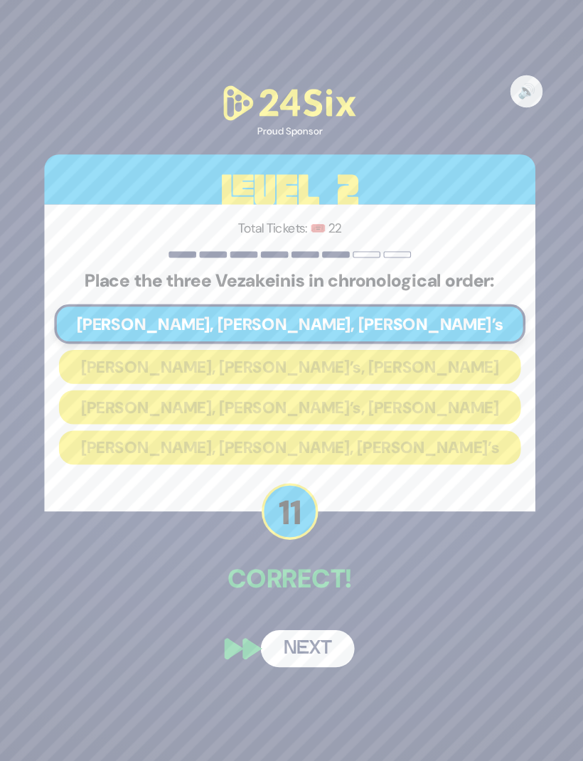
click at [270, 605] on button "Next" at bounding box center [307, 621] width 82 height 33
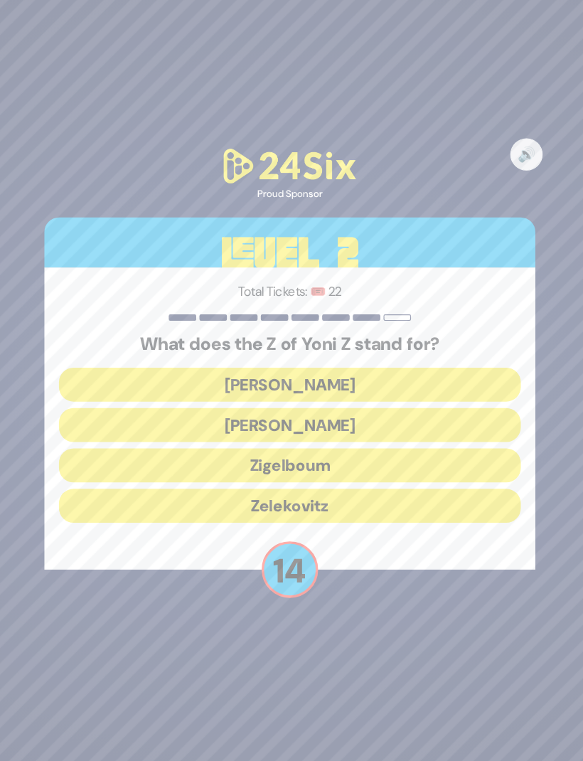
click at [279, 445] on button "Zigelboum" at bounding box center [291, 460] width 407 height 30
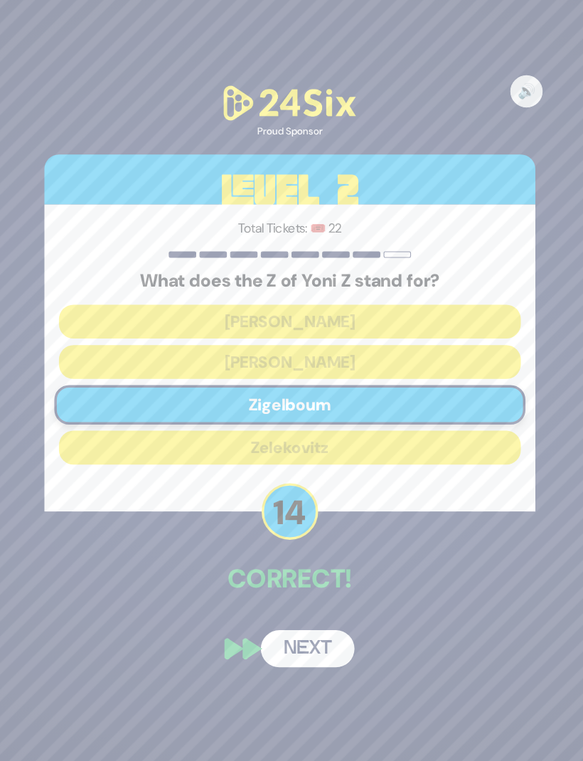
click at [283, 605] on button "Next" at bounding box center [307, 621] width 82 height 33
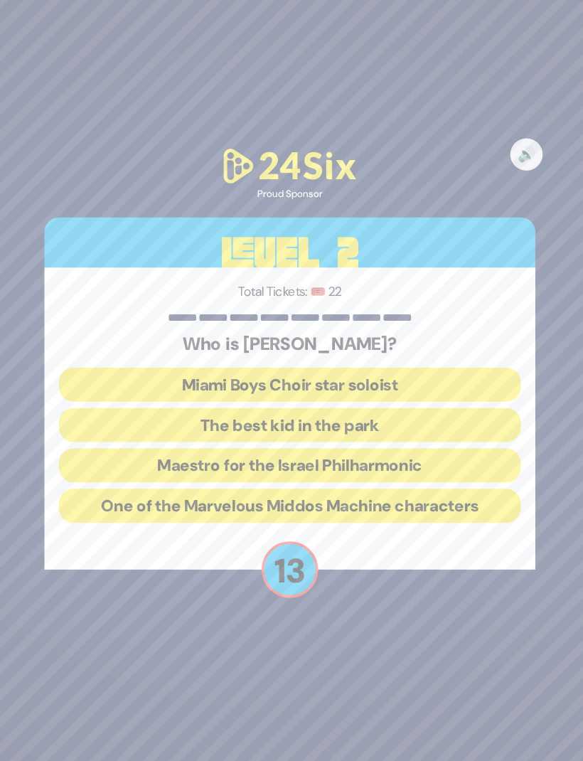
click at [325, 409] on button "The best kid in the park" at bounding box center [291, 424] width 407 height 30
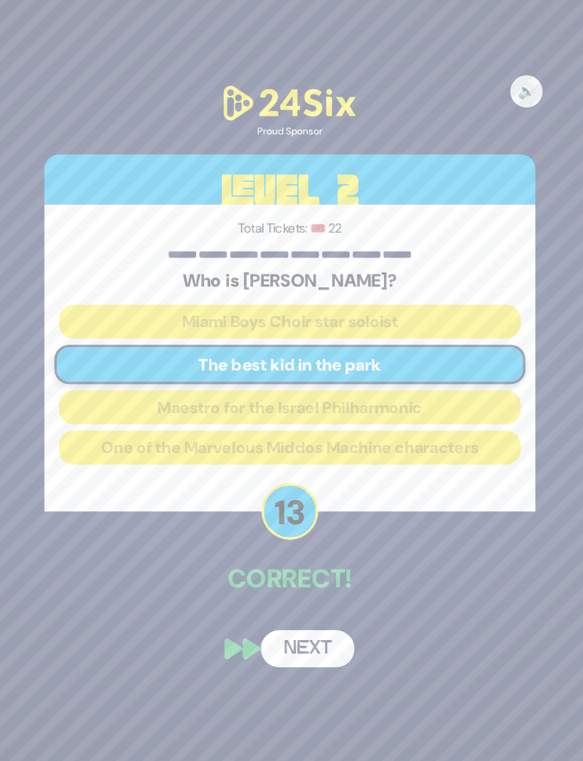
click at [266, 605] on button "Next" at bounding box center [307, 621] width 82 height 33
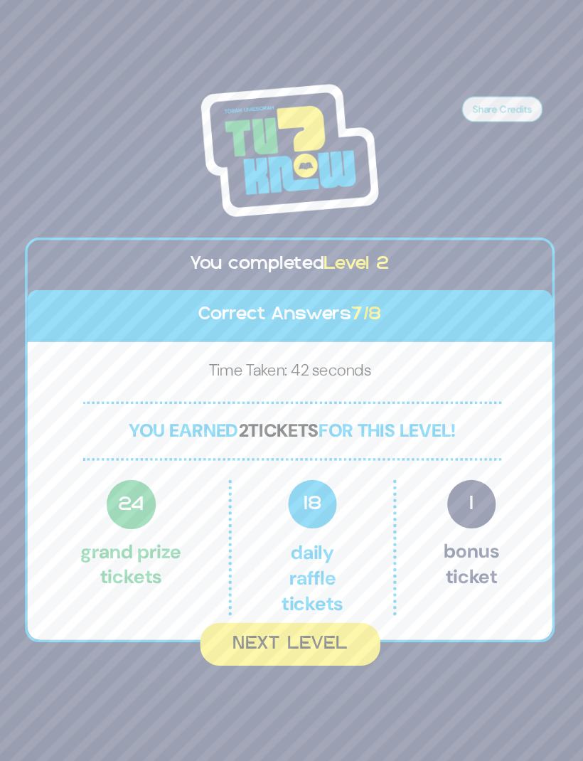
click at [331, 473] on div "18 Daily Raffle tickets" at bounding box center [310, 532] width 147 height 119
click at [255, 599] on button "Next Level" at bounding box center [292, 618] width 159 height 38
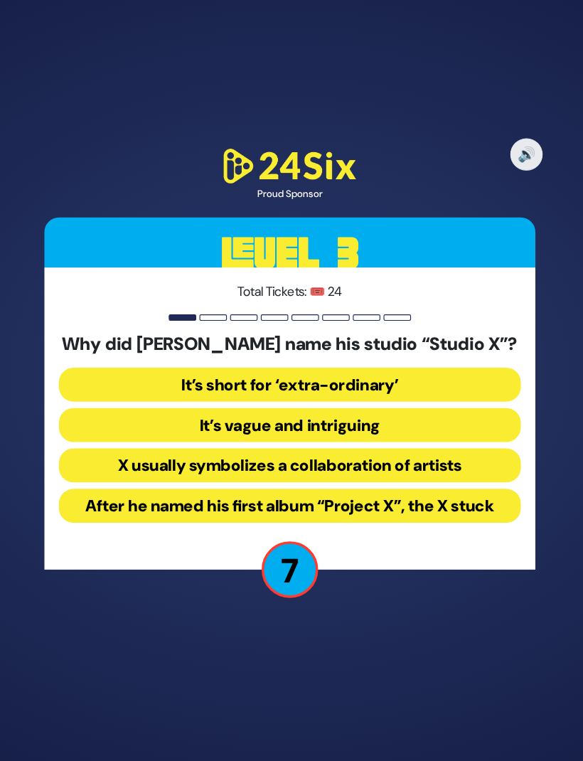
click at [375, 481] on button "After he named his first album “Project X”, the X stuck" at bounding box center [291, 496] width 407 height 30
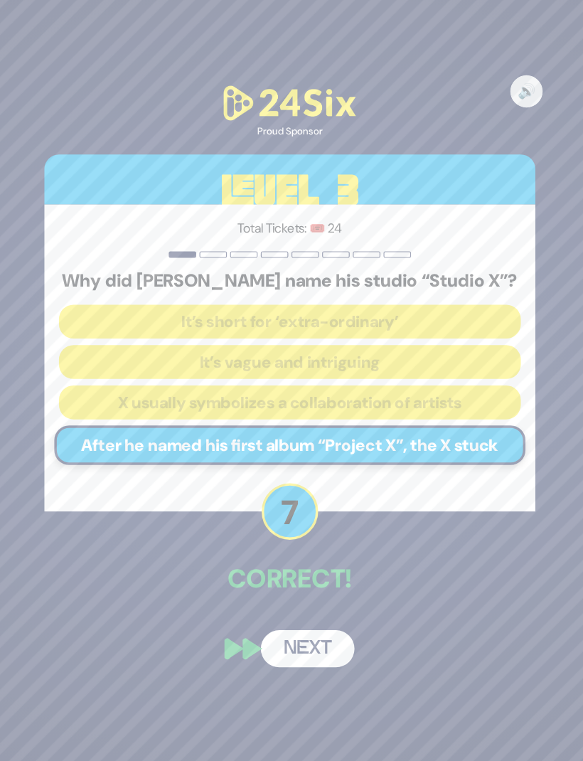
click at [271, 605] on button "Next" at bounding box center [307, 621] width 82 height 33
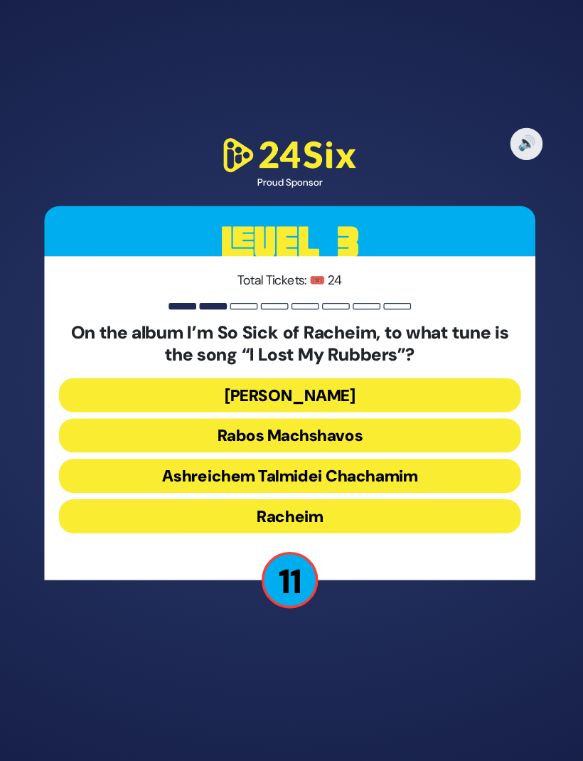
click at [295, 383] on button "Dido Bey" at bounding box center [291, 398] width 407 height 30
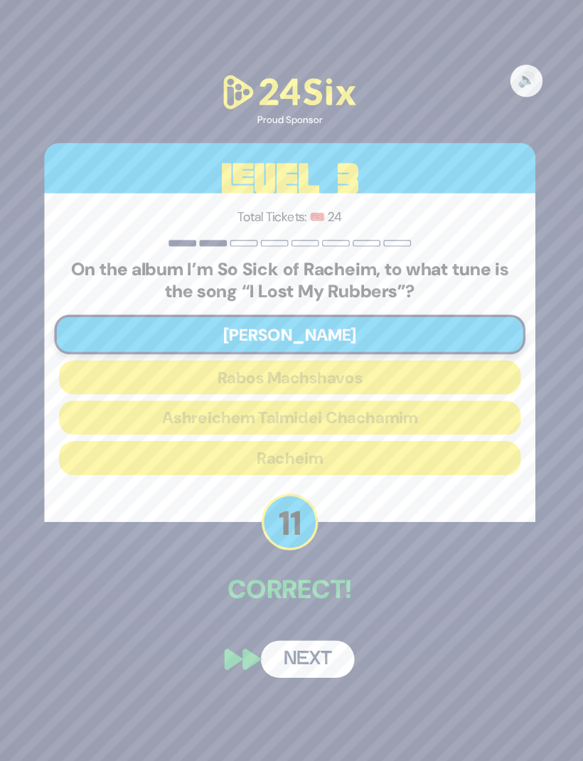
click at [274, 614] on button "Next" at bounding box center [307, 630] width 82 height 33
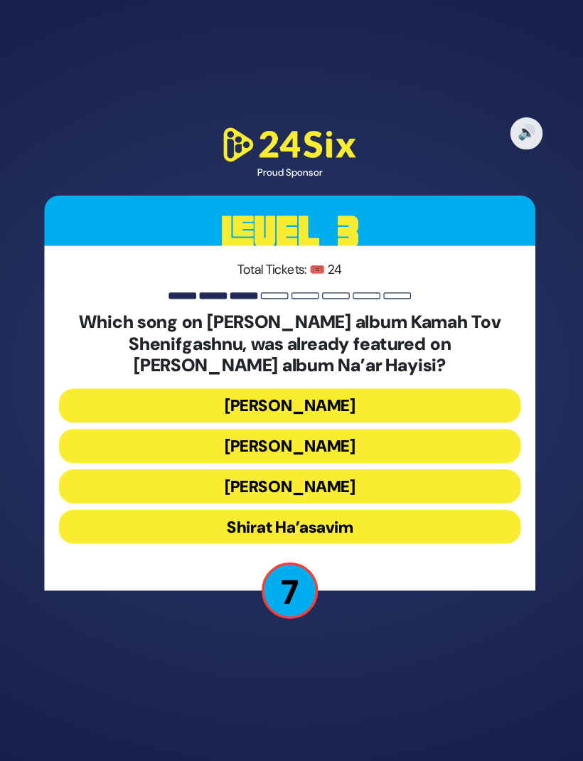
click at [316, 499] on button "Shirat Ha’asavim" at bounding box center [291, 514] width 407 height 30
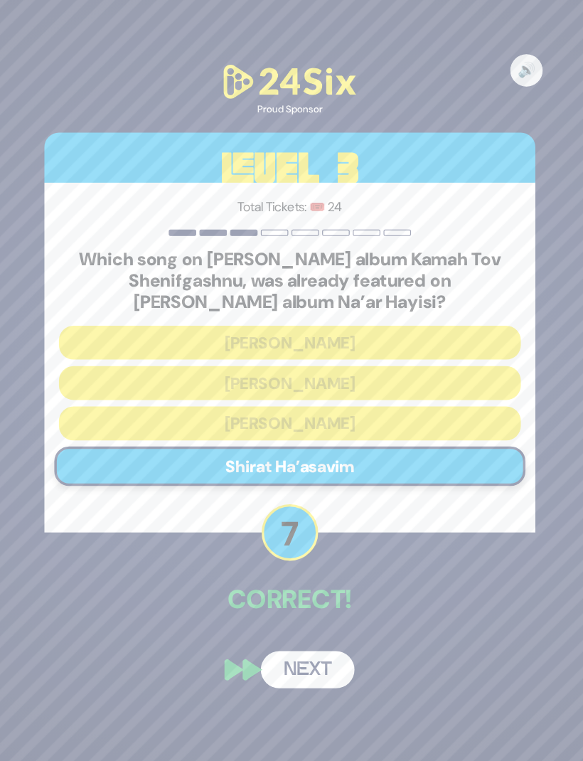
click at [274, 623] on button "Next" at bounding box center [307, 639] width 82 height 33
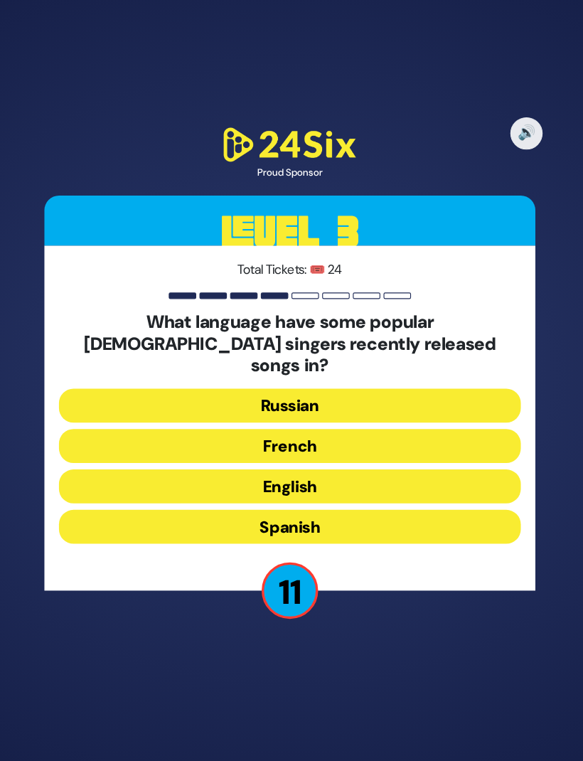
click at [288, 428] on button "French" at bounding box center [291, 443] width 407 height 30
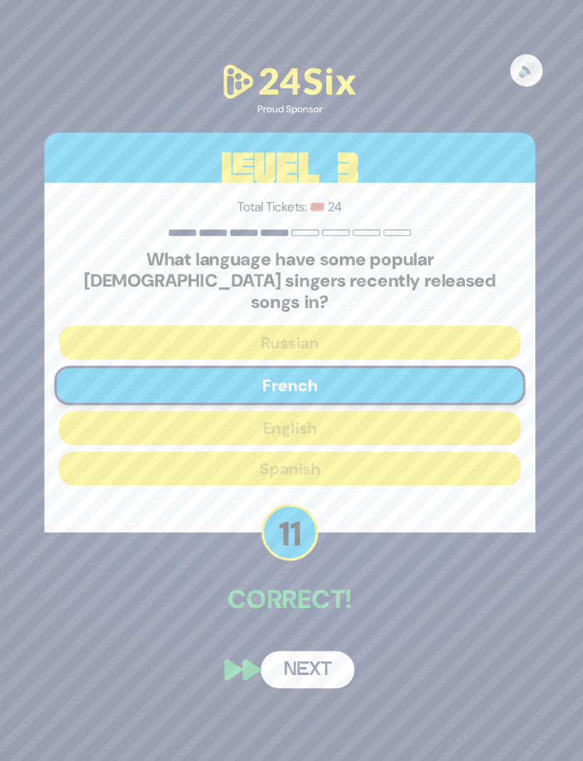
click at [260, 615] on div "🔊 Proud Sponsor Level 3 Total Tickets: 🎟️ 24 What language have some popular Is…" at bounding box center [291, 380] width 466 height 586
click at [268, 623] on button "Next" at bounding box center [307, 639] width 82 height 33
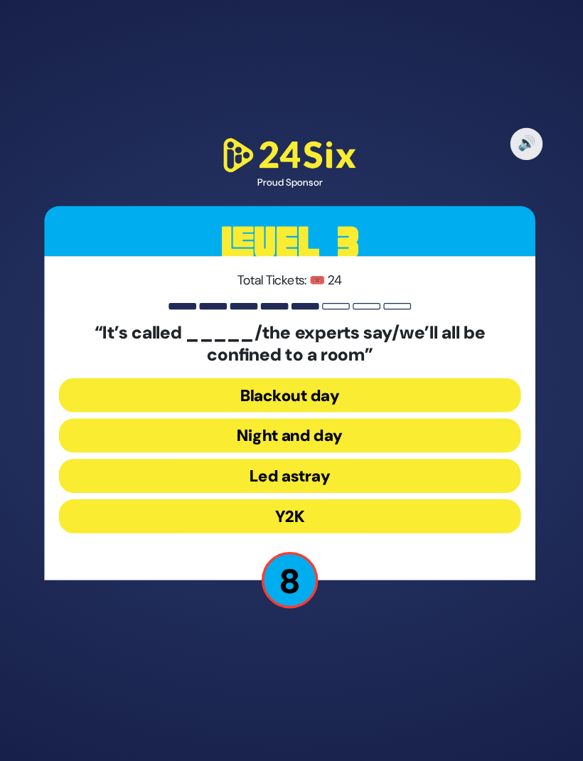
click at [313, 419] on button "Night and day" at bounding box center [291, 434] width 407 height 30
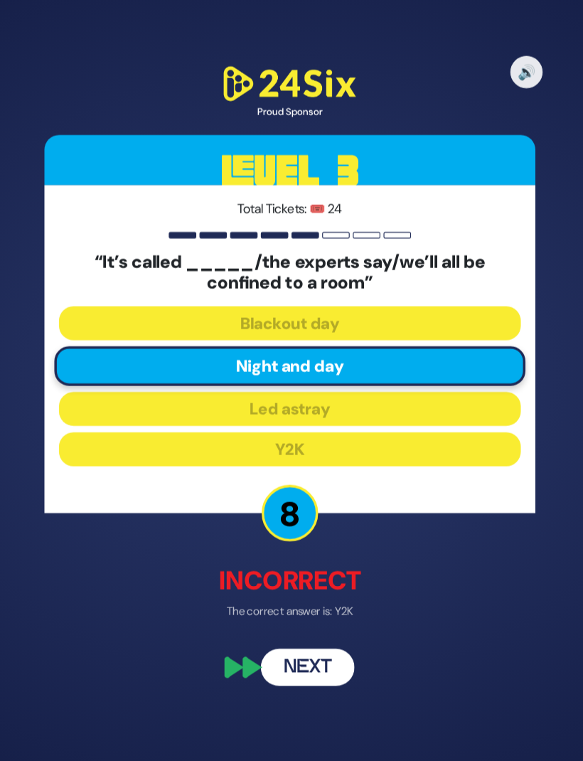
click at [277, 622] on button "Next" at bounding box center [307, 638] width 82 height 33
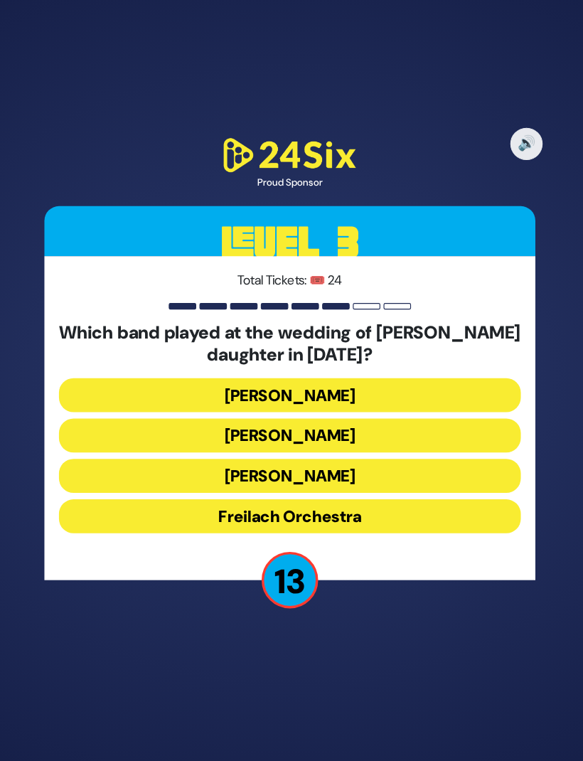
click at [296, 383] on button "Avrumy Berko" at bounding box center [291, 398] width 407 height 30
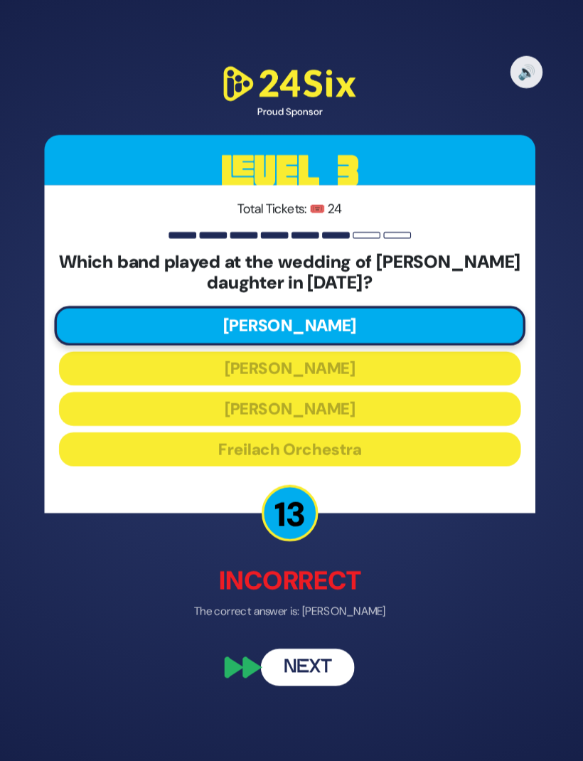
click at [270, 622] on button "Next" at bounding box center [307, 638] width 82 height 33
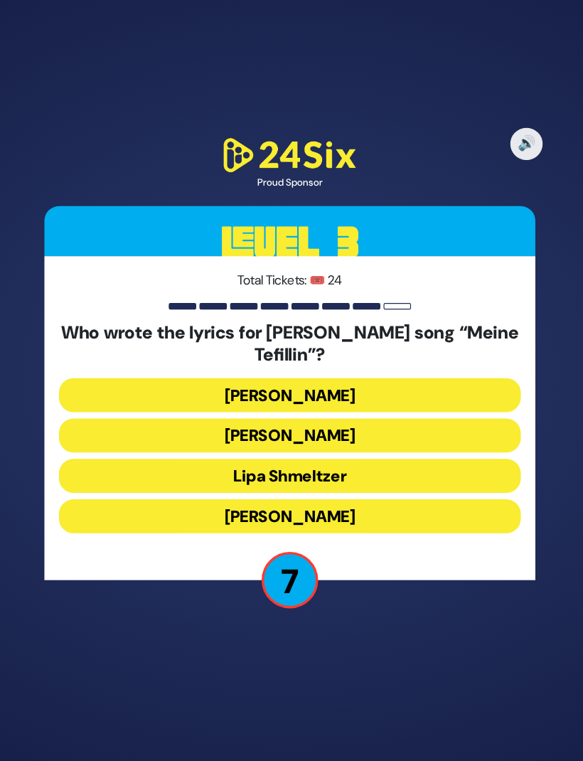
click at [301, 419] on button "Motty Ilowitz" at bounding box center [291, 434] width 407 height 30
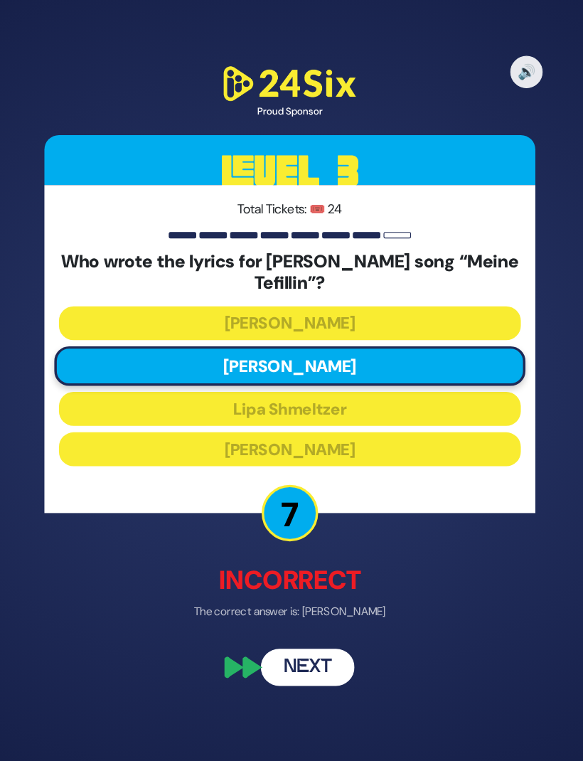
click at [268, 622] on button "Next" at bounding box center [307, 638] width 82 height 33
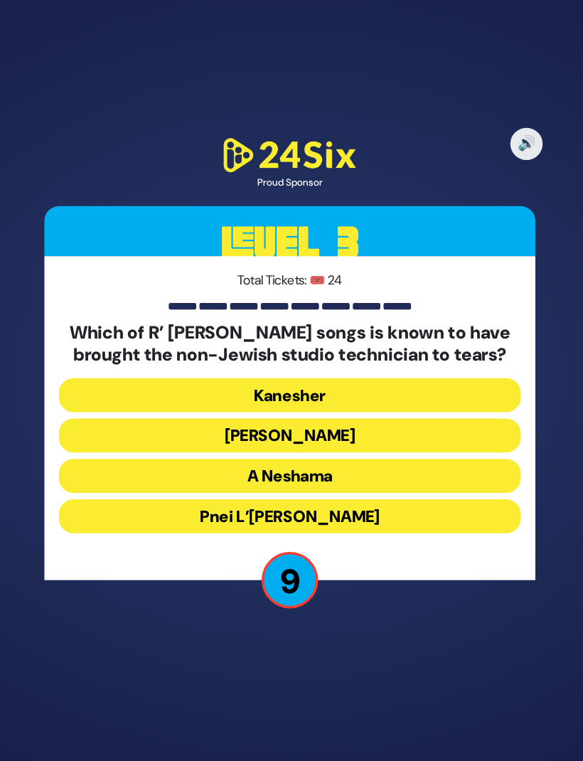
click at [353, 490] on button "Pnei L’Elbon" at bounding box center [291, 505] width 407 height 30
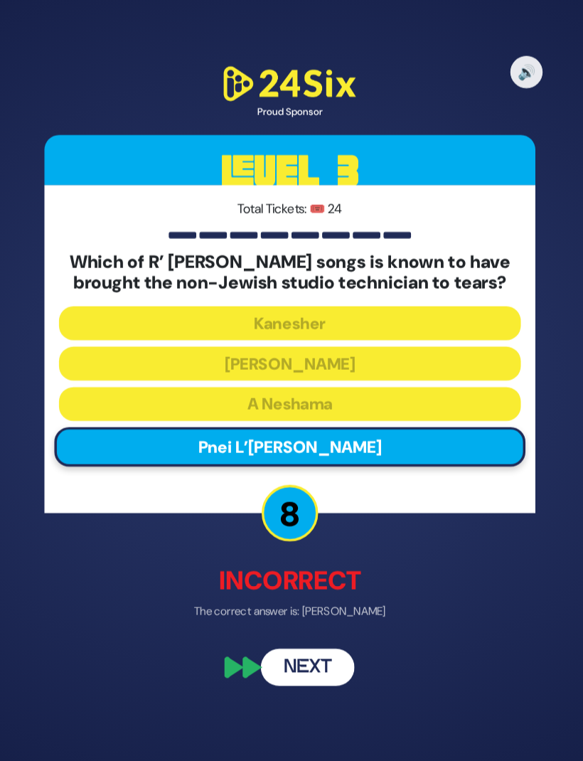
click at [269, 622] on button "Next" at bounding box center [307, 638] width 82 height 33
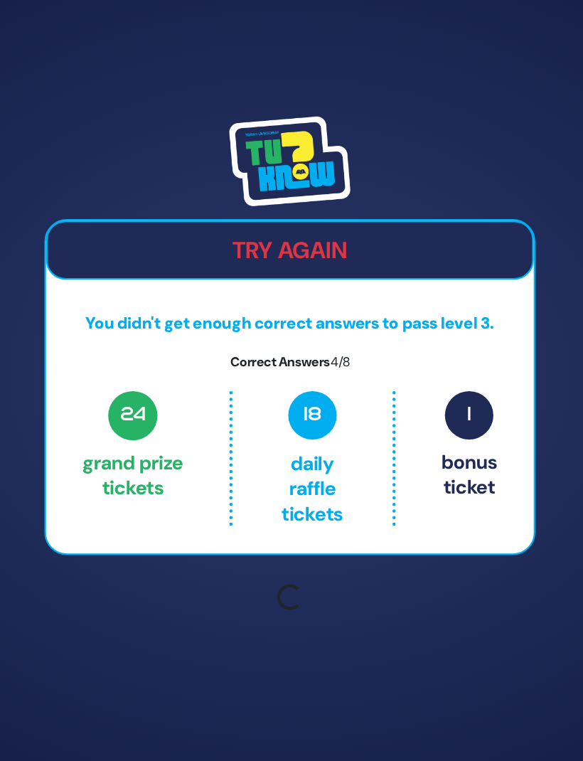
click at [279, 603] on div "Try Again You didn't get enough correct answers to pass level 3. Correct Answer…" at bounding box center [291, 380] width 583 height 761
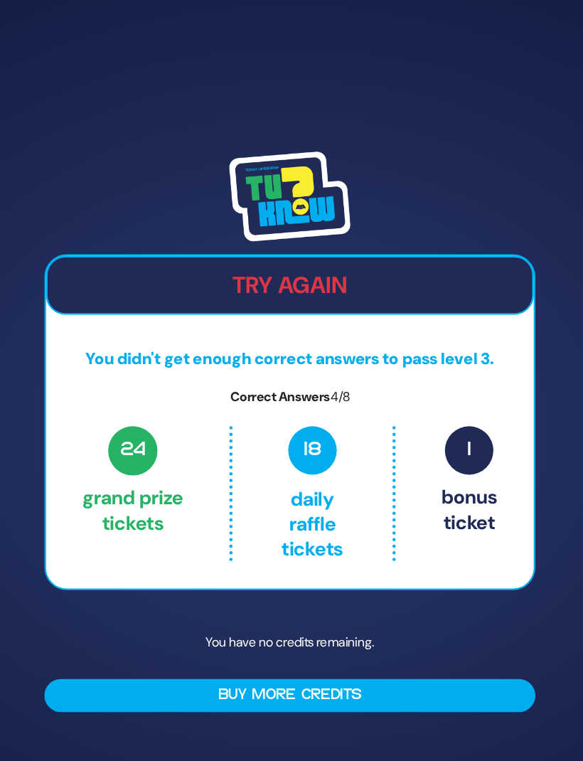
scroll to position [0, 0]
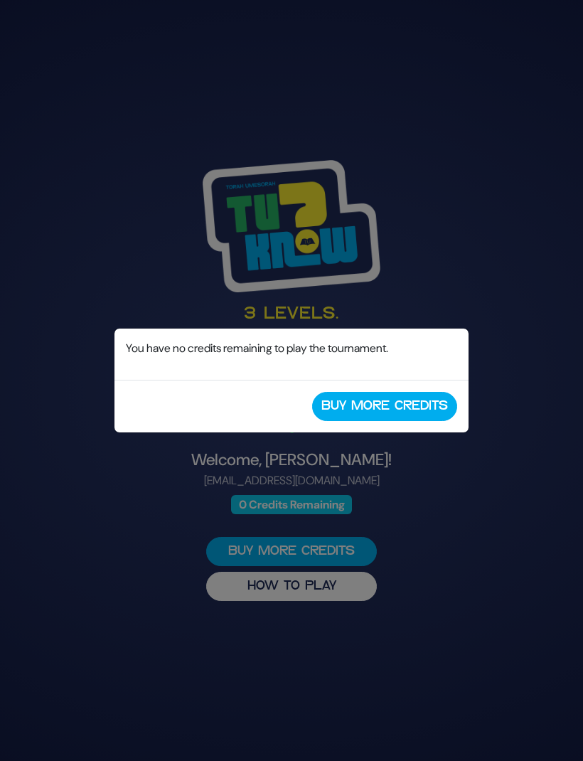
scroll to position [0, -4]
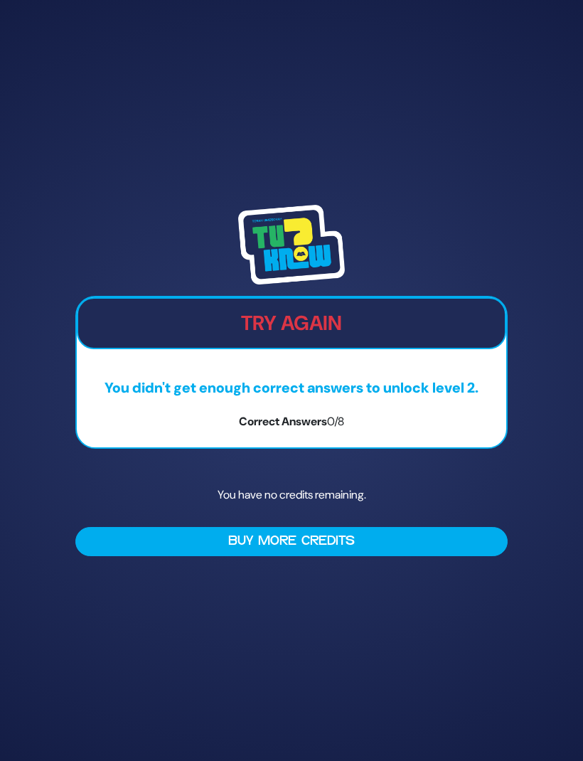
click at [385, 556] on button "Buy More Credits" at bounding box center [291, 541] width 432 height 29
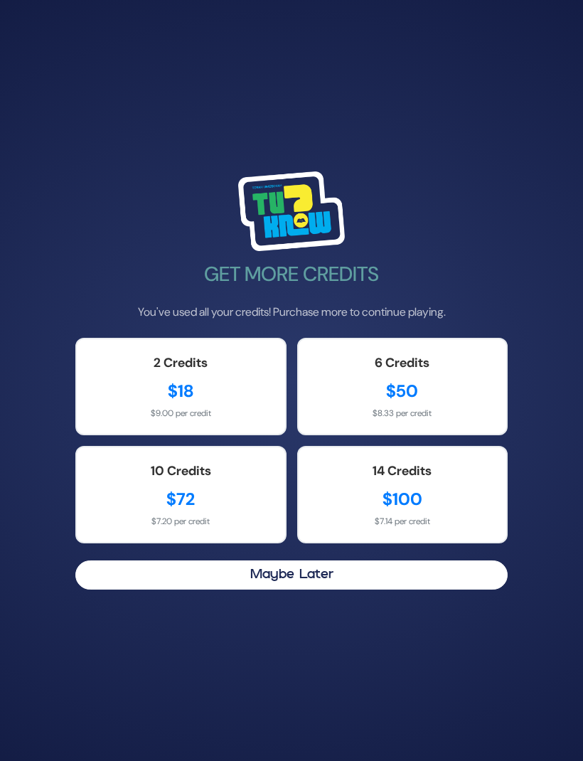
click at [376, 589] on button "Maybe Later" at bounding box center [291, 574] width 432 height 29
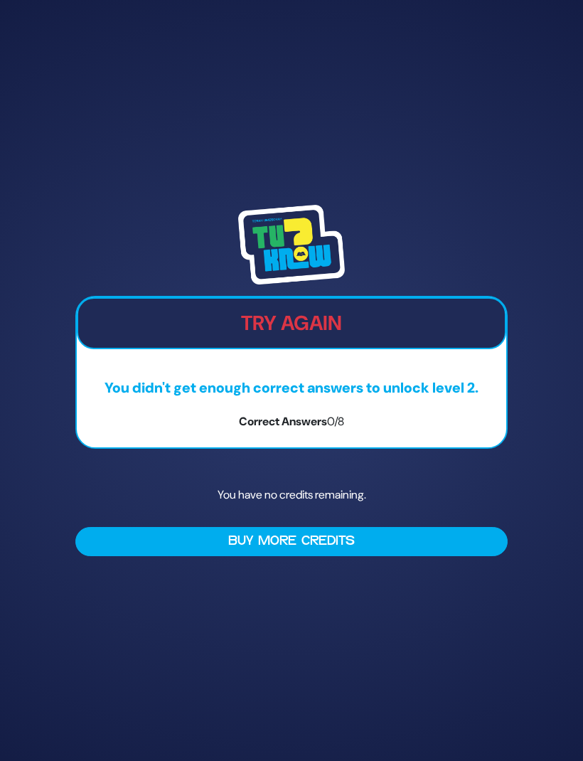
click at [405, 556] on button "Buy More Credits" at bounding box center [291, 541] width 432 height 29
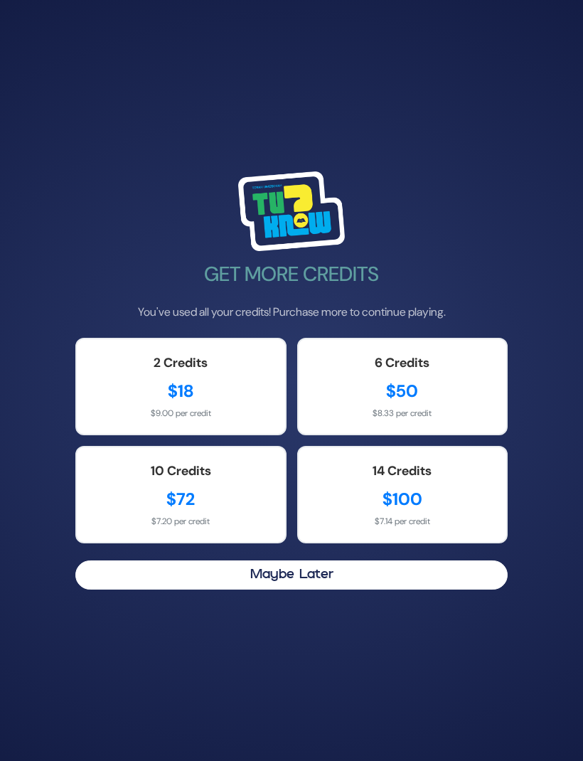
click at [382, 589] on button "Maybe Later" at bounding box center [291, 574] width 432 height 29
